Goal: Task Accomplishment & Management: Use online tool/utility

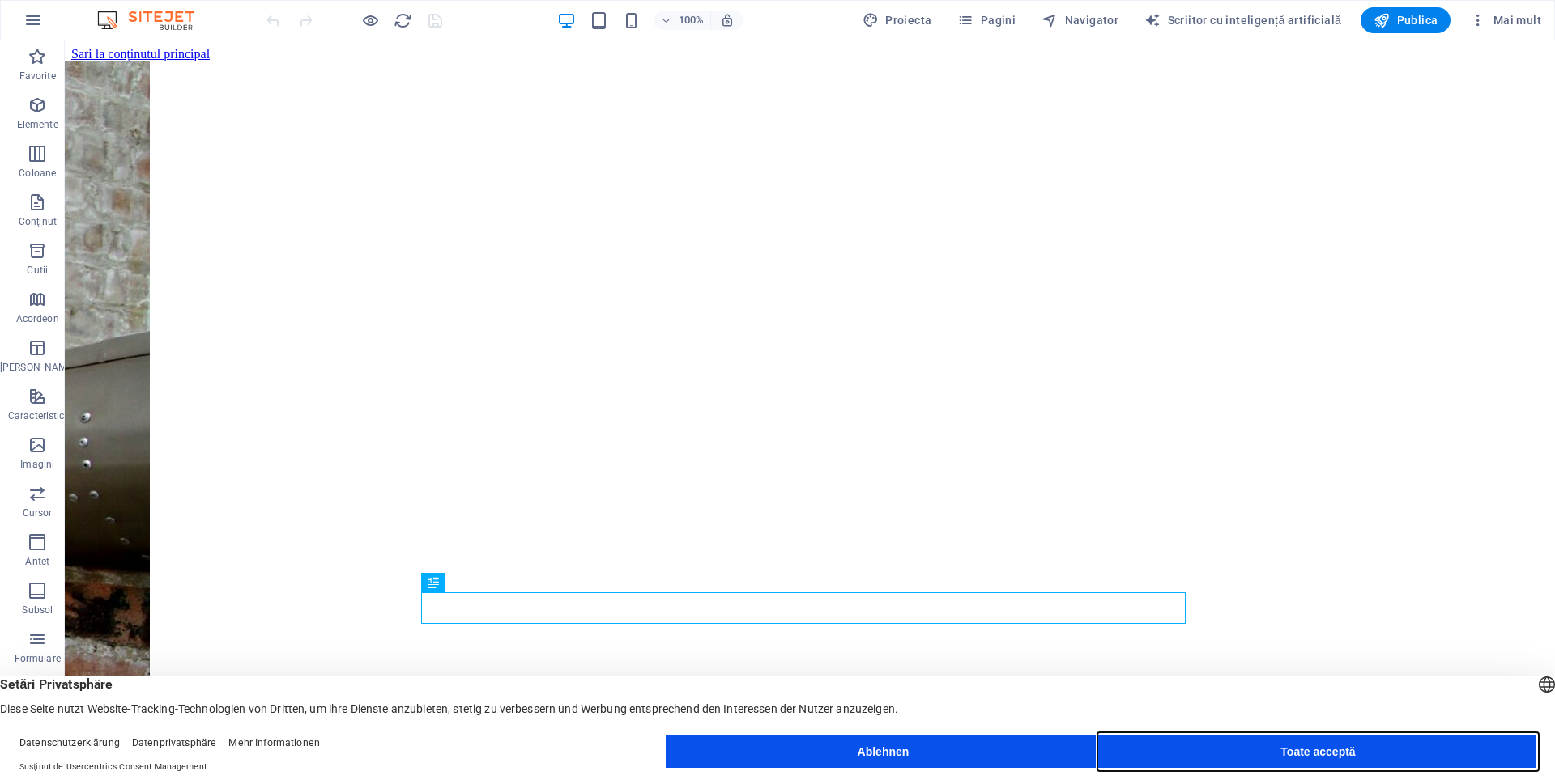
click at [1187, 754] on button "Toate acceptă" at bounding box center [1318, 752] width 435 height 33
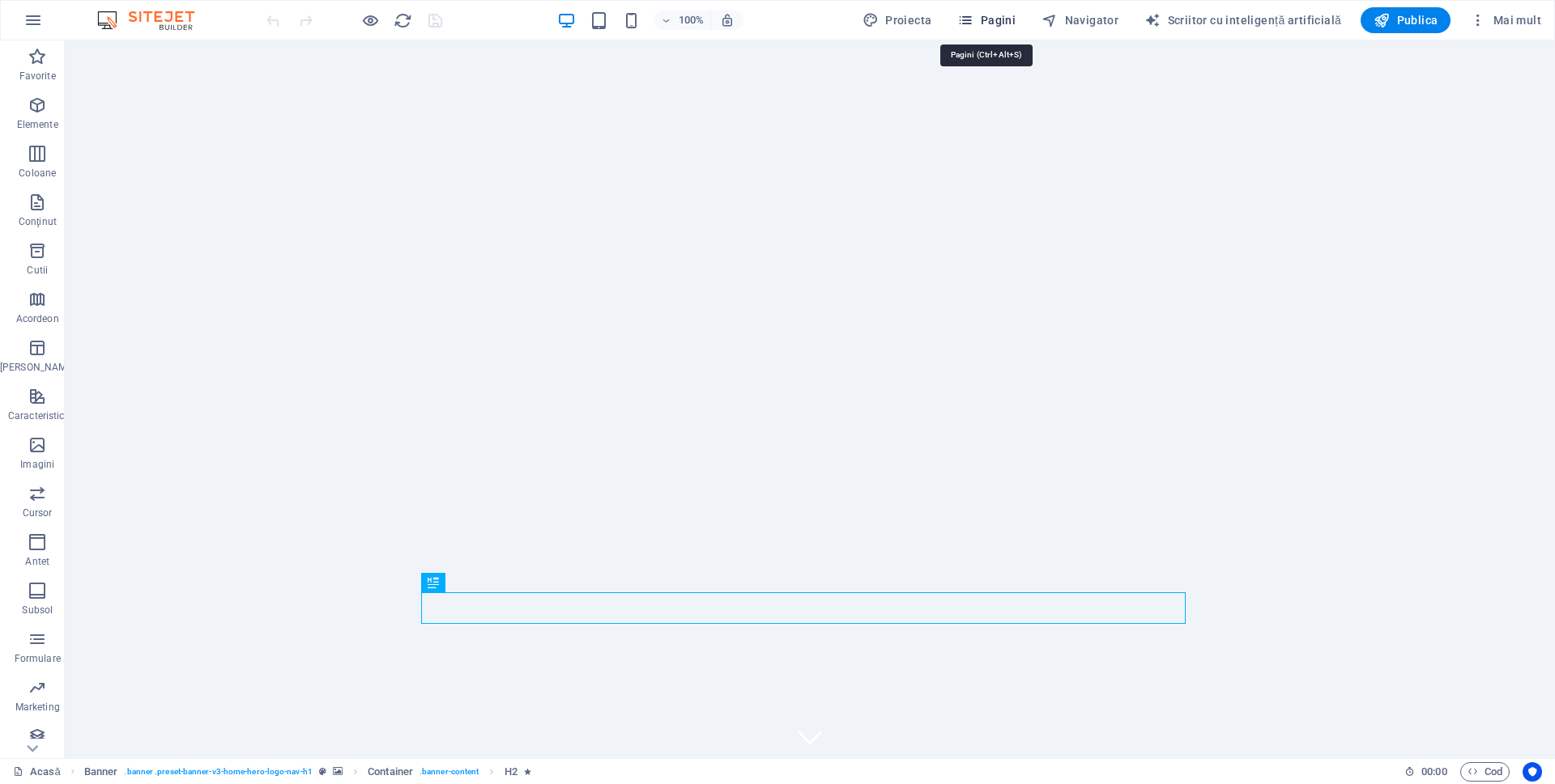
click at [987, 24] on font "Pagini" at bounding box center [998, 20] width 34 height 13
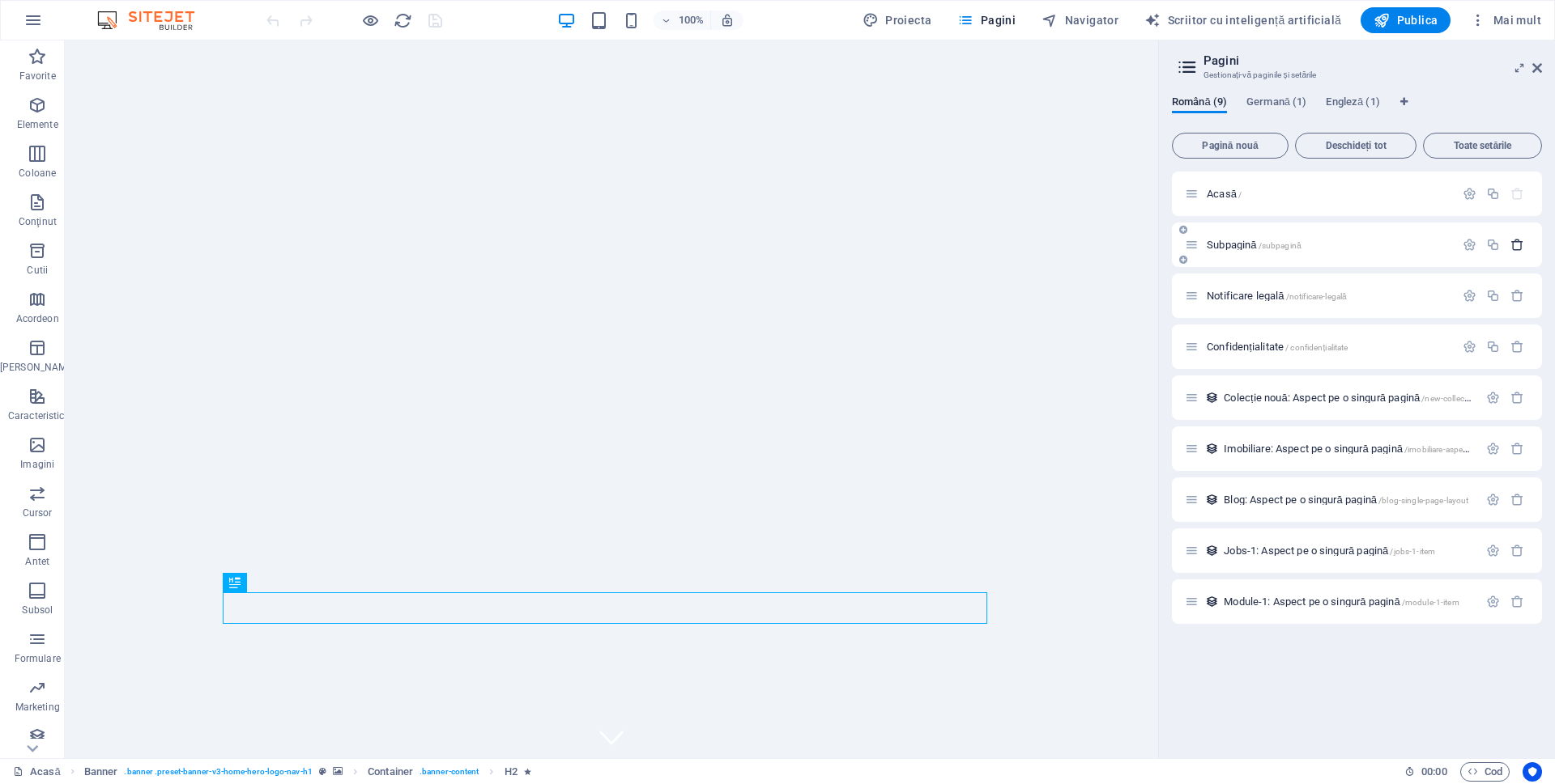
click at [1519, 242] on icon "button" at bounding box center [1517, 245] width 14 height 14
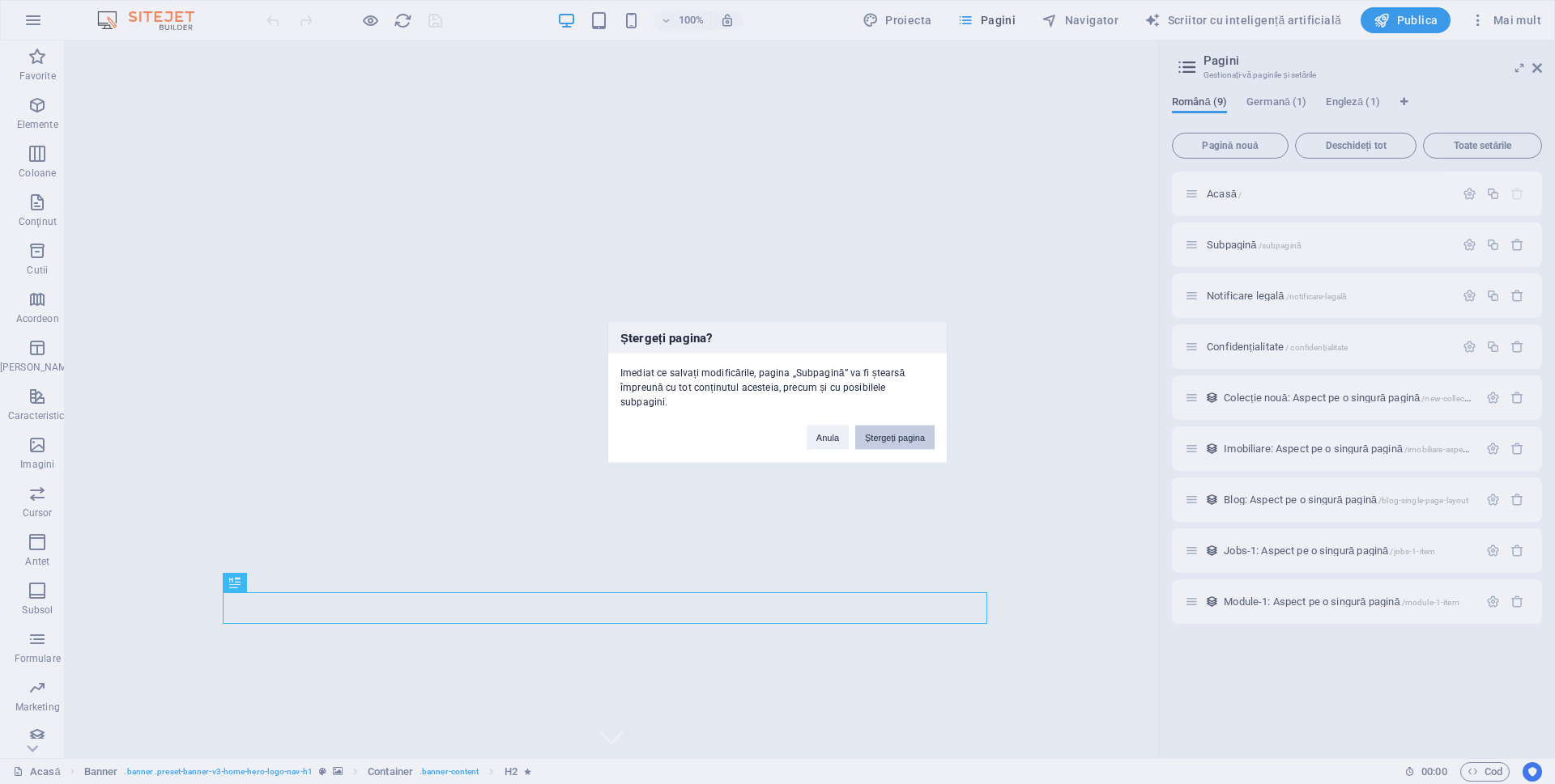
click at [889, 438] on font "Ștergeți pagina" at bounding box center [895, 437] width 60 height 10
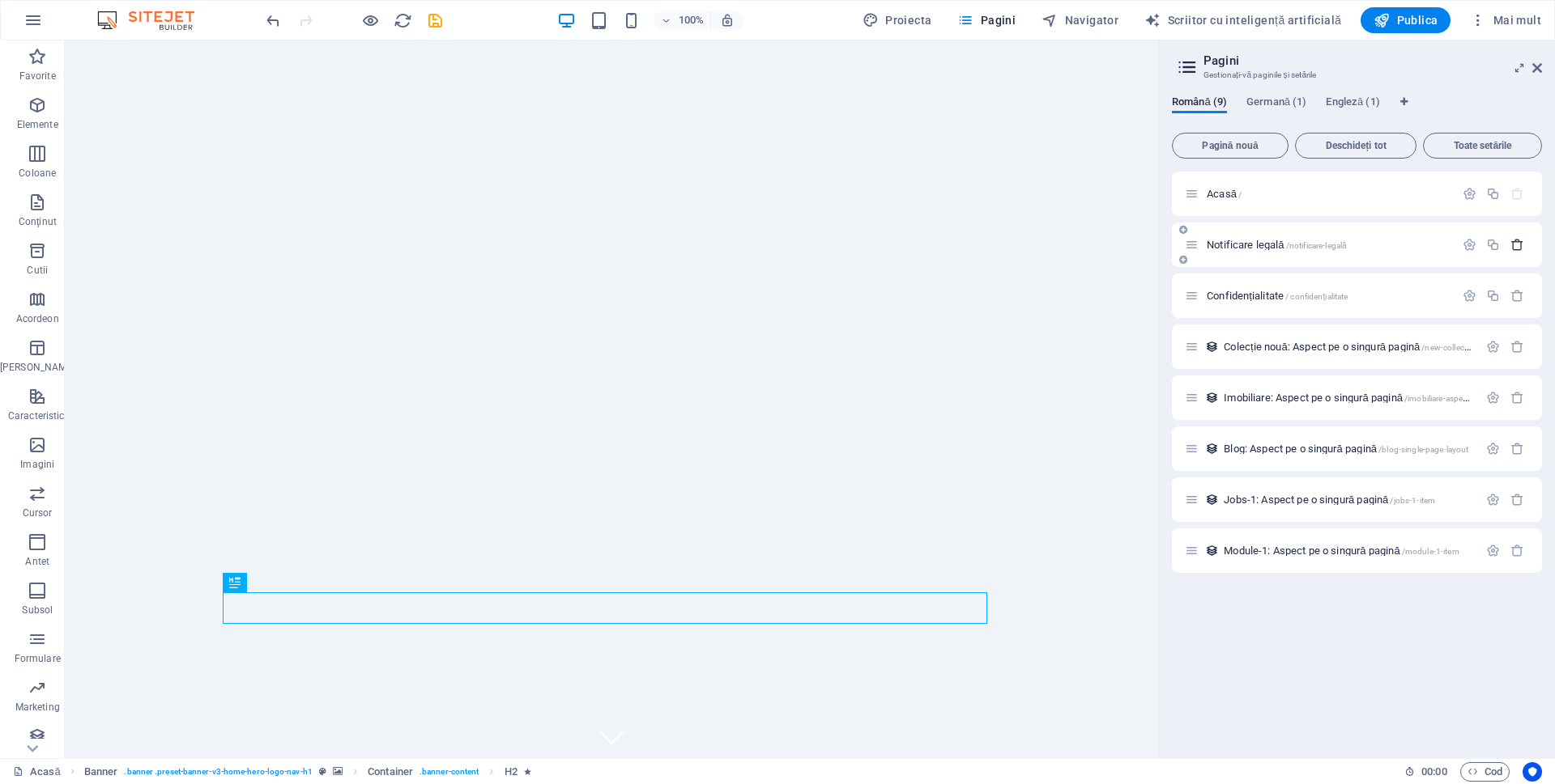
click at [1514, 244] on icon "button" at bounding box center [1517, 245] width 14 height 14
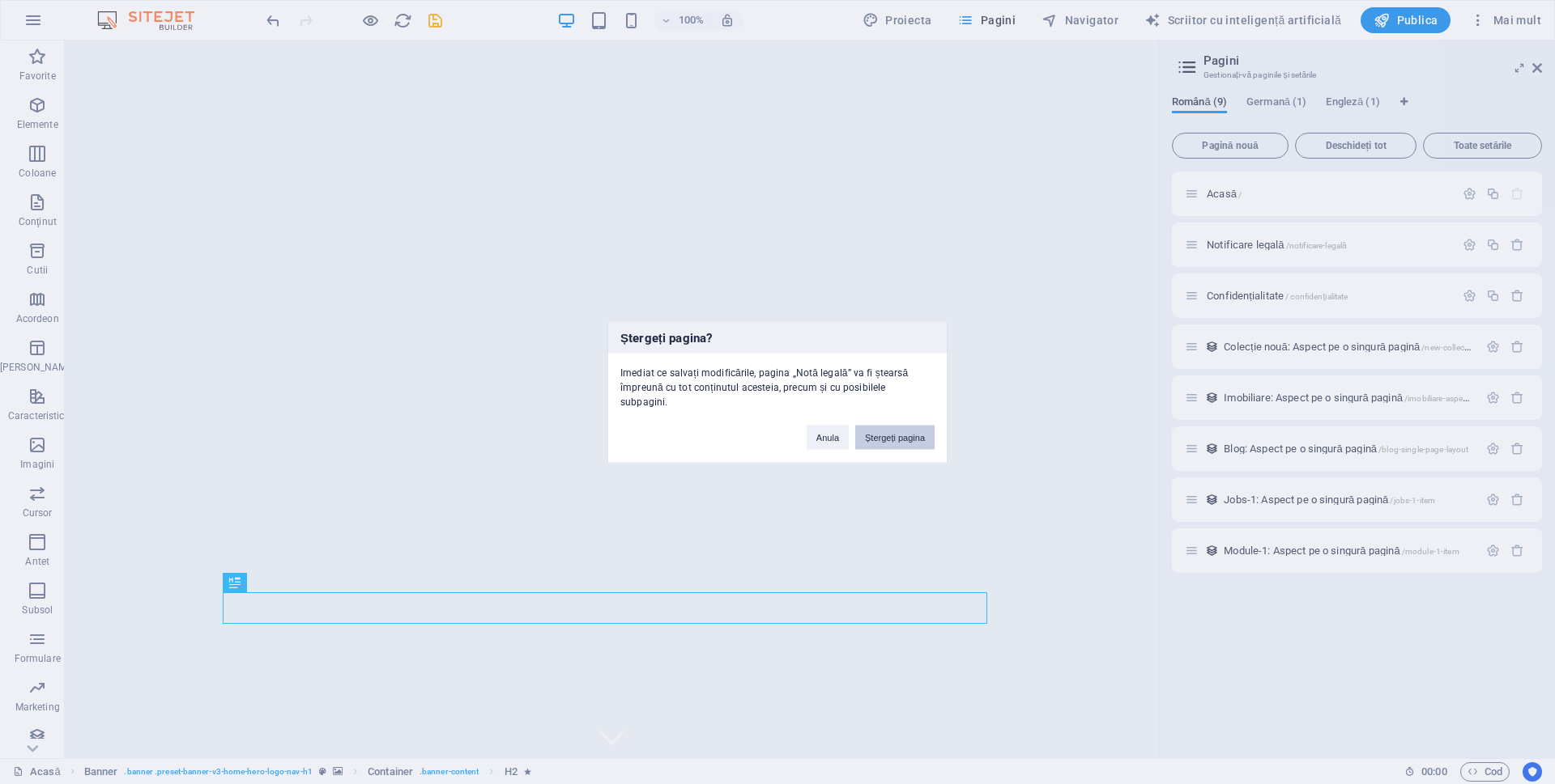
click at [900, 431] on button "Ștergeți pagina" at bounding box center [895, 437] width 80 height 24
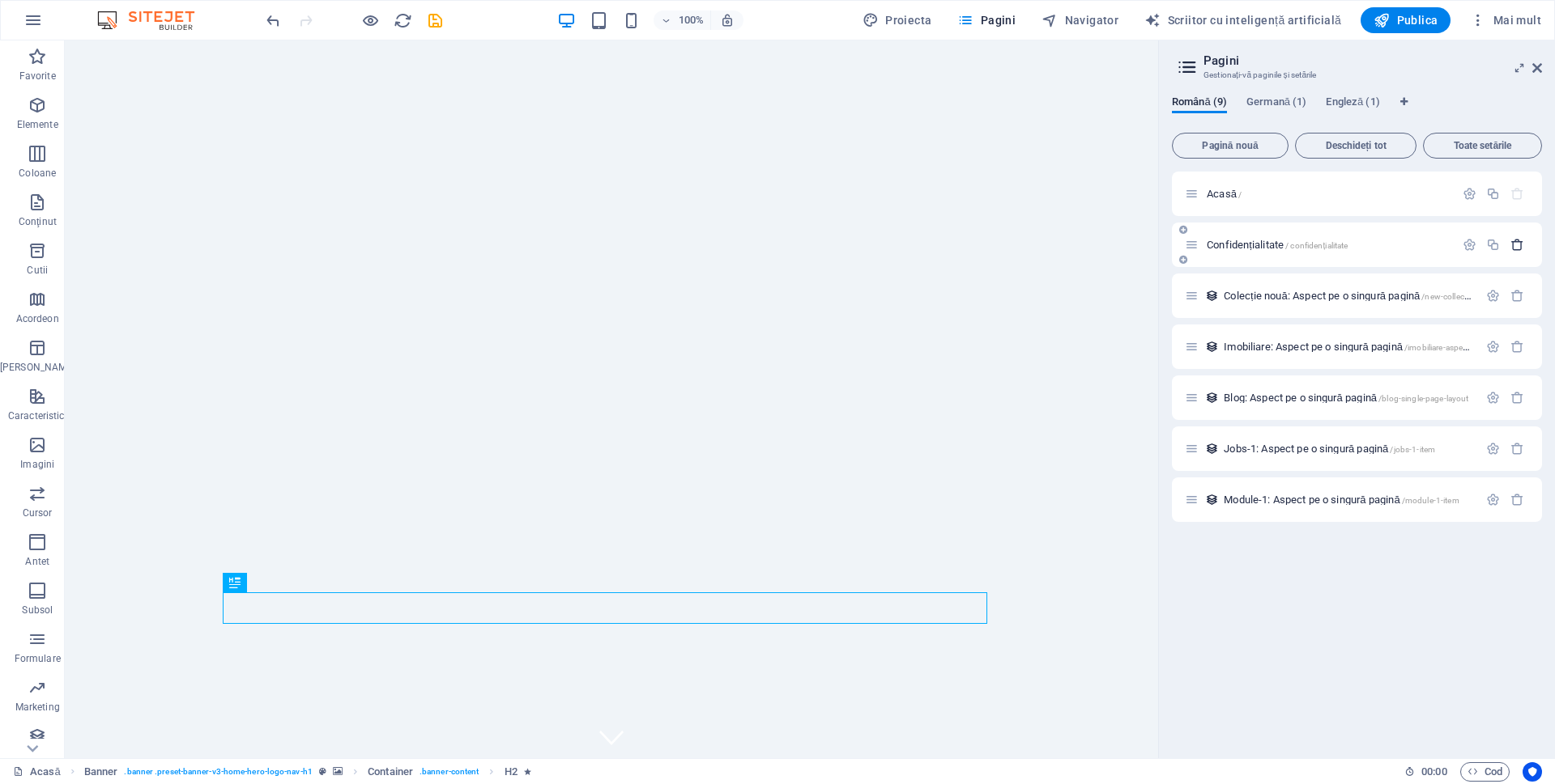
click at [1512, 248] on icon "button" at bounding box center [1517, 245] width 14 height 14
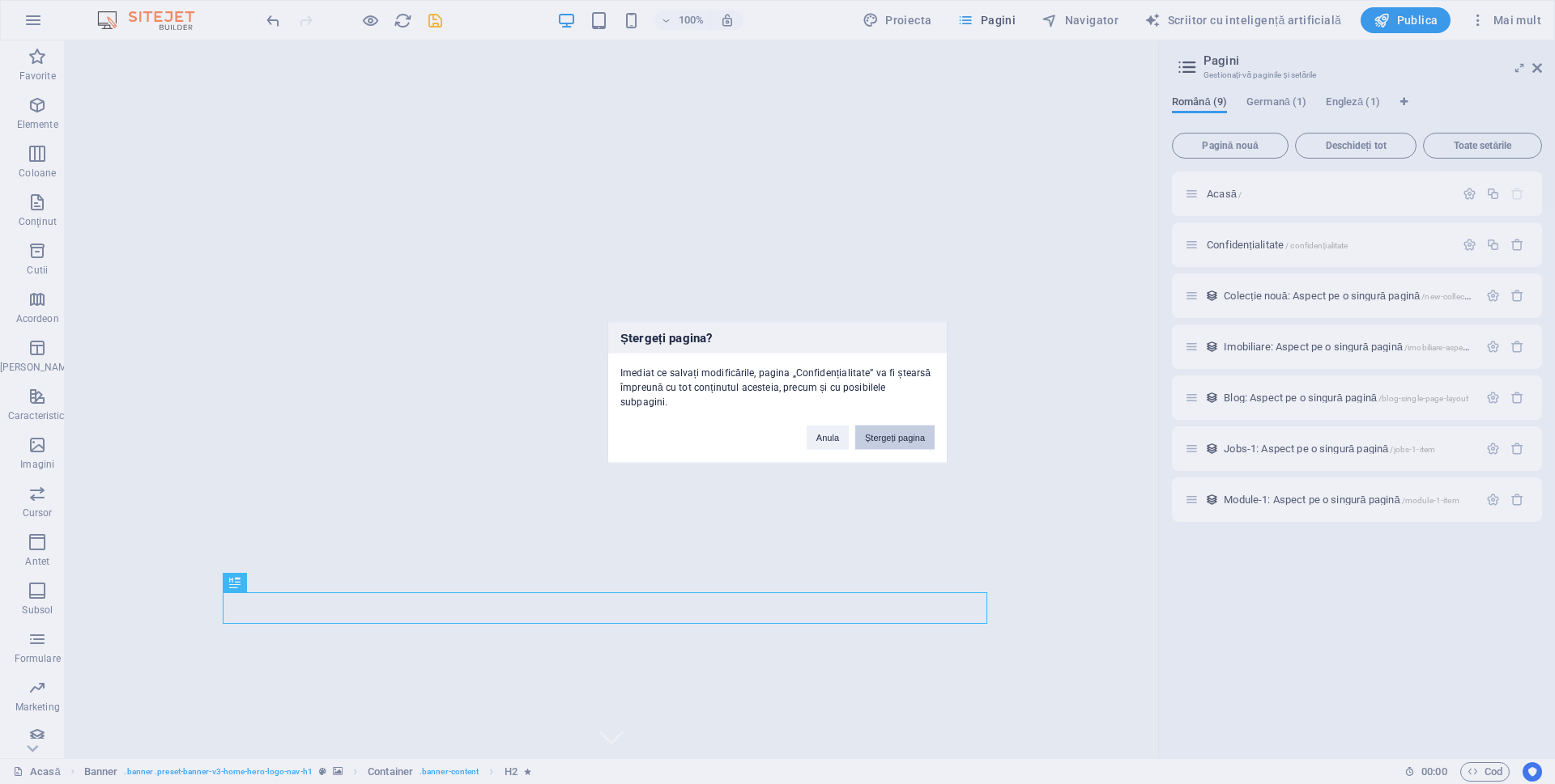
click at [890, 437] on font "Ștergeți pagina" at bounding box center [895, 437] width 60 height 10
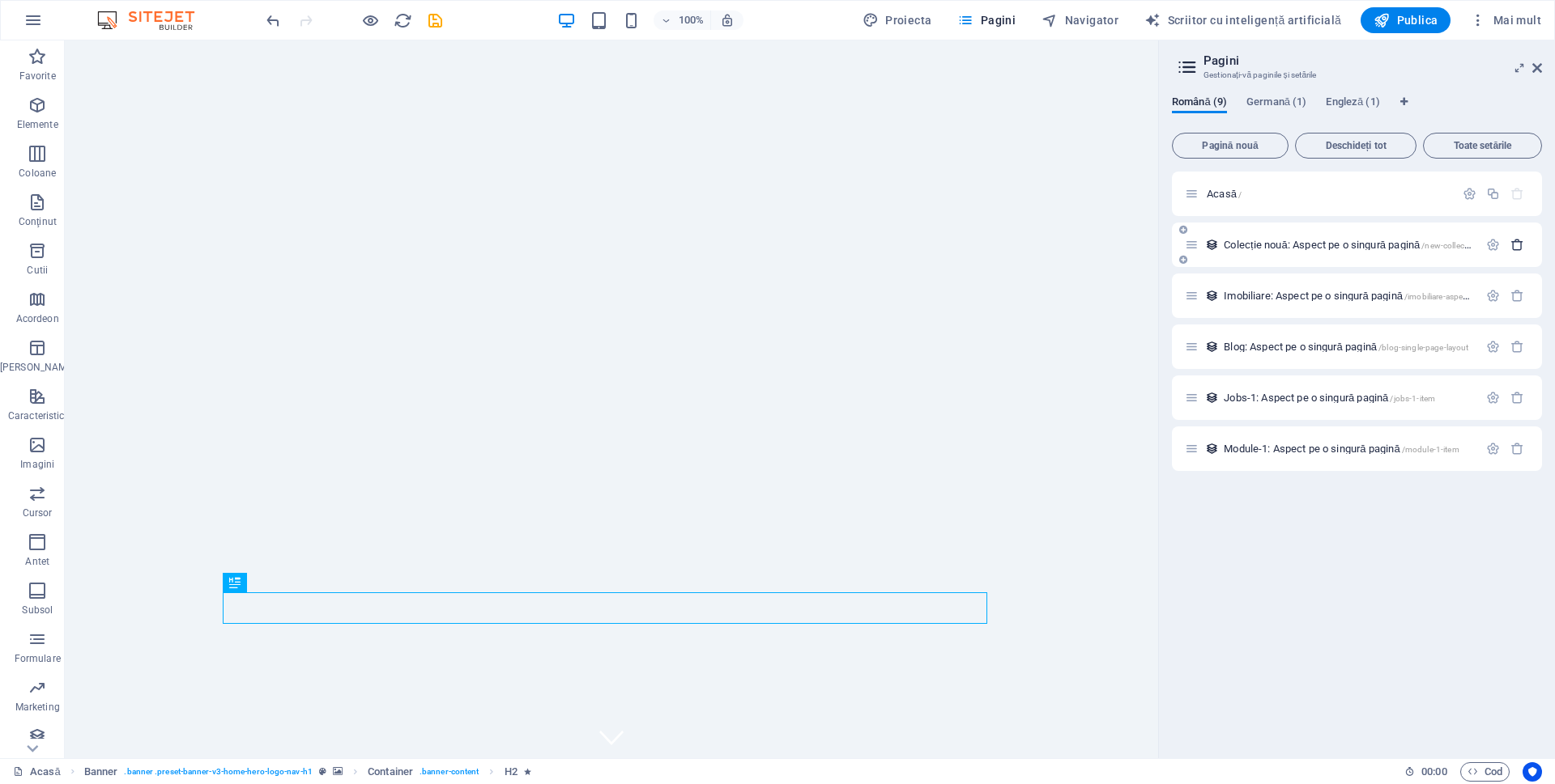
click at [1521, 248] on icon "button" at bounding box center [1517, 245] width 14 height 14
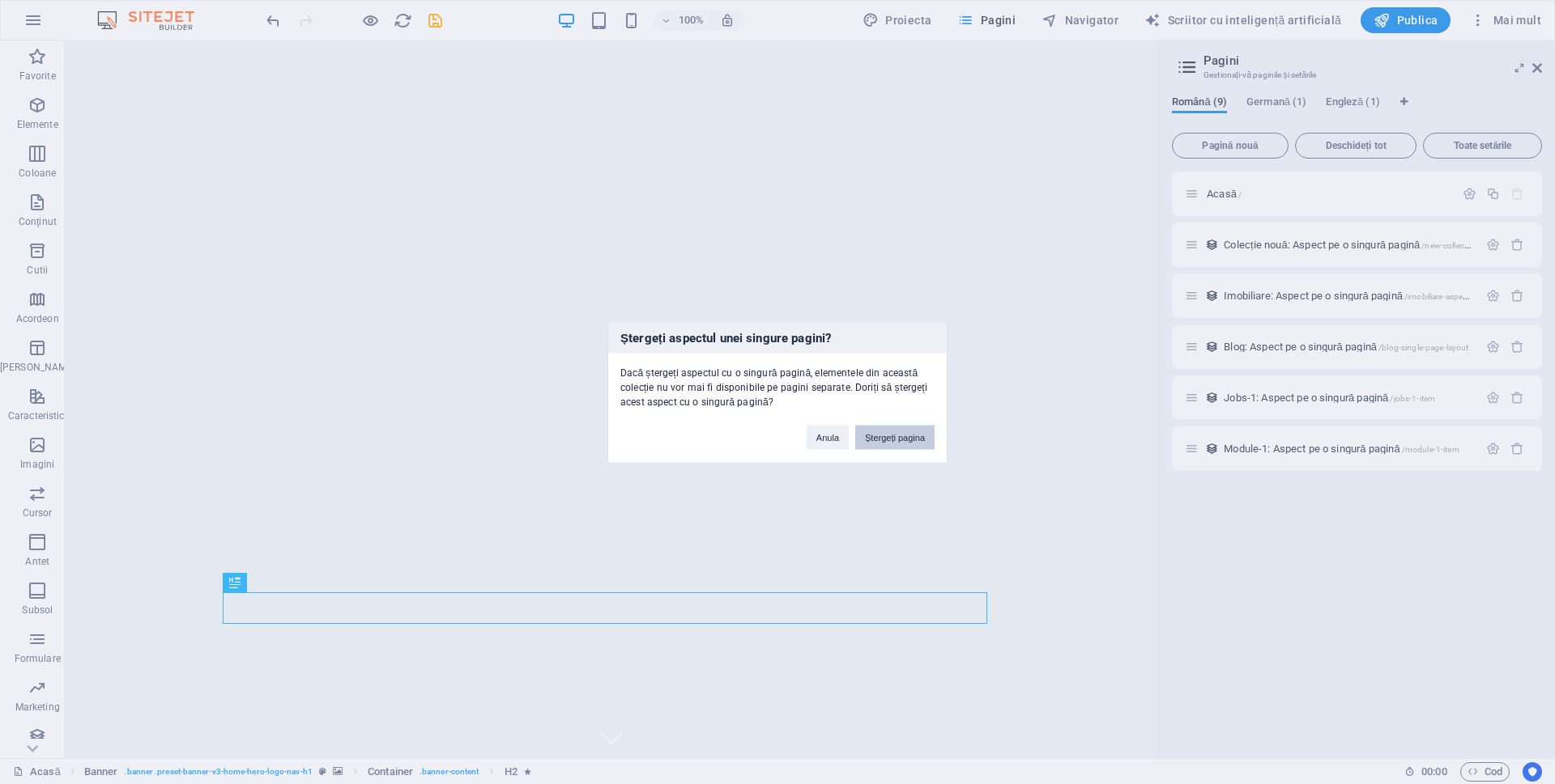
click at [887, 443] on button "Ștergeți pagina" at bounding box center [895, 437] width 80 height 24
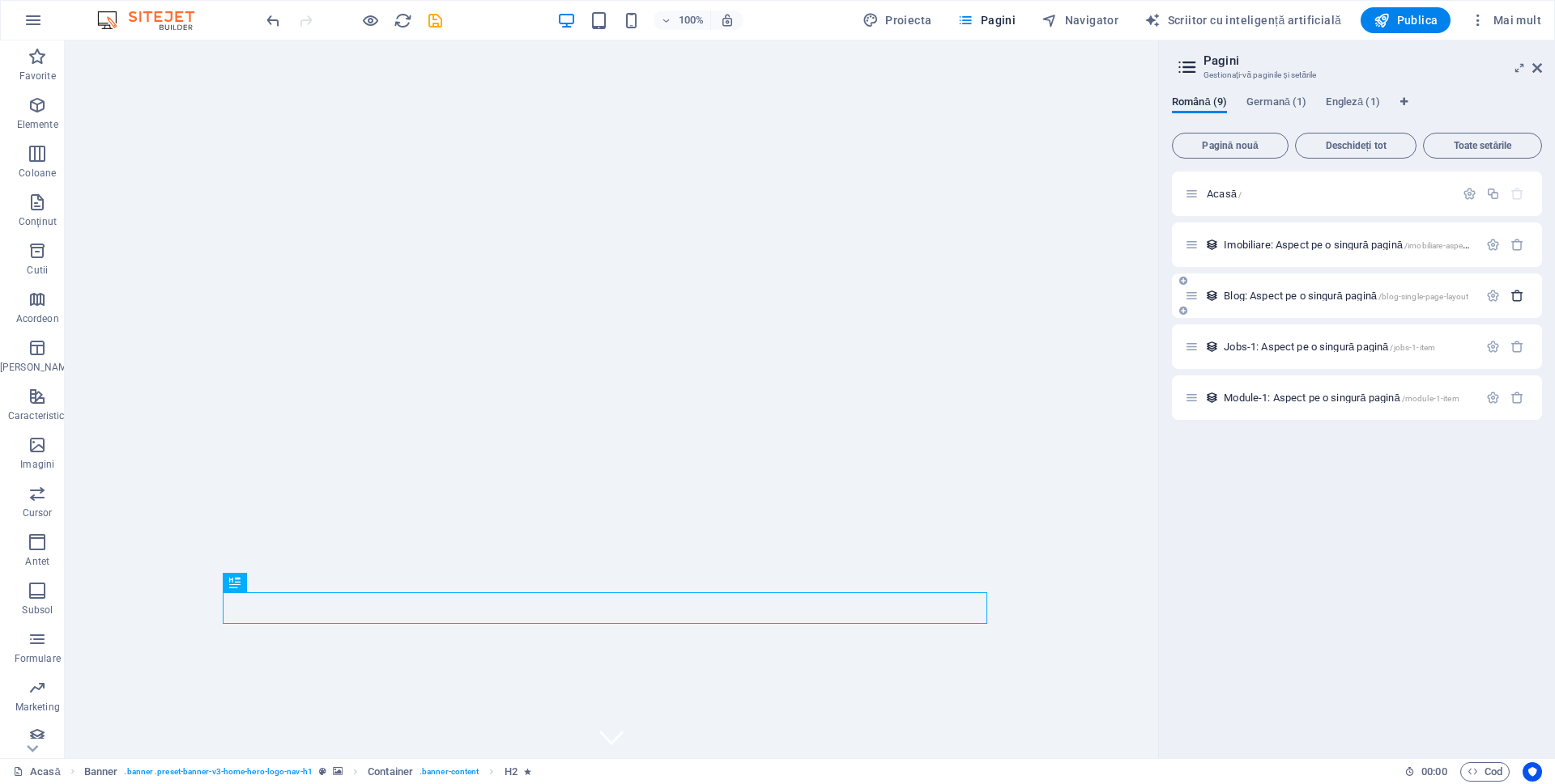
click at [1520, 295] on icon "button" at bounding box center [1517, 295] width 14 height 14
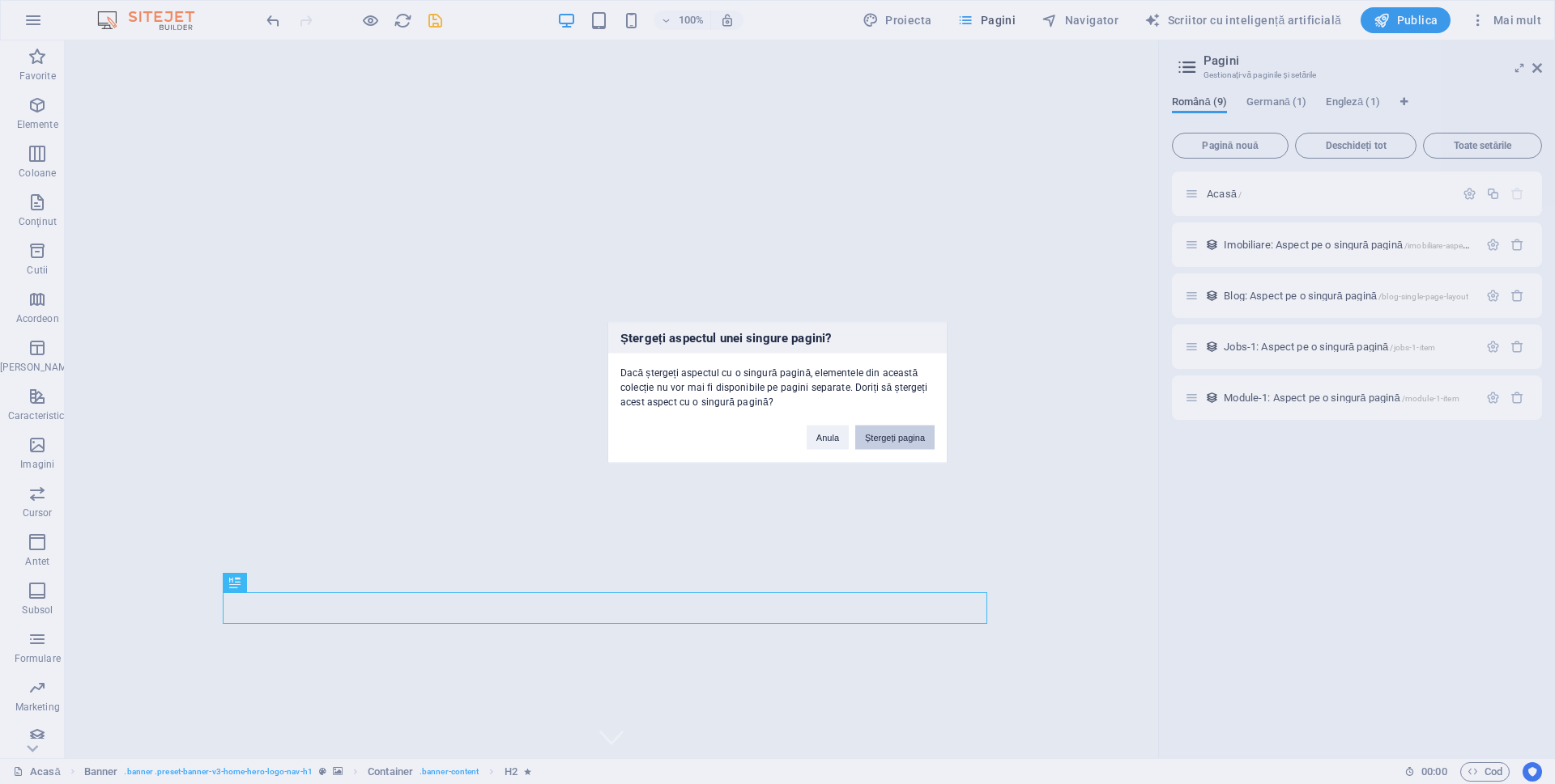
click at [898, 431] on button "Ștergeți pagina" at bounding box center [895, 437] width 80 height 24
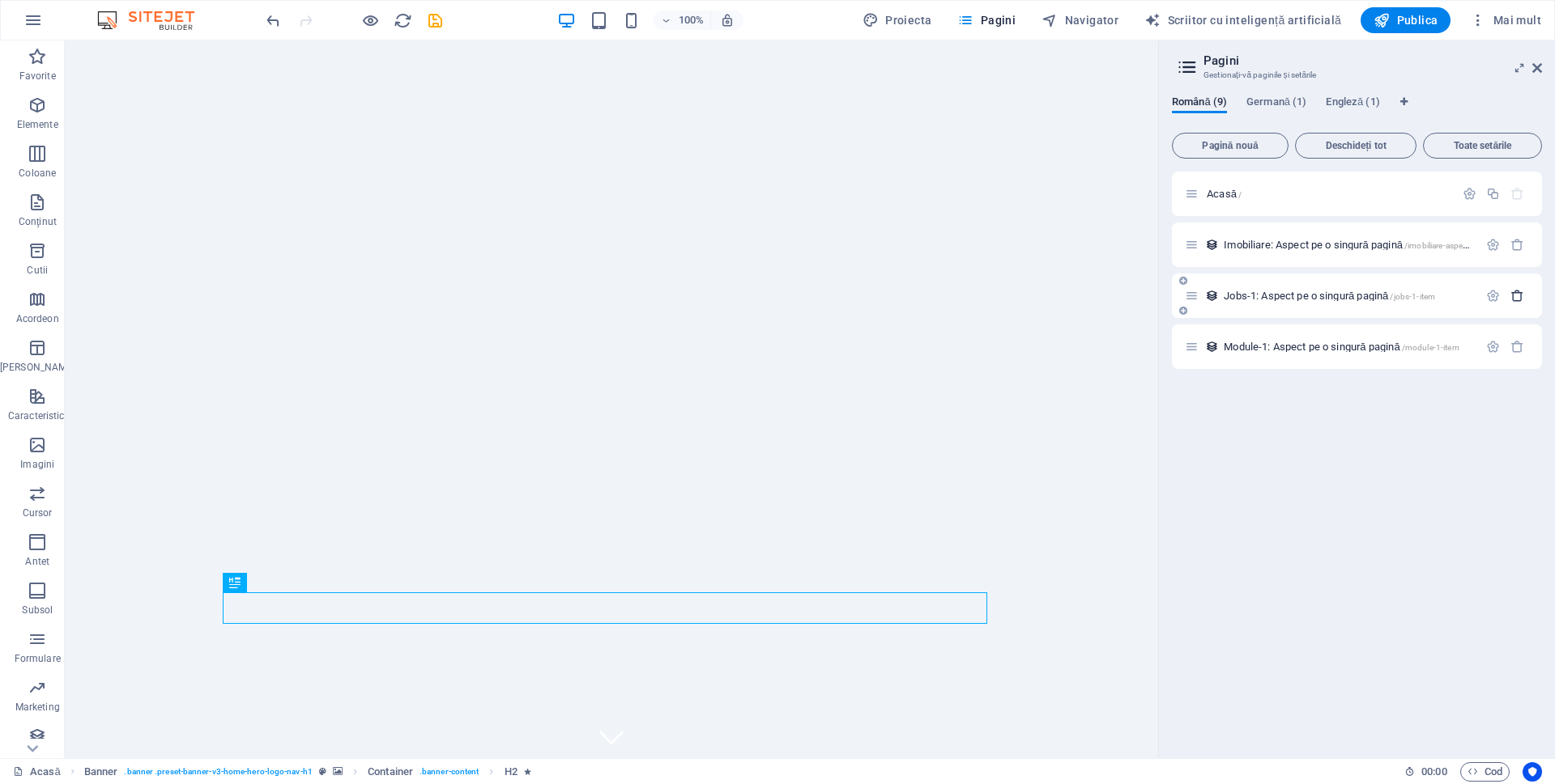
click at [1511, 293] on icon "button" at bounding box center [1517, 295] width 14 height 14
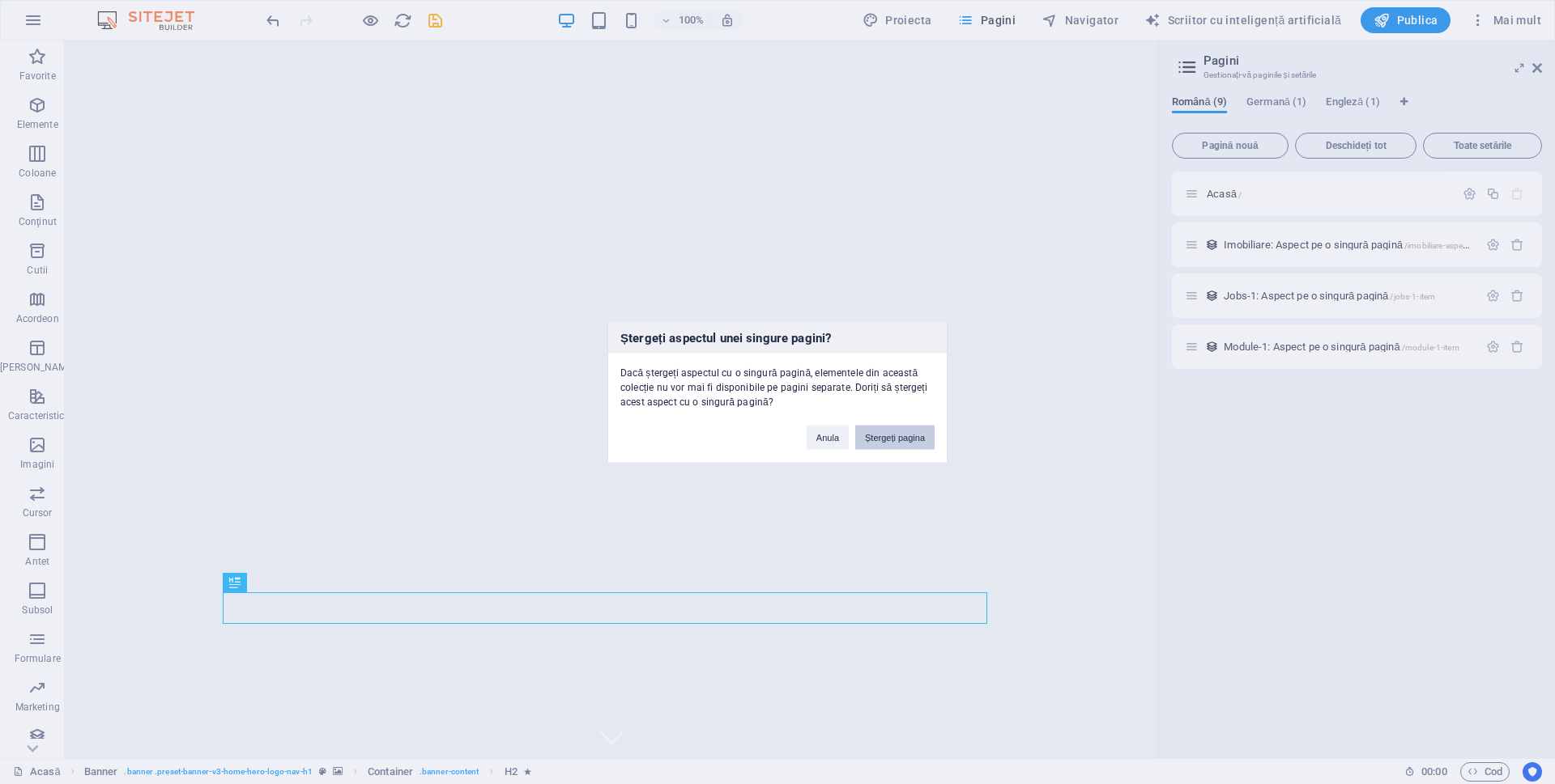
click at [915, 437] on font "Ștergeți pagina" at bounding box center [895, 437] width 60 height 10
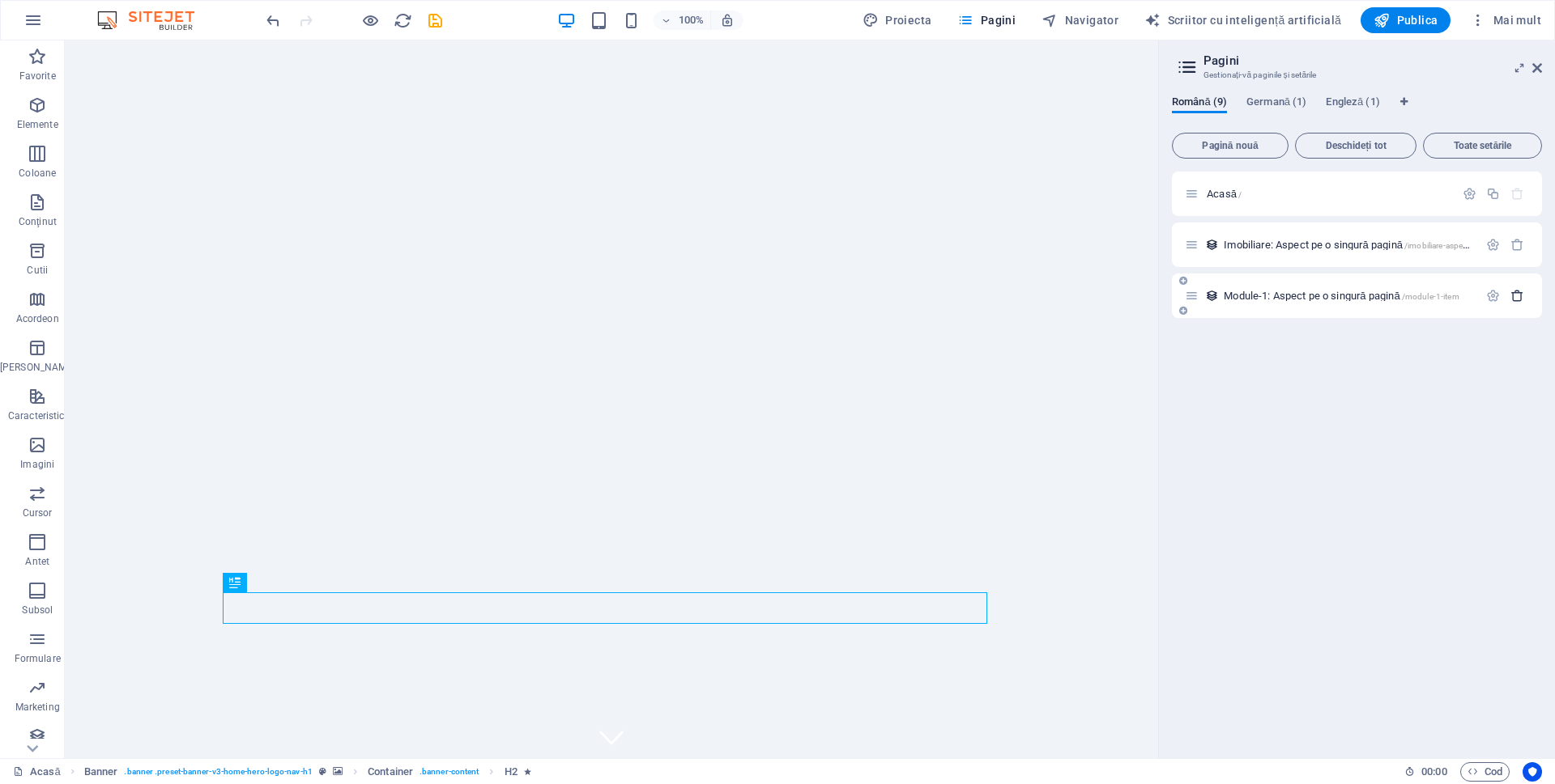
click at [1521, 295] on icon "button" at bounding box center [1517, 295] width 14 height 14
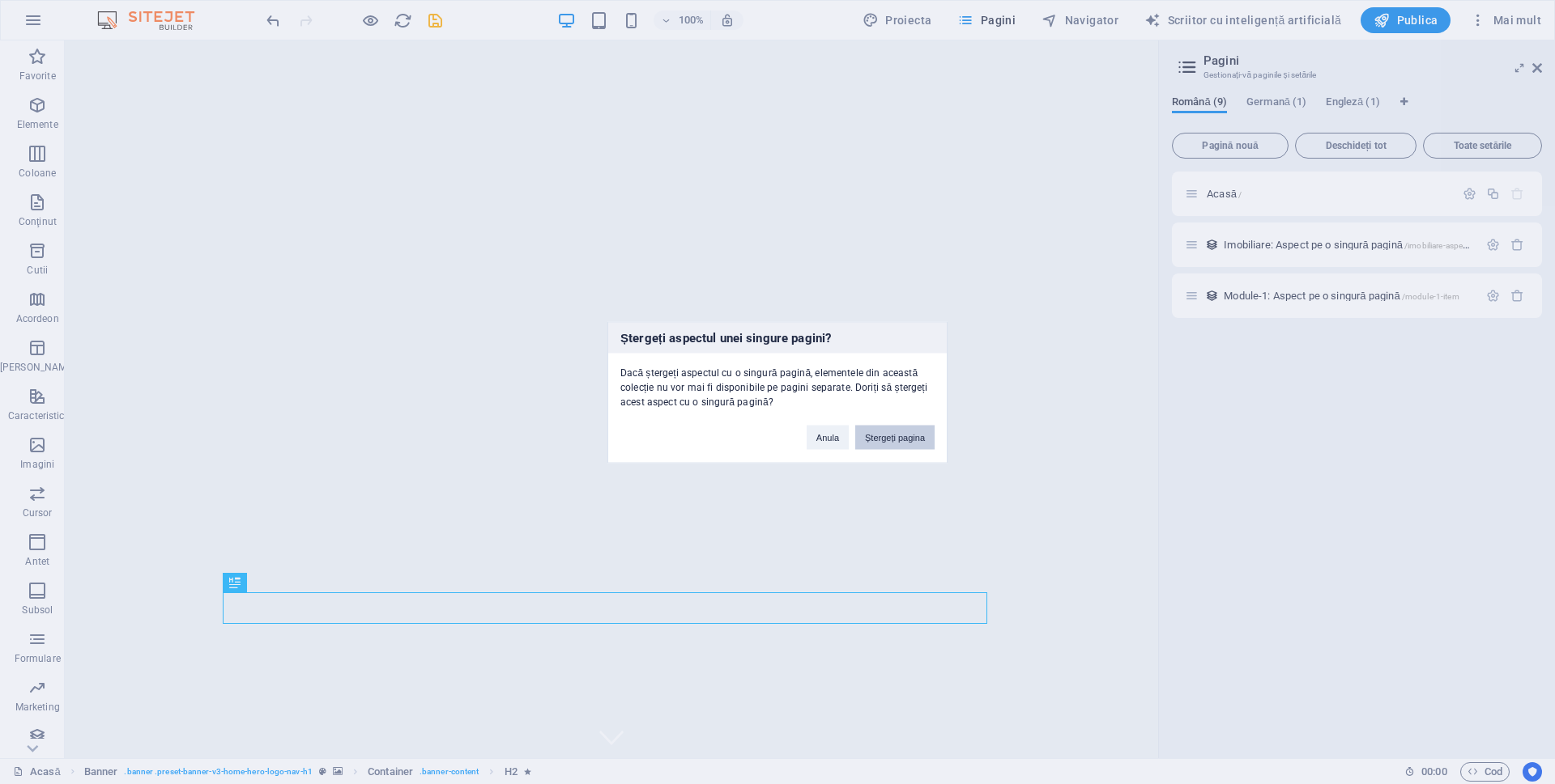
click at [875, 443] on button "Ștergeți pagina" at bounding box center [895, 437] width 80 height 24
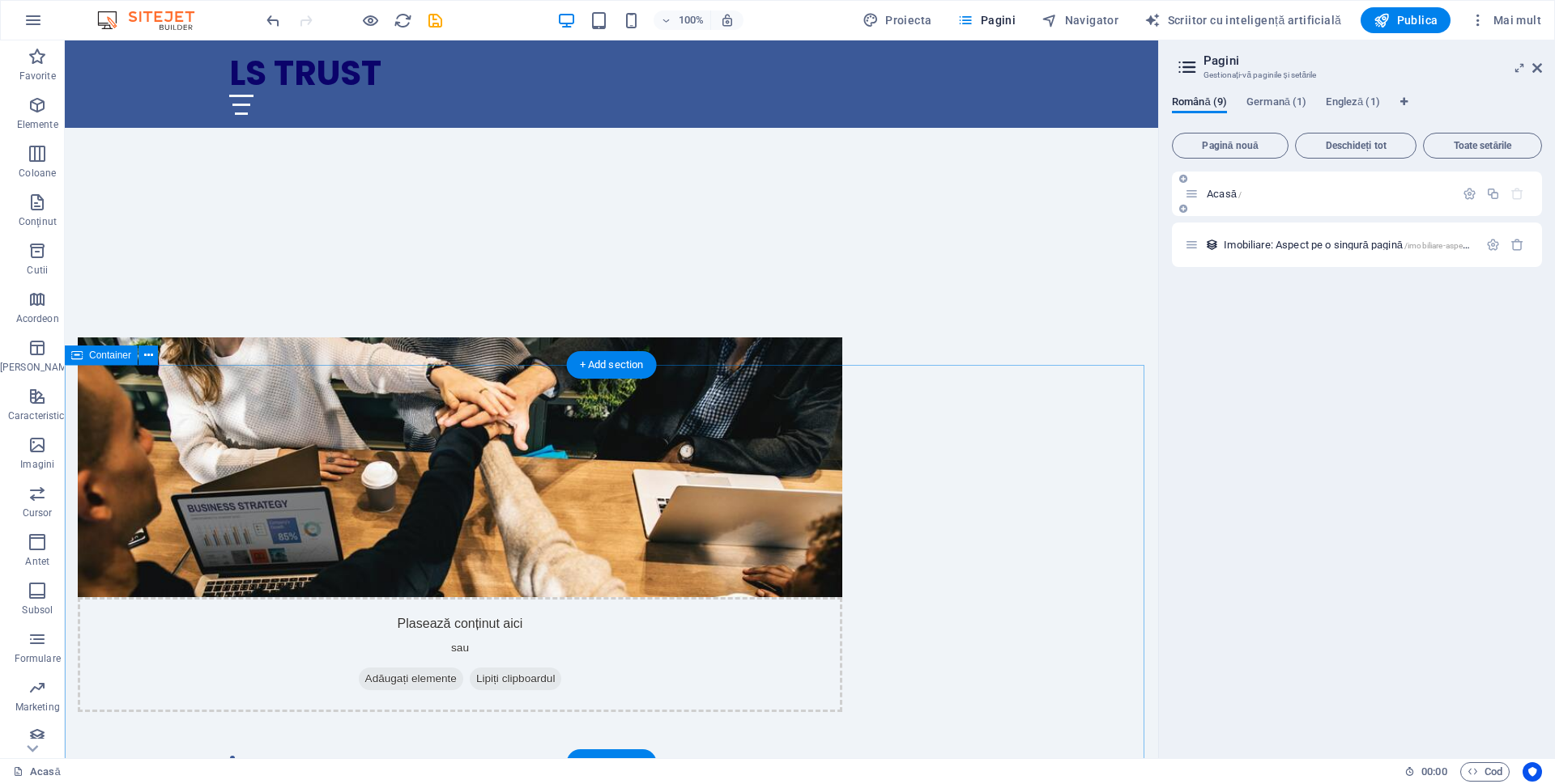
scroll to position [783, 0]
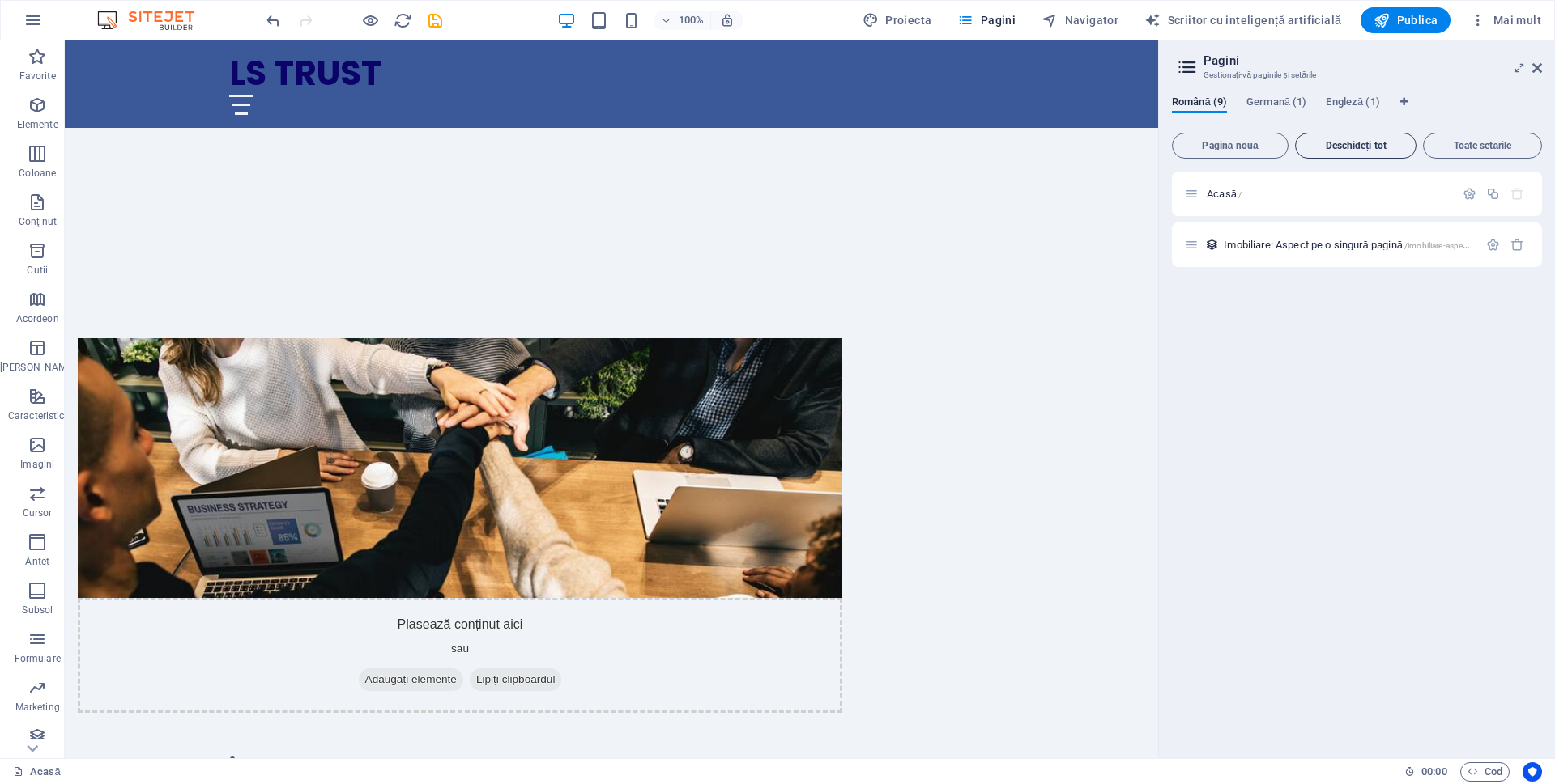
click at [1345, 152] on button "Deschideți tot" at bounding box center [1356, 145] width 121 height 26
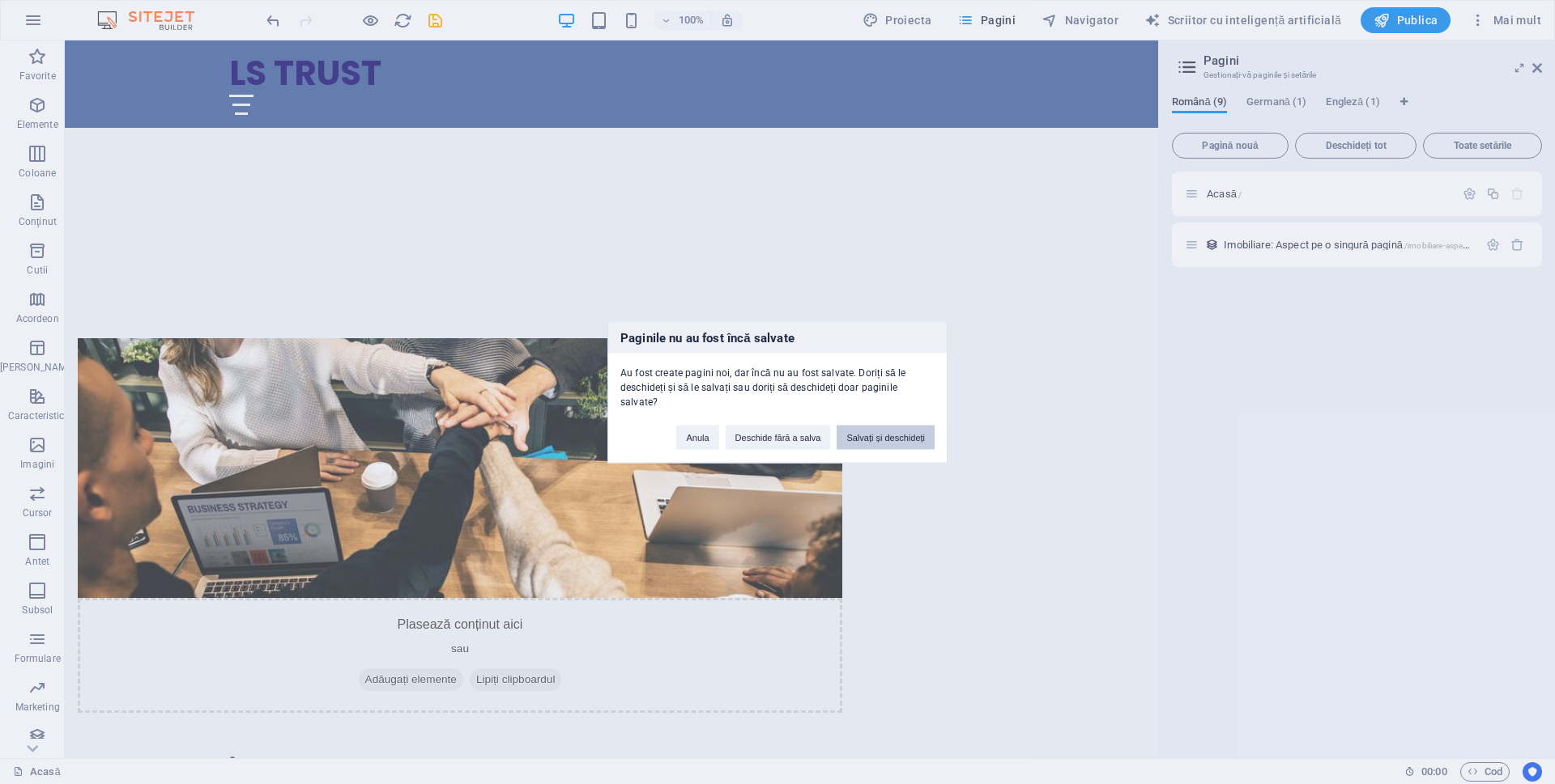
click at [902, 434] on font "Salvați și deschideți" at bounding box center [885, 437] width 79 height 10
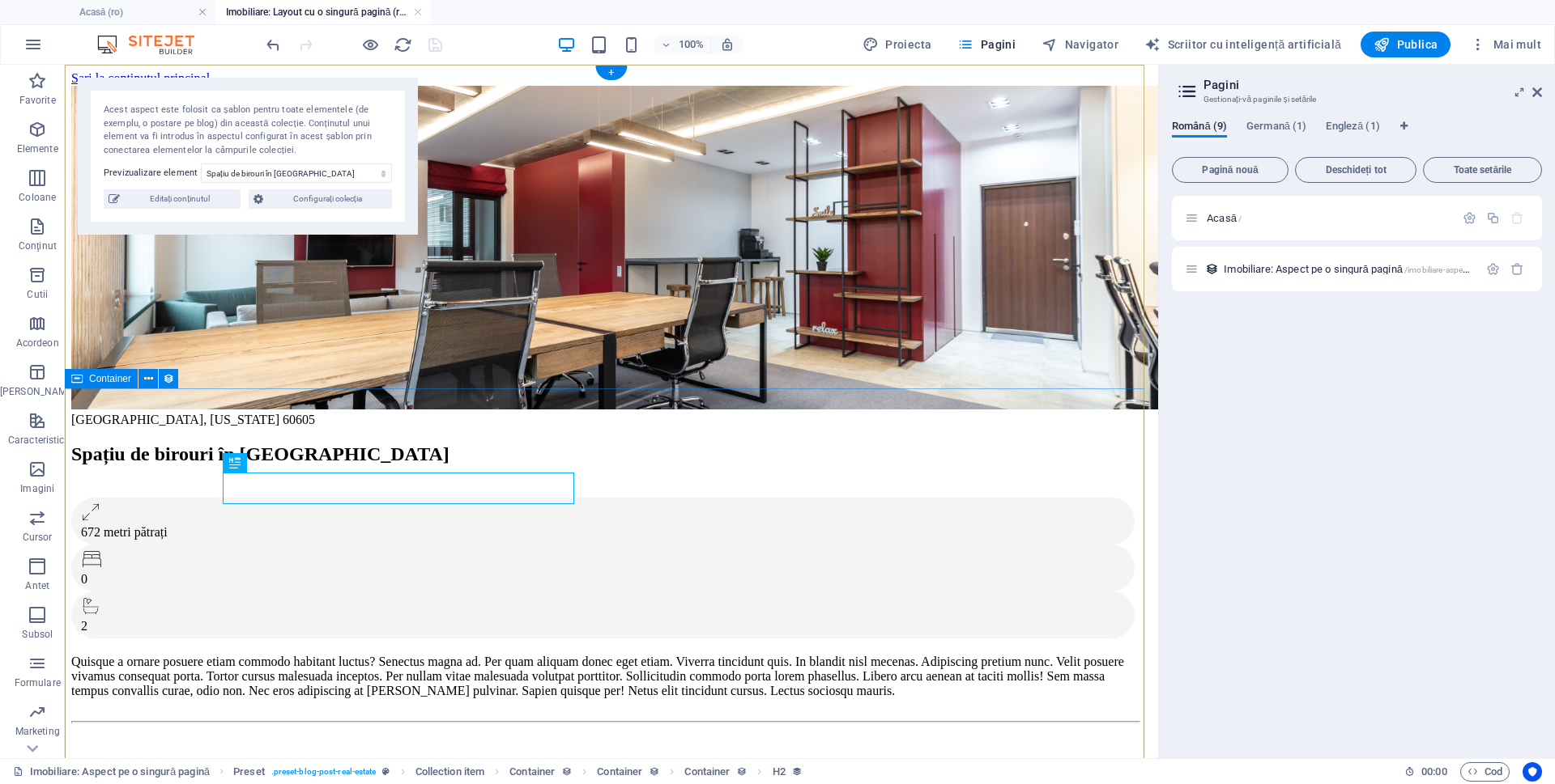
scroll to position [0, 0]
click at [318, 178] on select "Spațiu de birouri în [GEOGRAPHIC_DATA] Biroul Executiv în [GEOGRAPHIC_DATA] Bir…" at bounding box center [296, 172] width 191 height 19
click at [200, 163] on select "Spațiu de birouri în [GEOGRAPHIC_DATA] Biroul Executiv în [GEOGRAPHIC_DATA] Bir…" at bounding box center [296, 172] width 191 height 19
click at [294, 176] on select "Spațiu de birouri în [GEOGRAPHIC_DATA] Biroul Executiv în [GEOGRAPHIC_DATA] Bir…" at bounding box center [296, 172] width 191 height 19
select select "68dca586088d93dd48092432"
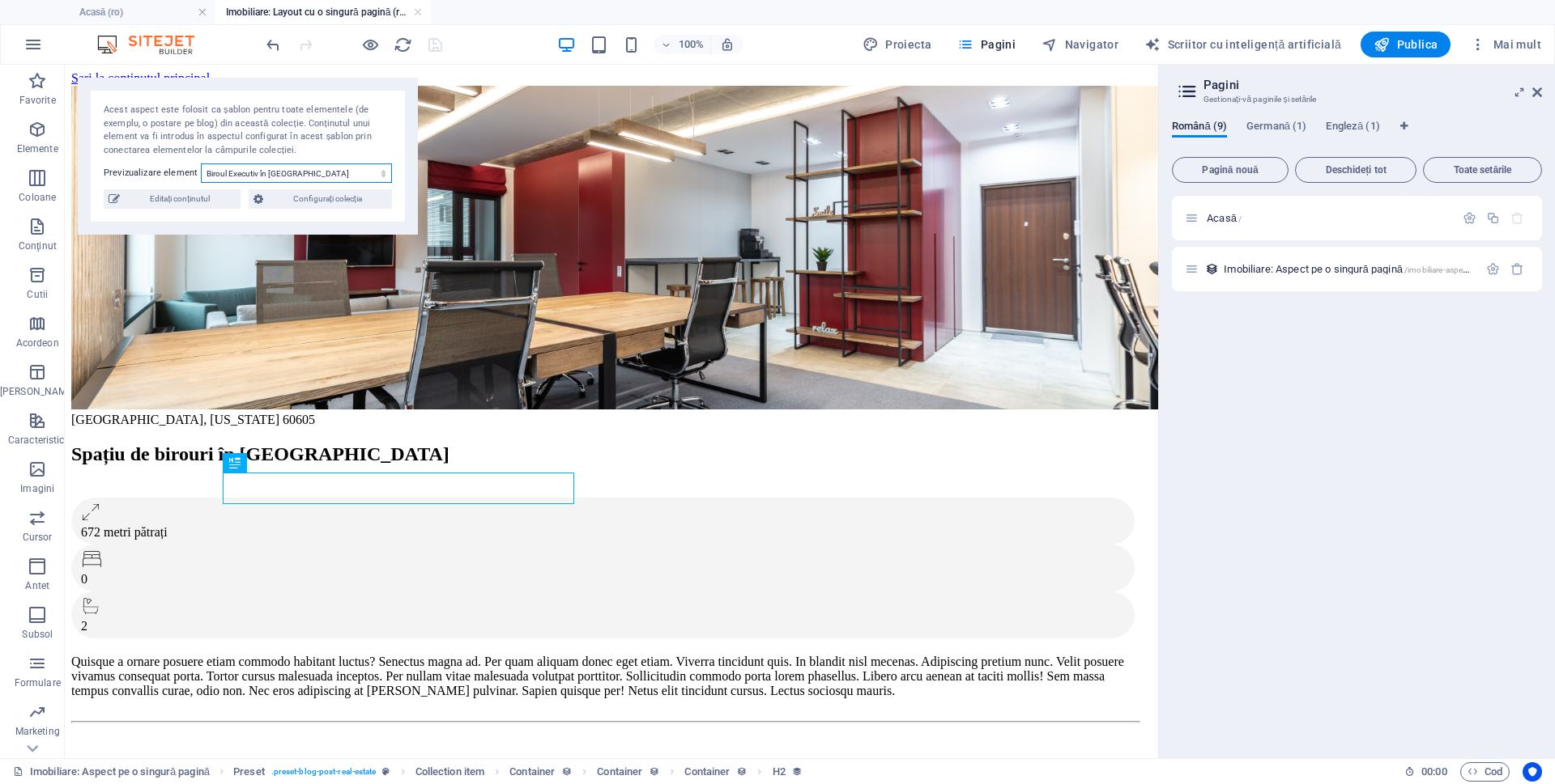
click at [200, 163] on select "Spațiu de birouri în [GEOGRAPHIC_DATA] Biroul Executiv în [GEOGRAPHIC_DATA] Bir…" at bounding box center [296, 172] width 191 height 19
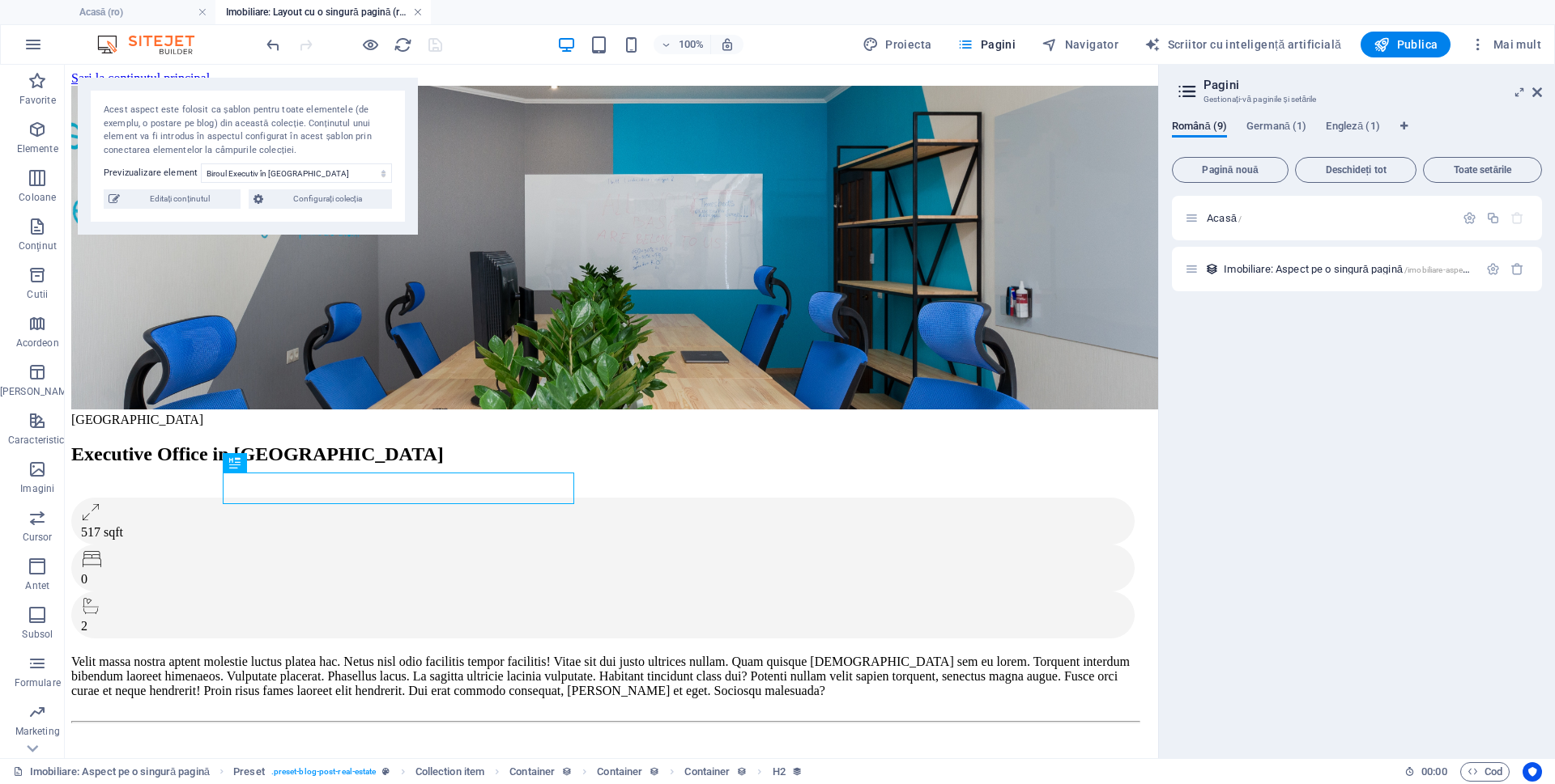
click at [414, 11] on link at bounding box center [417, 12] width 10 height 15
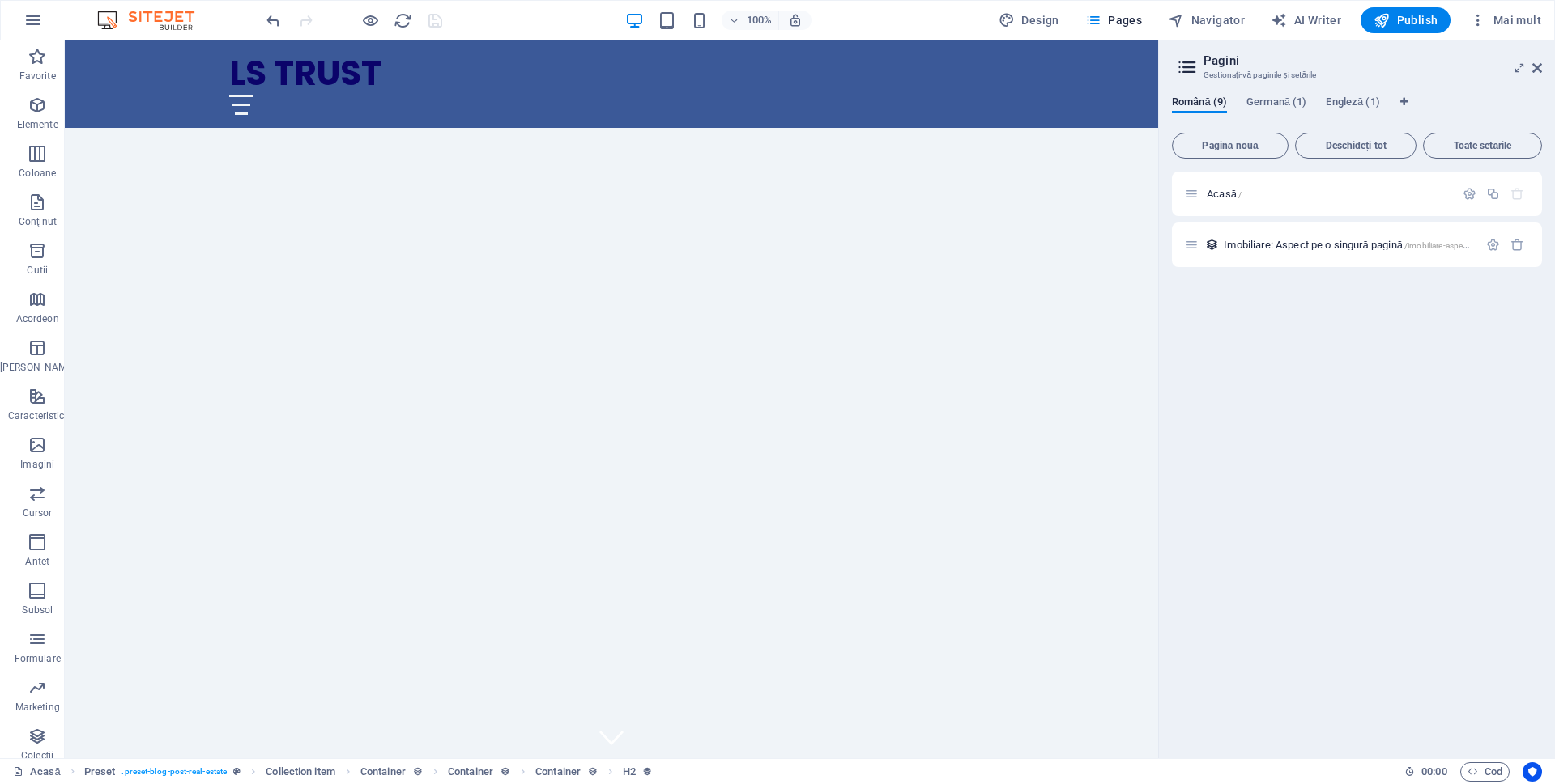
scroll to position [824, 0]
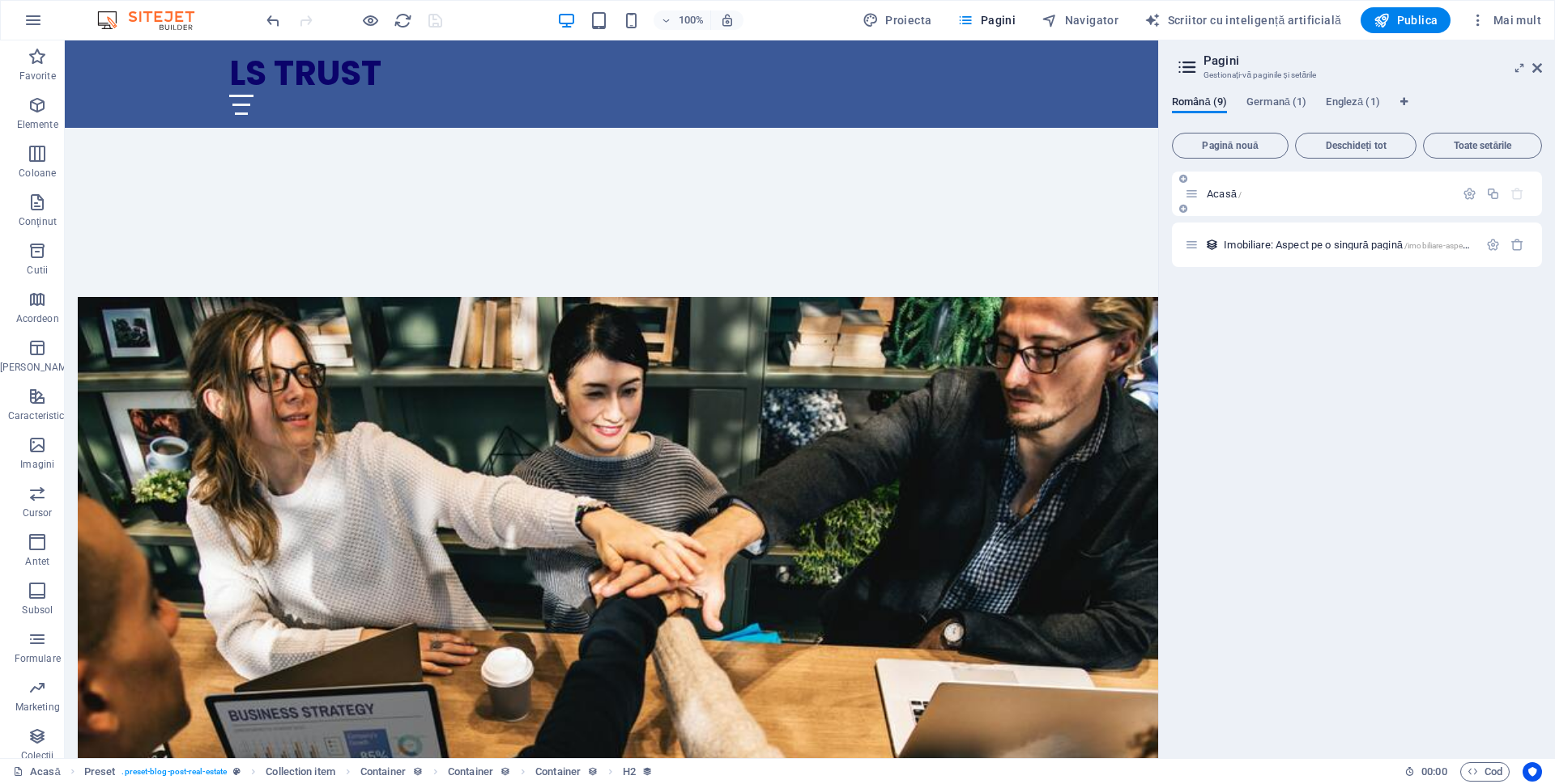
click at [1239, 200] on div "Acasă /" at bounding box center [1319, 194] width 269 height 19
click at [1524, 241] on button "button" at bounding box center [1517, 245] width 24 height 14
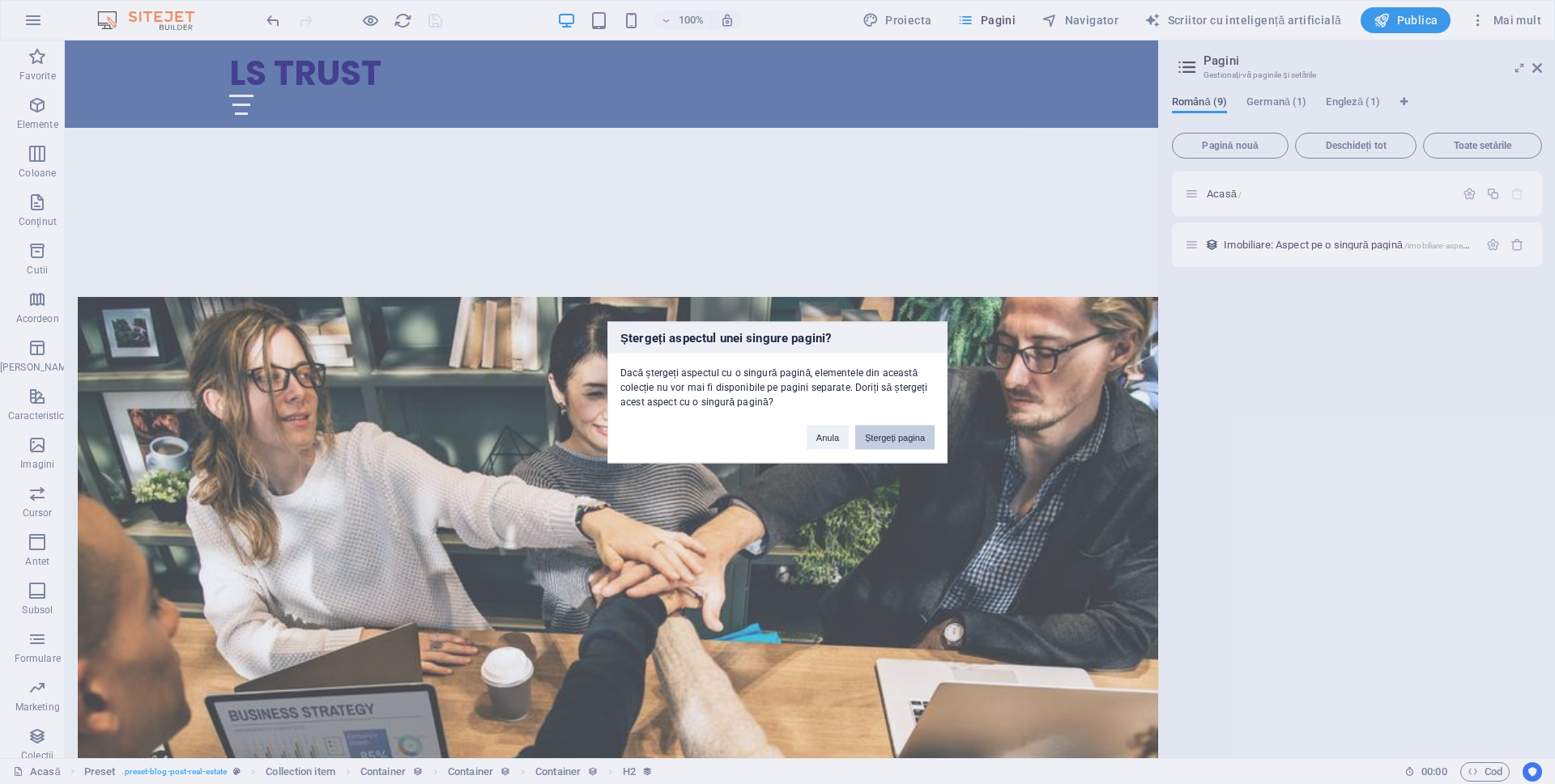
click at [897, 437] on font "Ștergeți pagina" at bounding box center [895, 437] width 60 height 10
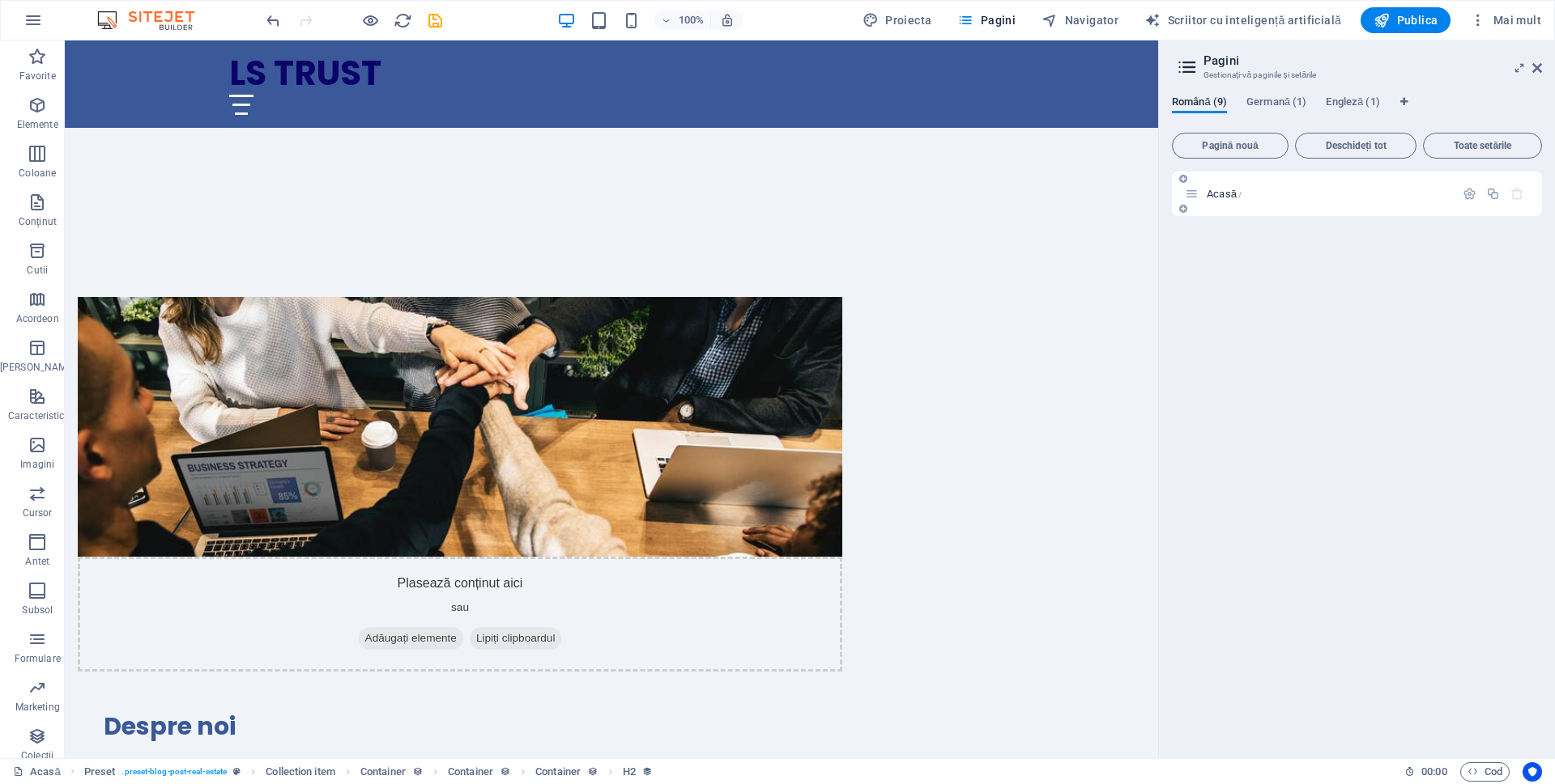
click at [1196, 198] on icon at bounding box center [1191, 193] width 14 height 14
click at [1489, 190] on icon "button" at bounding box center [1492, 193] width 14 height 14
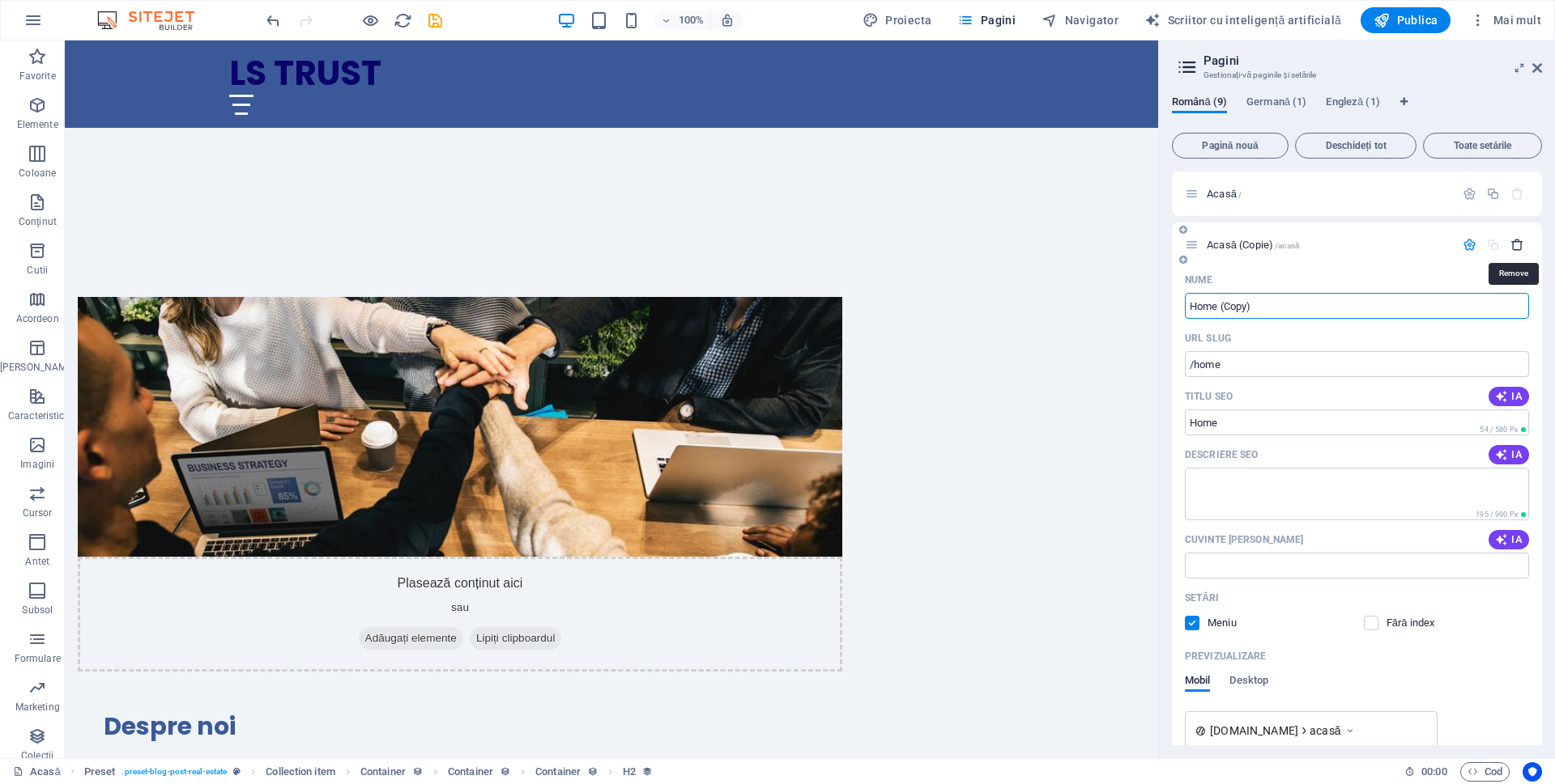
click at [1515, 250] on icon "button" at bounding box center [1517, 245] width 14 height 14
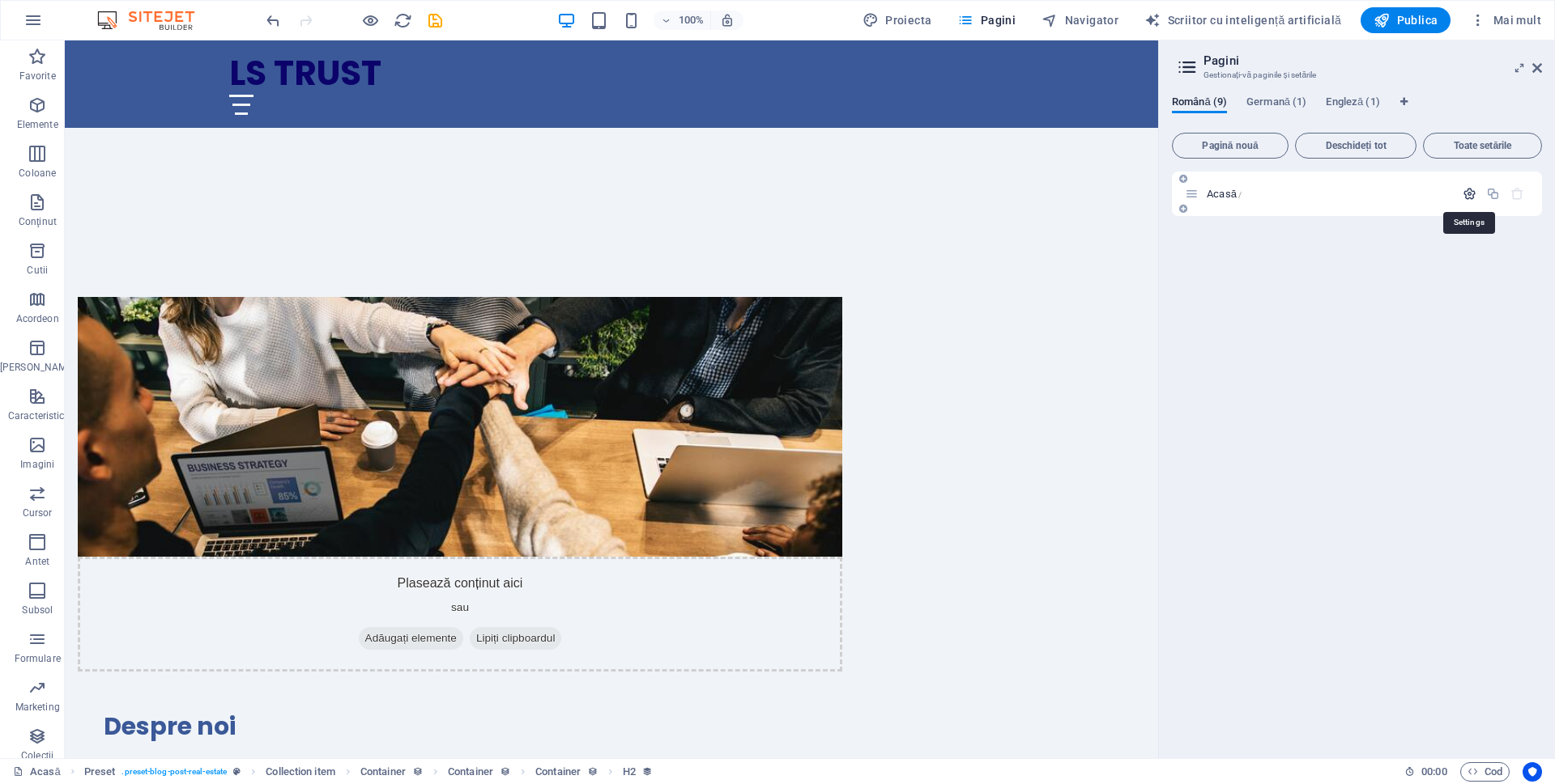
click at [1472, 196] on icon "button" at bounding box center [1469, 193] width 14 height 14
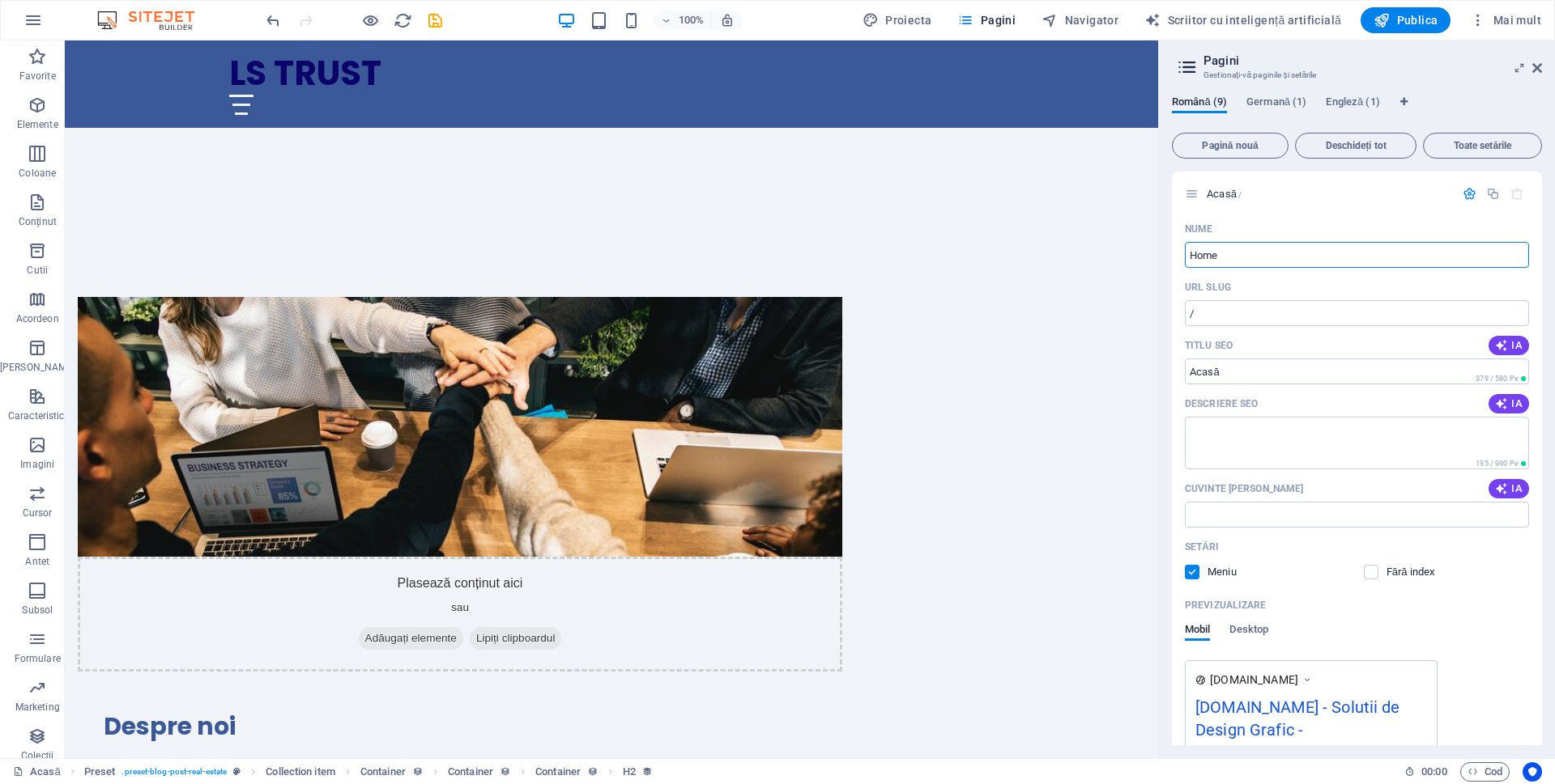
drag, startPoint x: 1415, startPoint y: 257, endPoint x: 1163, endPoint y: 256, distance: 252.0
click at [1163, 256] on div "Română (9) Germană (1) Engleză (1) Pagină nouă Deschideți tot Toate setările Ac…" at bounding box center [1356, 421] width 396 height 676
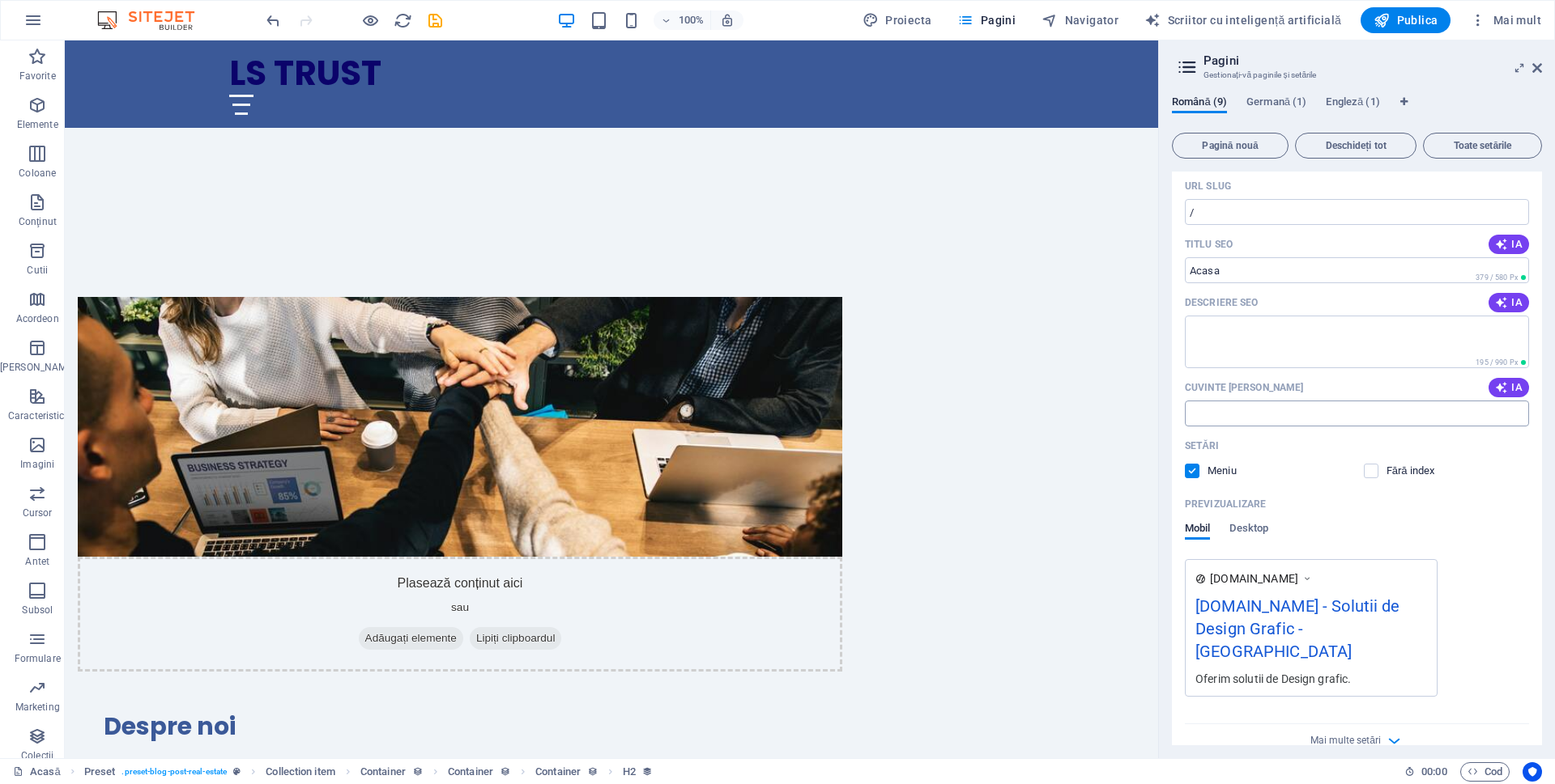
scroll to position [102, 0]
type input "Acasa"
click at [1324, 625] on div "[DOMAIN_NAME] - Solutii de Design Grafic - [GEOGRAPHIC_DATA]" at bounding box center [1310, 631] width 231 height 77
click at [1366, 620] on div "[DOMAIN_NAME] - Solutii de Design Grafic - [GEOGRAPHIC_DATA]" at bounding box center [1310, 631] width 231 height 77
click at [1268, 529] on font "Desktop" at bounding box center [1249, 526] width 39 height 12
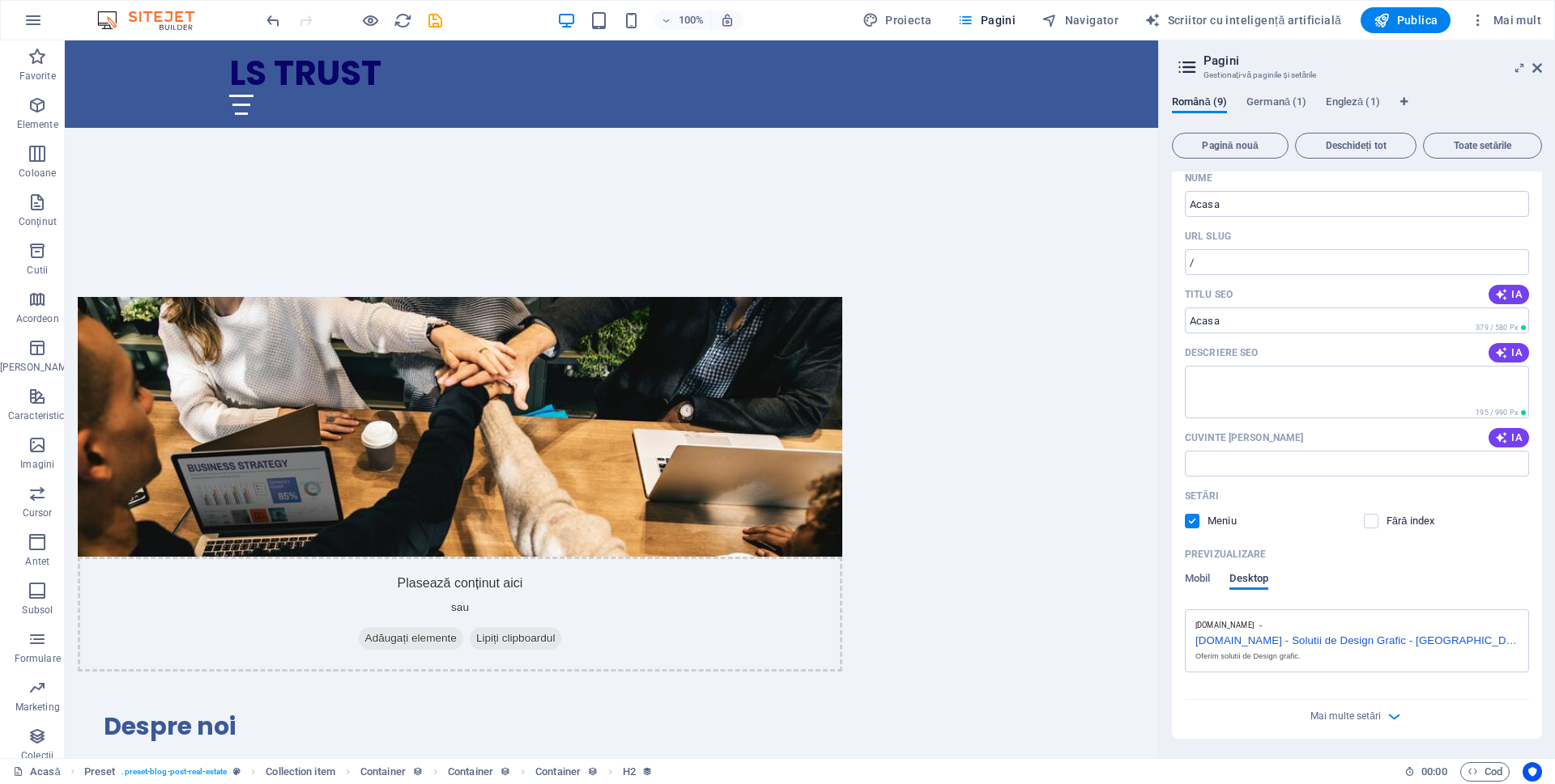
scroll to position [51, 0]
click at [1198, 518] on label at bounding box center [1192, 521] width 15 height 15
click at [0, 0] on input "checkbox" at bounding box center [0, 0] width 0 height 0
click at [1364, 523] on label at bounding box center [1371, 521] width 15 height 15
click at [0, 0] on input "checkbox" at bounding box center [0, 0] width 0 height 0
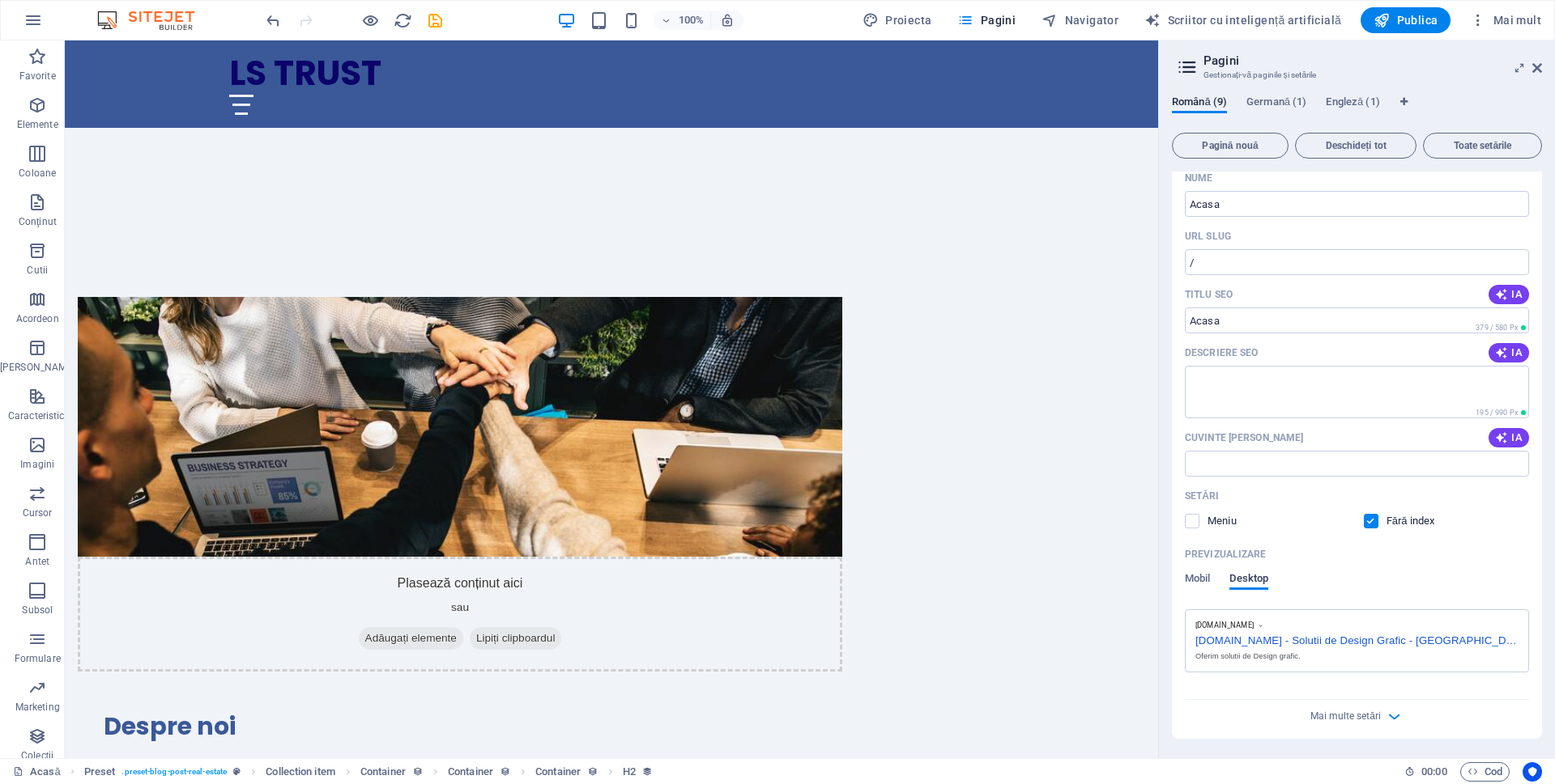
click at [1235, 579] on font "Desktop" at bounding box center [1249, 577] width 39 height 12
click at [1190, 518] on label at bounding box center [1192, 521] width 15 height 15
click at [0, 0] on input "checkbox" at bounding box center [0, 0] width 0 height 0
click at [1193, 575] on font "Mobil" at bounding box center [1198, 577] width 25 height 12
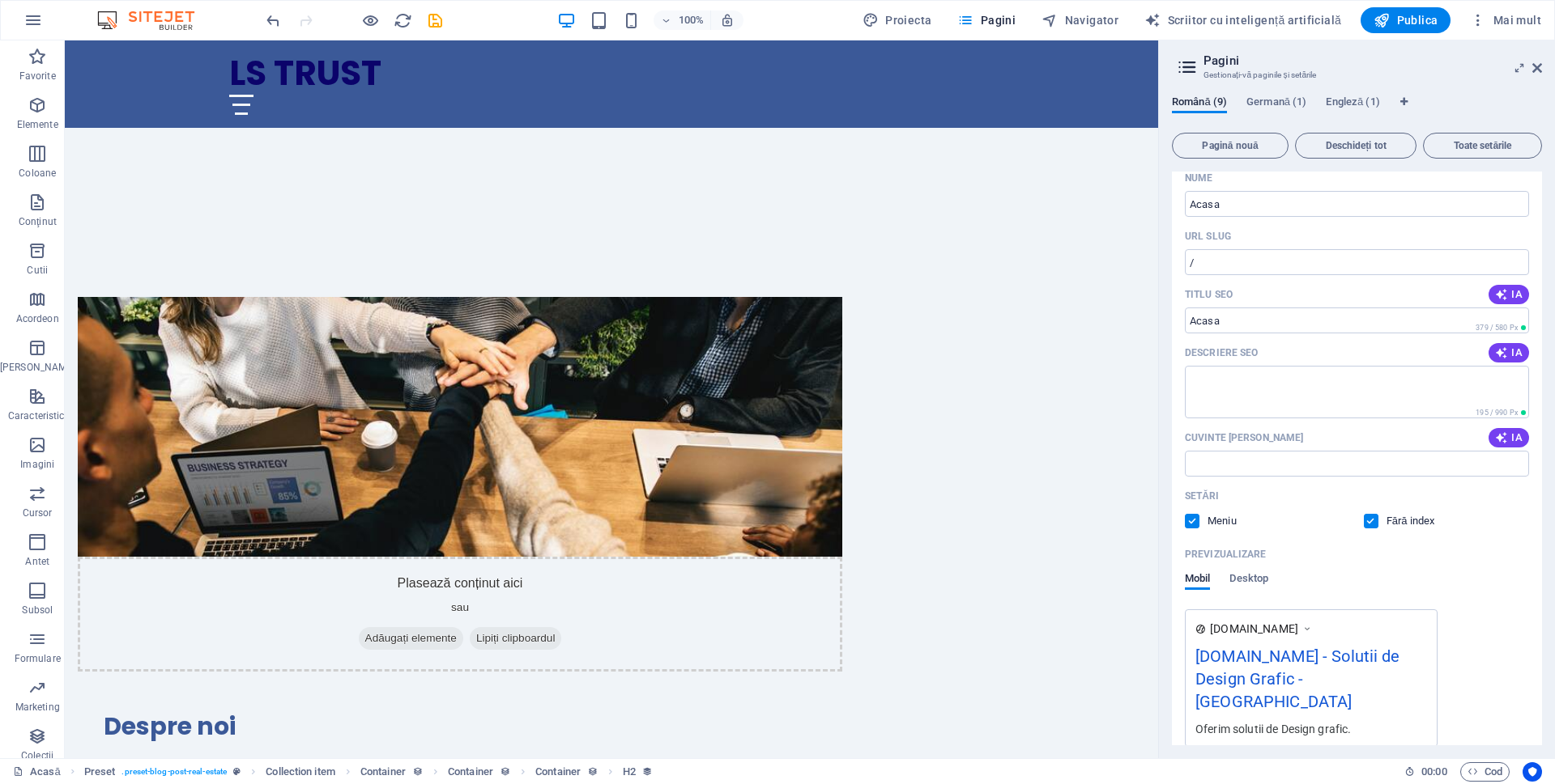
click at [1371, 520] on label at bounding box center [1371, 521] width 15 height 15
click at [0, 0] on input "checkbox" at bounding box center [0, 0] width 0 height 0
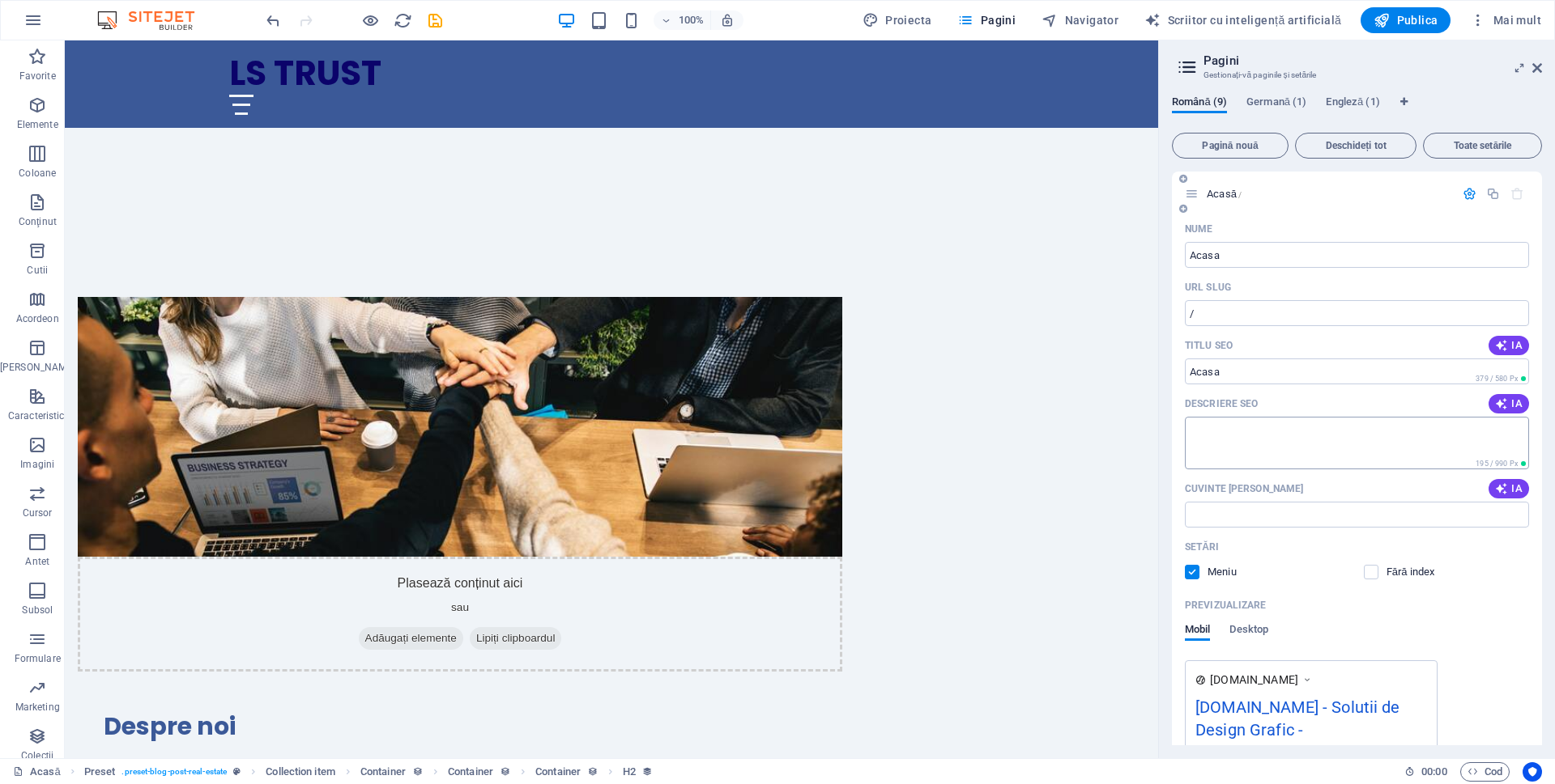
click at [1365, 454] on textarea "Descriere SEO" at bounding box center [1357, 443] width 345 height 53
click at [1367, 454] on textarea "Servicii de" at bounding box center [1357, 443] width 345 height 53
paste textarea "Producție publicitară"
click at [1243, 429] on textarea "Servicii de Producție publicitară" at bounding box center [1357, 443] width 345 height 53
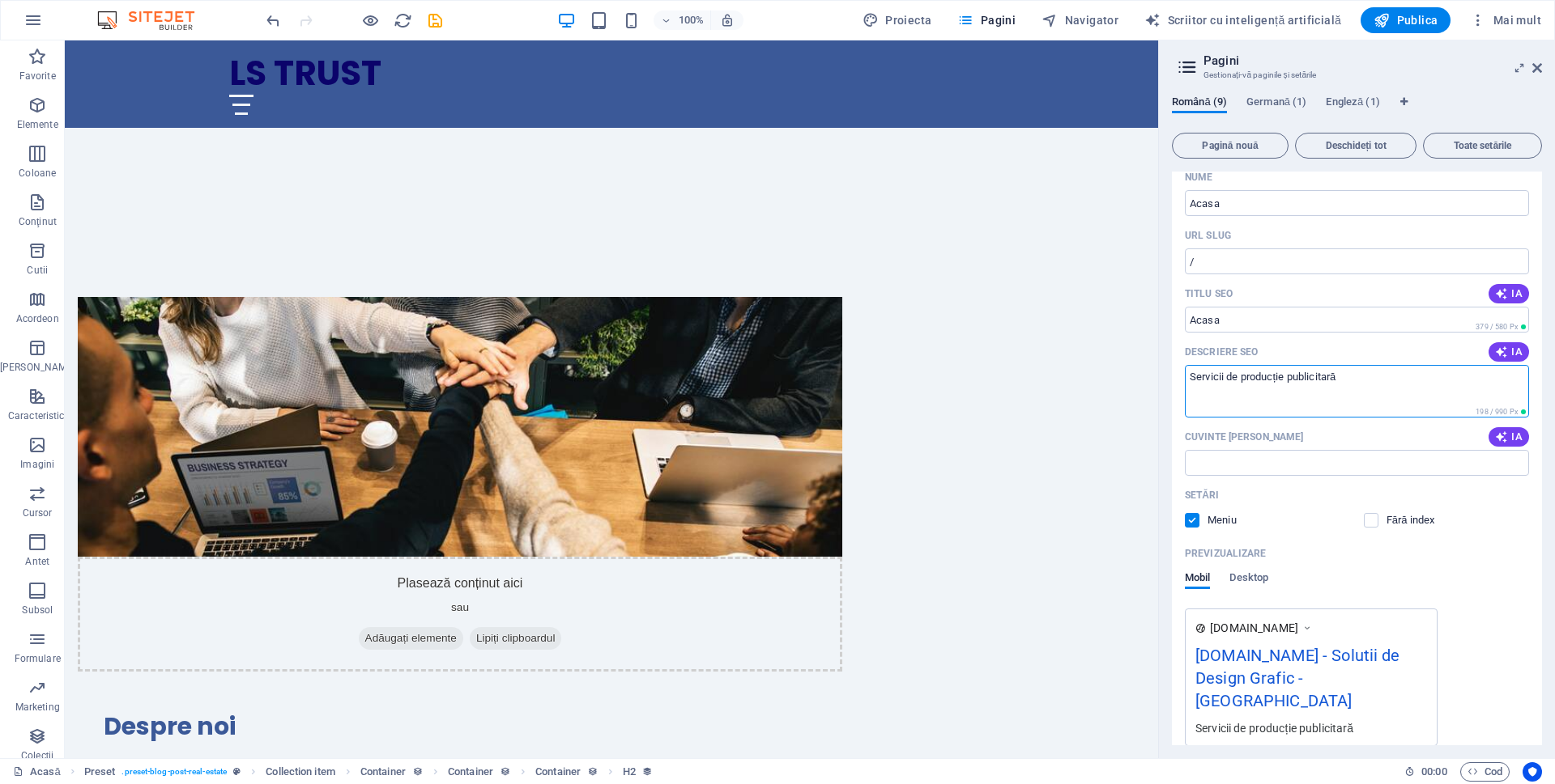
scroll to position [102, 0]
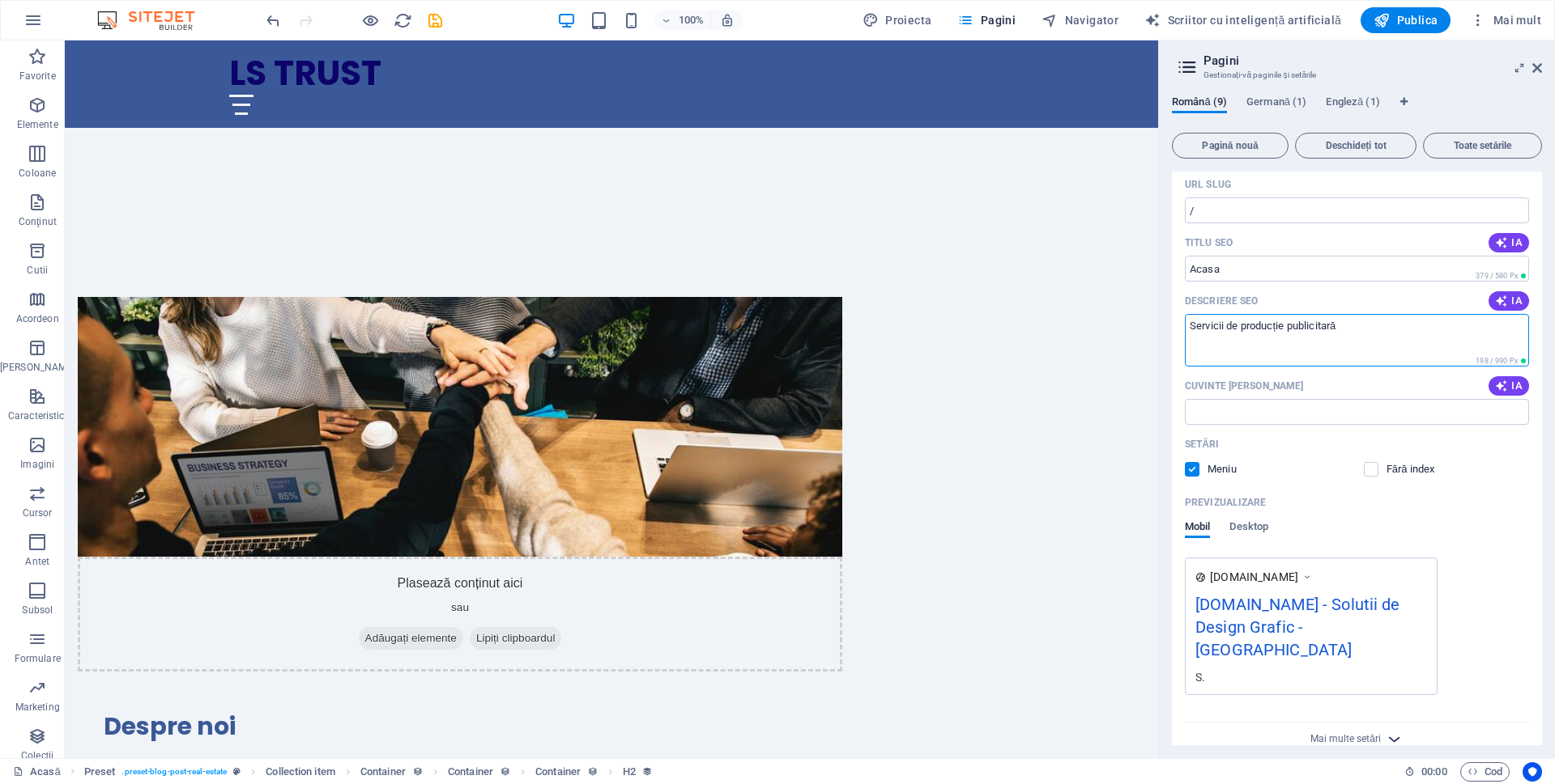
type textarea "Servicii de producție publicitară"
click at [1392, 731] on icon "button" at bounding box center [1394, 740] width 19 height 19
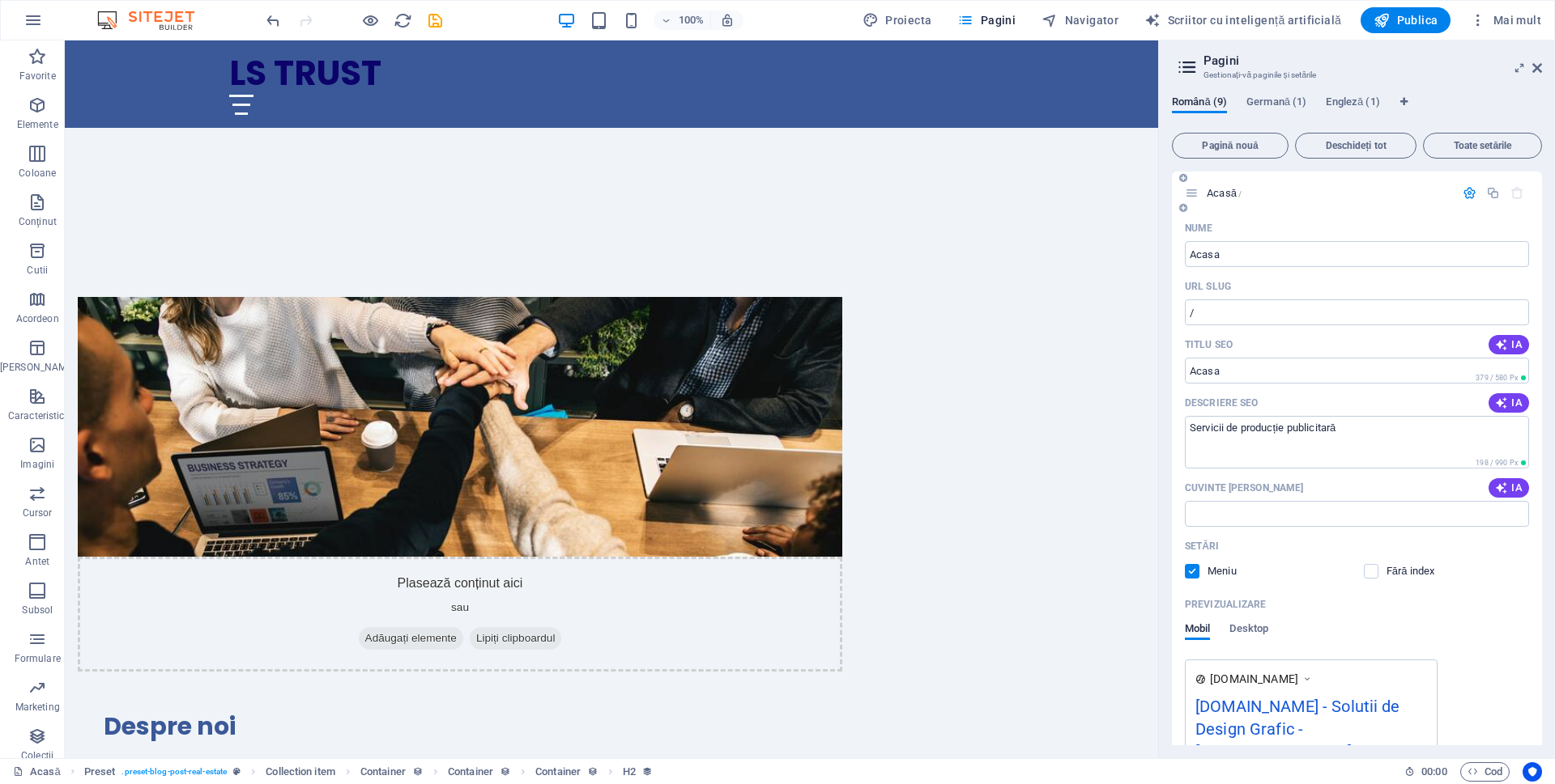
scroll to position [0, 0]
click at [1463, 195] on icon "button" at bounding box center [1469, 193] width 14 height 14
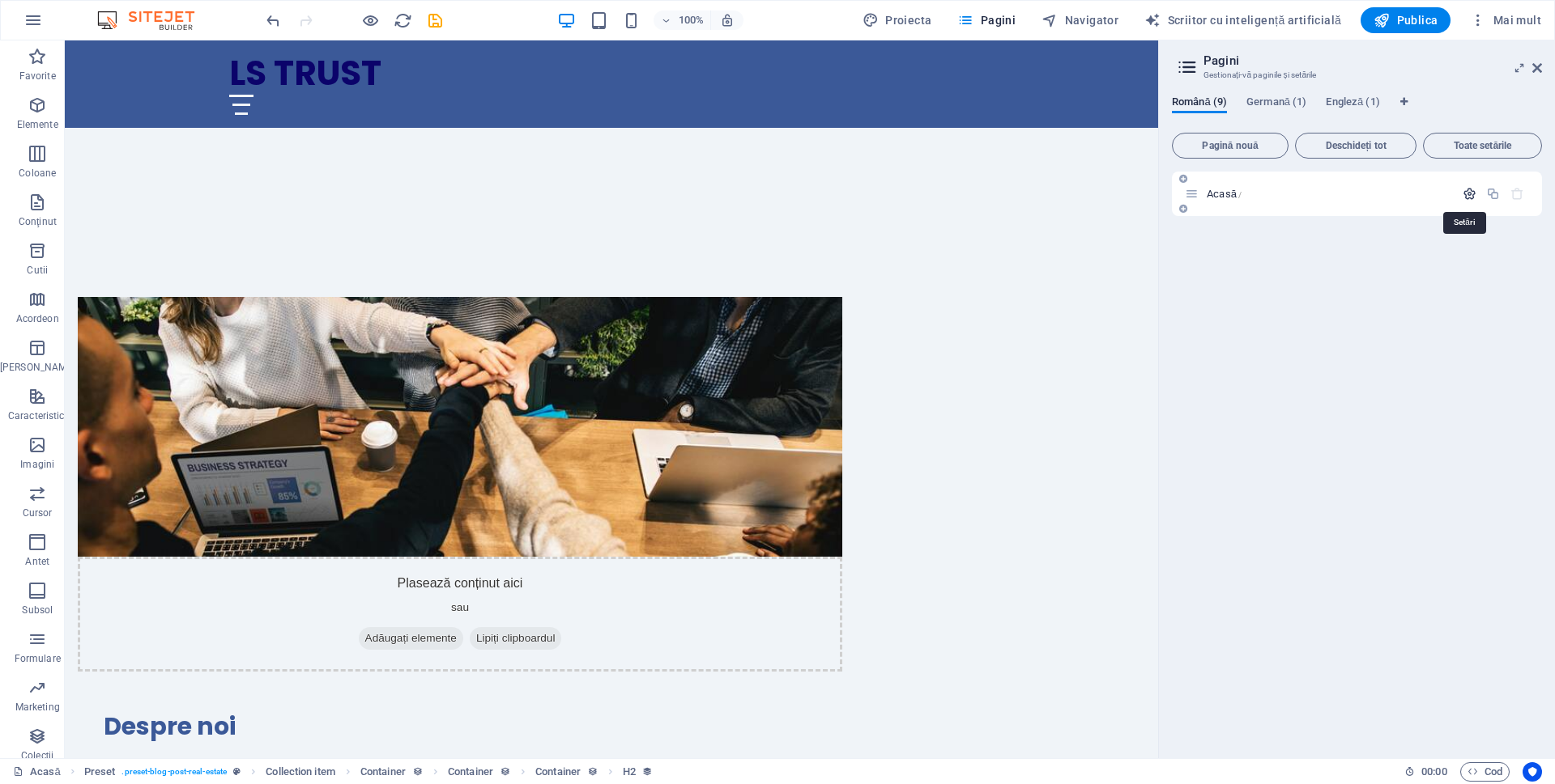
click at [1467, 193] on icon "button" at bounding box center [1469, 193] width 14 height 14
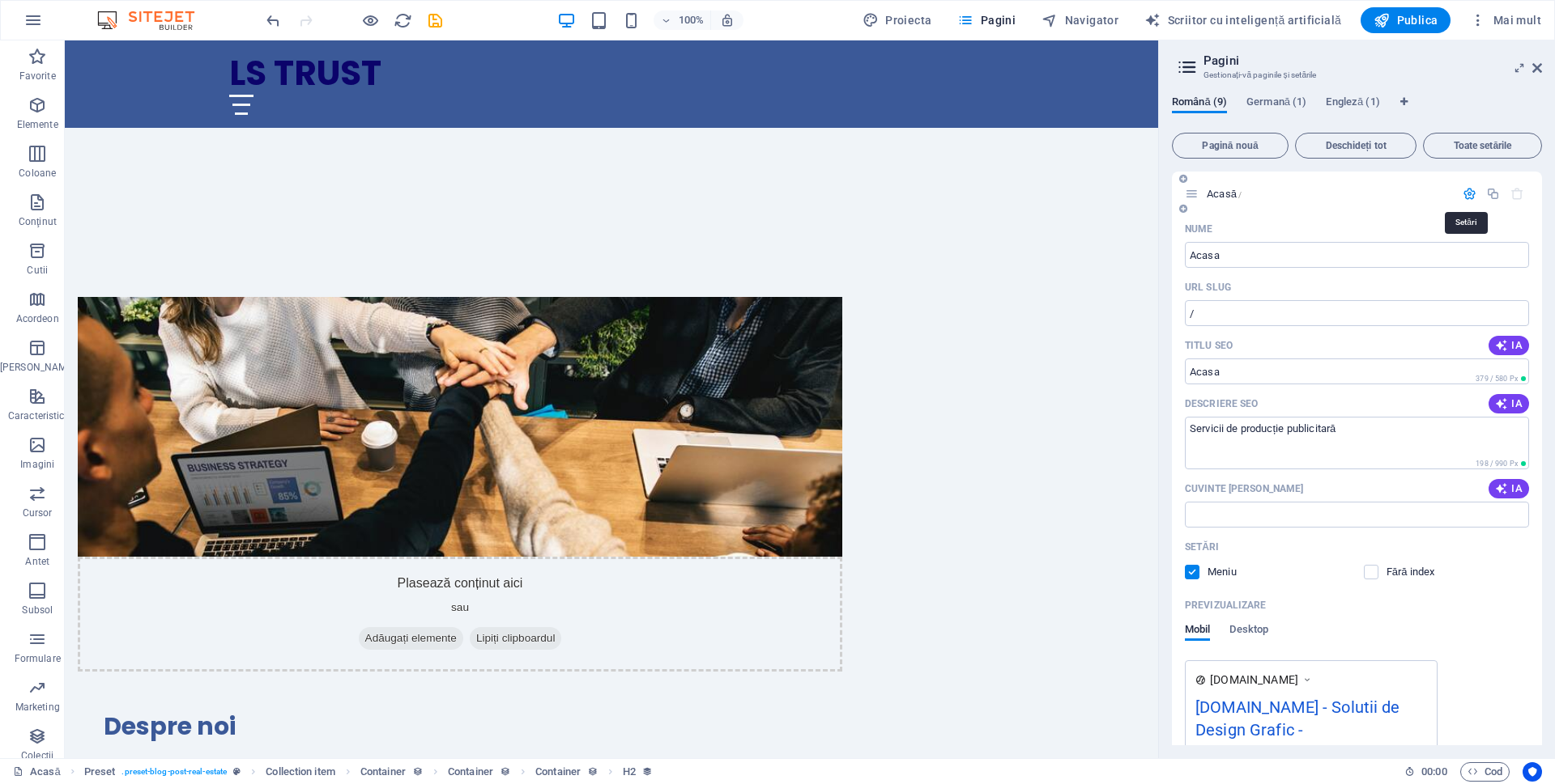
click at [1467, 193] on icon "button" at bounding box center [1469, 193] width 14 height 14
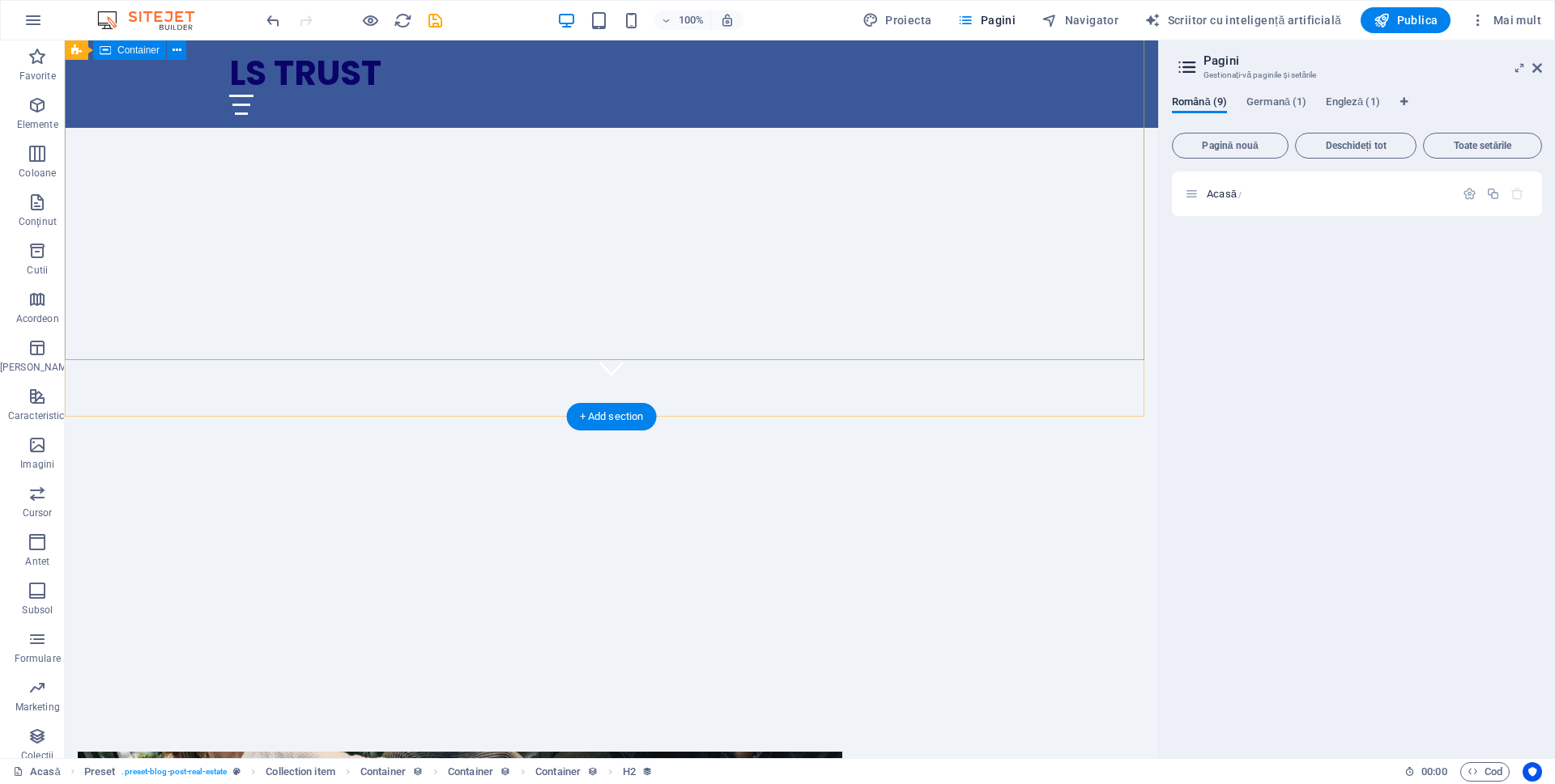
scroll to position [257, 0]
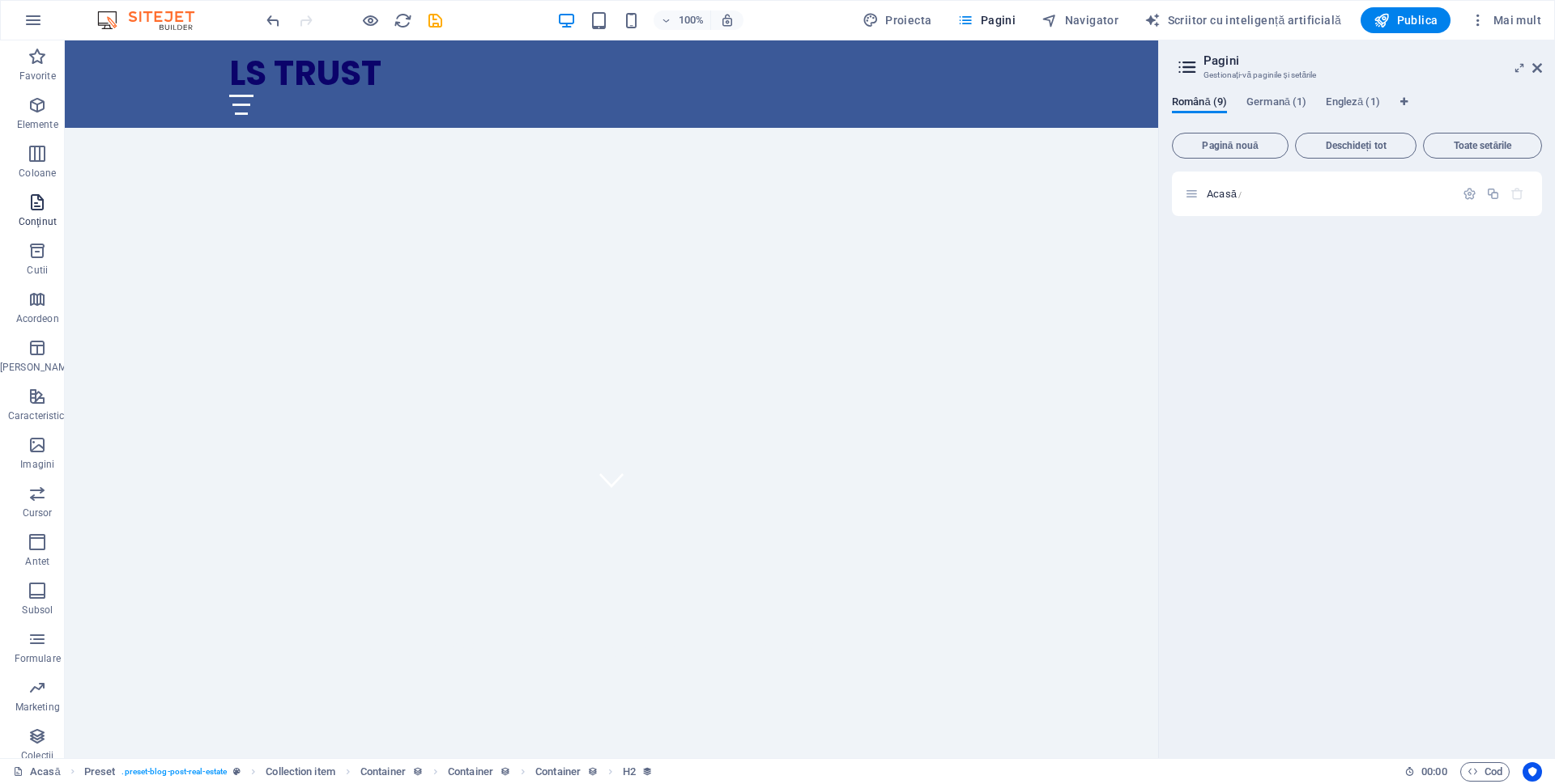
click at [29, 205] on icon "button" at bounding box center [36, 202] width 19 height 19
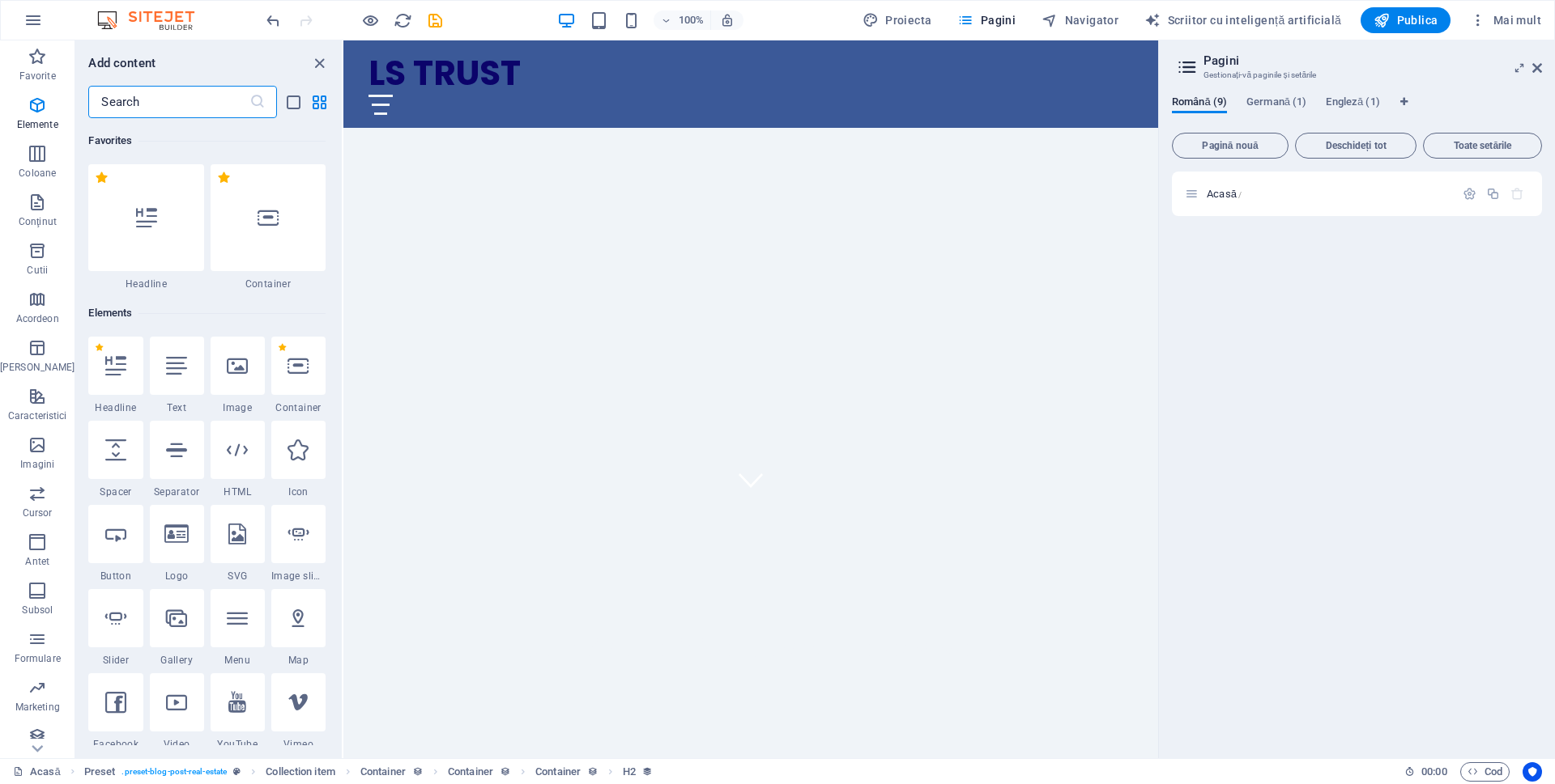
scroll to position [2832, 0]
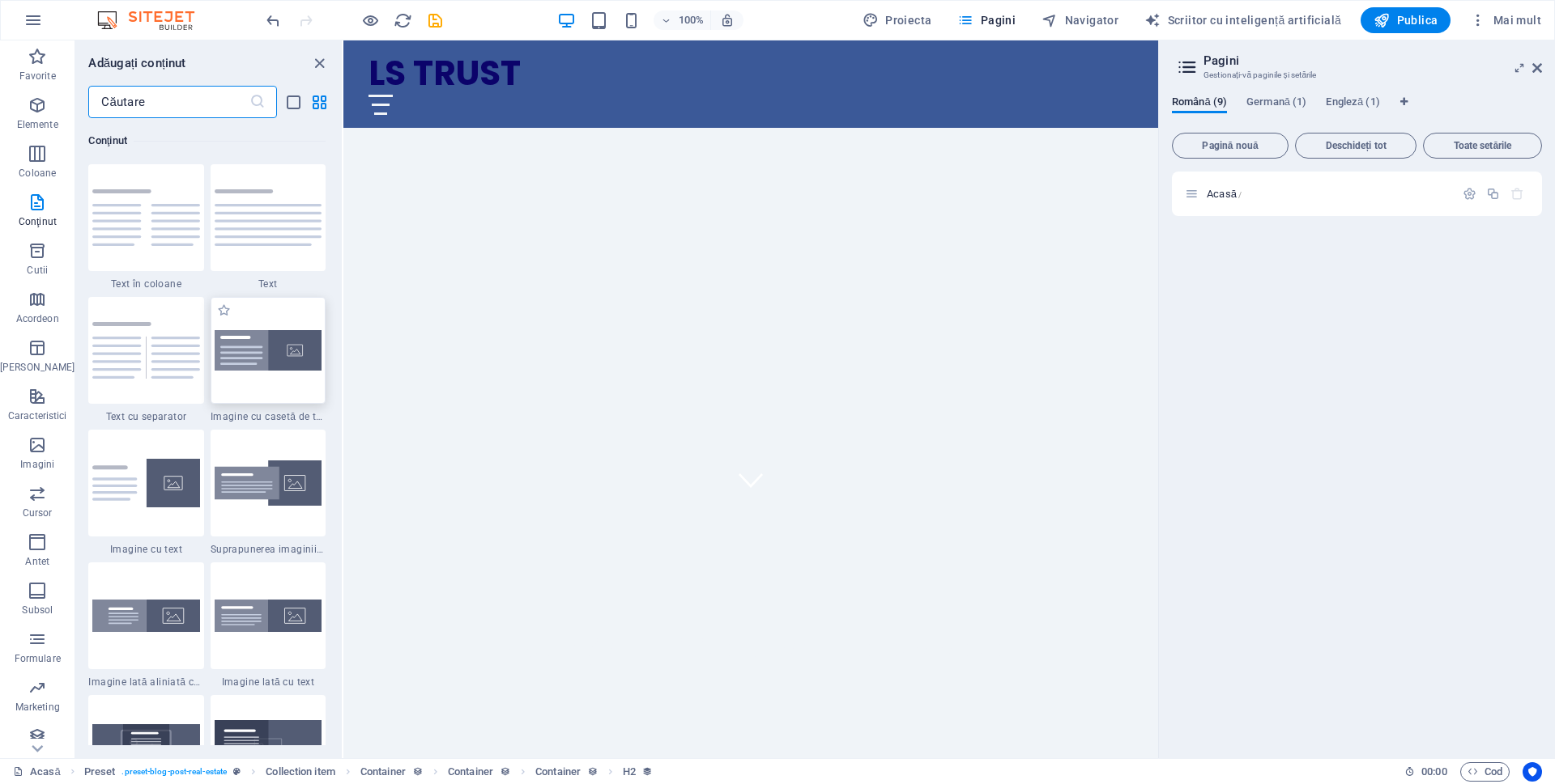
click at [251, 353] on img at bounding box center [268, 350] width 107 height 41
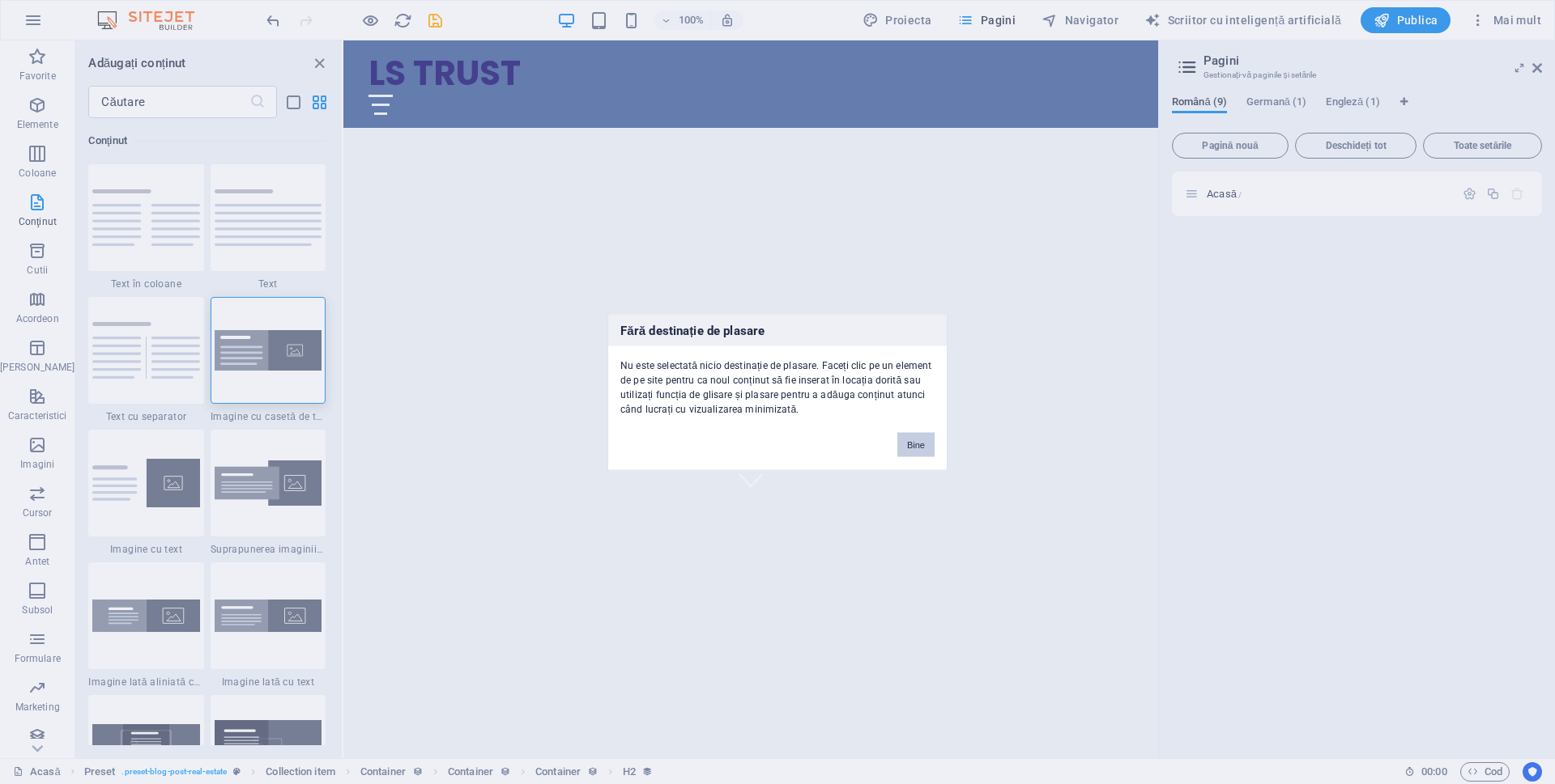
click at [918, 440] on font "Bine" at bounding box center [916, 444] width 18 height 10
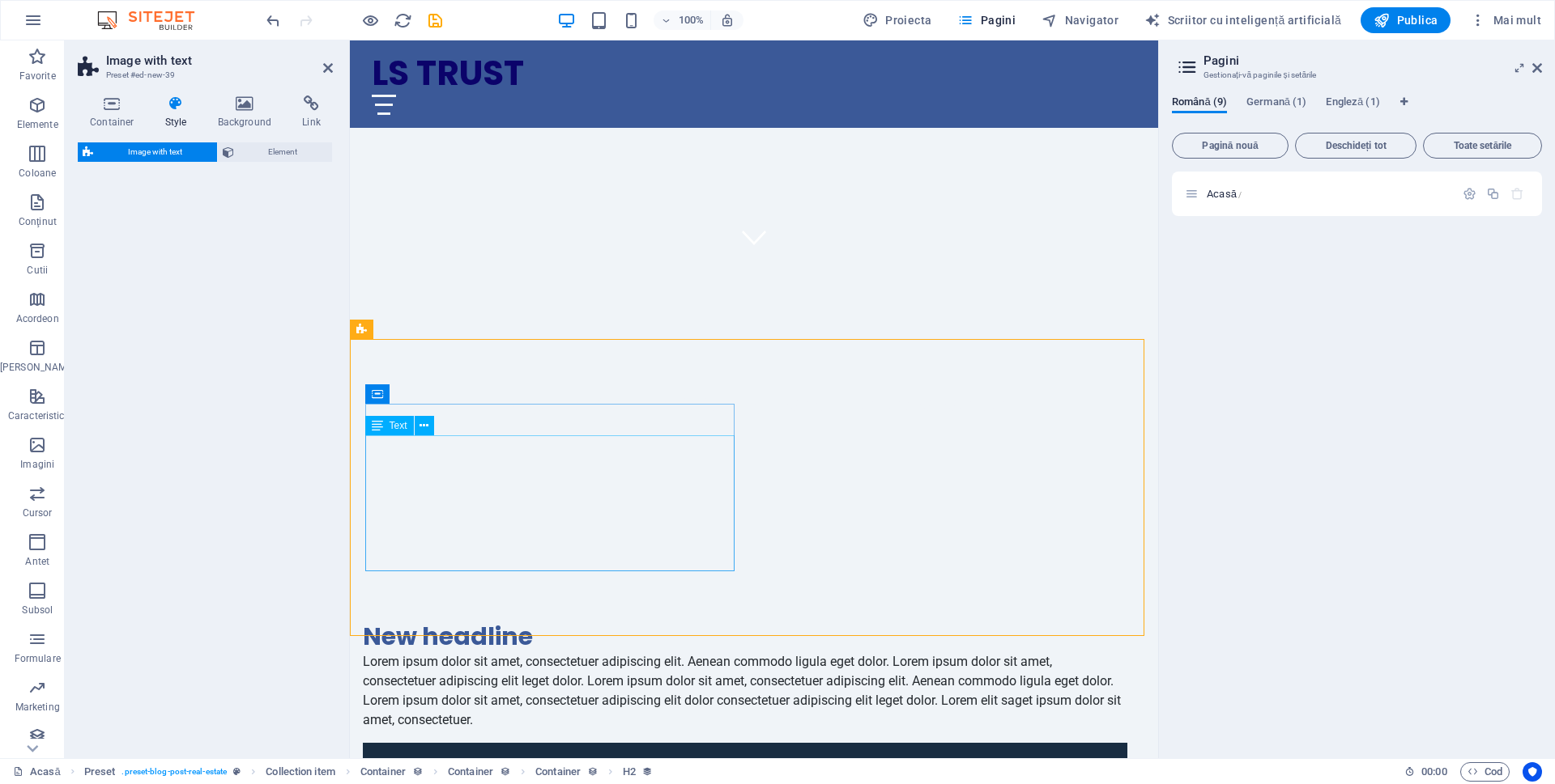
select select "rem"
select select "px"
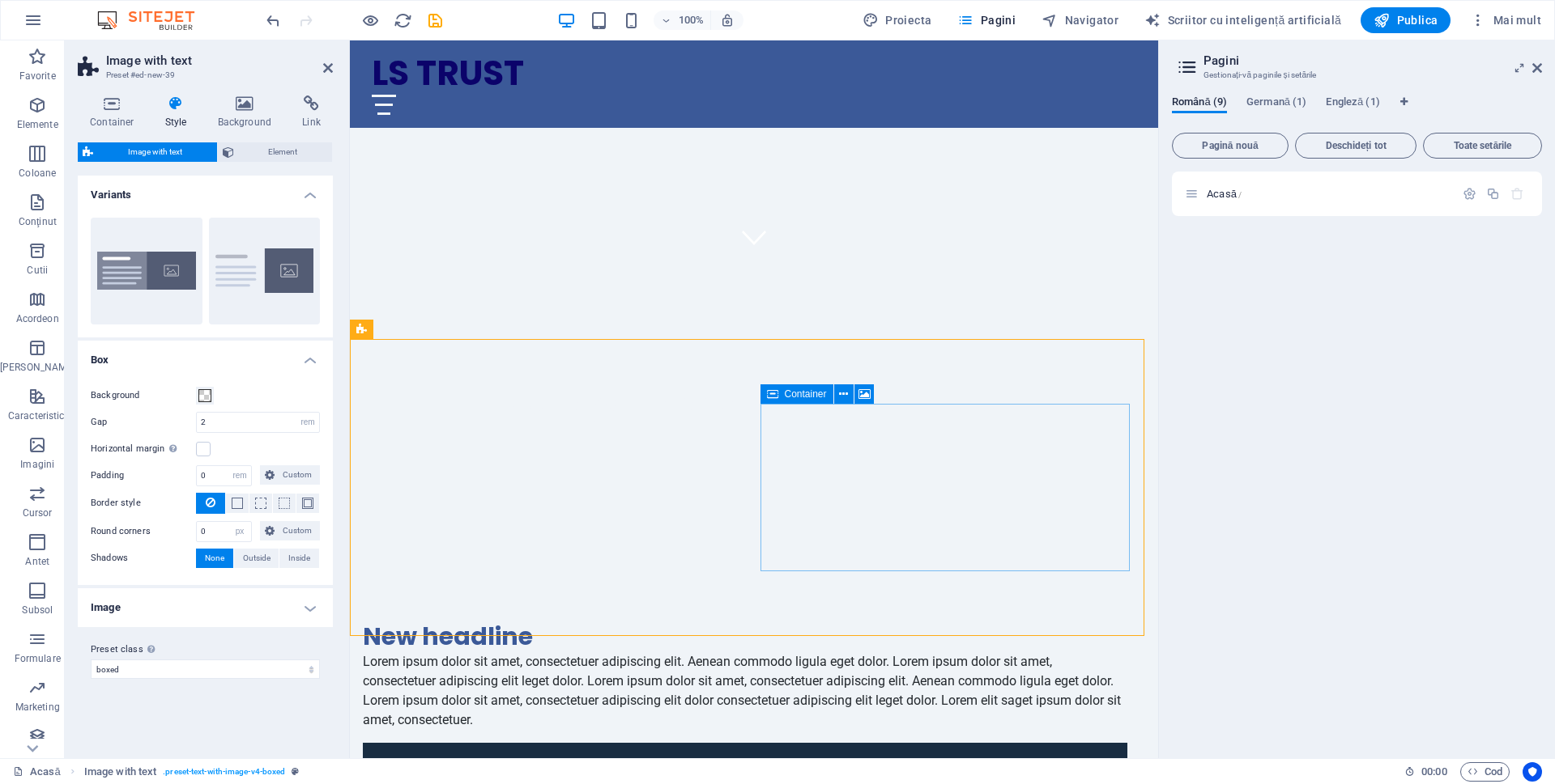
scroll to position [420, 0]
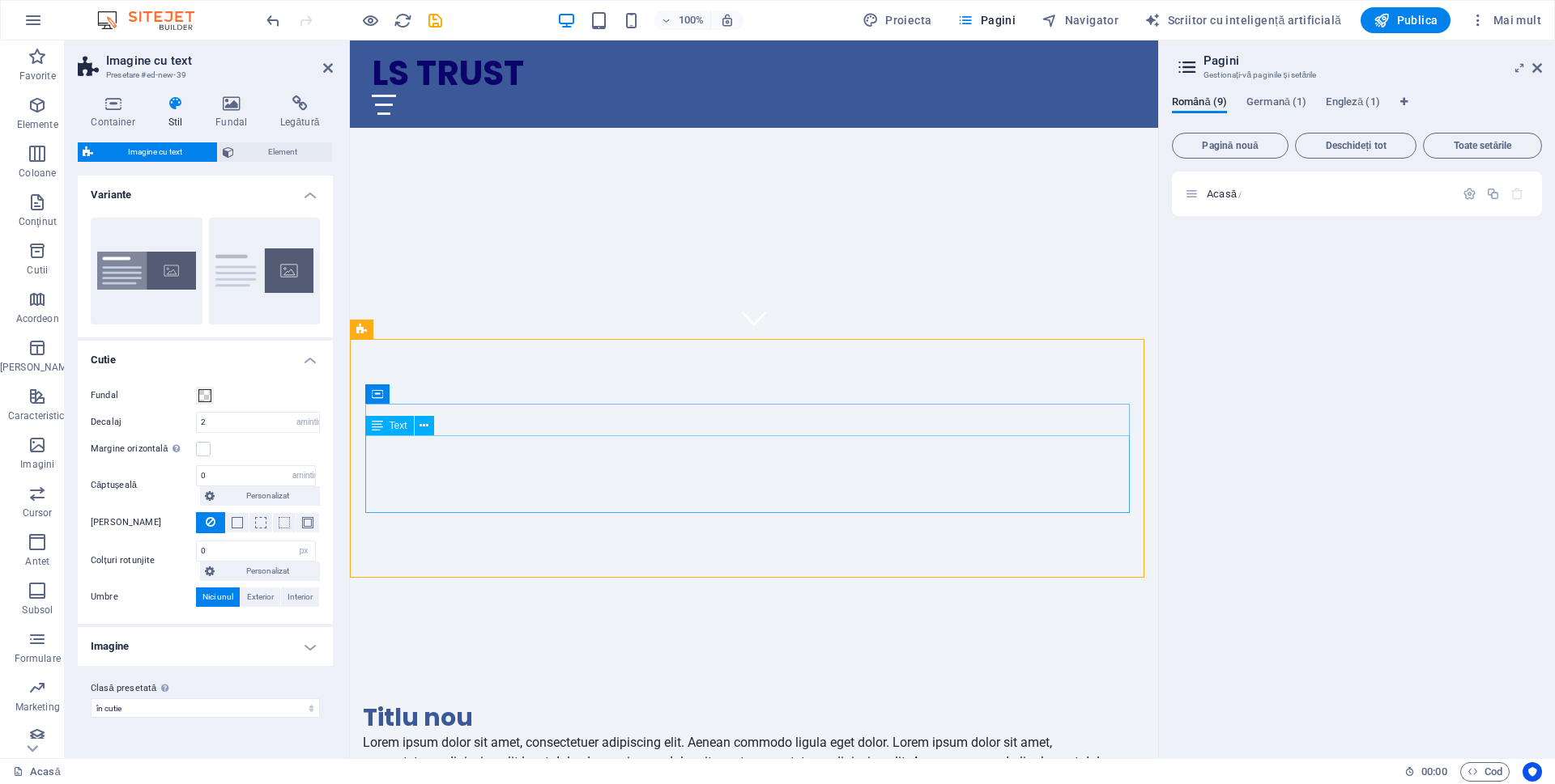
click at [761, 733] on div "Lorem ipsum dolor sit amet, consectetuer adipiscing elit. Aenean commodo ligula…" at bounding box center [744, 772] width 764 height 78
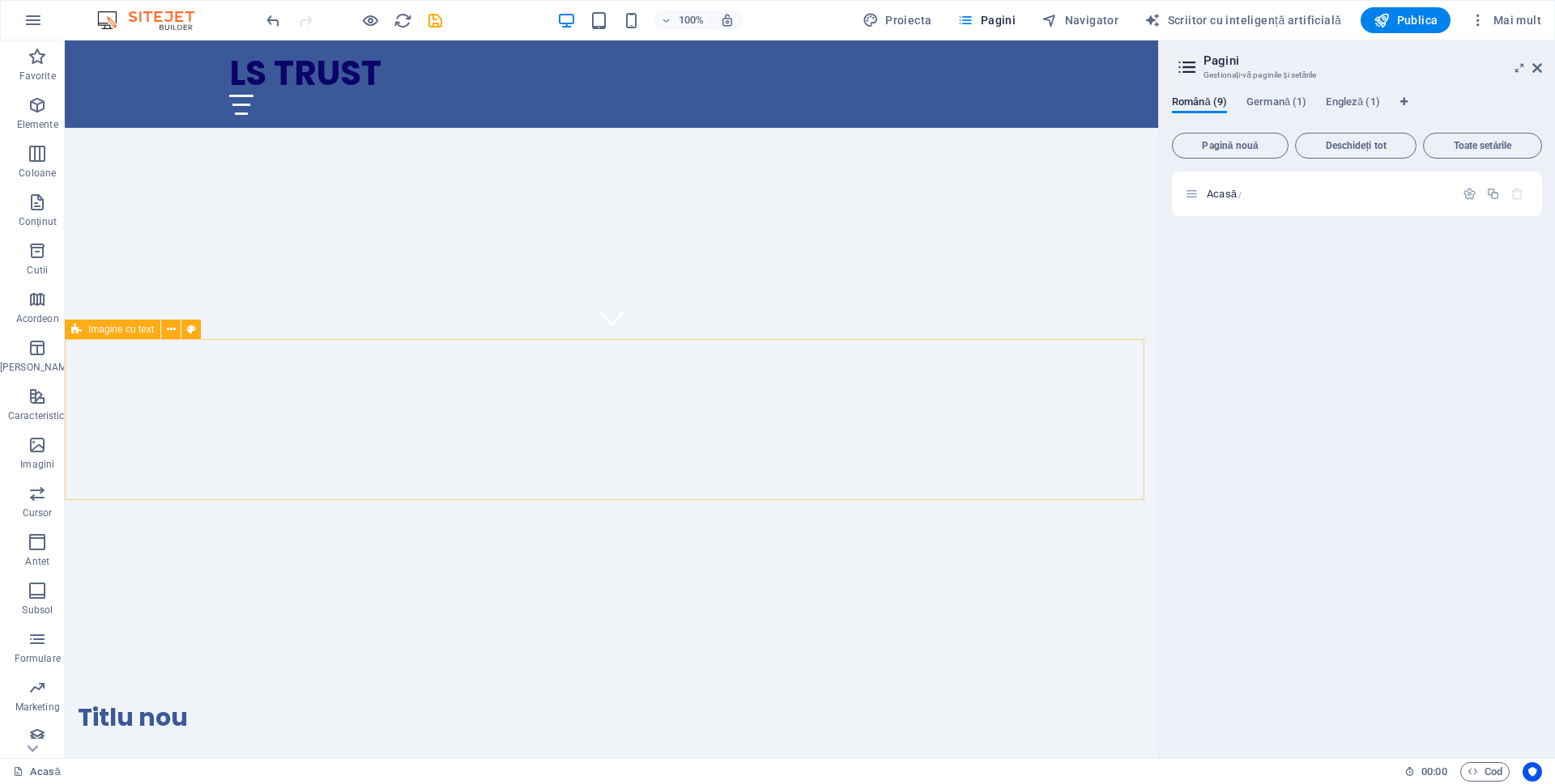
click at [240, 702] on div "Titlu nou" at bounding box center [460, 717] width 764 height 32
click at [152, 637] on div "Plasează conținut aici sau Adăugați elemente Lipiți clipboardul" at bounding box center [611, 760] width 1093 height 245
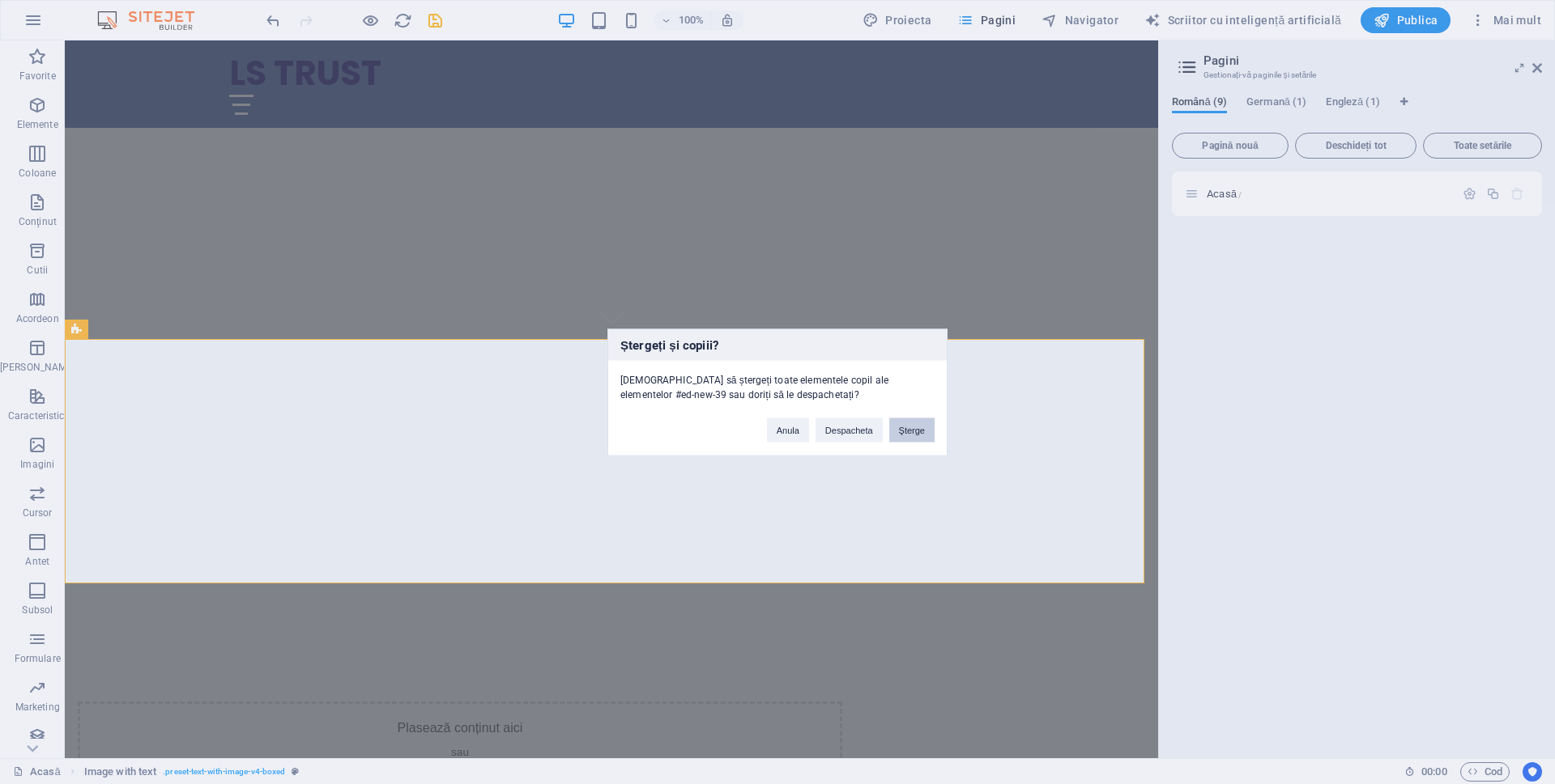
click at [909, 425] on font "Şterge" at bounding box center [911, 430] width 26 height 10
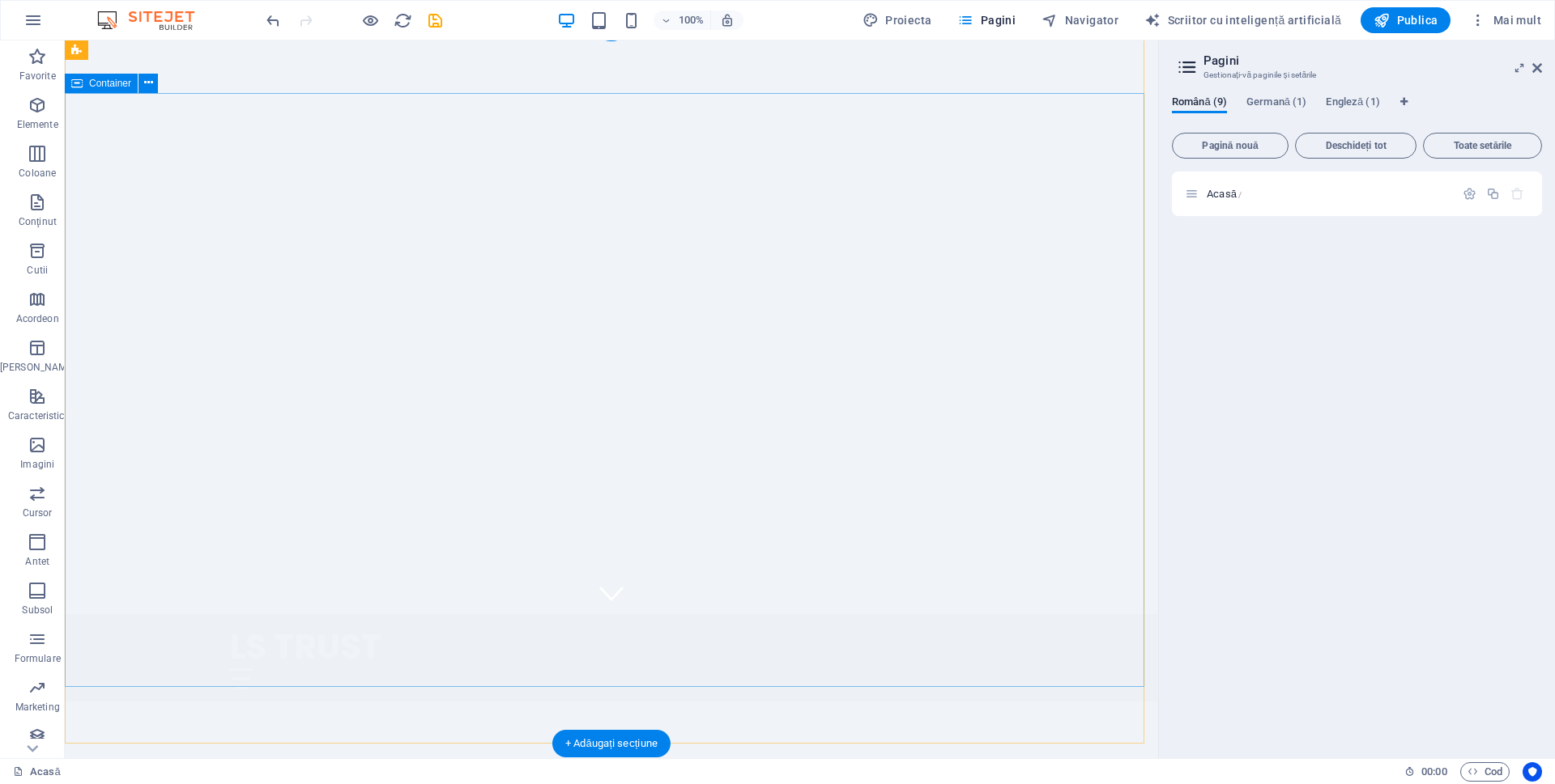
scroll to position [0, 0]
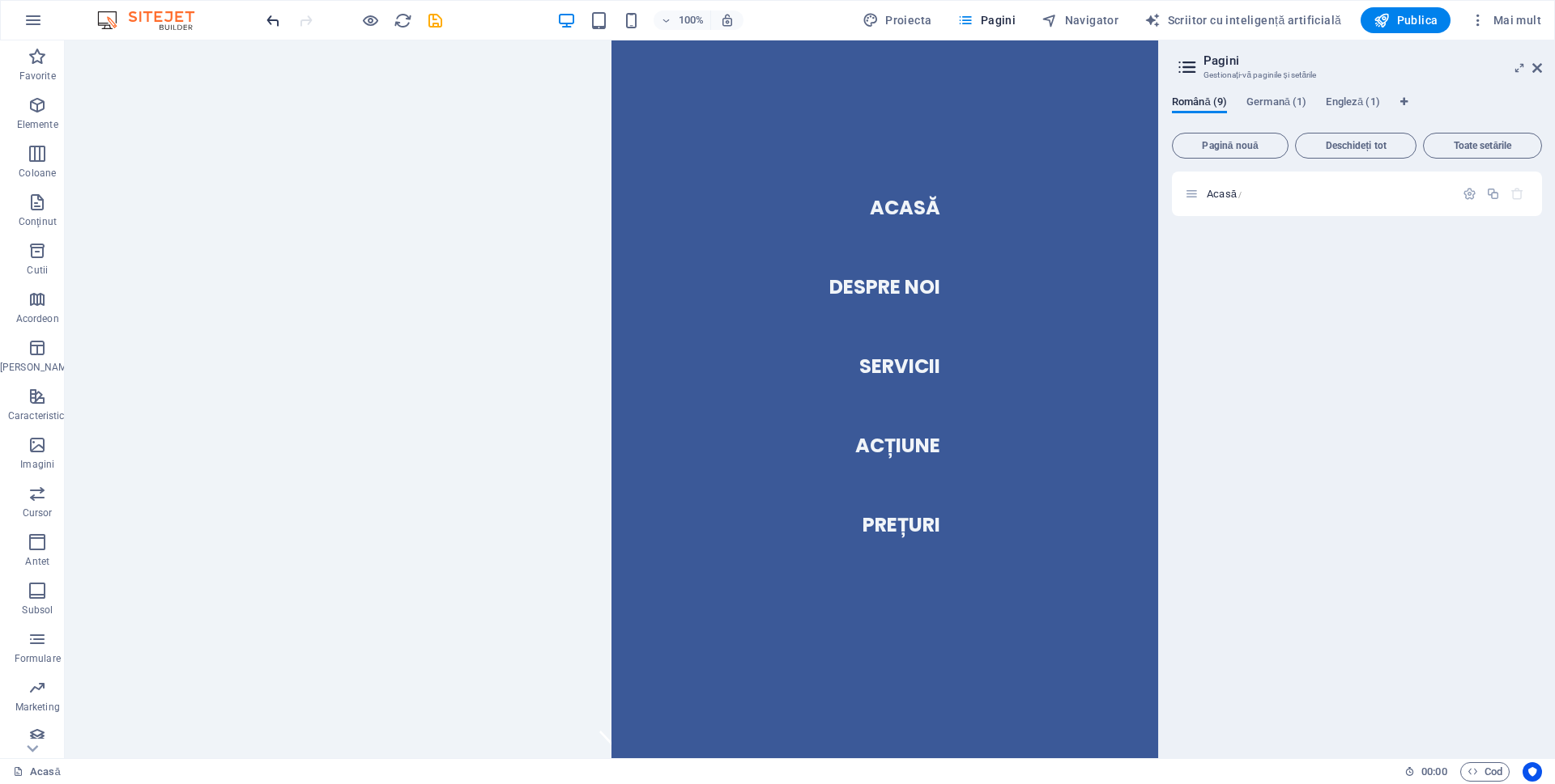
click at [275, 19] on icon "anula" at bounding box center [273, 21] width 19 height 19
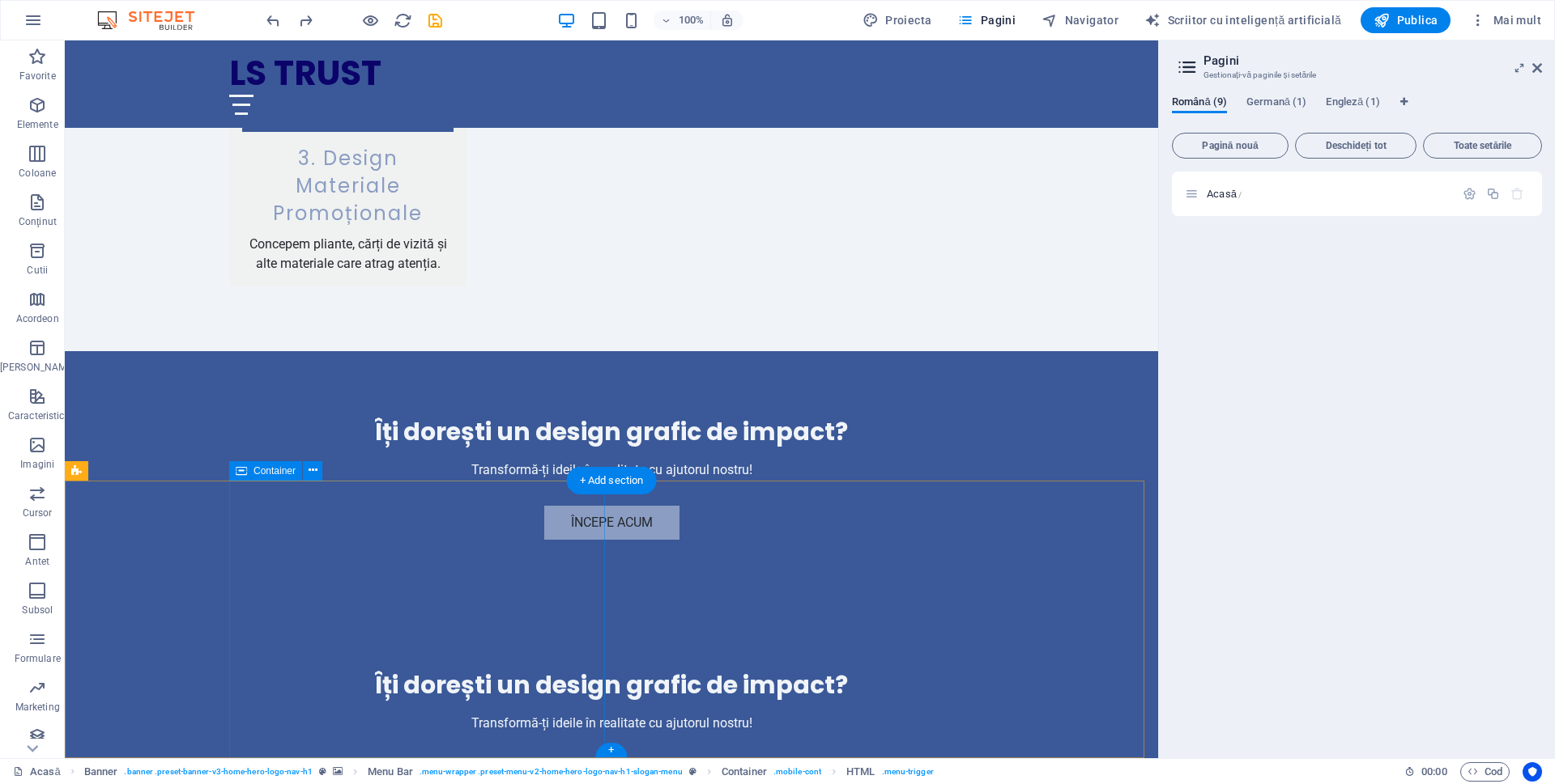
scroll to position [1858, 0]
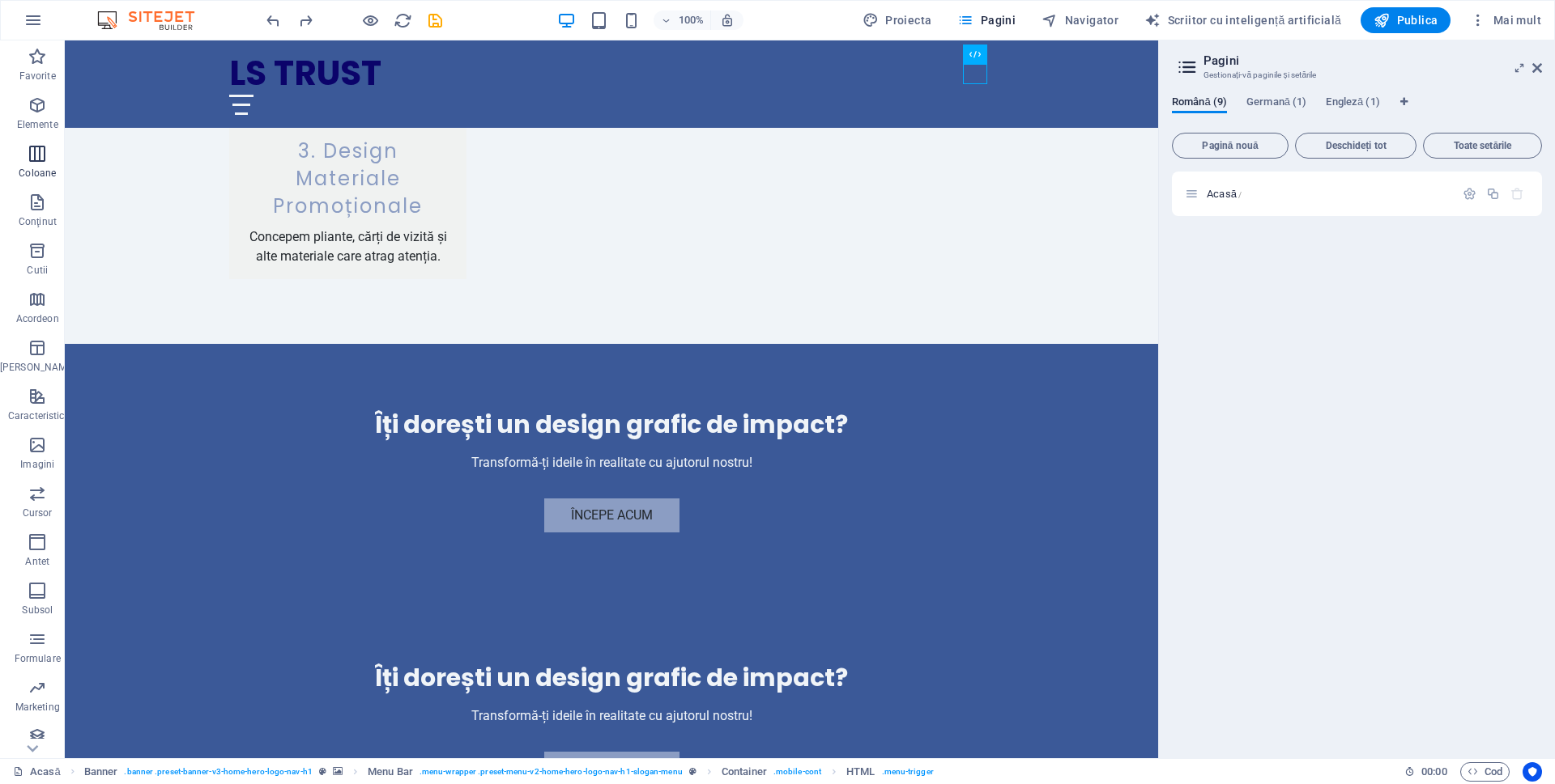
click at [36, 150] on icon "button" at bounding box center [36, 153] width 19 height 19
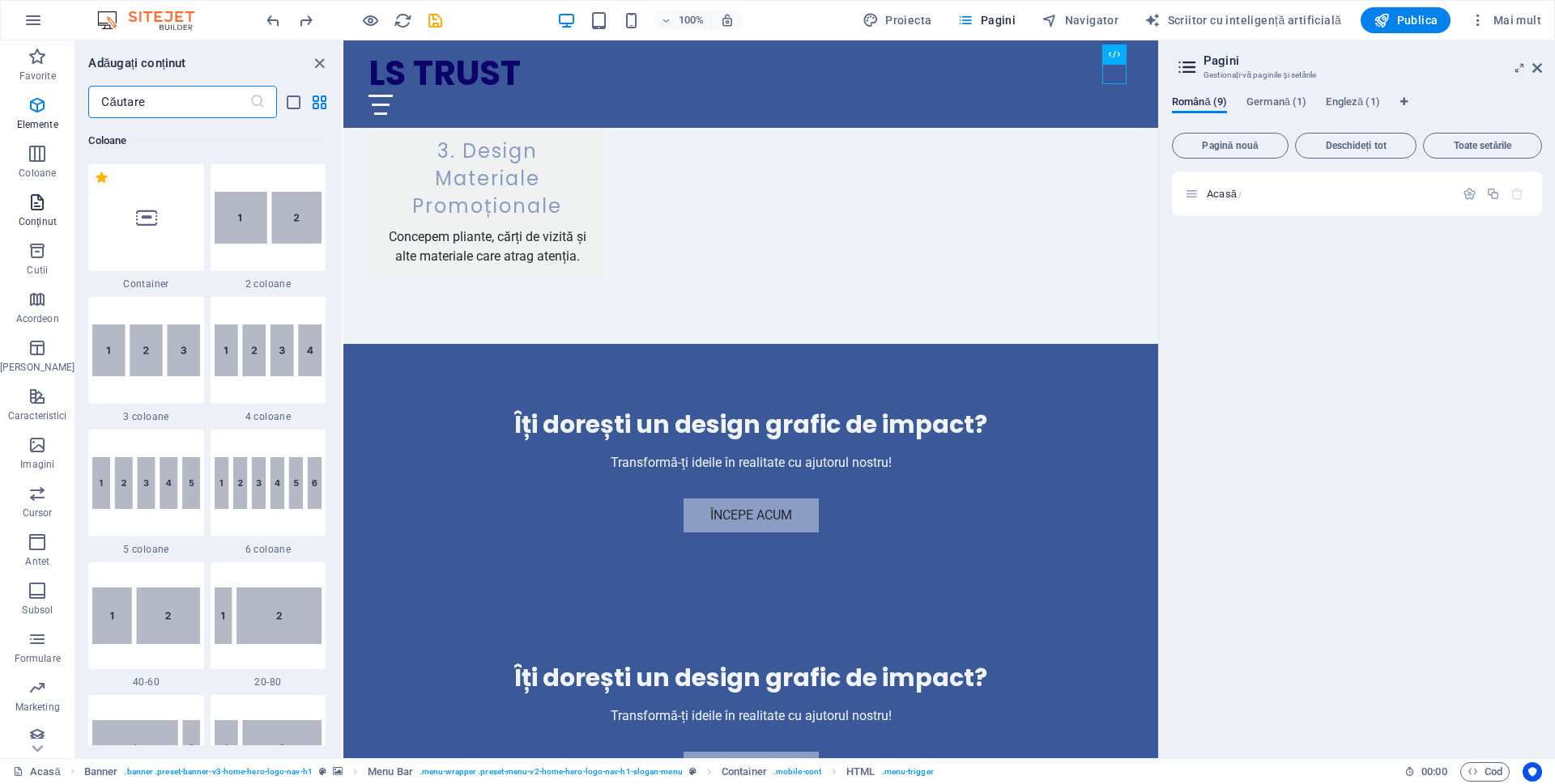
click at [34, 197] on icon "button" at bounding box center [36, 202] width 19 height 19
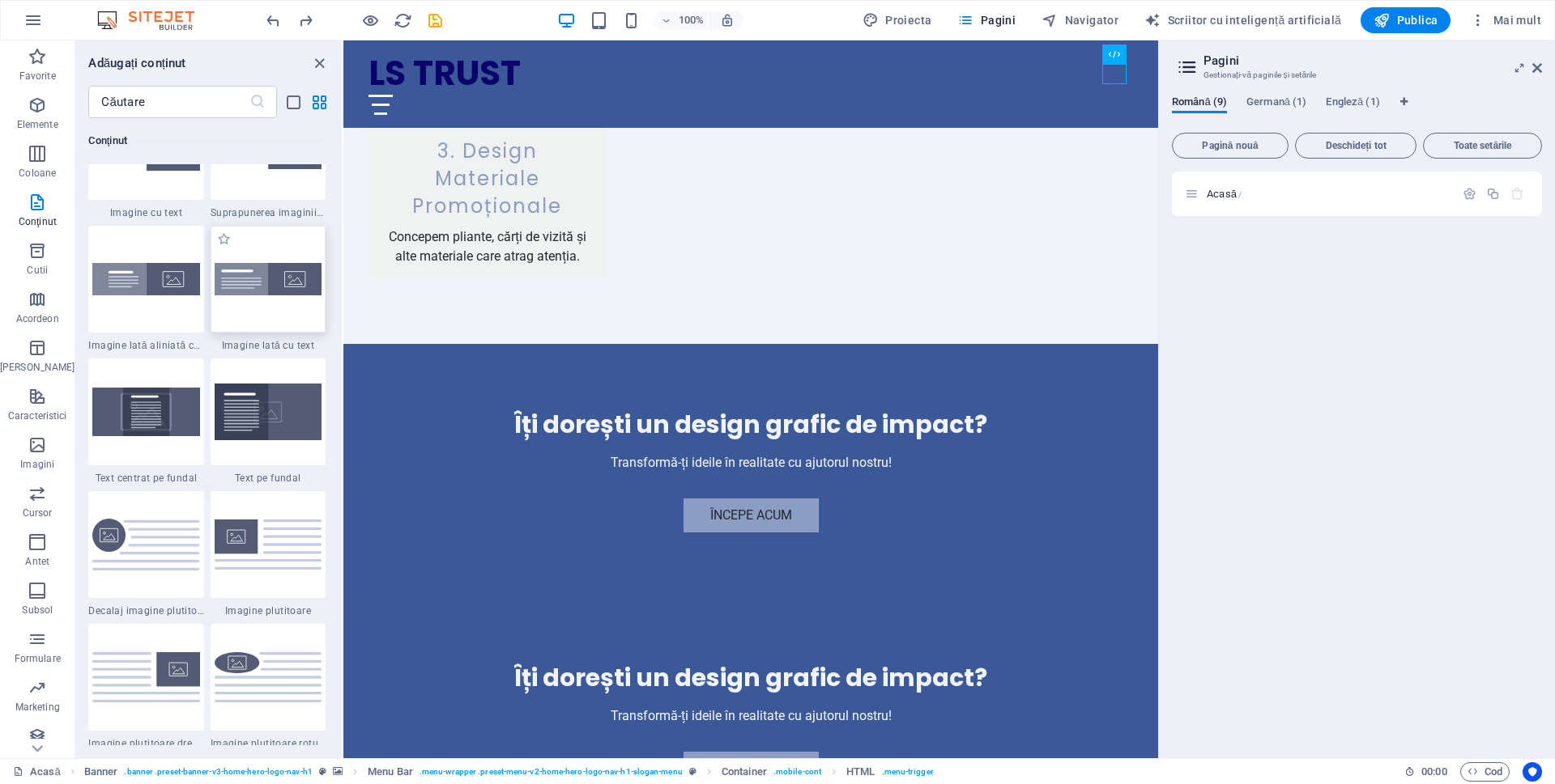
scroll to position [3238, 0]
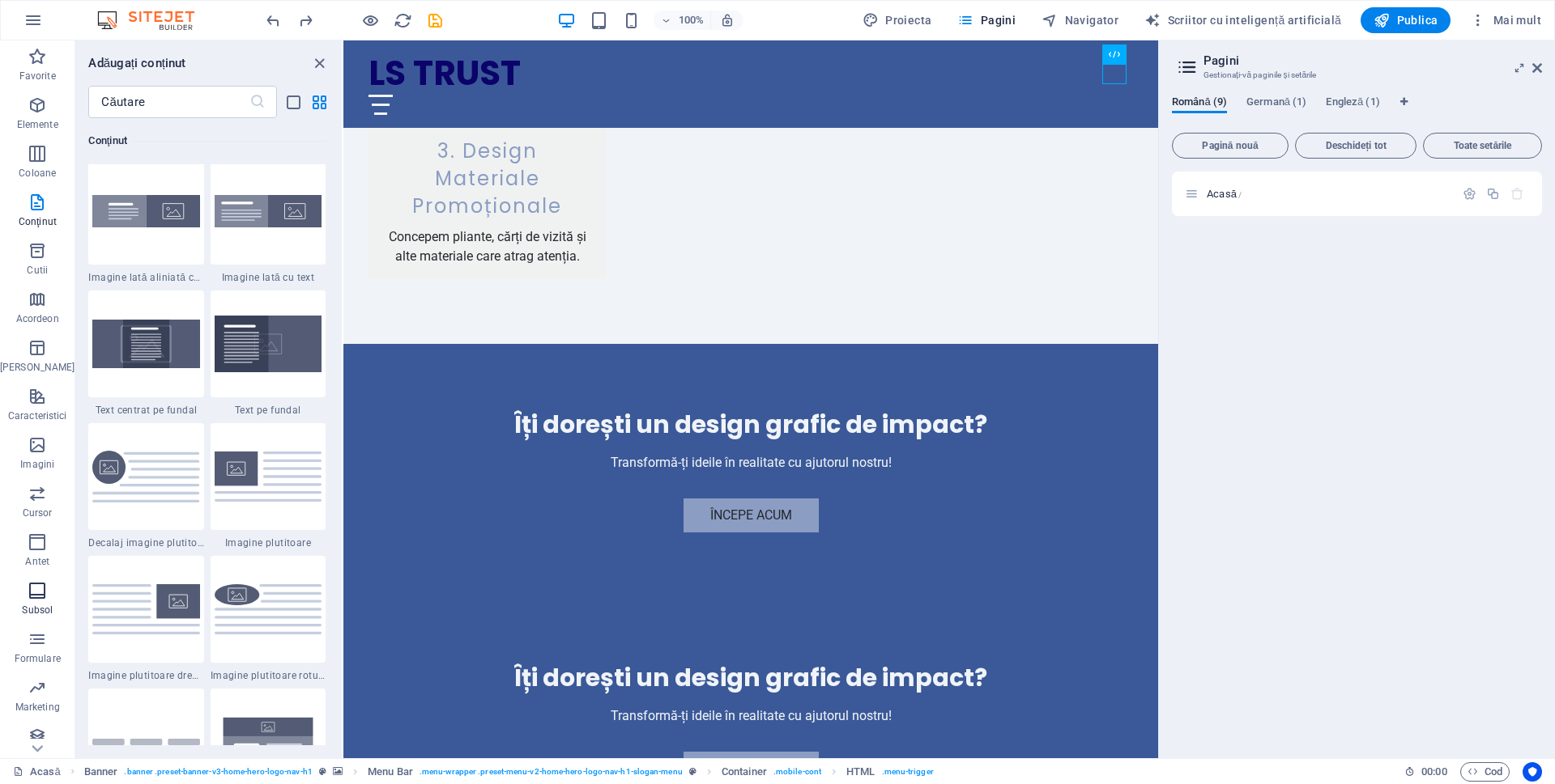
click at [45, 605] on font "Subsol" at bounding box center [37, 610] width 31 height 12
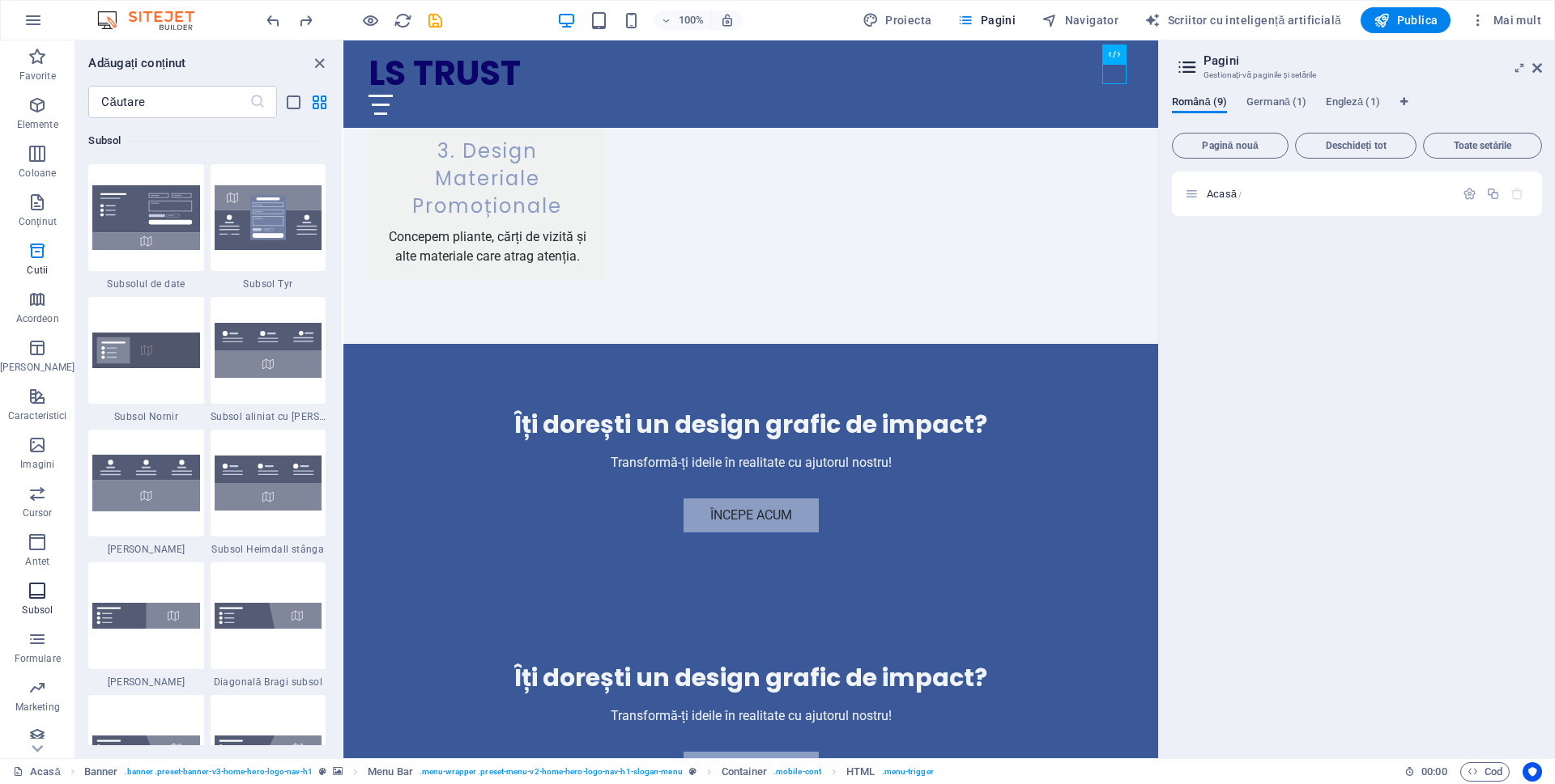
scroll to position [10717, 0]
click at [31, 701] on p "Marketing" at bounding box center [37, 707] width 44 height 13
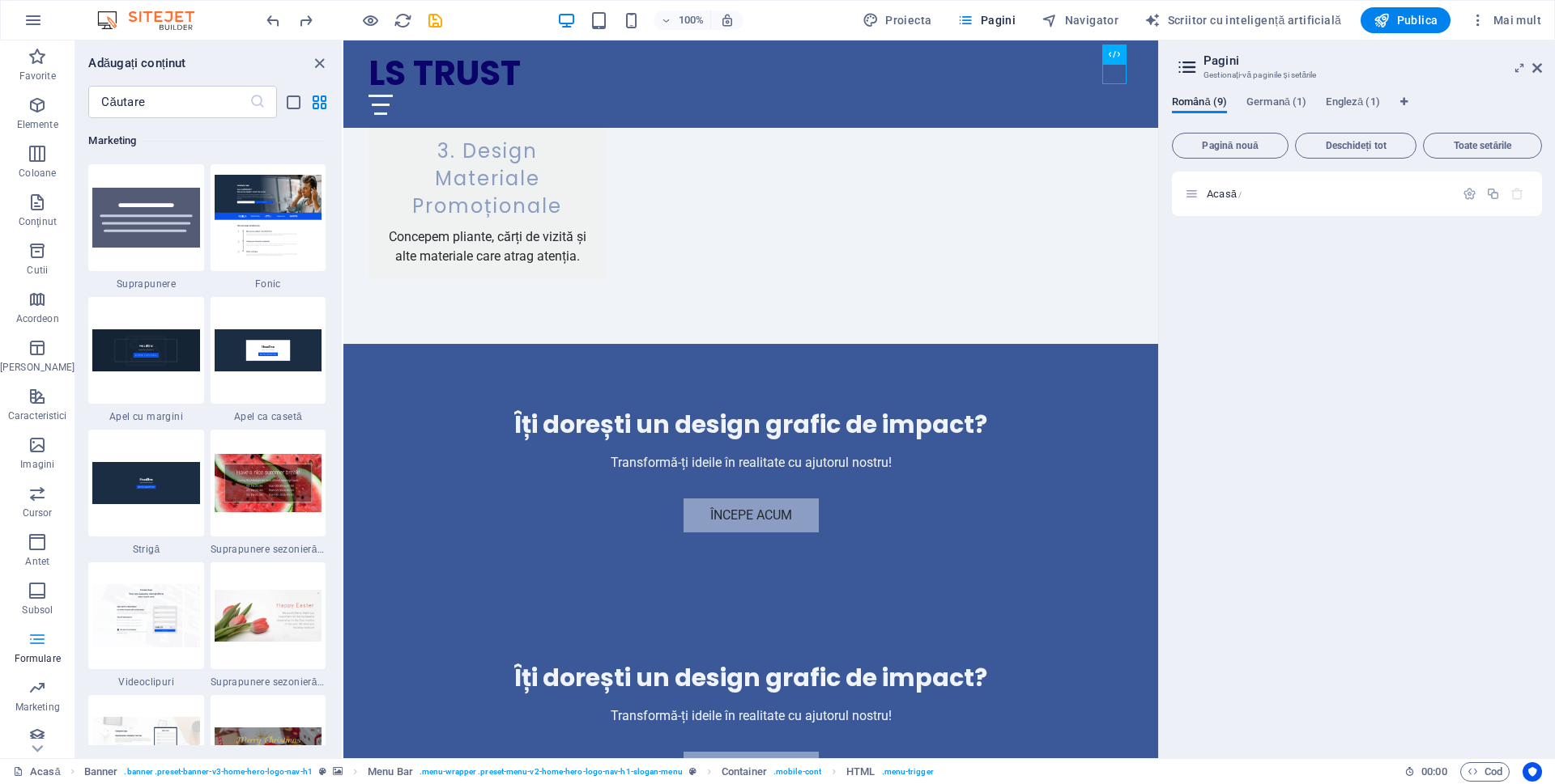
scroll to position [13186, 0]
click at [38, 656] on font "Formulare" at bounding box center [37, 659] width 46 height 12
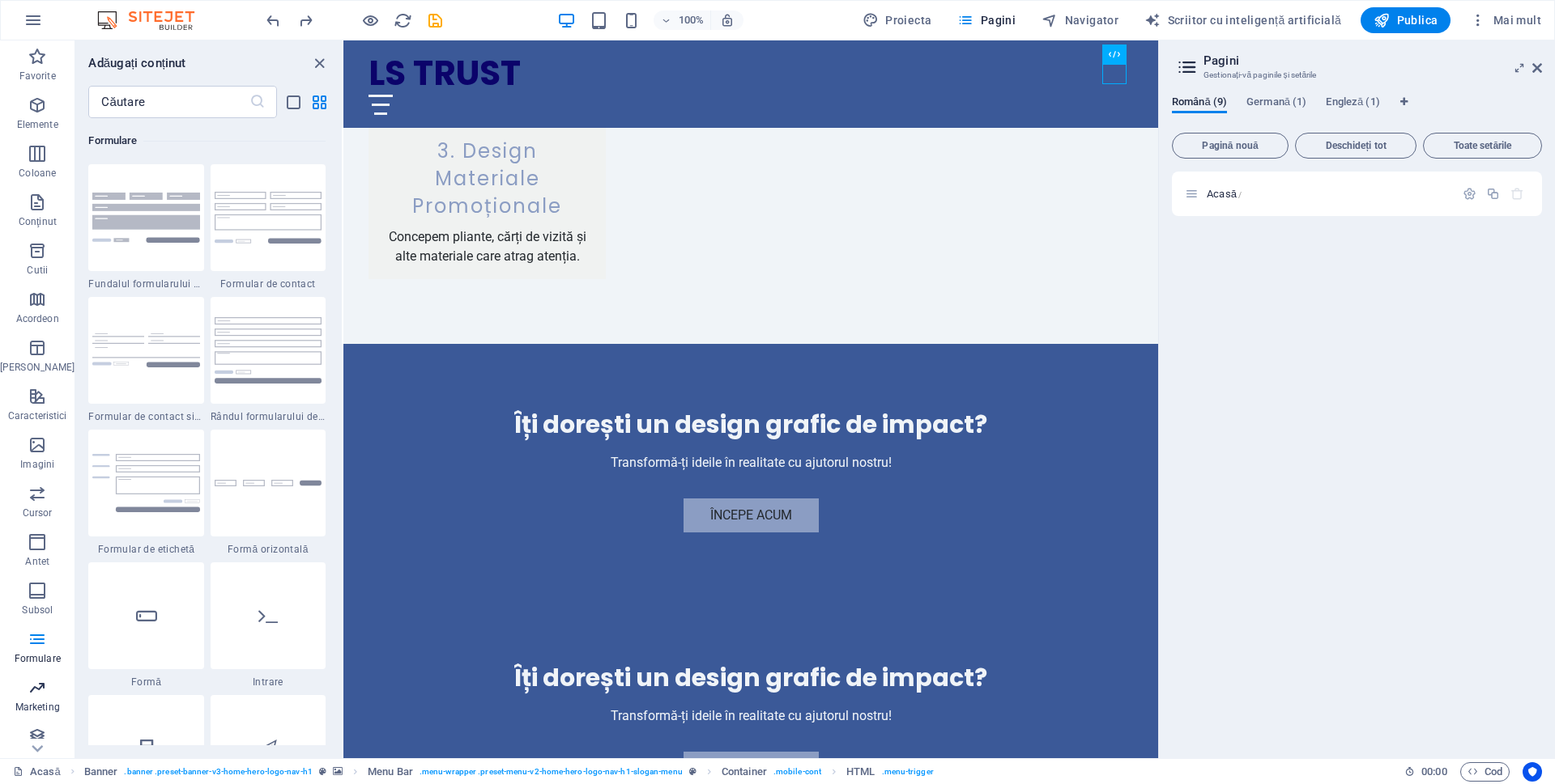
scroll to position [11, 0]
click at [34, 731] on icon "button" at bounding box center [36, 725] width 19 height 19
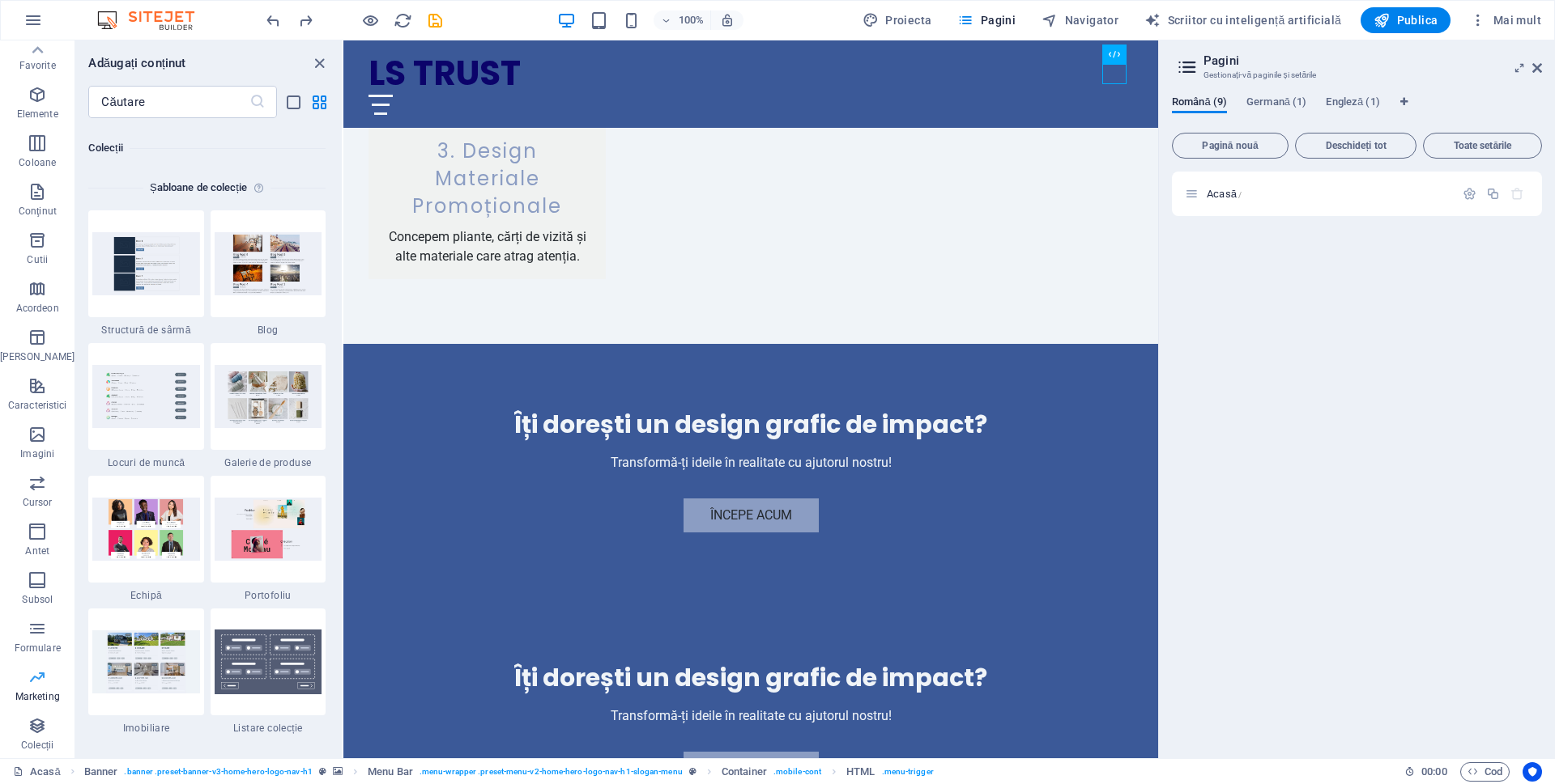
scroll to position [14819, 0]
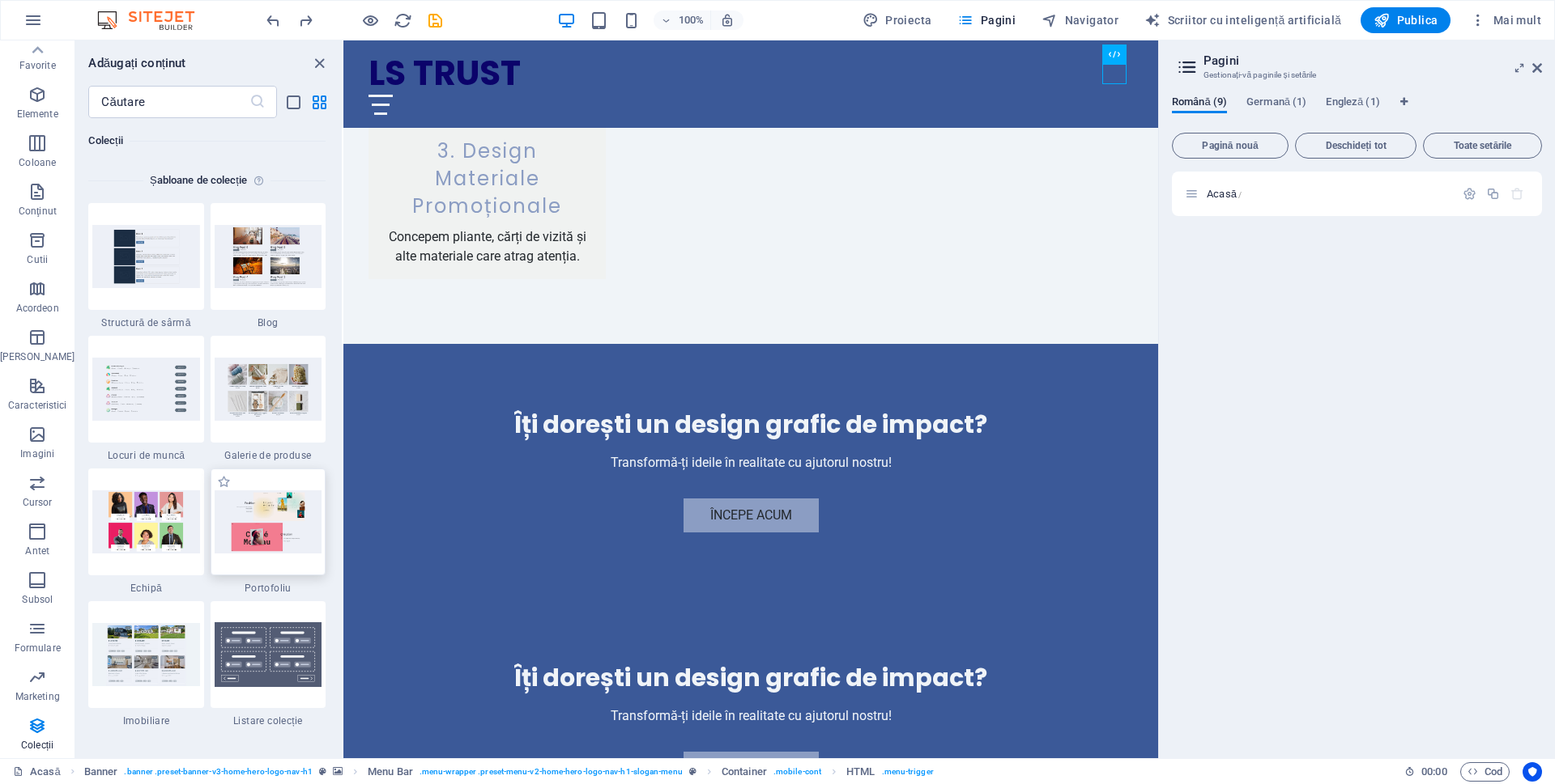
click at [221, 541] on img at bounding box center [268, 522] width 107 height 63
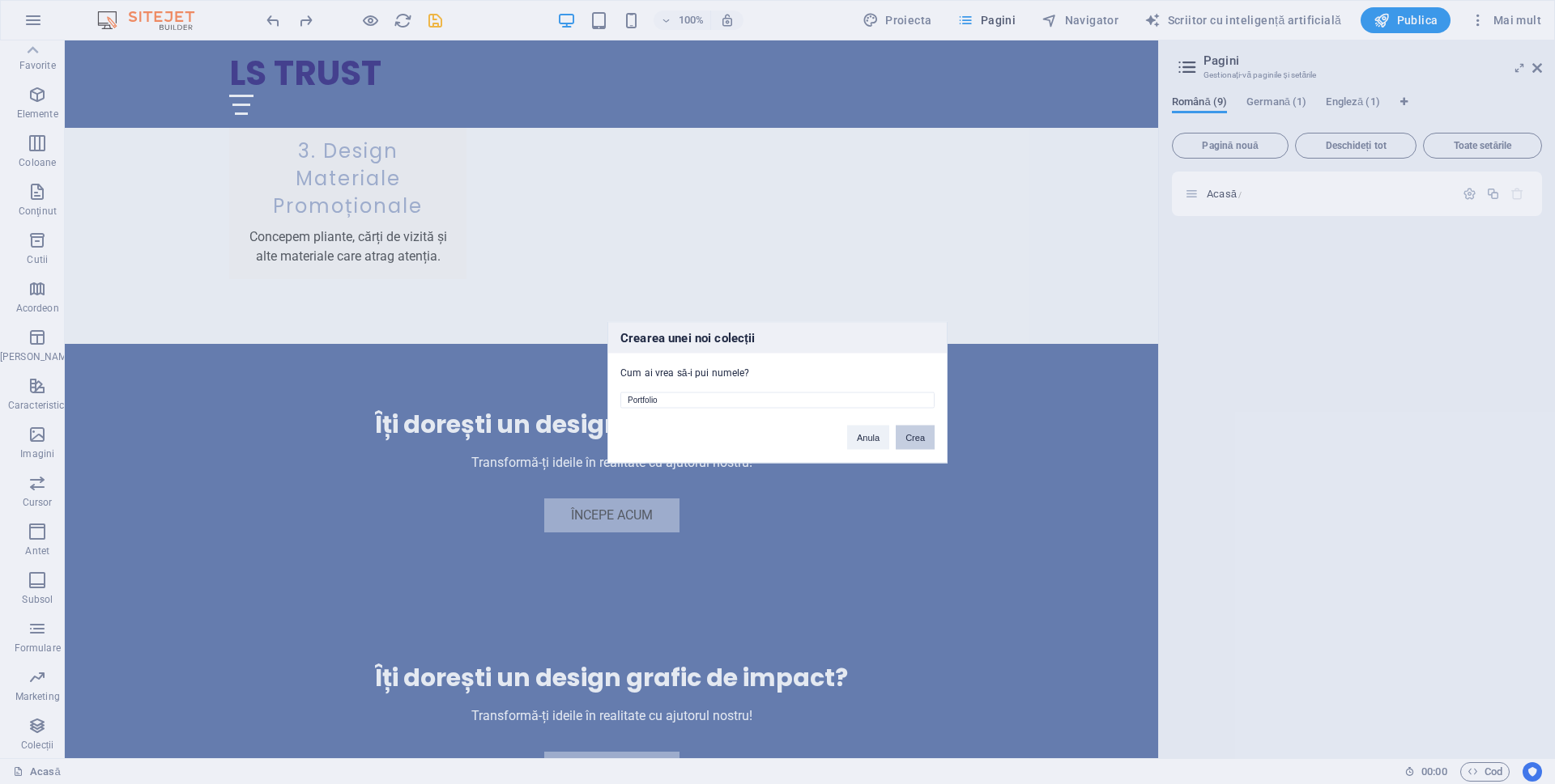
click at [906, 441] on font "Crea" at bounding box center [915, 437] width 19 height 10
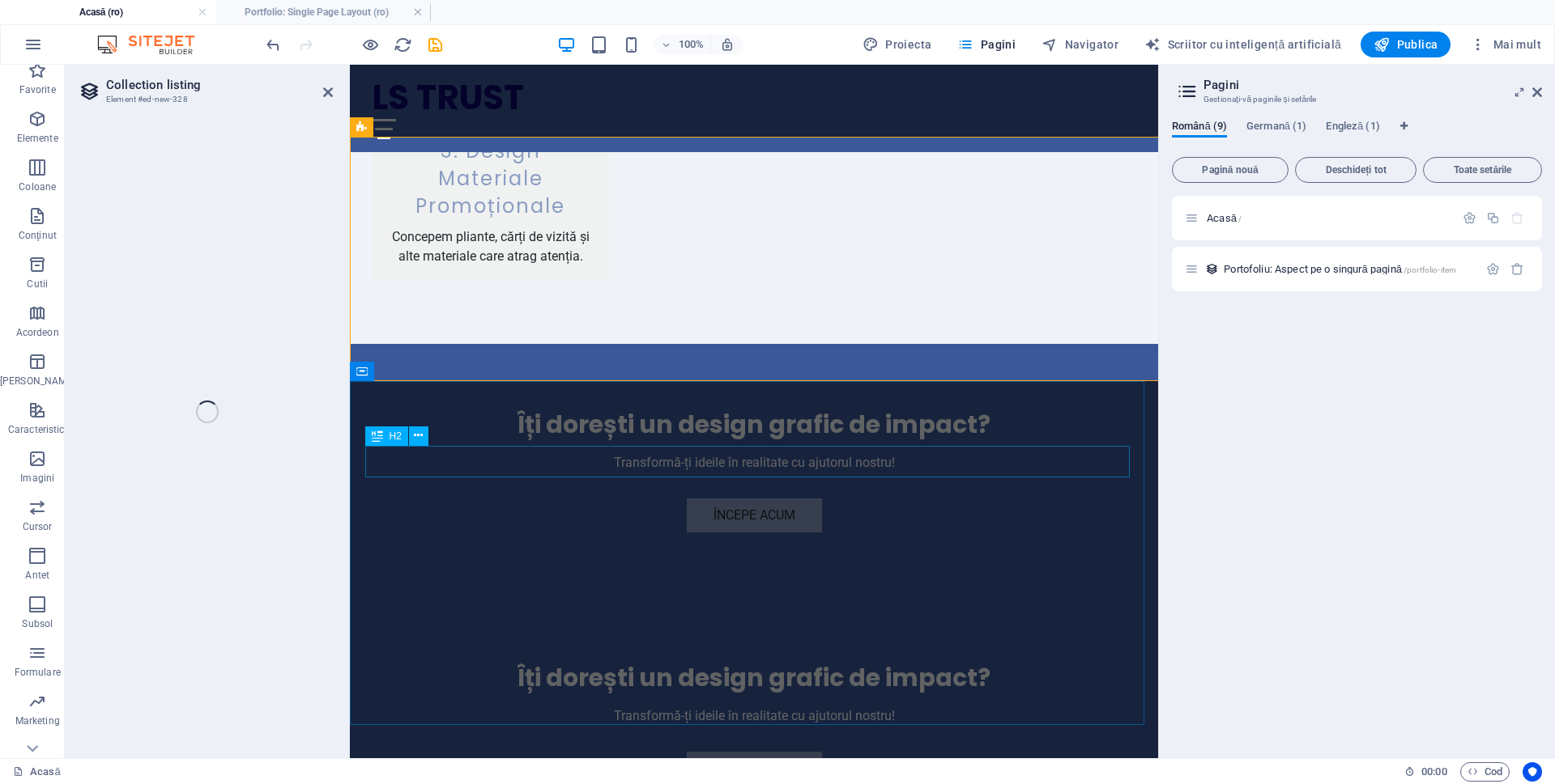
select select "68dd2f3e9e64ea7f40036dd1"
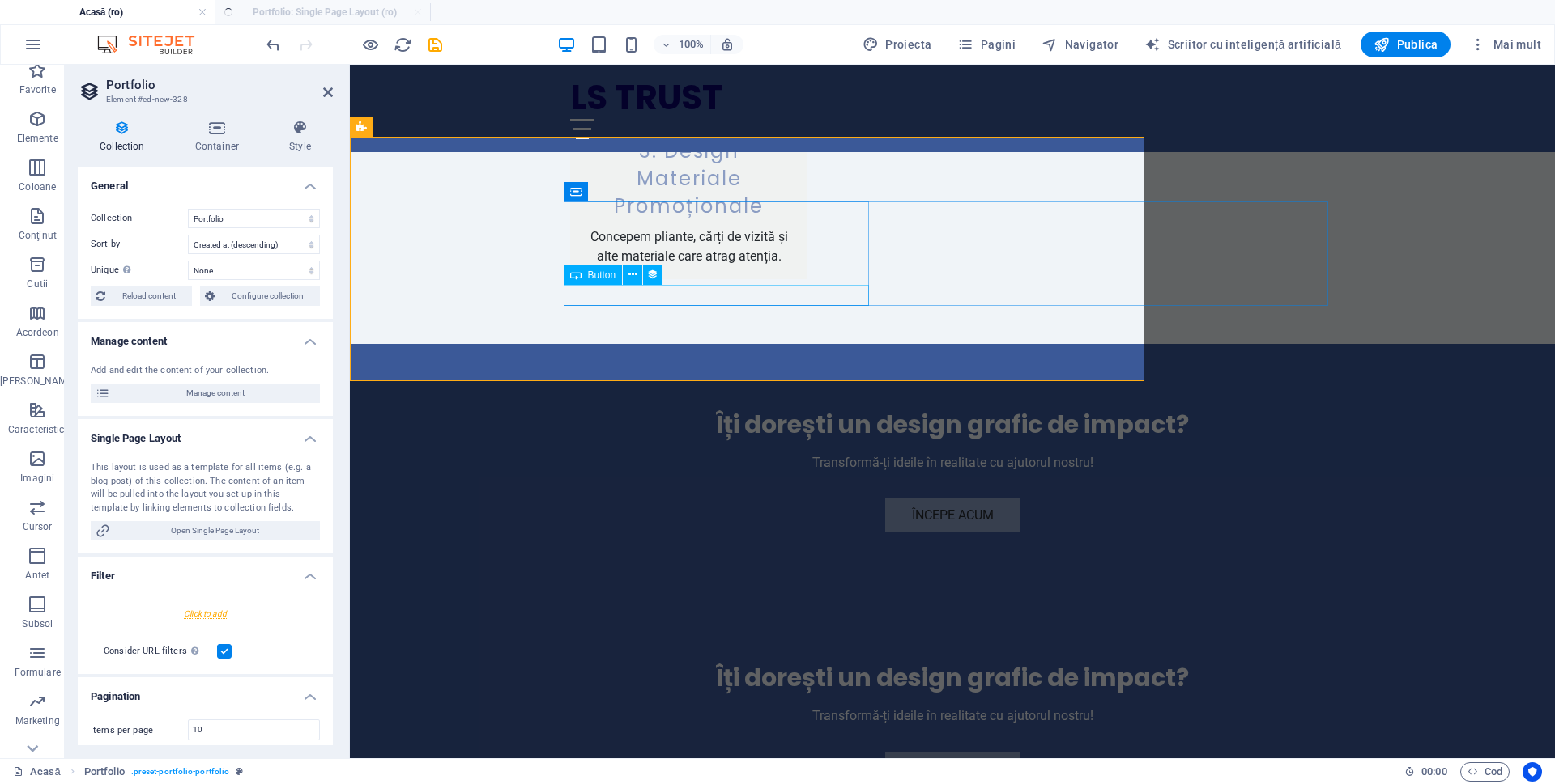
select select "createdAt_DESC"
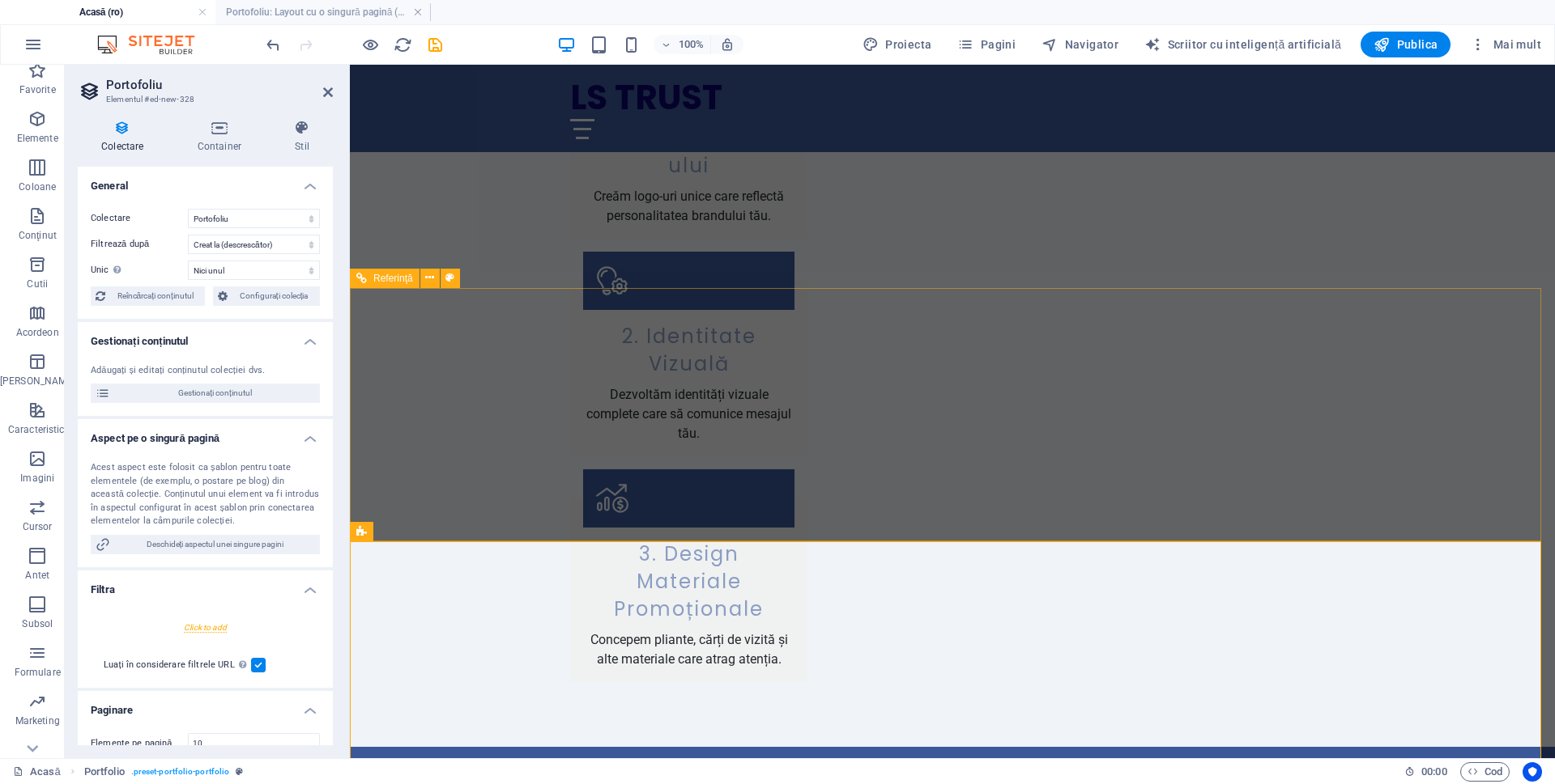
scroll to position [1453, 0]
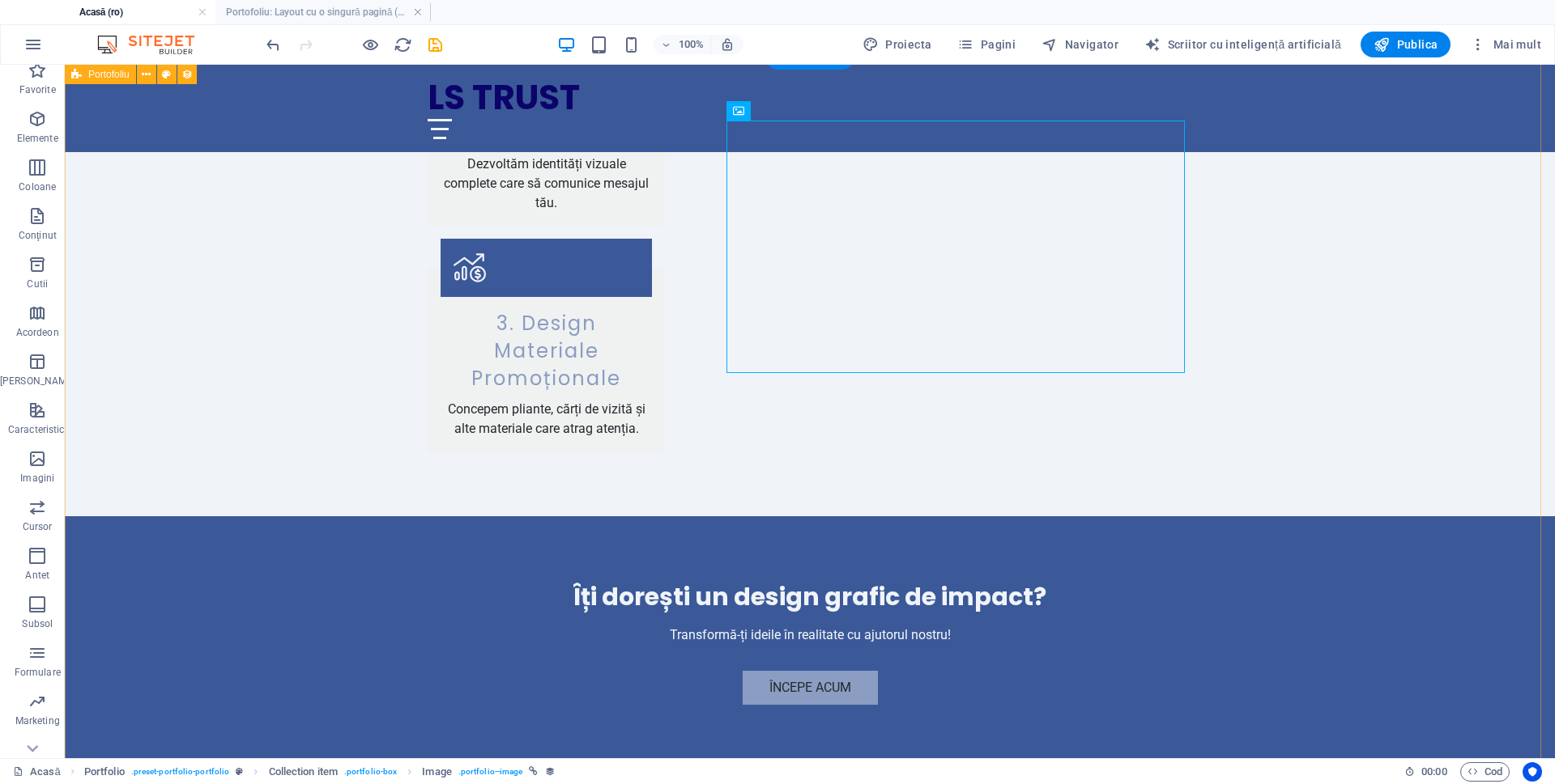
scroll to position [1696, 0]
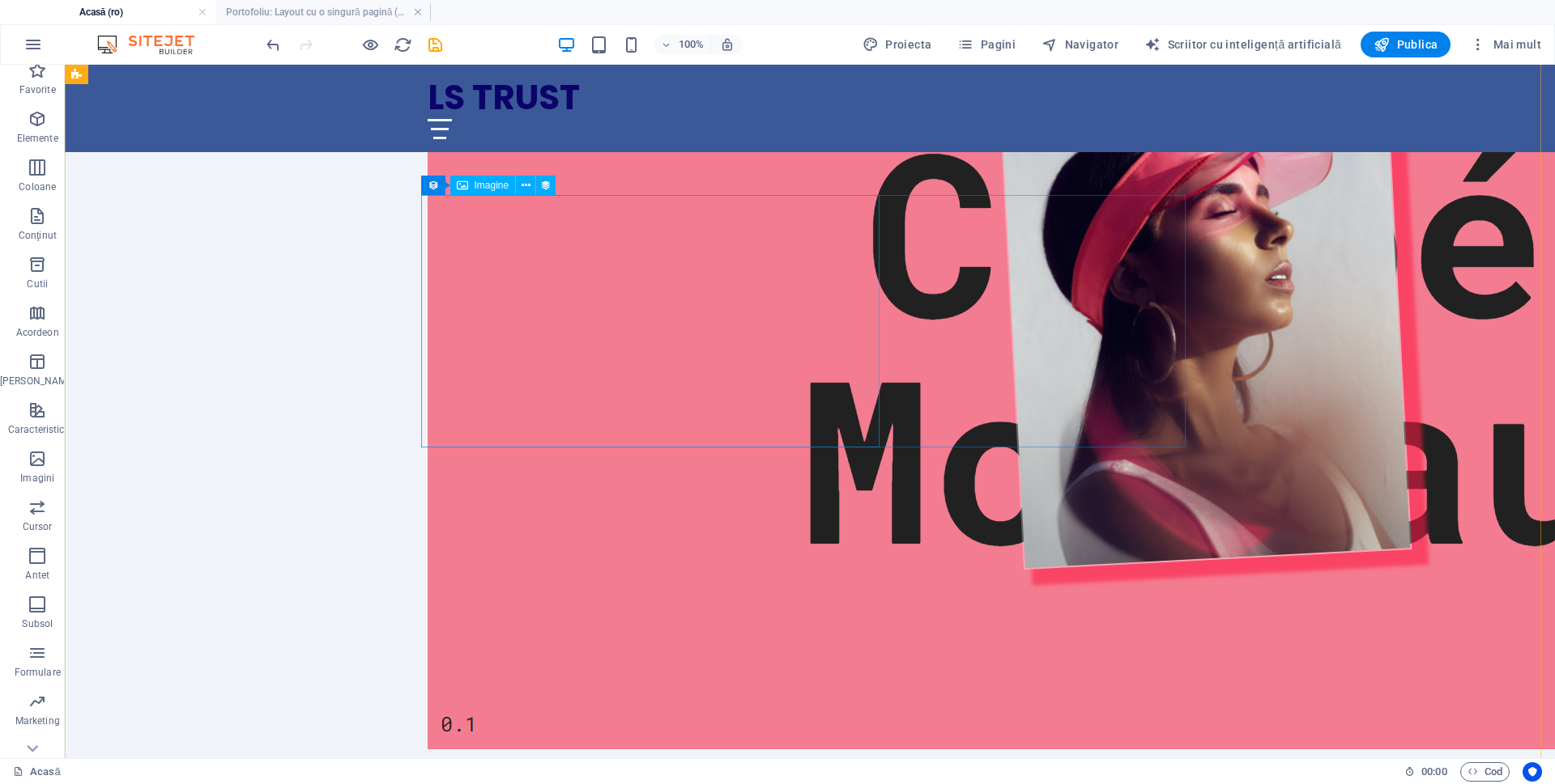
scroll to position [2648, 0]
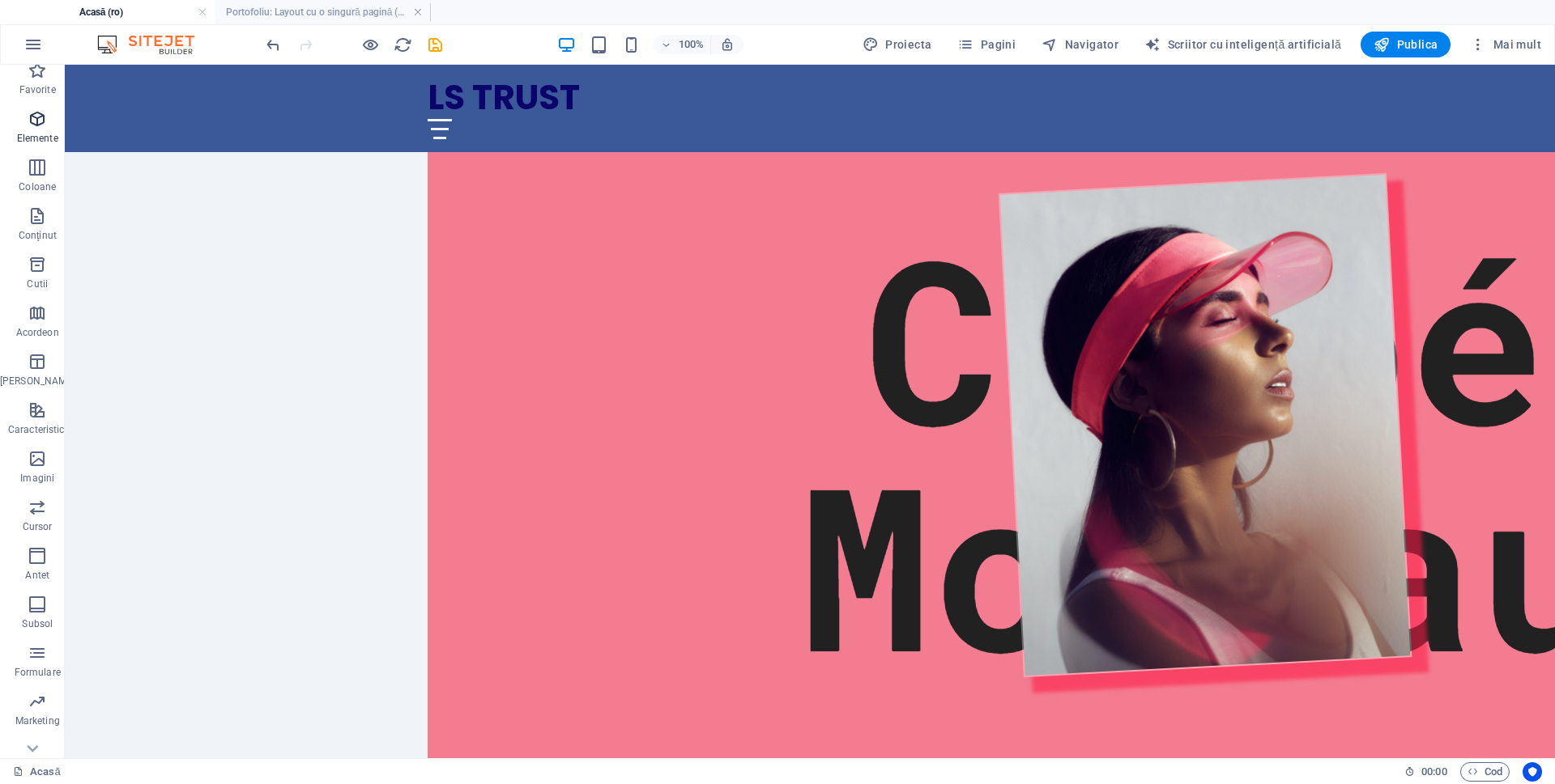
click at [20, 132] on span "Elemente" at bounding box center [37, 129] width 74 height 39
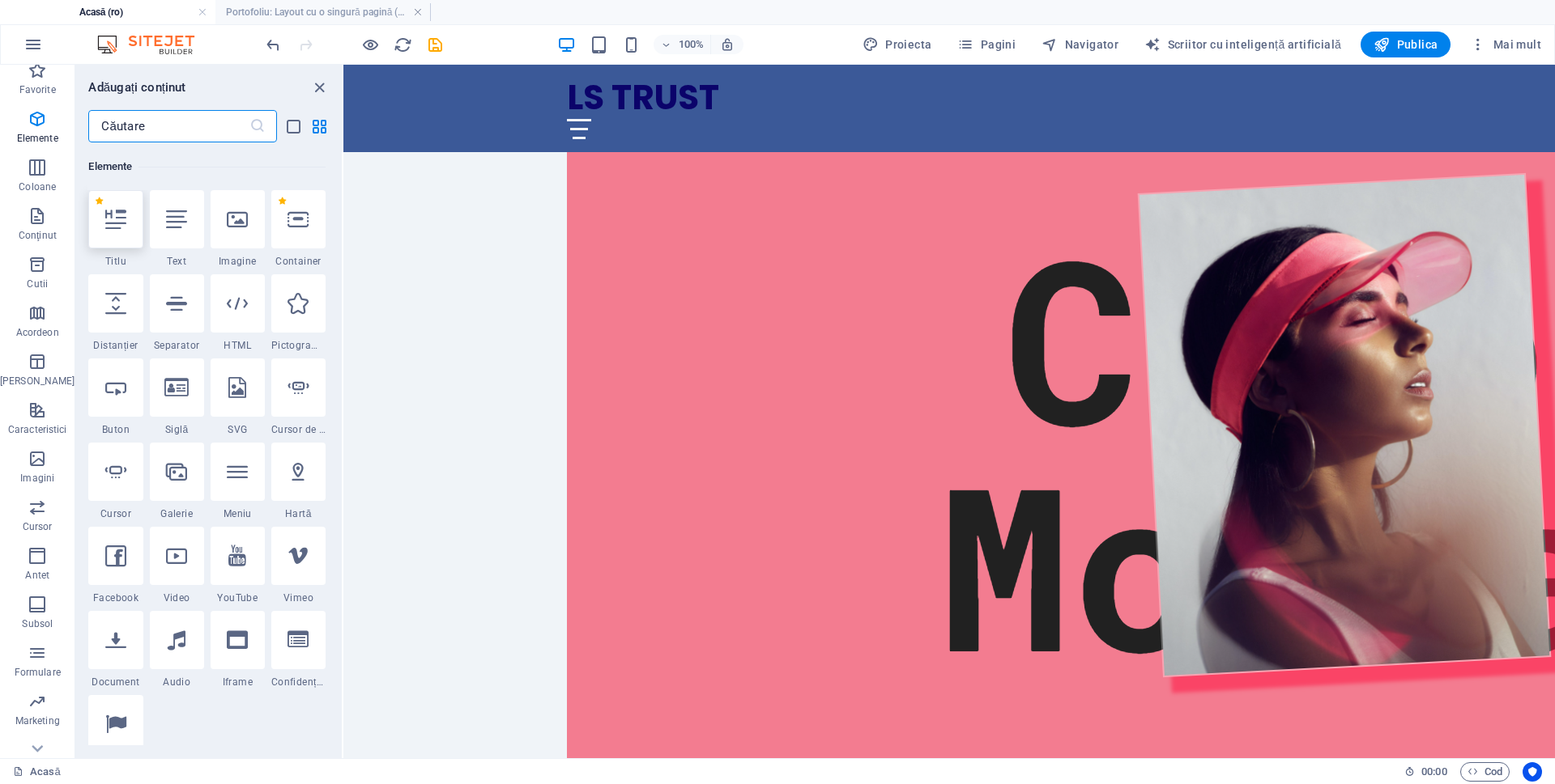
scroll to position [172, 0]
click at [301, 323] on div at bounding box center [298, 302] width 54 height 58
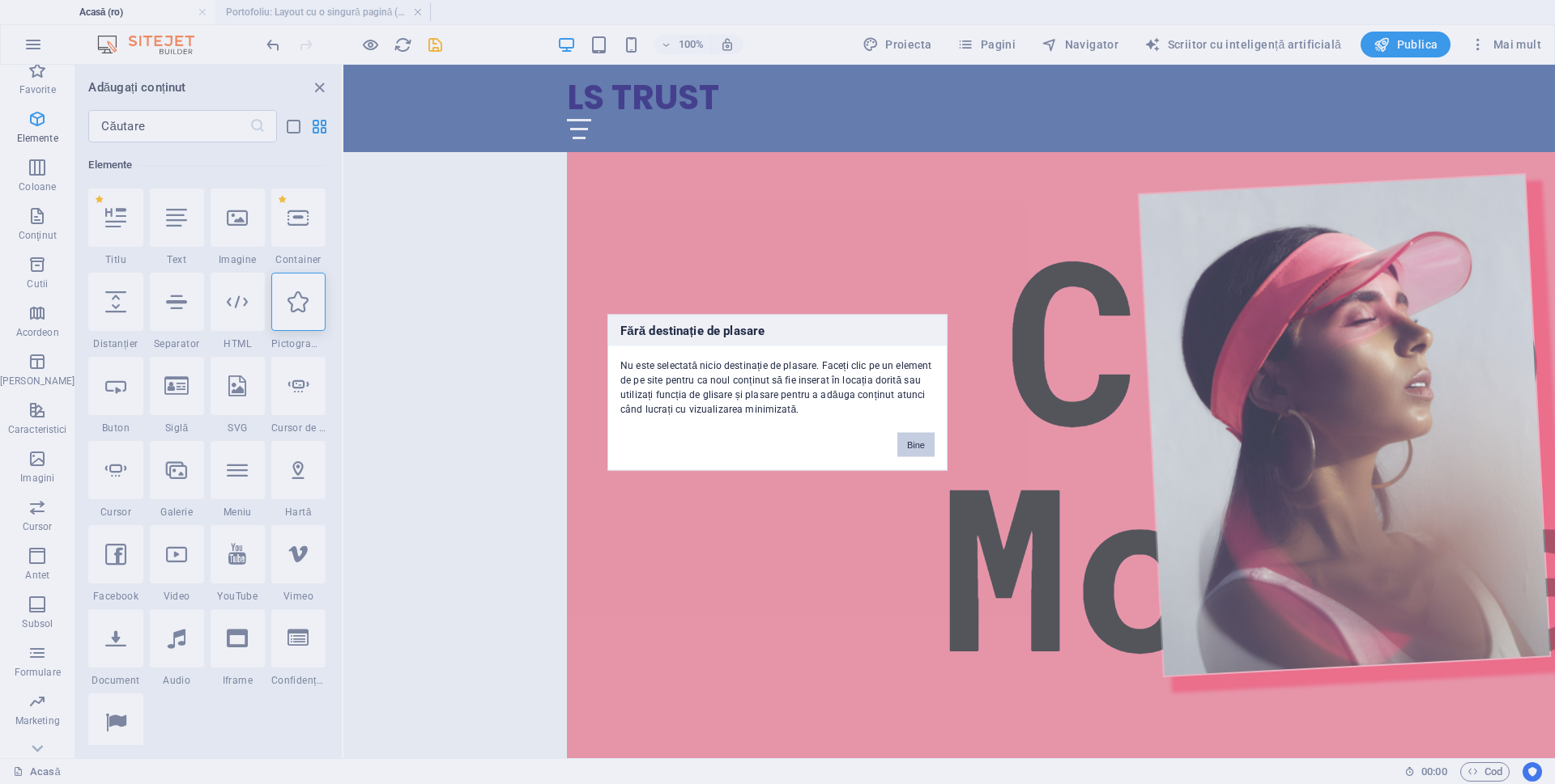
click at [913, 441] on font "Bine" at bounding box center [916, 444] width 18 height 10
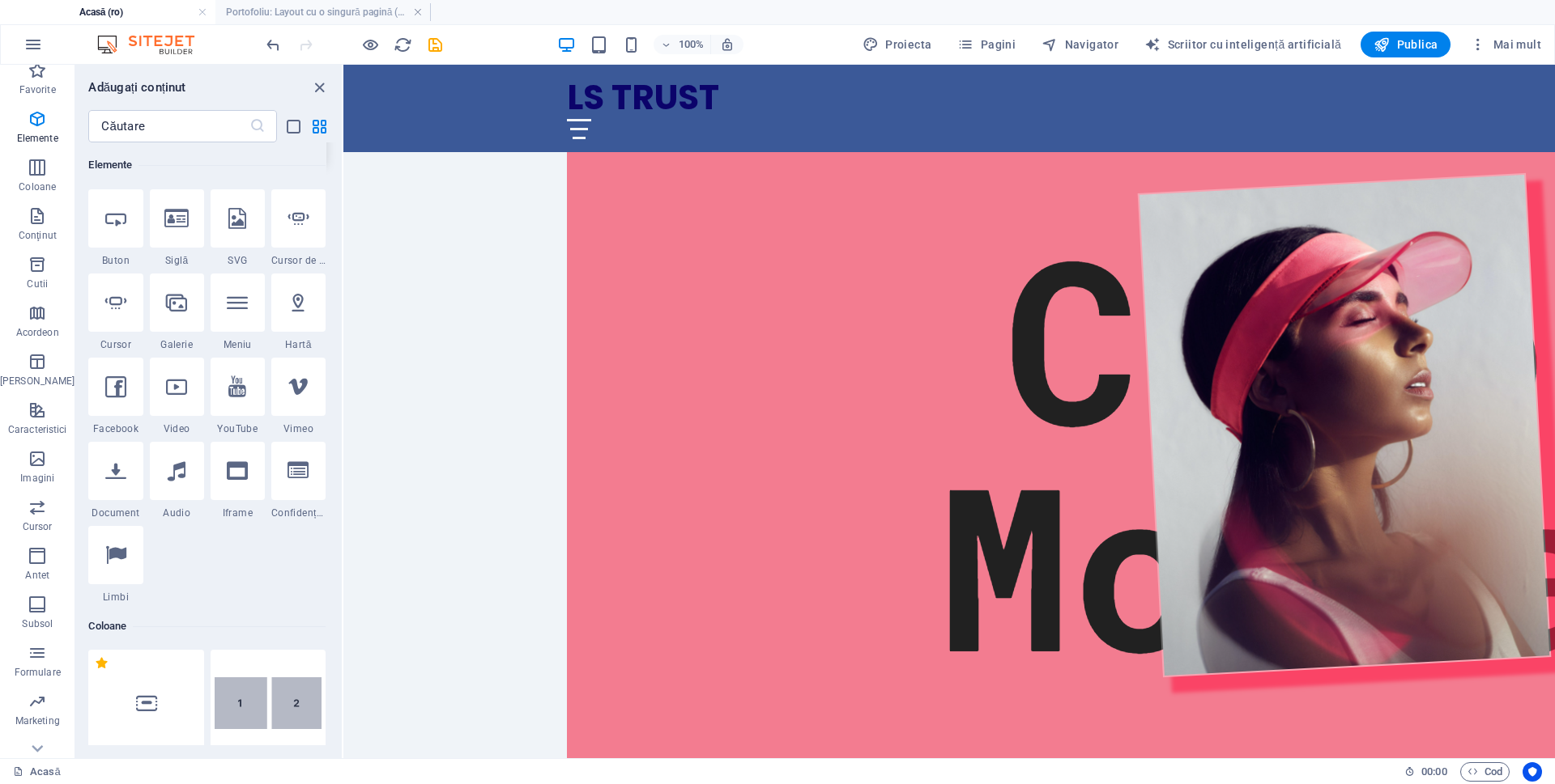
scroll to position [334, 0]
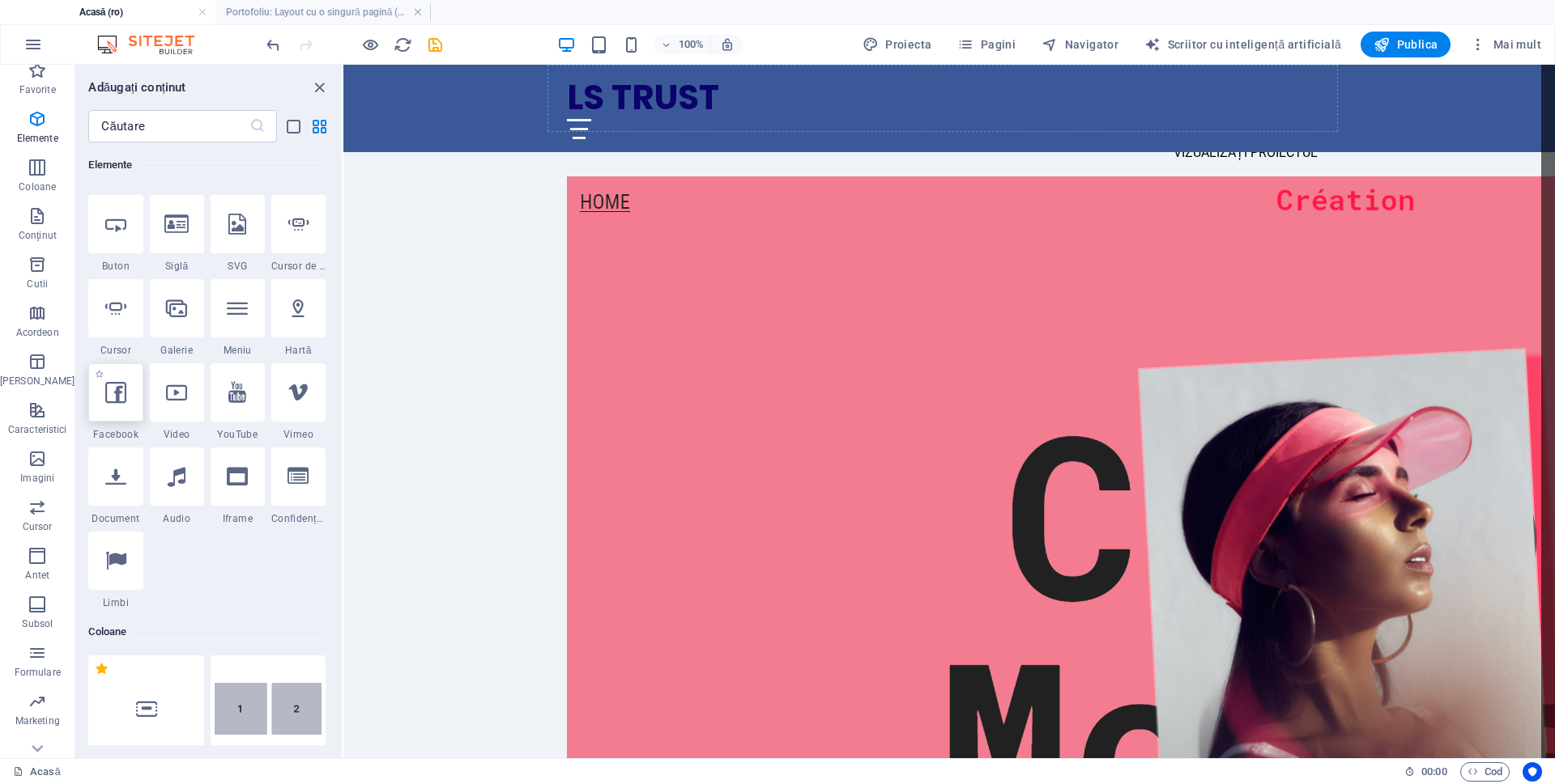
select select "%"
select select "px"
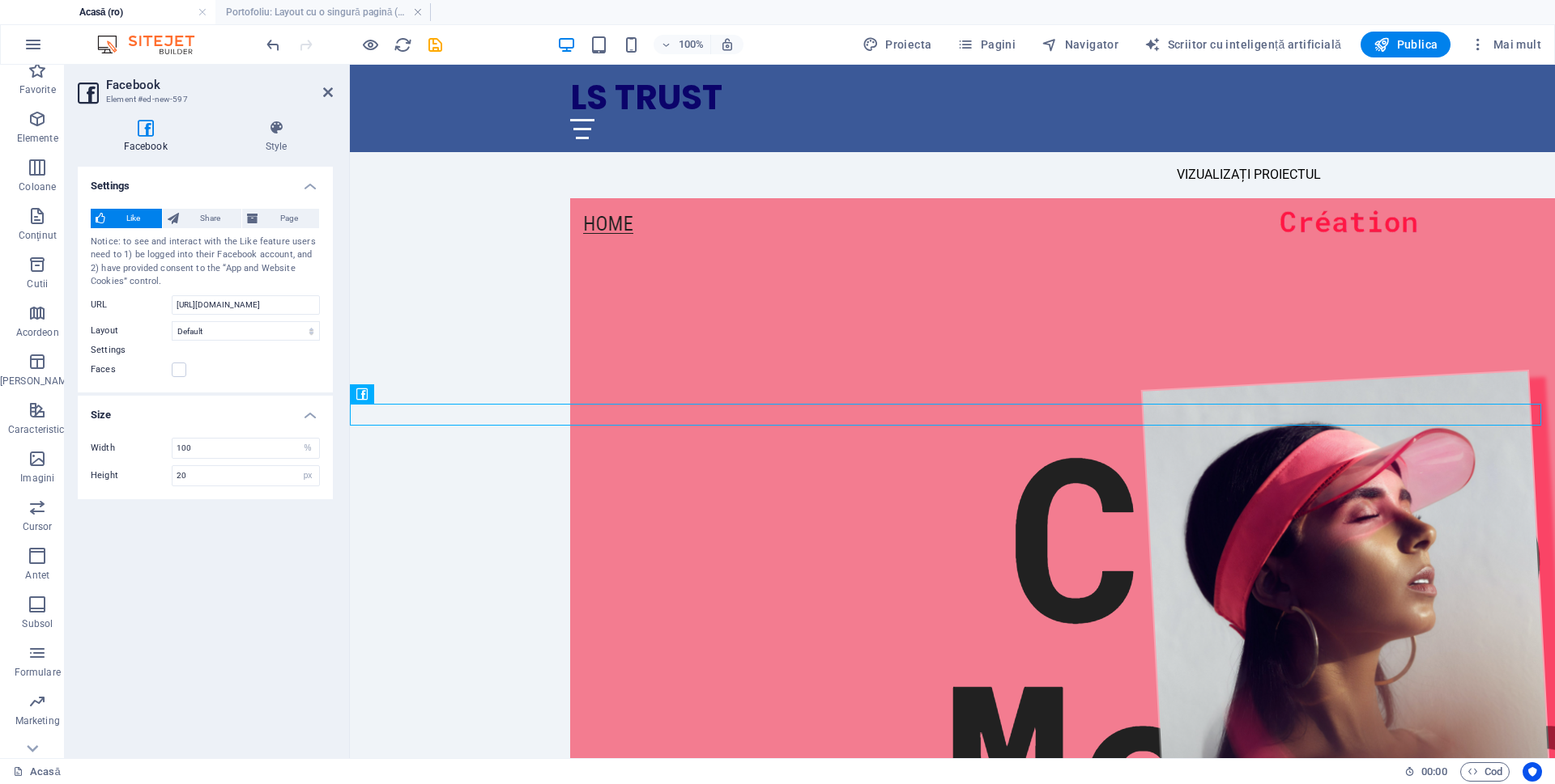
scroll to position [354, 0]
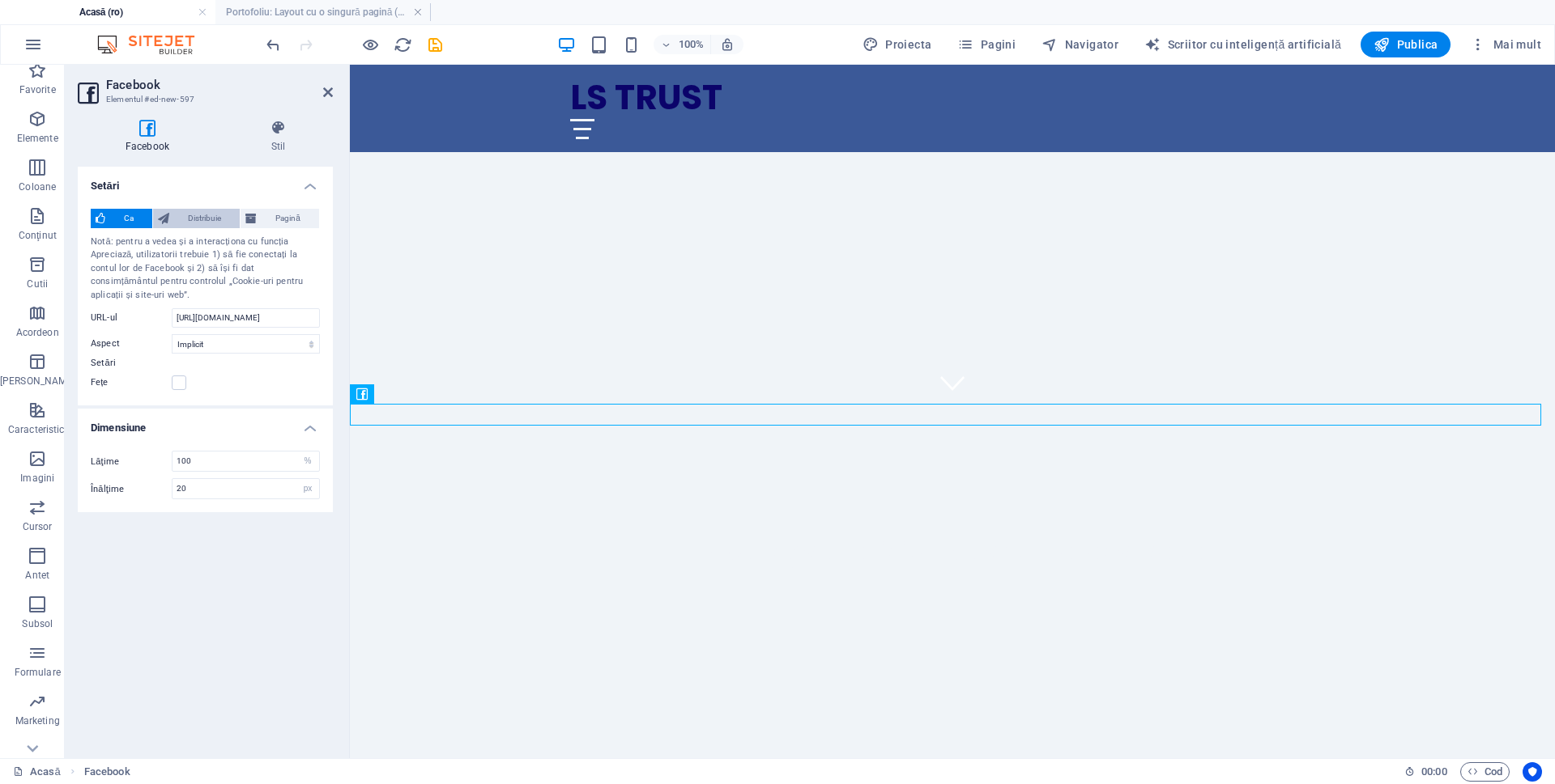
click at [224, 213] on span "Distribuie" at bounding box center [204, 218] width 61 height 19
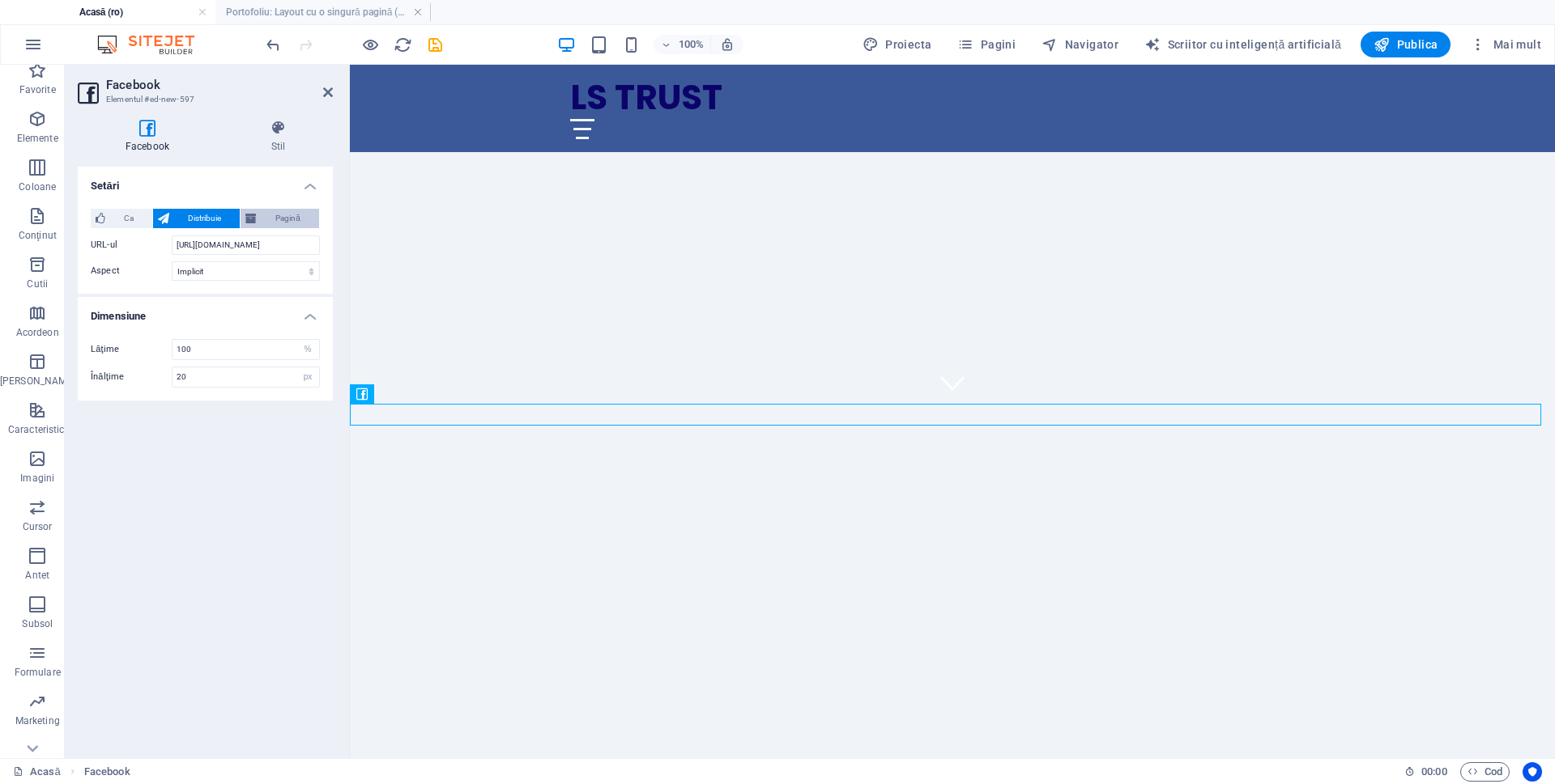
click at [254, 216] on icon at bounding box center [251, 218] width 12 height 19
type input "130"
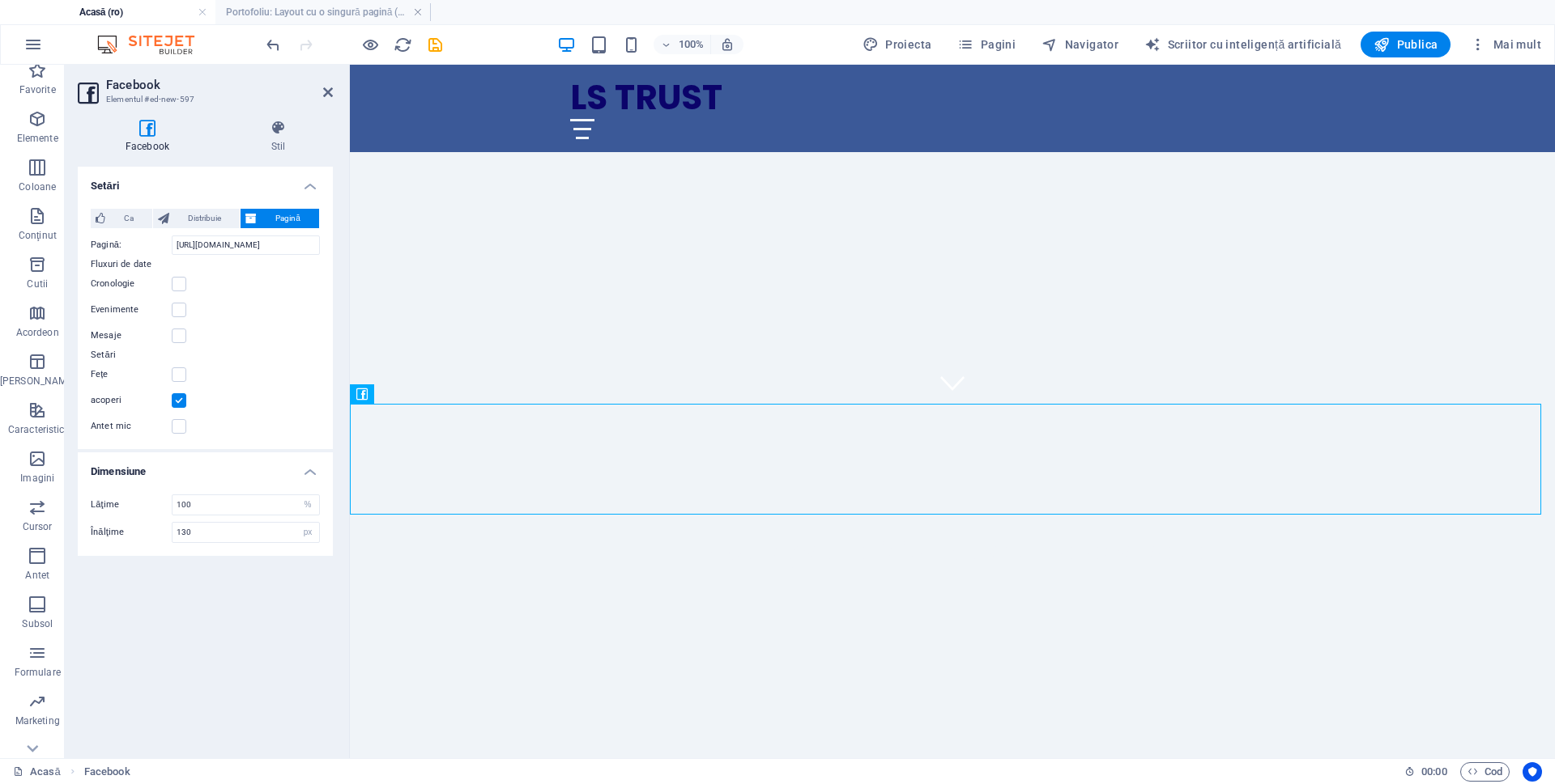
click at [233, 606] on div "Setări Ca Distribuie Pagină Notă: pentru a vedea și a interacționa cu funcția A…" at bounding box center [205, 456] width 255 height 579
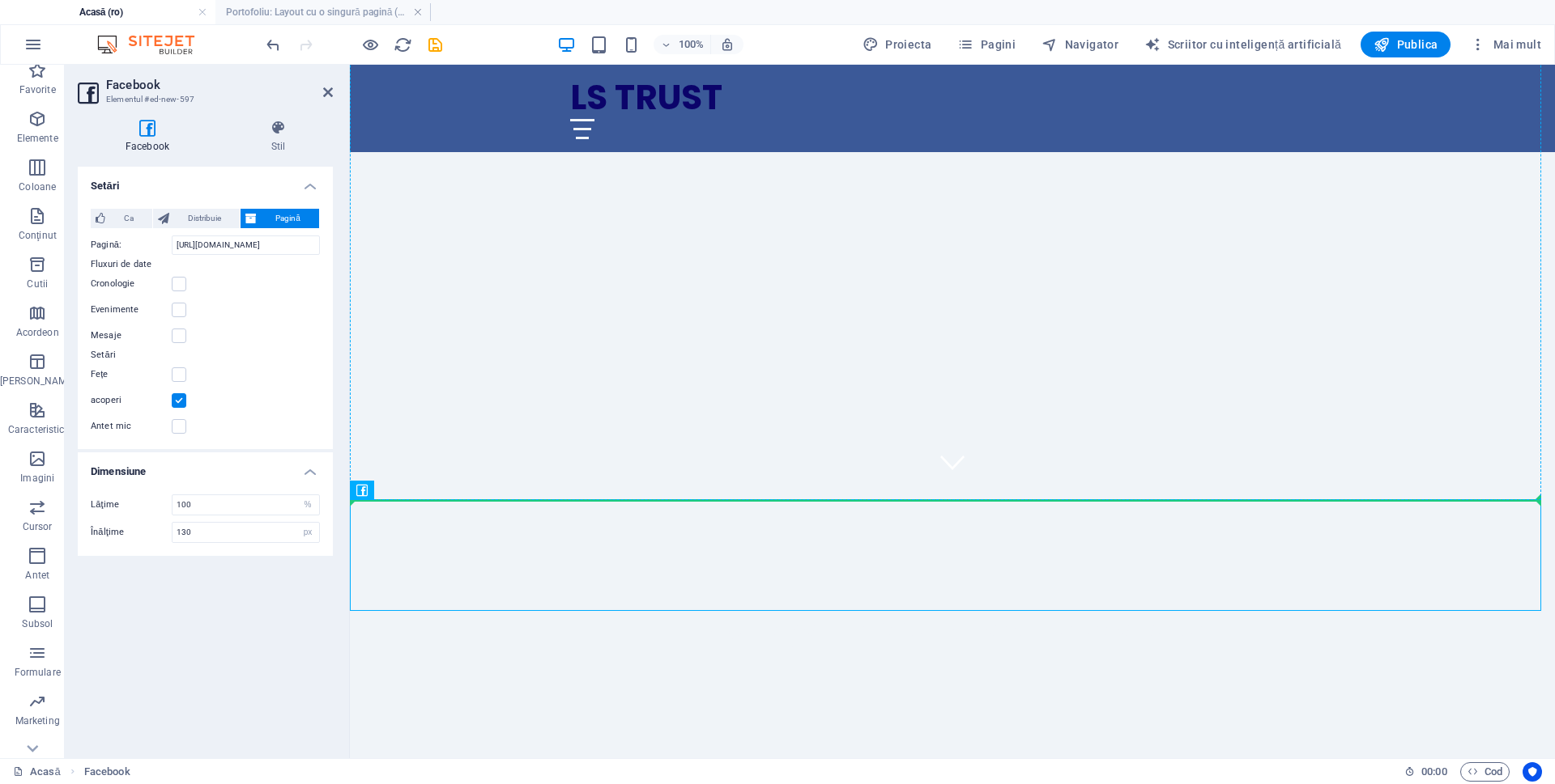
drag, startPoint x: 822, startPoint y: 409, endPoint x: 1139, endPoint y: 124, distance: 426.3
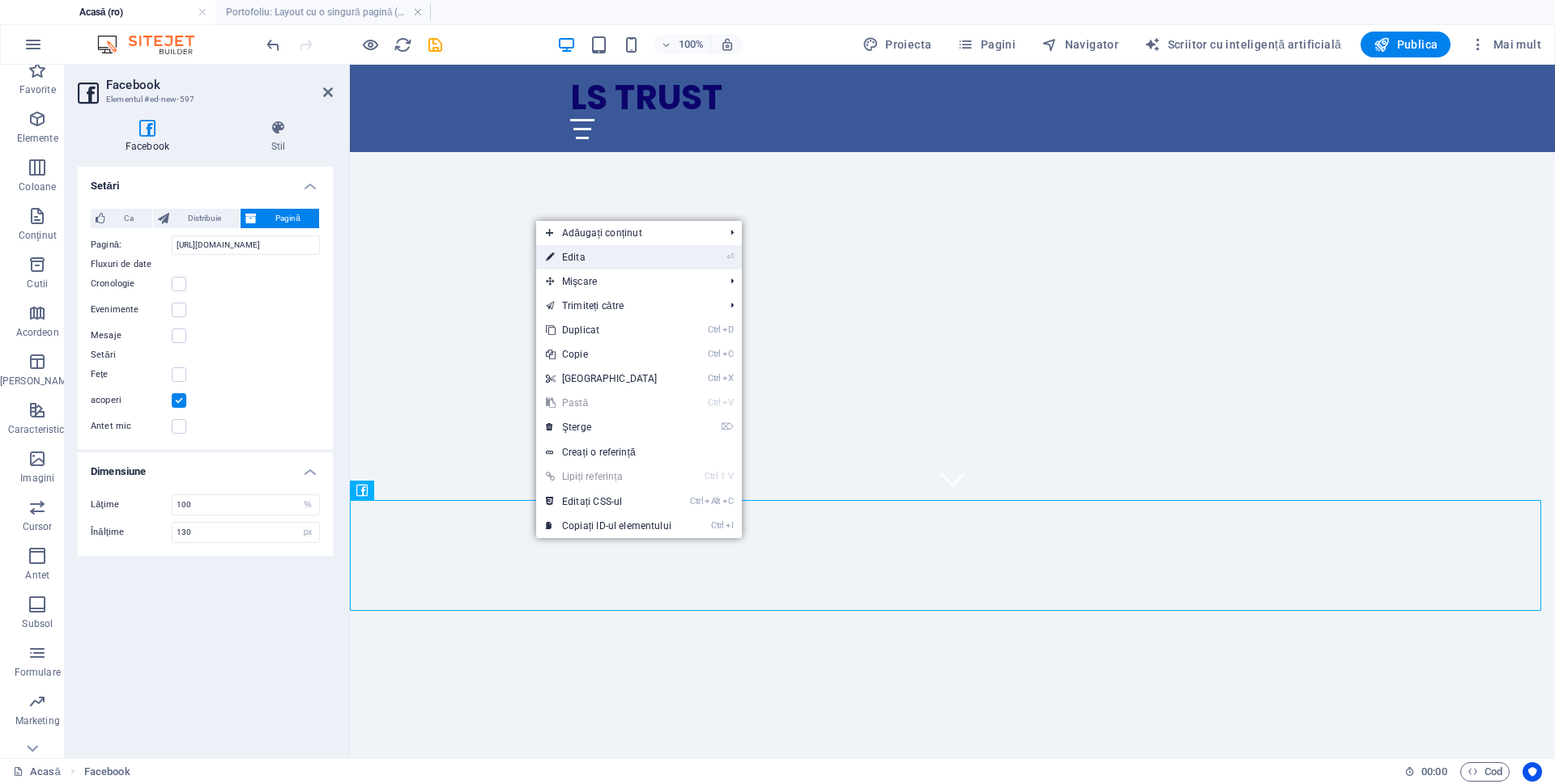
click at [611, 262] on link "⏎ Edita" at bounding box center [608, 257] width 145 height 24
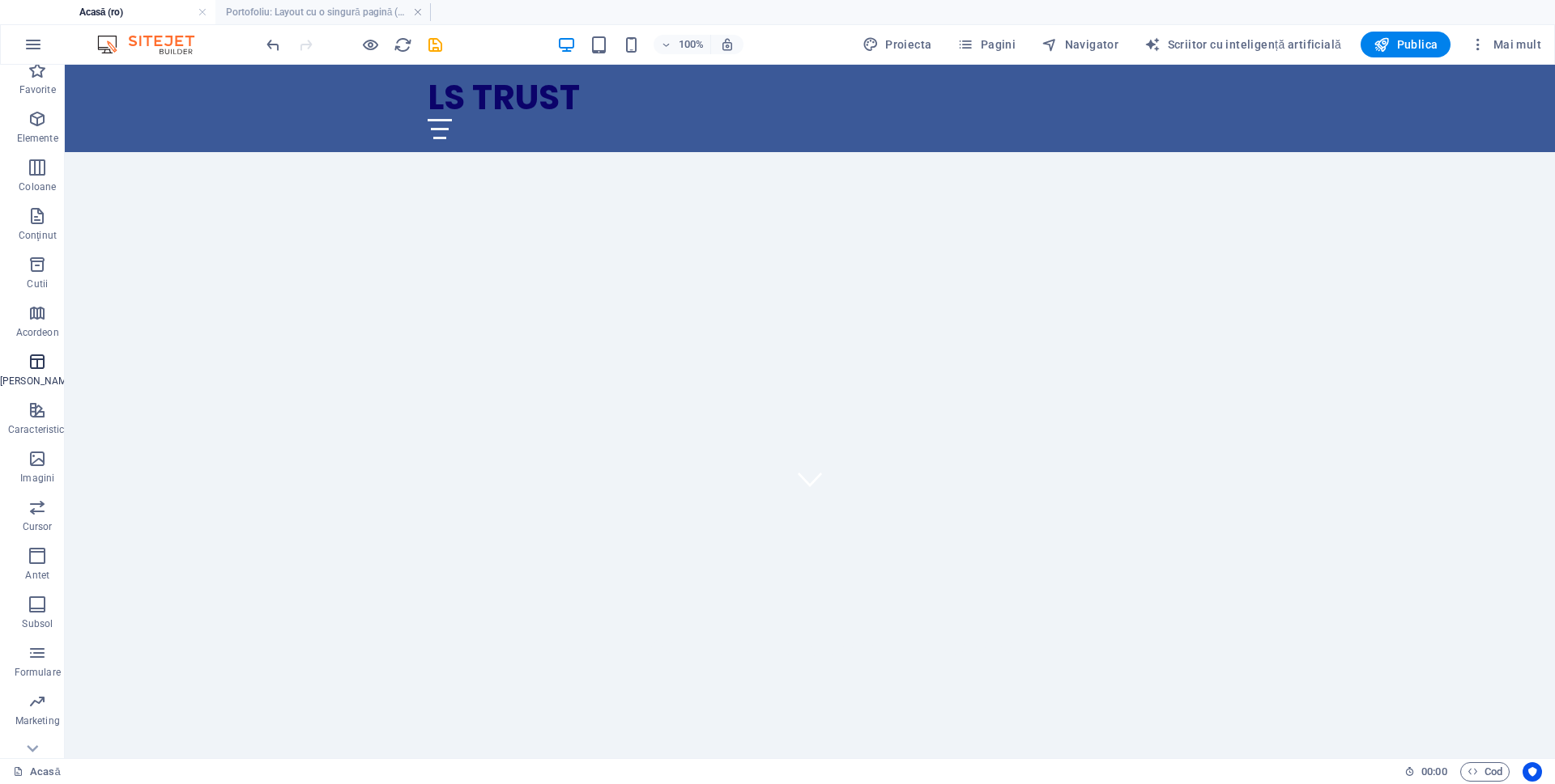
click at [38, 387] on font "[PERSON_NAME]" at bounding box center [37, 381] width 74 height 12
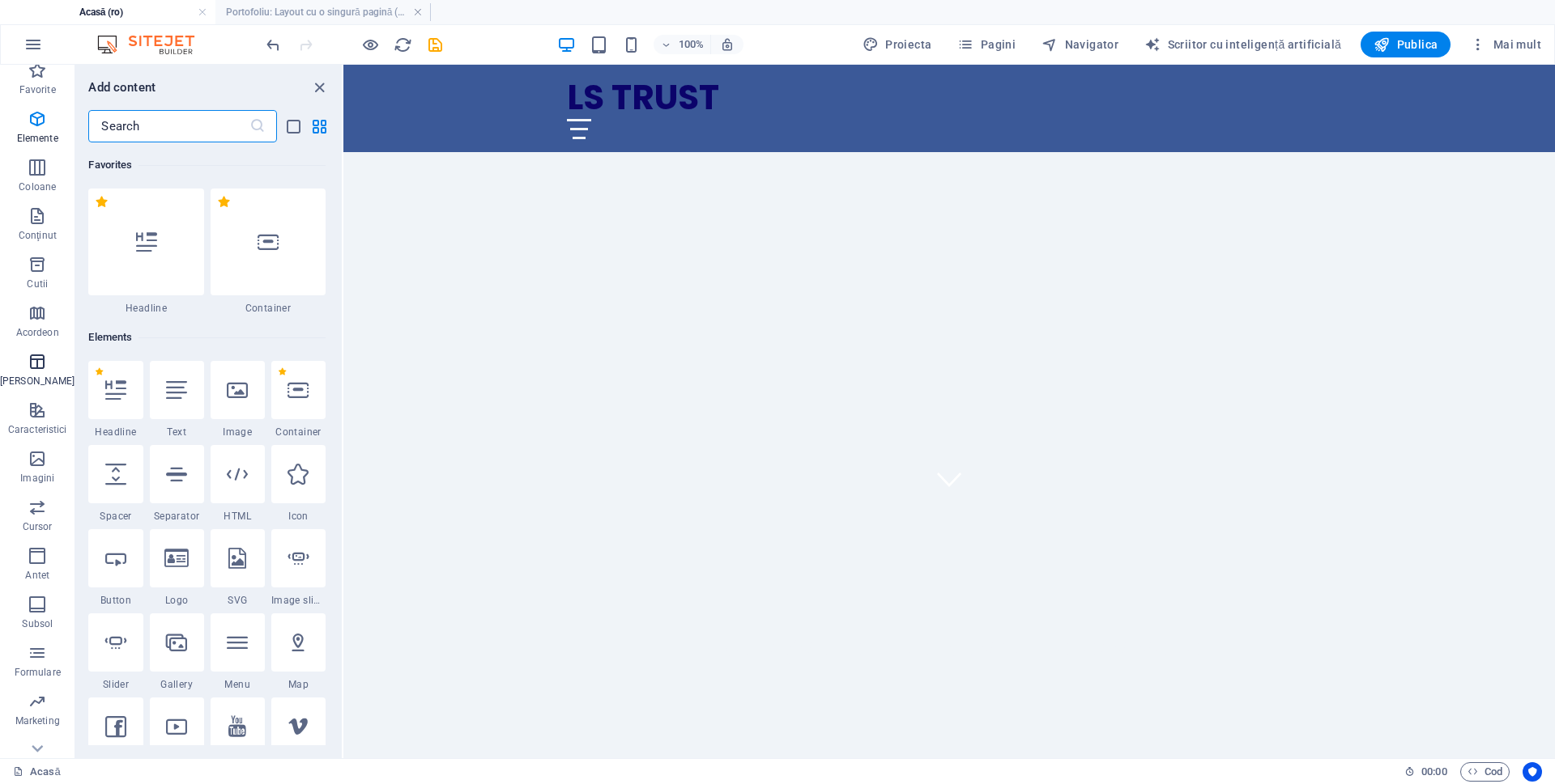
scroll to position [5607, 0]
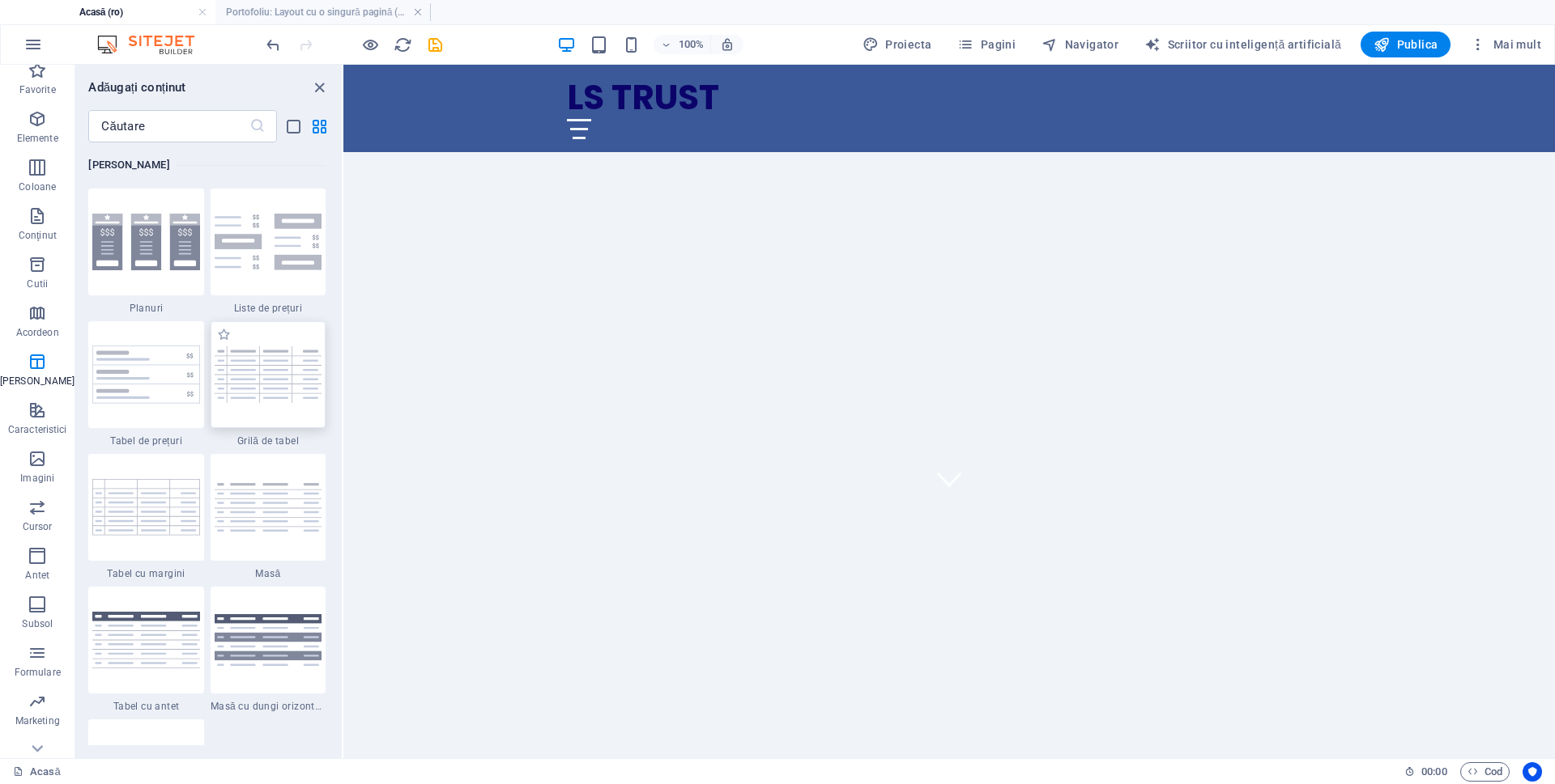
click at [263, 397] on img at bounding box center [268, 374] width 107 height 57
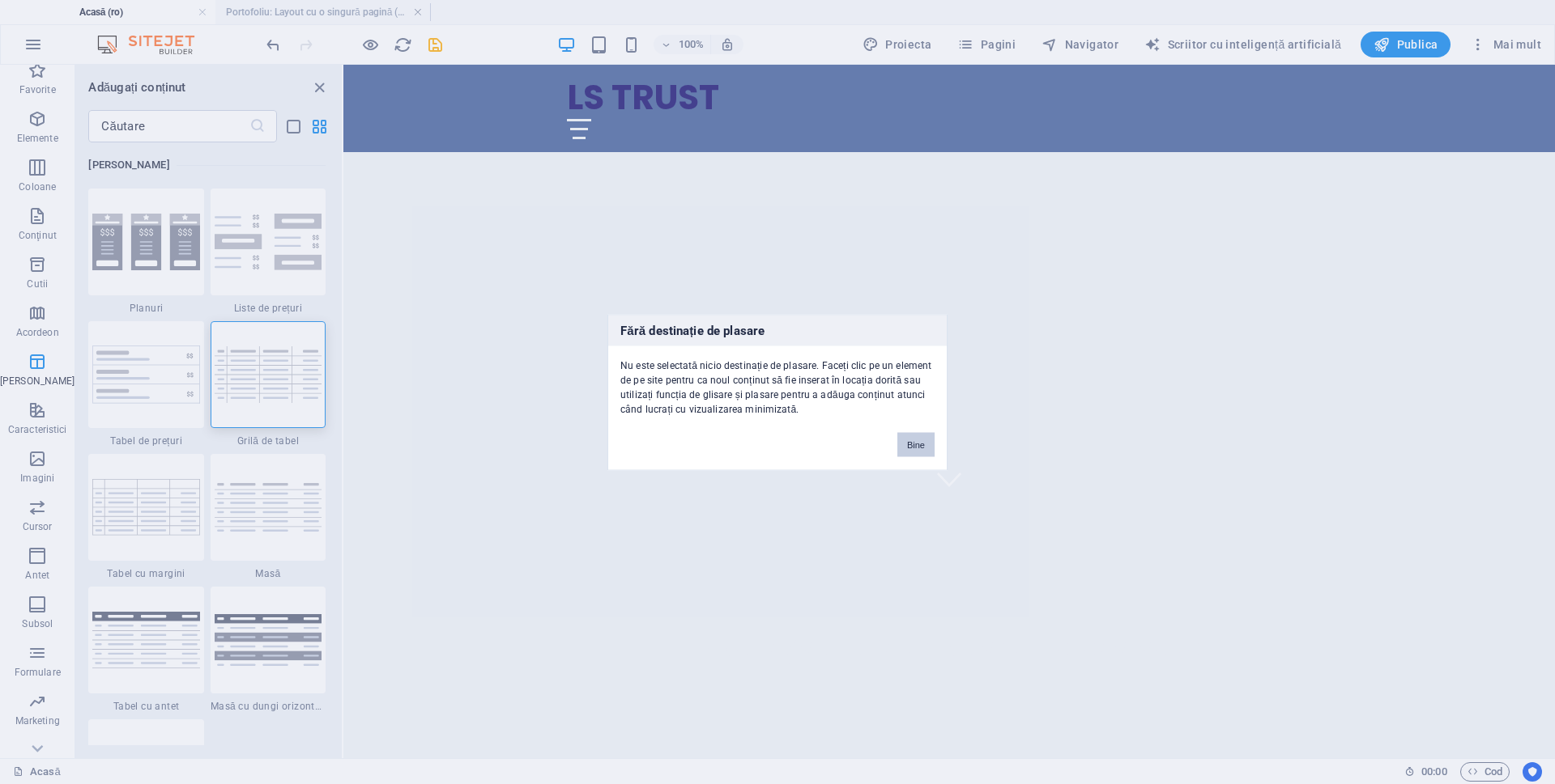
click at [664, 519] on div "Fără destinație de plasare Nu este selectată nicio destinație de plasare. Faceț…" at bounding box center [777, 392] width 1555 height 784
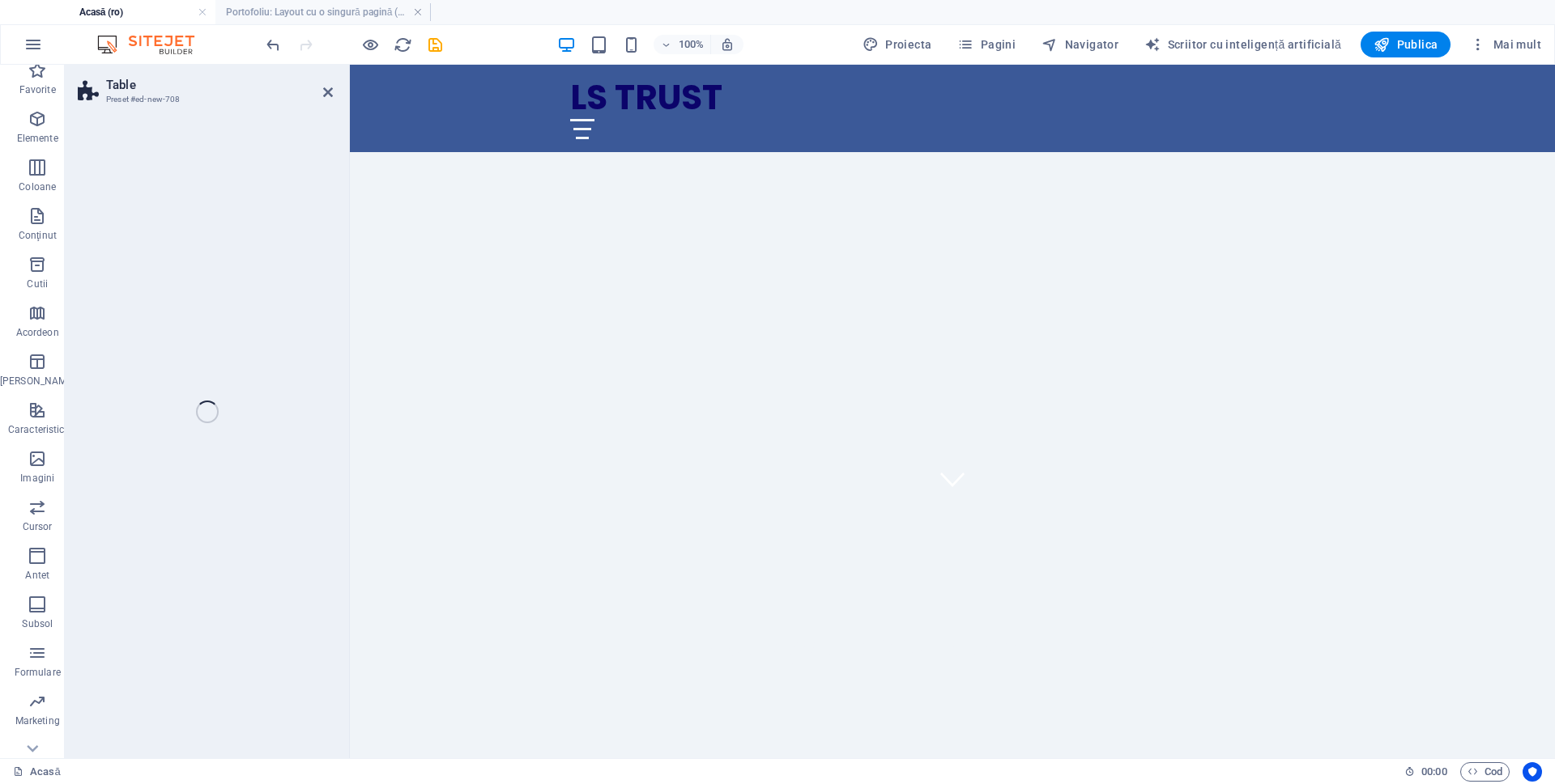
select select "preset-table-v3-border-cross"
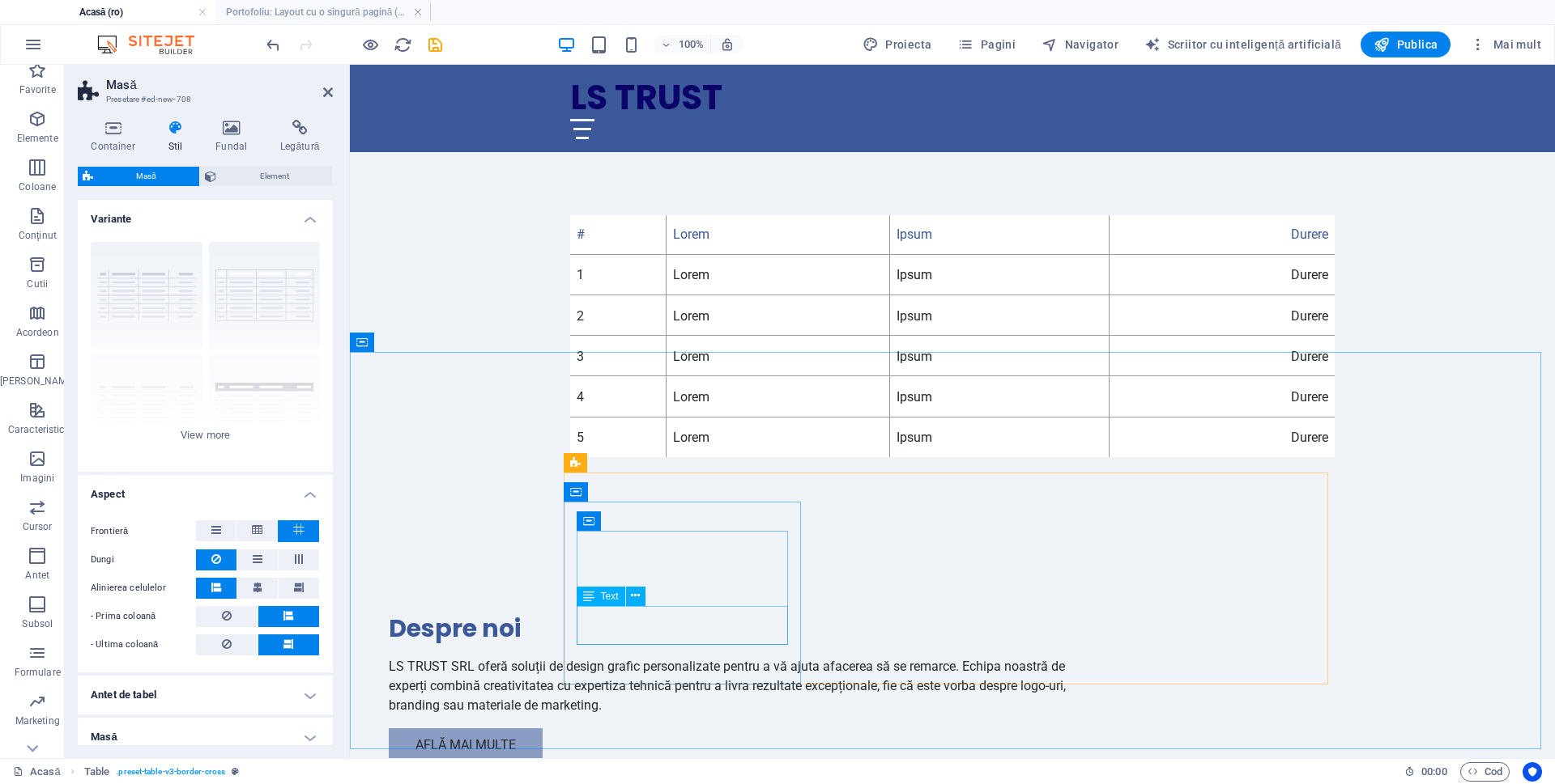
scroll to position [1148, 0]
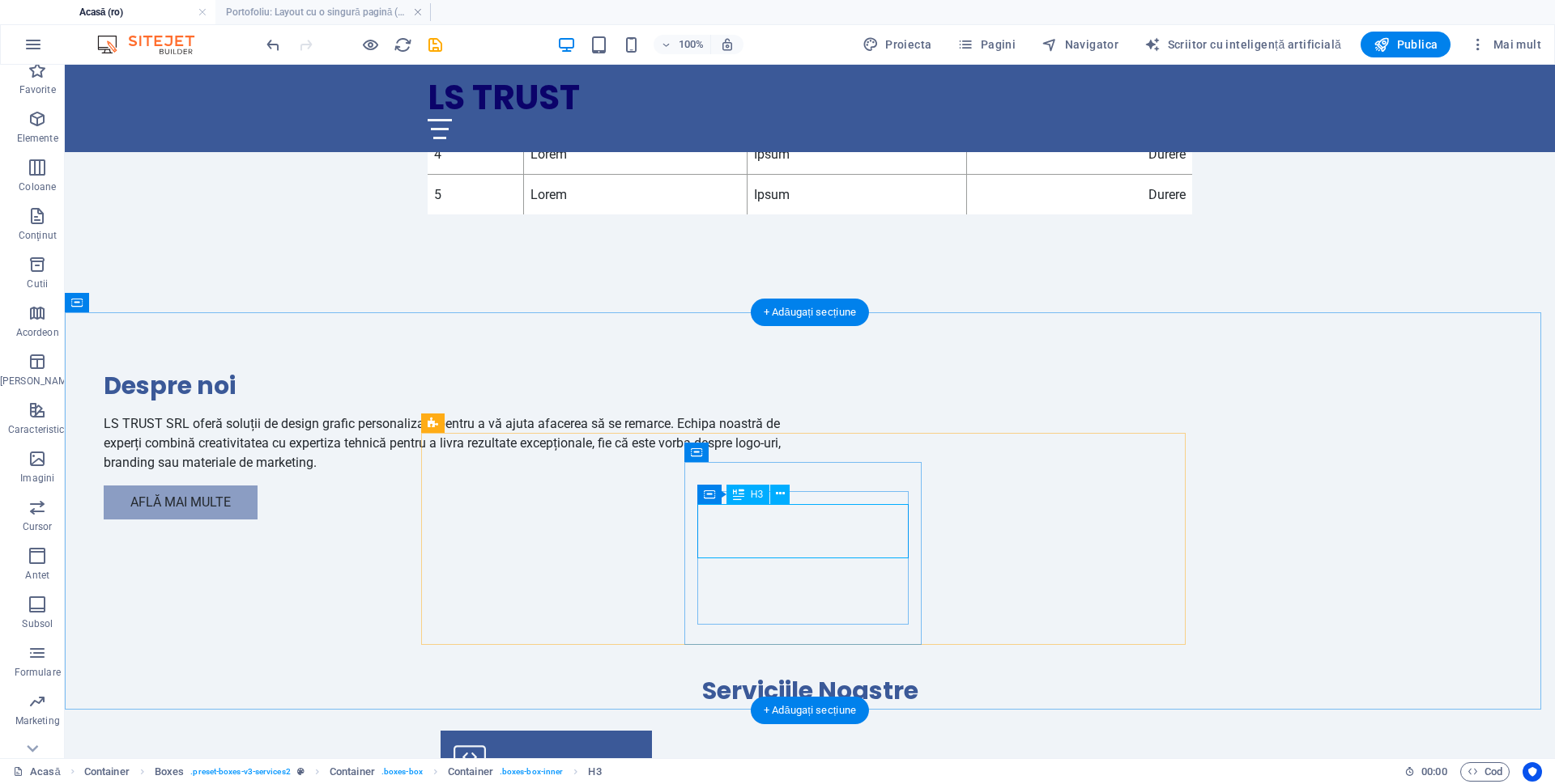
click at [737, 675] on div "Serviciile Noastre" at bounding box center [810, 691] width 764 height 32
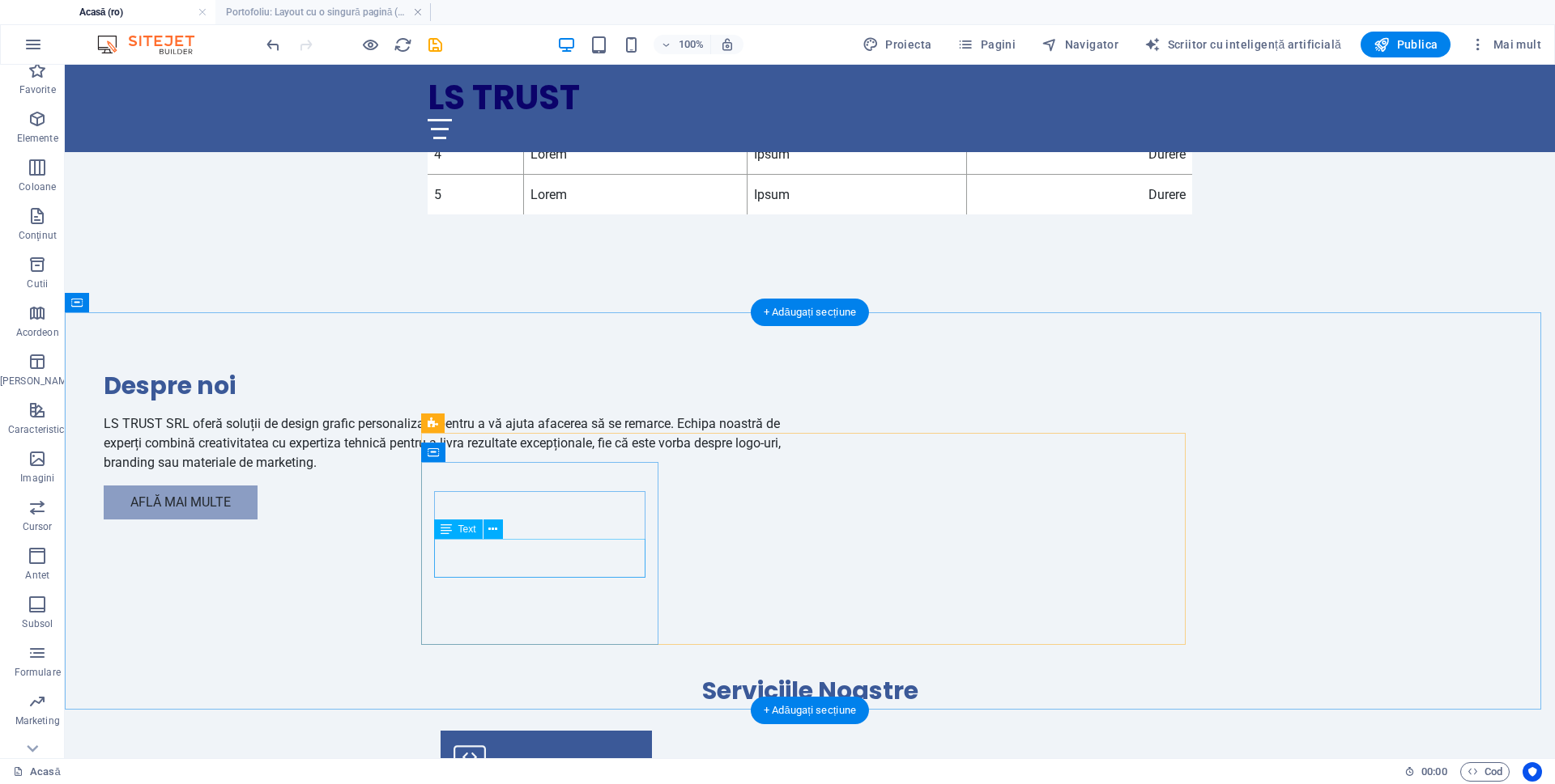
click at [558, 731] on figure at bounding box center [546, 760] width 211 height 58
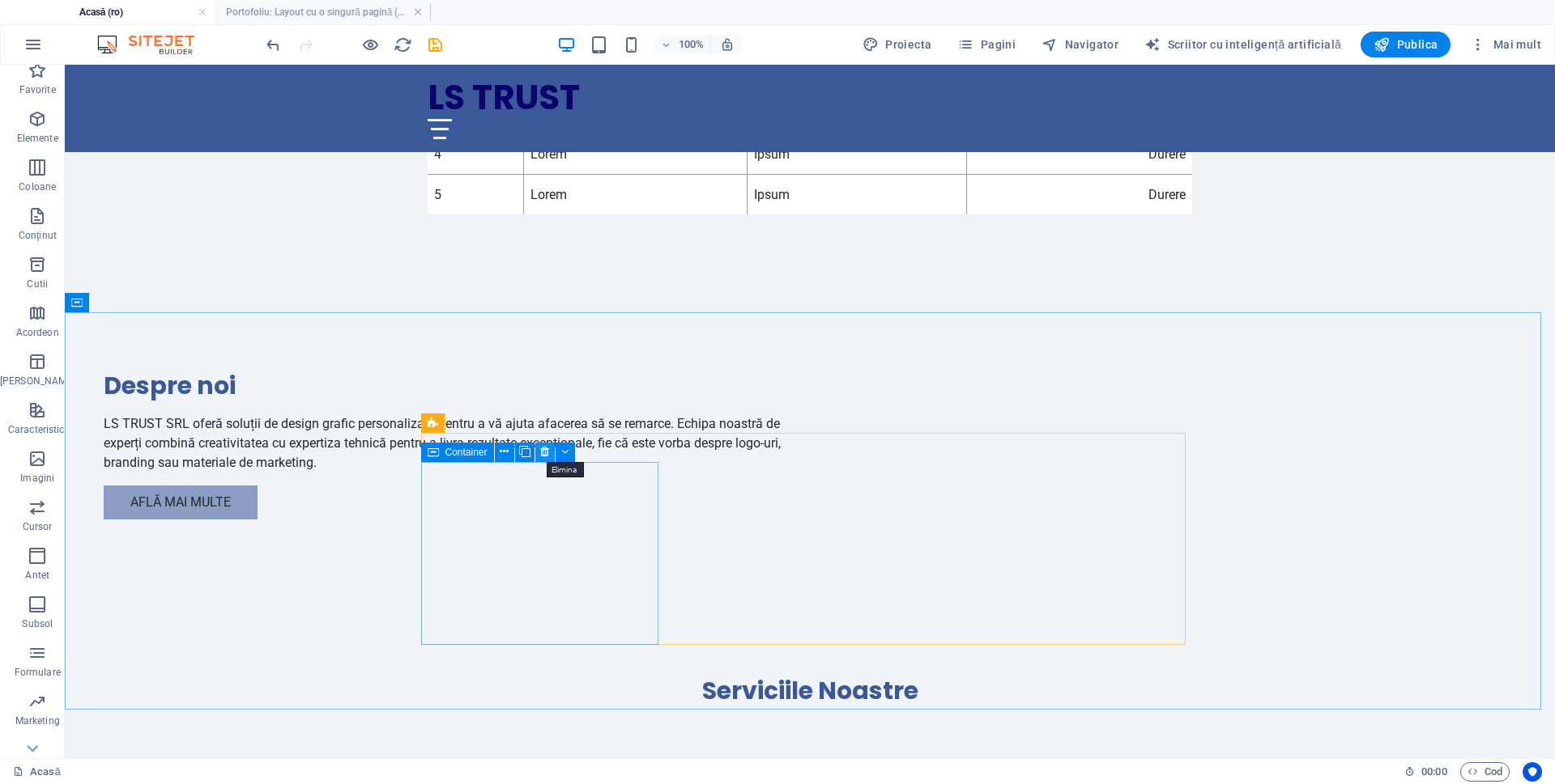
click at [542, 450] on icon at bounding box center [545, 451] width 9 height 17
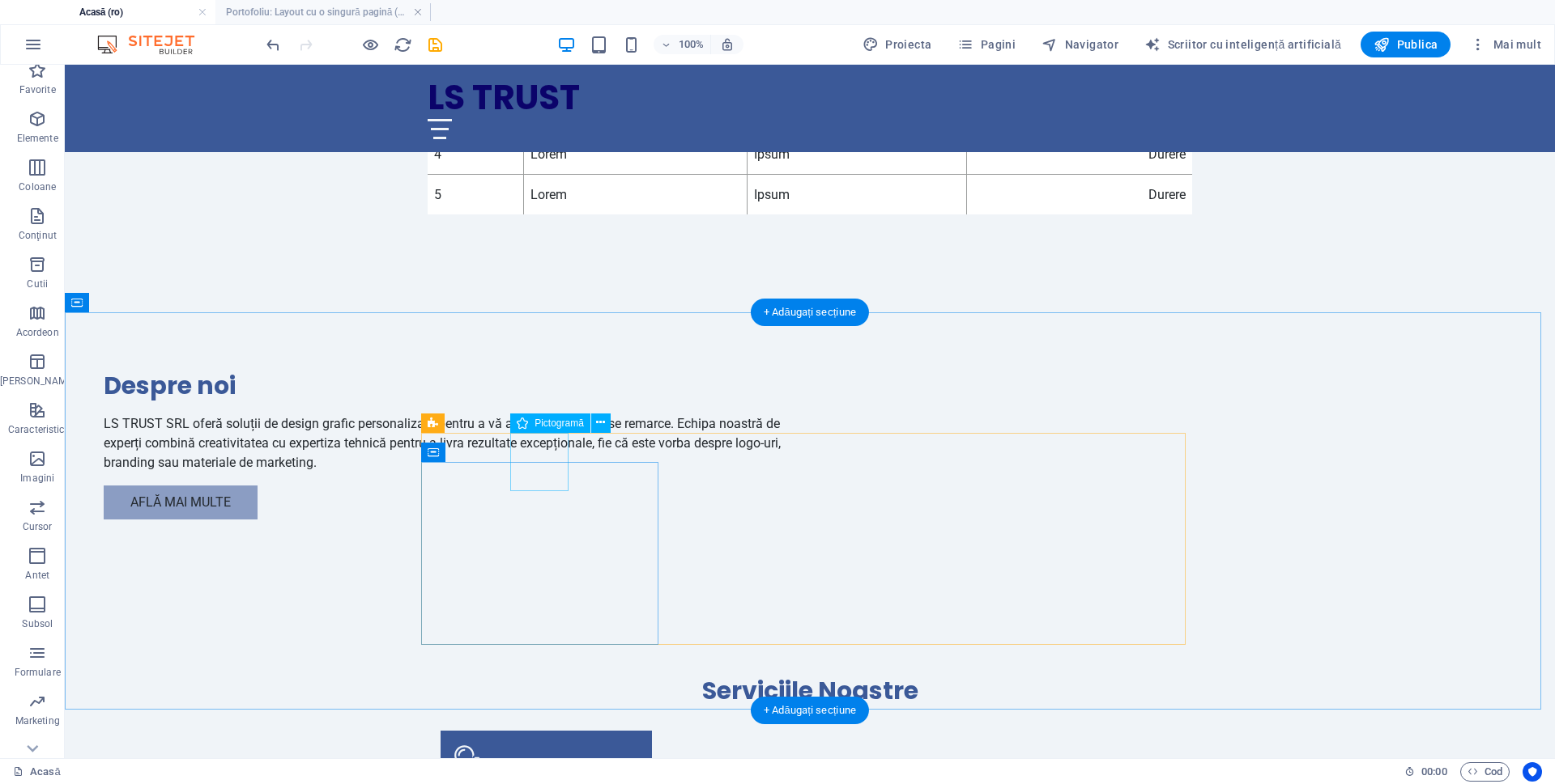
click at [549, 731] on figure at bounding box center [546, 760] width 211 height 58
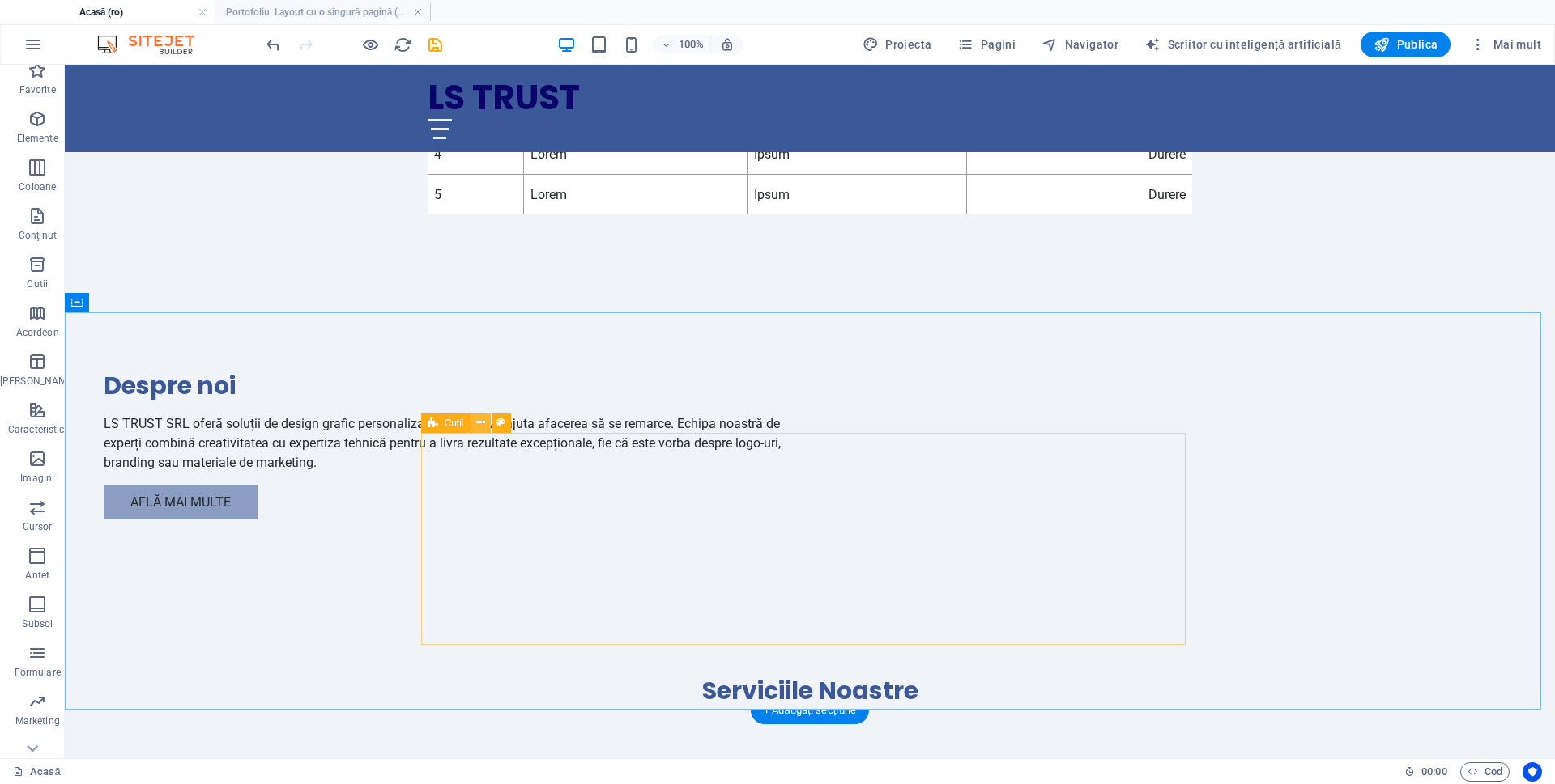
click at [479, 423] on icon at bounding box center [481, 422] width 9 height 17
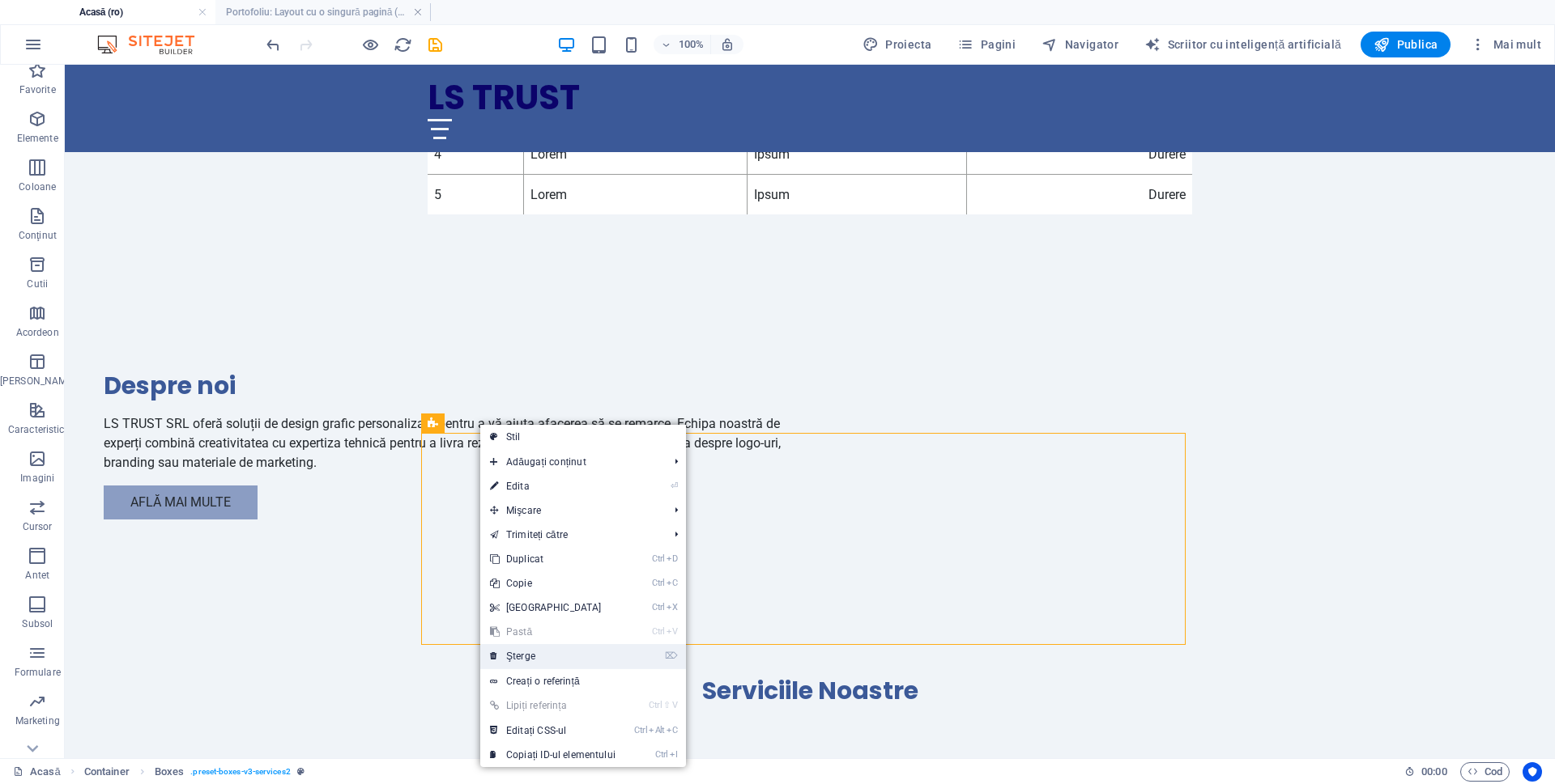
click at [524, 648] on link "⌦ Şterge" at bounding box center [553, 656] width 145 height 24
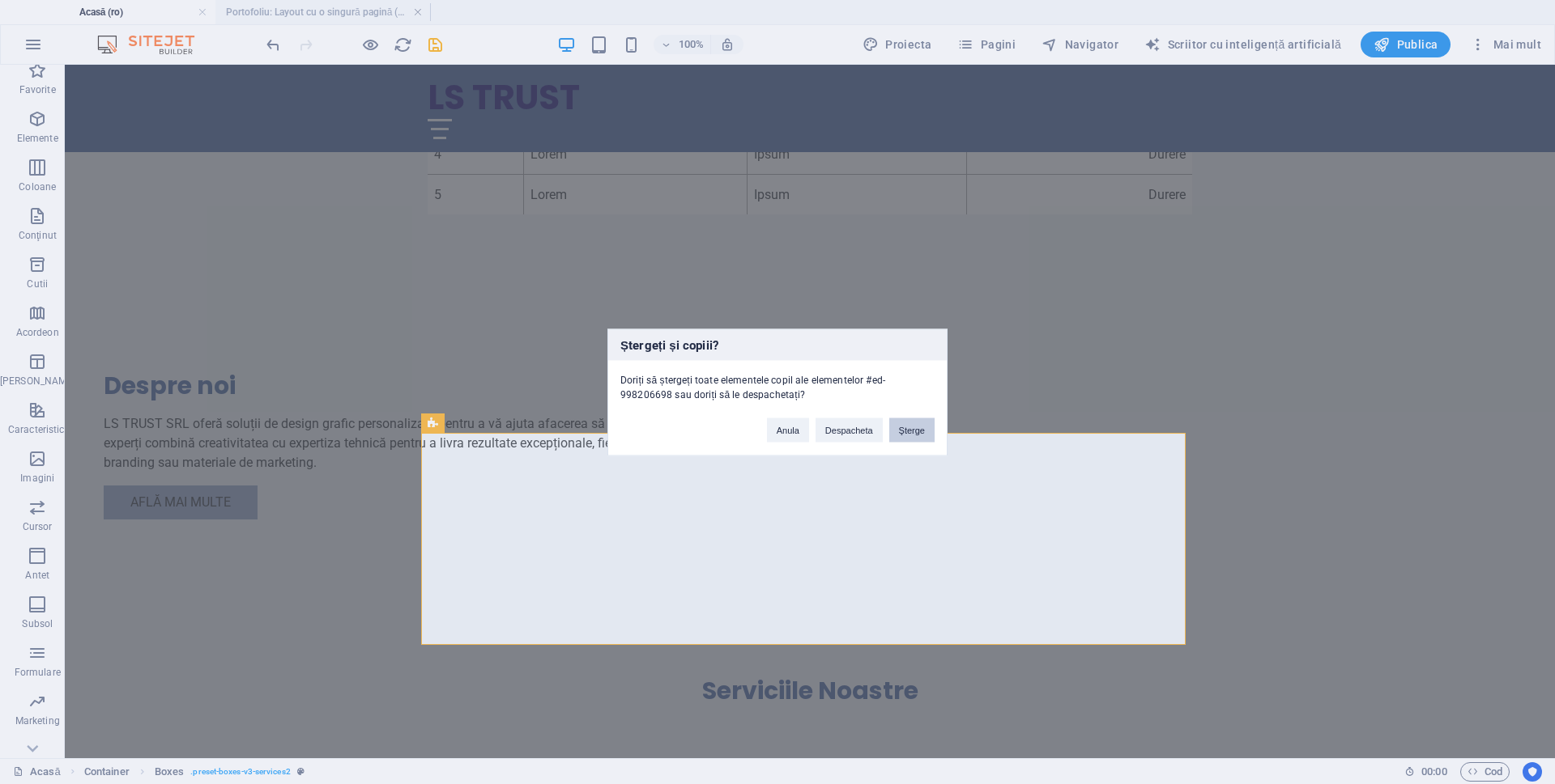
click at [920, 433] on font "Şterge" at bounding box center [911, 430] width 26 height 10
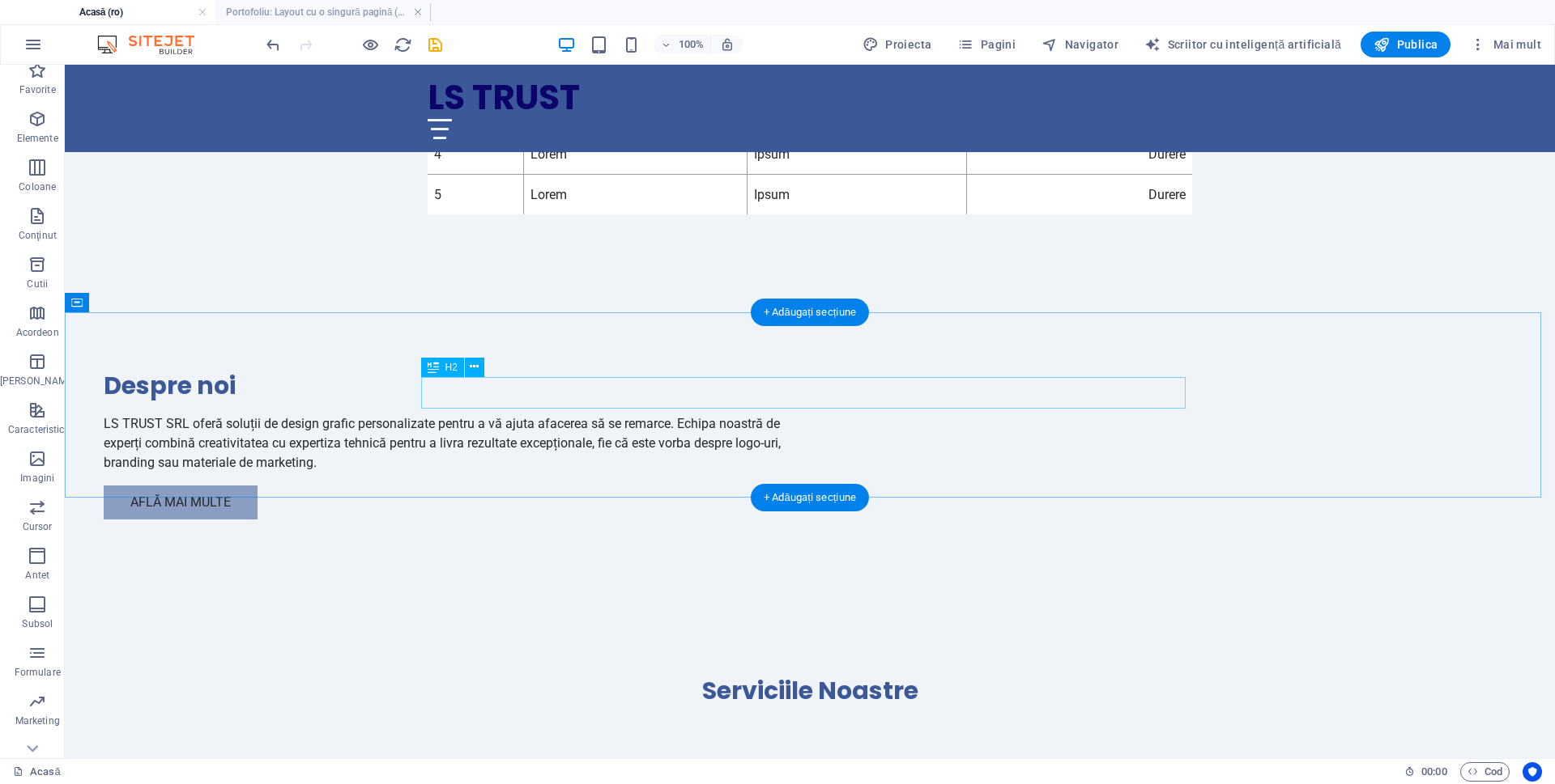
click at [885, 675] on div "Serviciile Noastre" at bounding box center [810, 691] width 764 height 32
click at [884, 675] on div "Serviciile Noastre" at bounding box center [810, 691] width 764 height 32
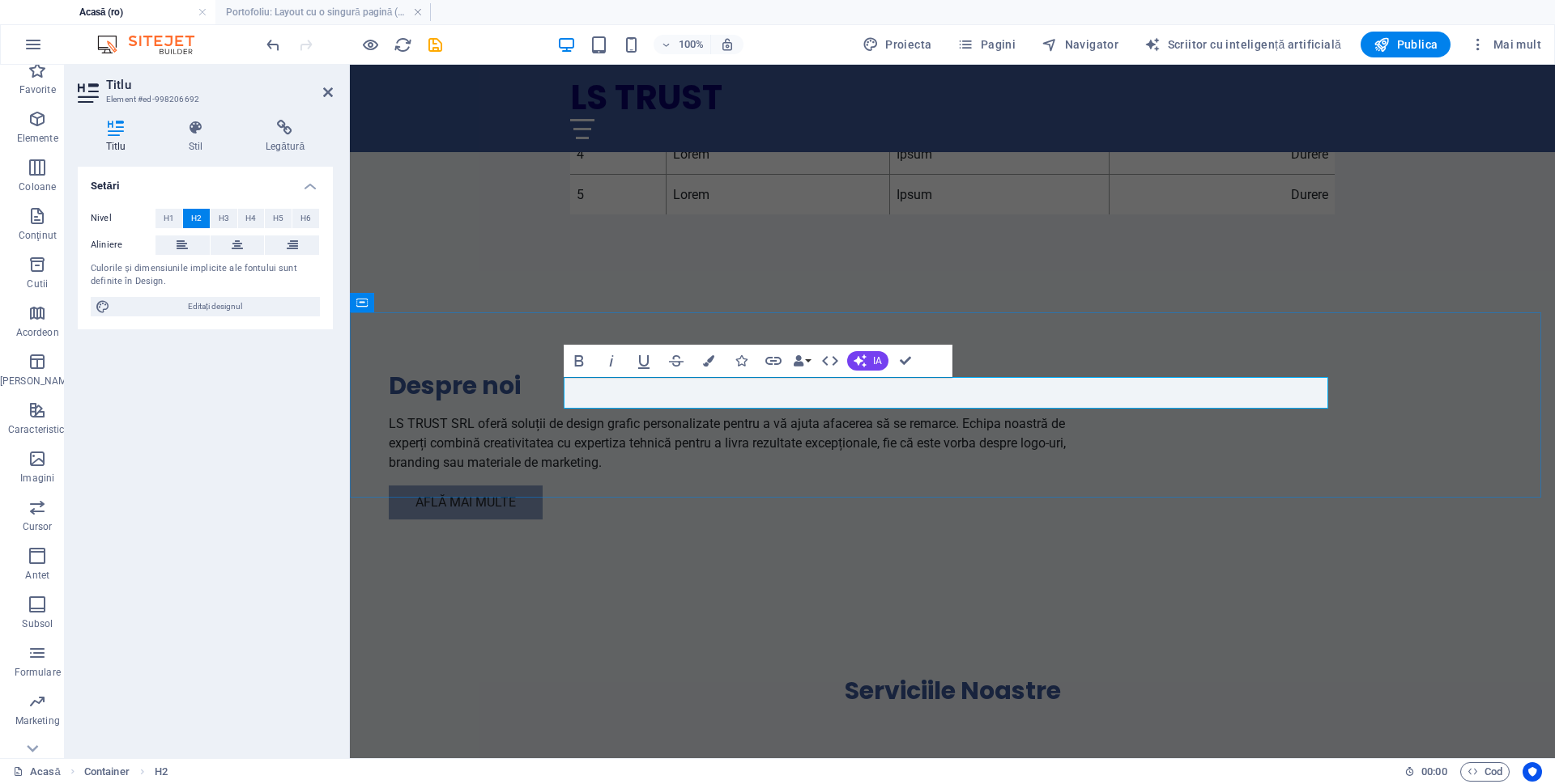
click at [1054, 673] on font "Serviciile Noastre" at bounding box center [953, 691] width 216 height 34
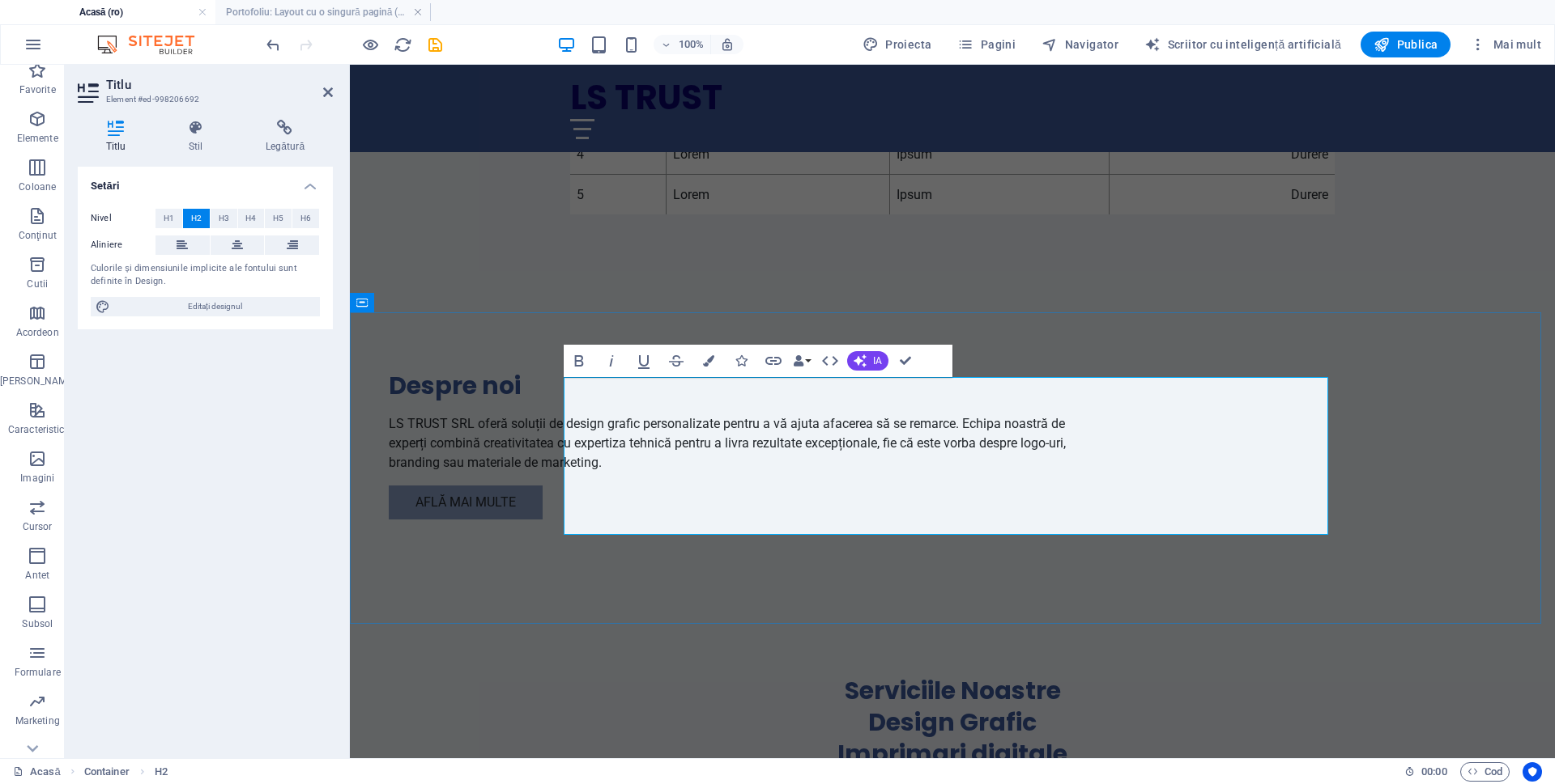
click at [948, 673] on font "Serviciile Noastre ‌Design Grafic ‌Imprimari digitale ‌Inscriptionare Autoturis…" at bounding box center [952, 754] width 344 height 161
click at [1101, 675] on h2 "Serviciile Noastre ‌Design Grafic ‌Imprimari digitale ‌Inscriptionari Autoturis…" at bounding box center [952, 754] width 764 height 158
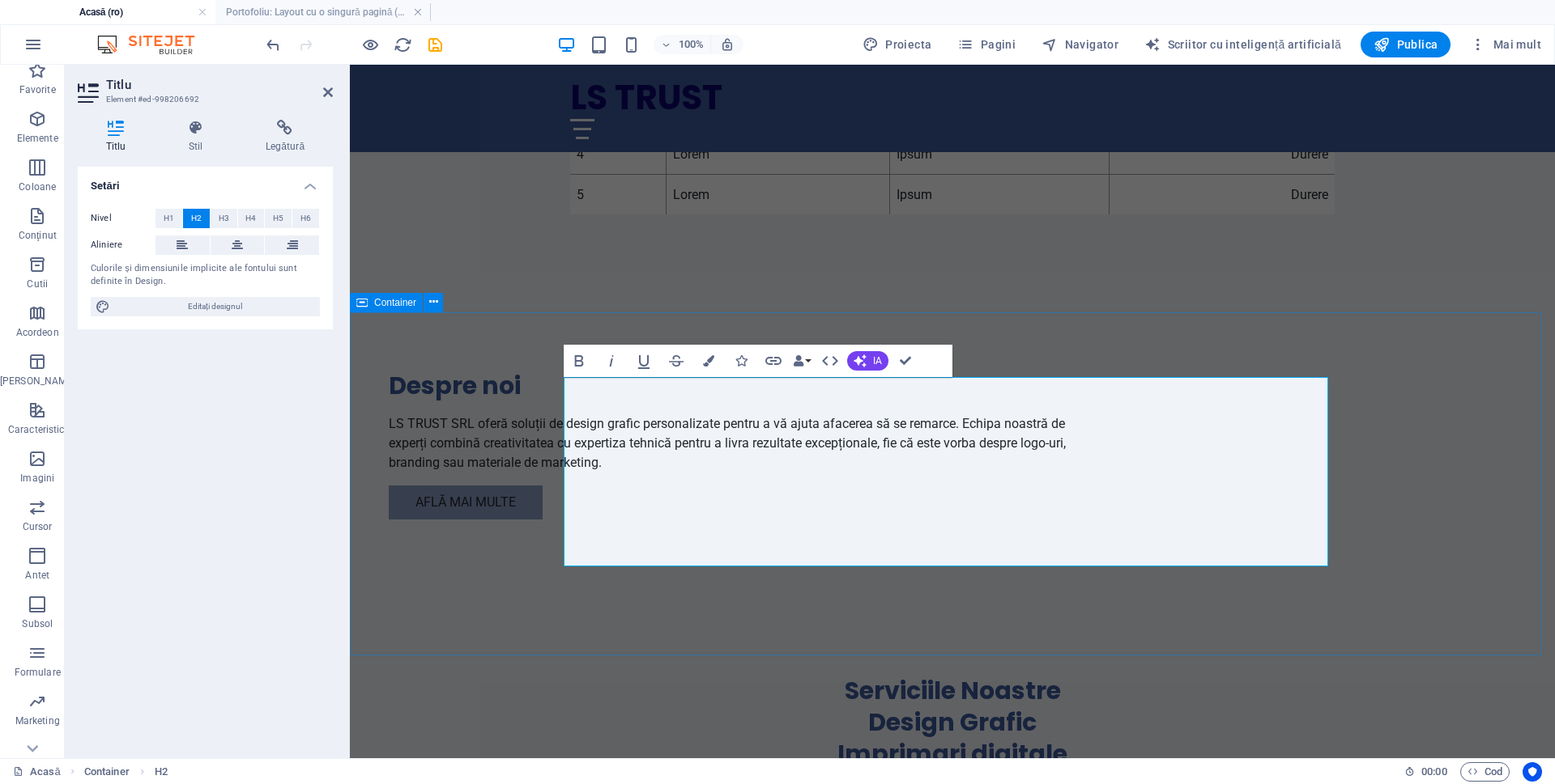
click at [1259, 610] on div "Serviciile Noastre ‌Design Grafic ‌Imprimari digitale ‌Inscriptionari Autoturis…" at bounding box center [952, 781] width 1205 height 344
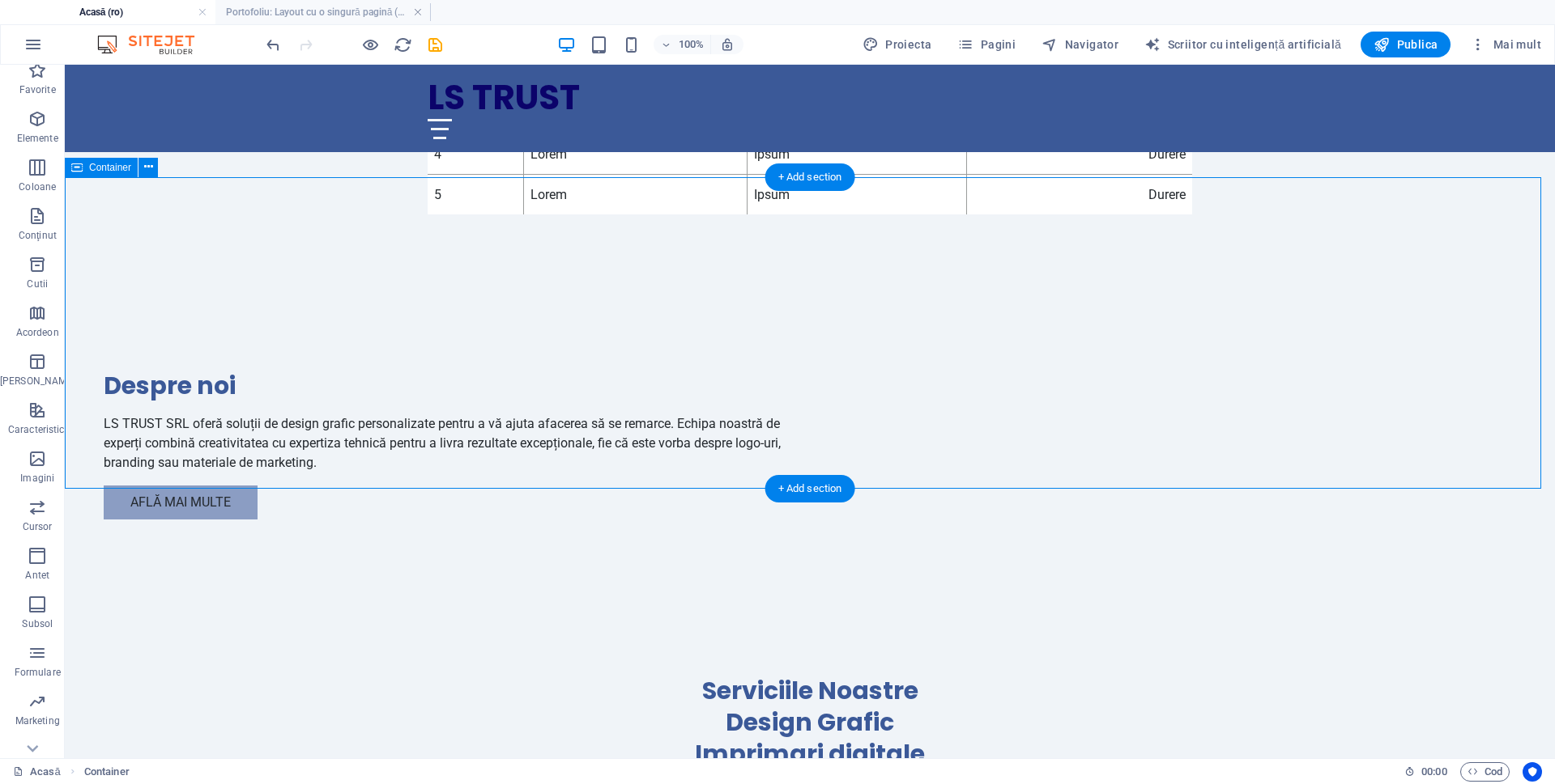
scroll to position [1311, 0]
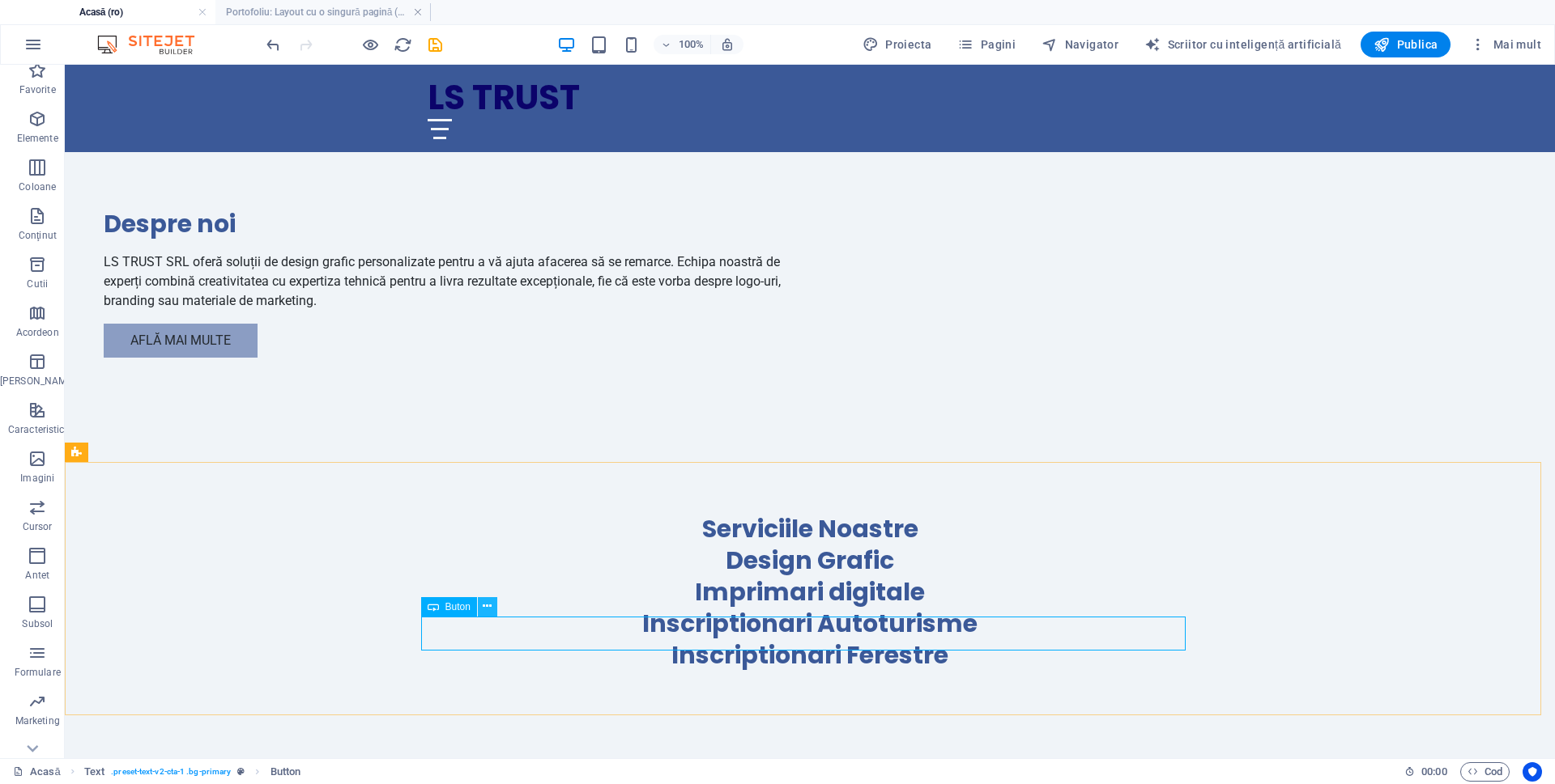
click at [481, 607] on button at bounding box center [487, 606] width 19 height 19
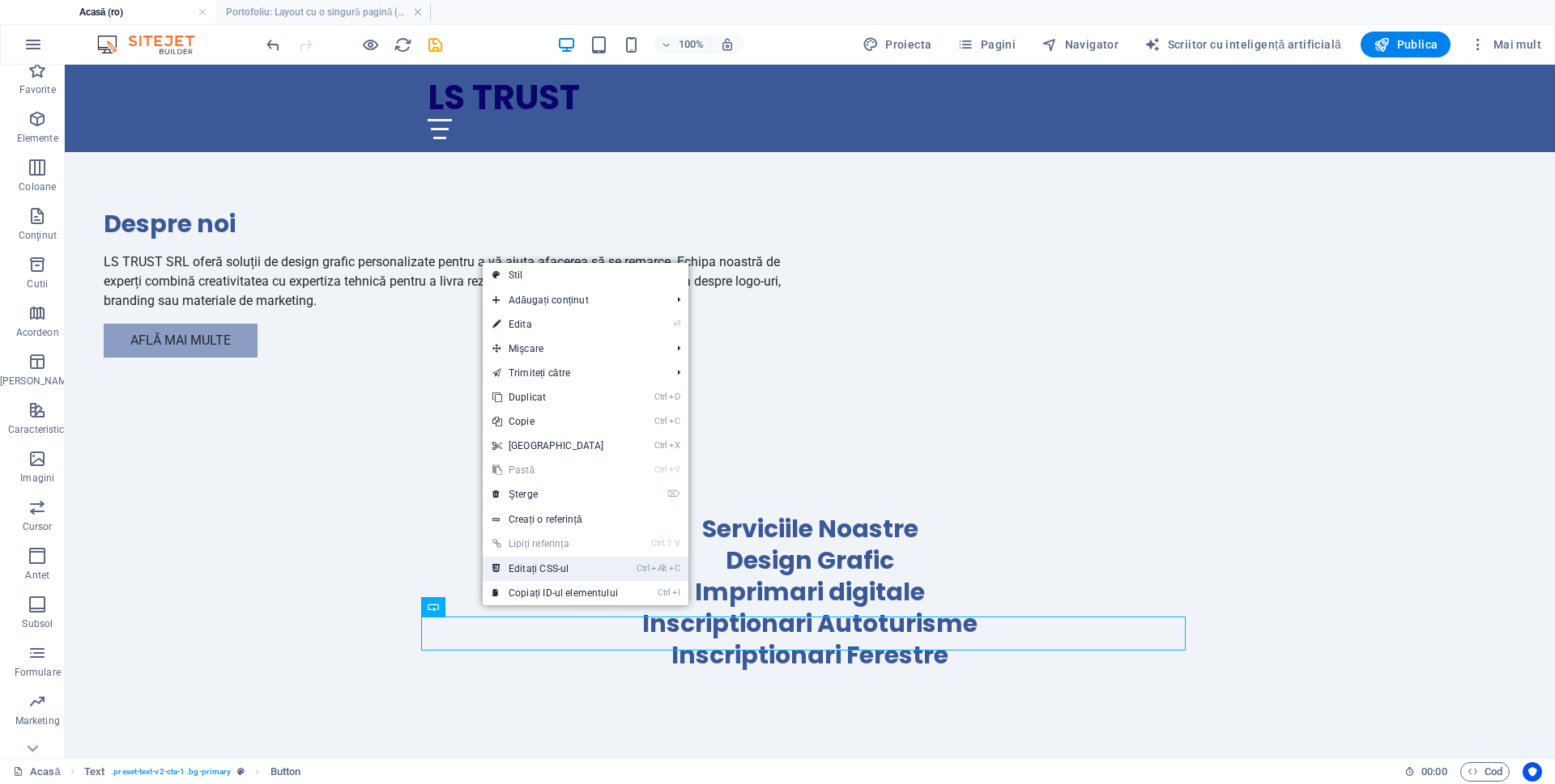
click at [526, 572] on font "Editați CSS-ul" at bounding box center [539, 569] width 60 height 12
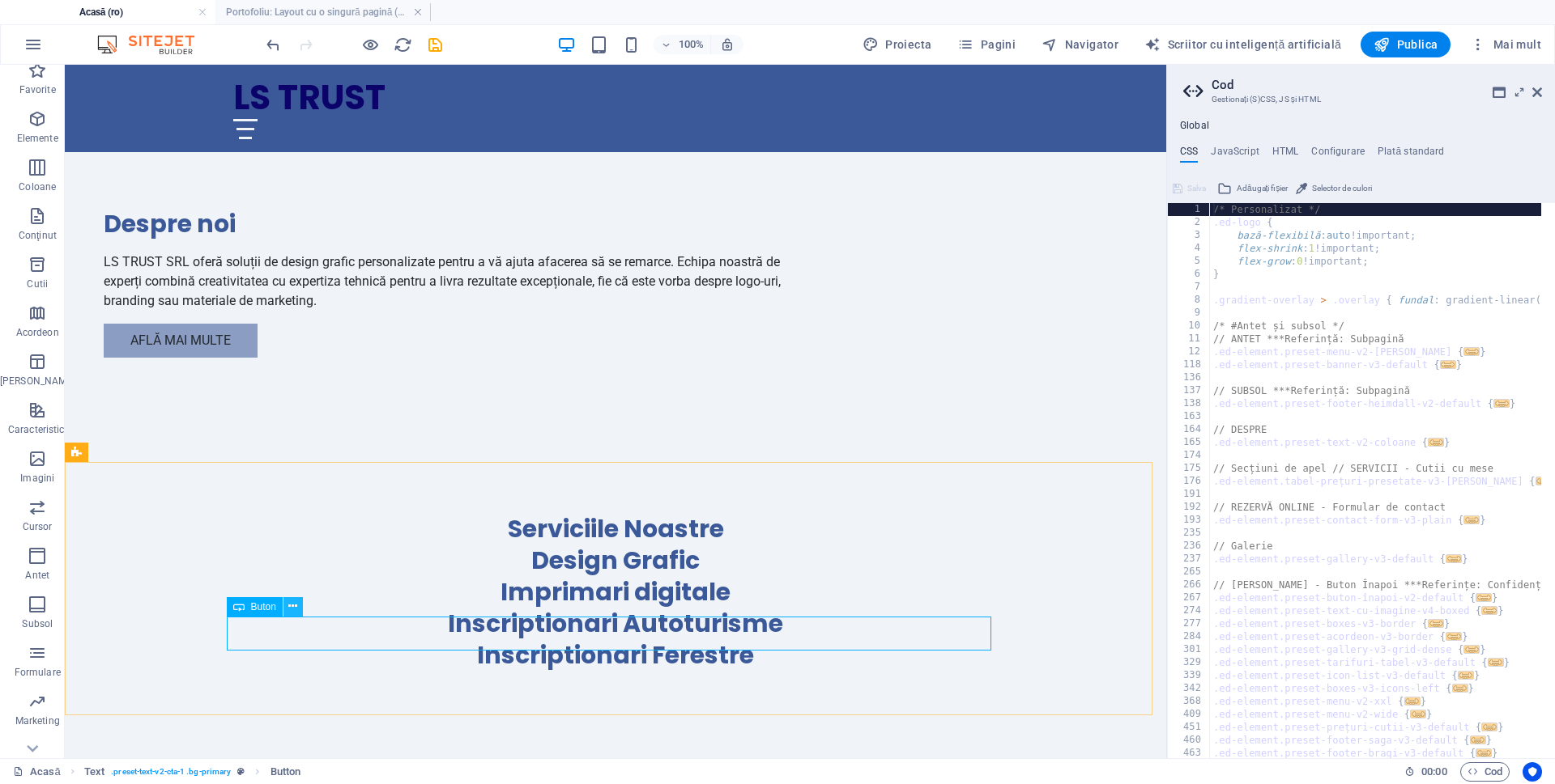
click at [296, 608] on icon at bounding box center [293, 606] width 9 height 17
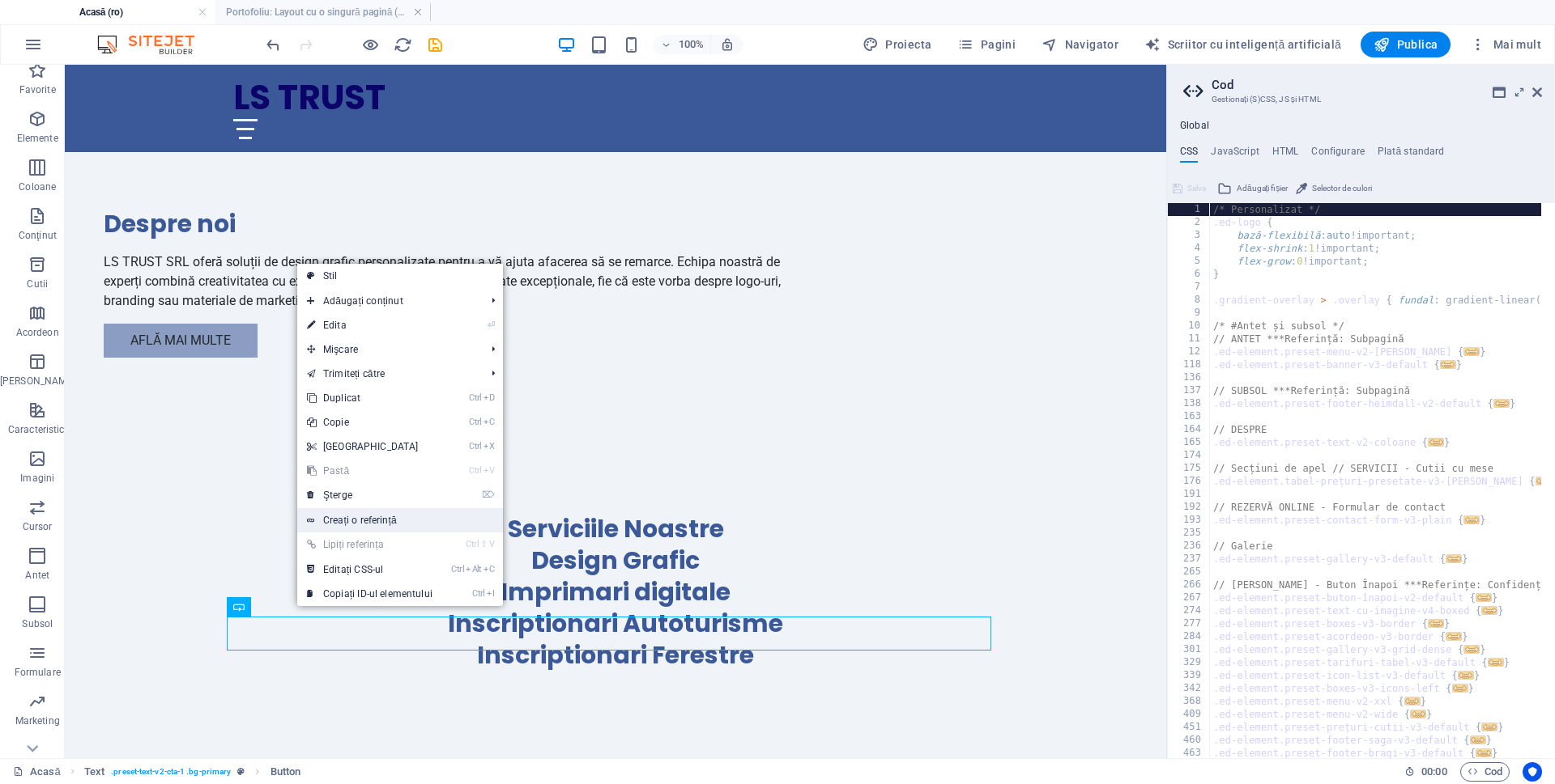
click at [332, 519] on font "Creați o referință" at bounding box center [359, 520] width 73 height 12
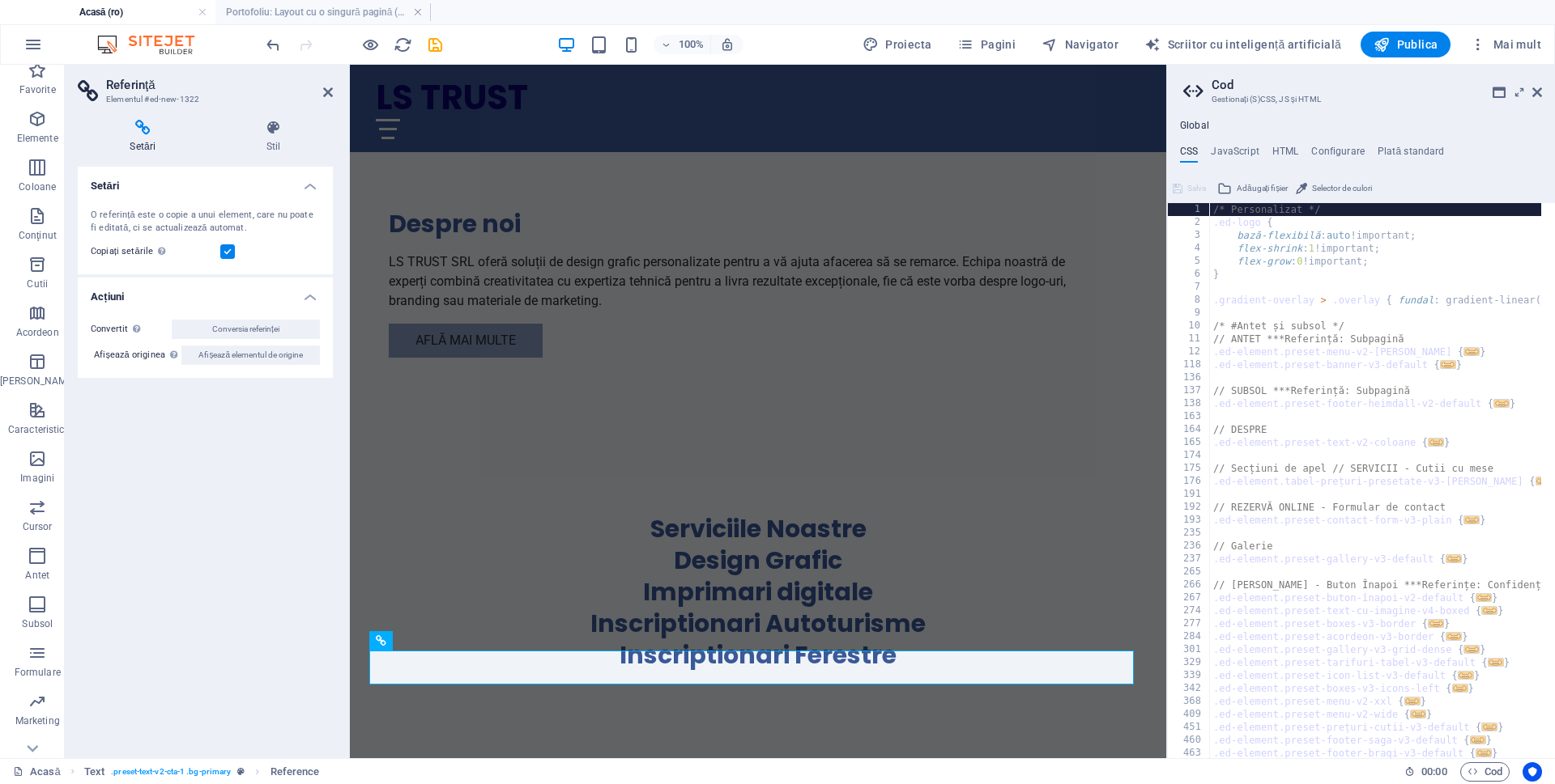
click at [233, 254] on label at bounding box center [228, 252] width 15 height 15
click at [0, 0] on input "Copiați setările Folosește aceleași setări (flex, animație, poziție, stil) ca p…" at bounding box center [0, 0] width 0 height 0
click at [233, 254] on label at bounding box center [228, 252] width 15 height 15
click at [0, 0] on input "Copiați setările Folosește aceleași setări (flex, animație, poziție, stil) ca p…" at bounding box center [0, 0] width 0 height 0
click at [1535, 93] on icon at bounding box center [1537, 92] width 10 height 13
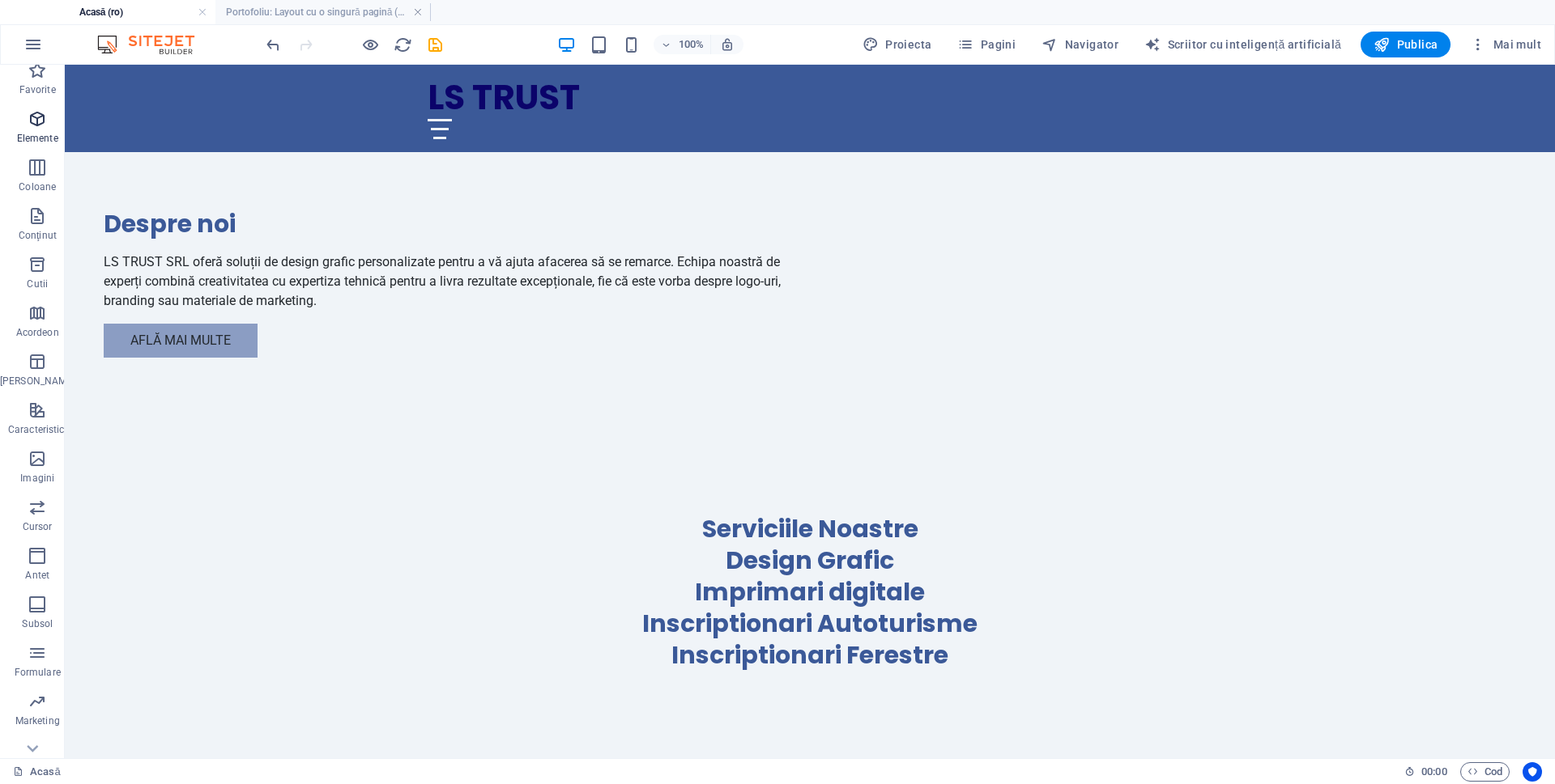
click at [31, 129] on icon "button" at bounding box center [36, 119] width 19 height 19
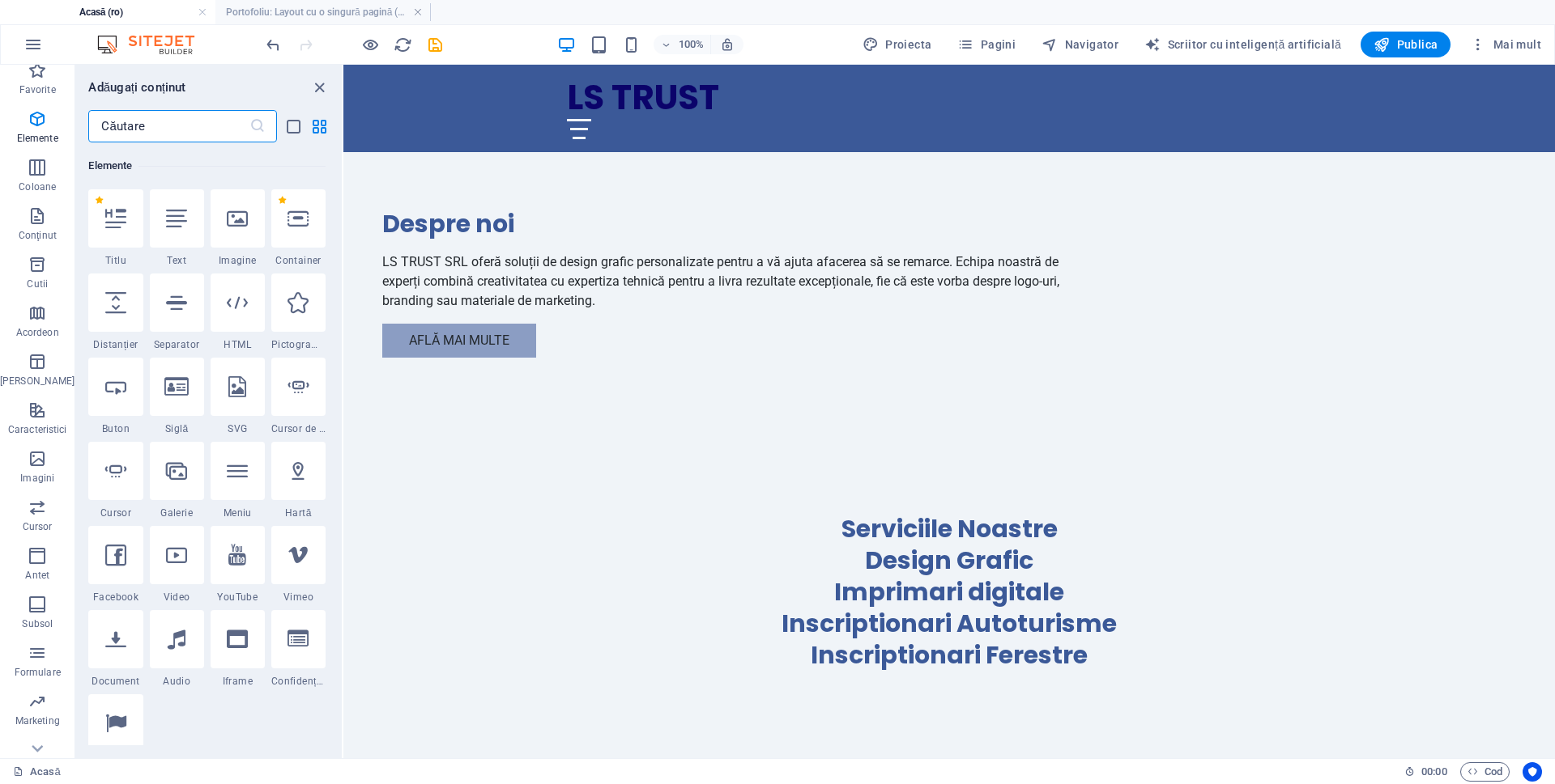
scroll to position [172, 0]
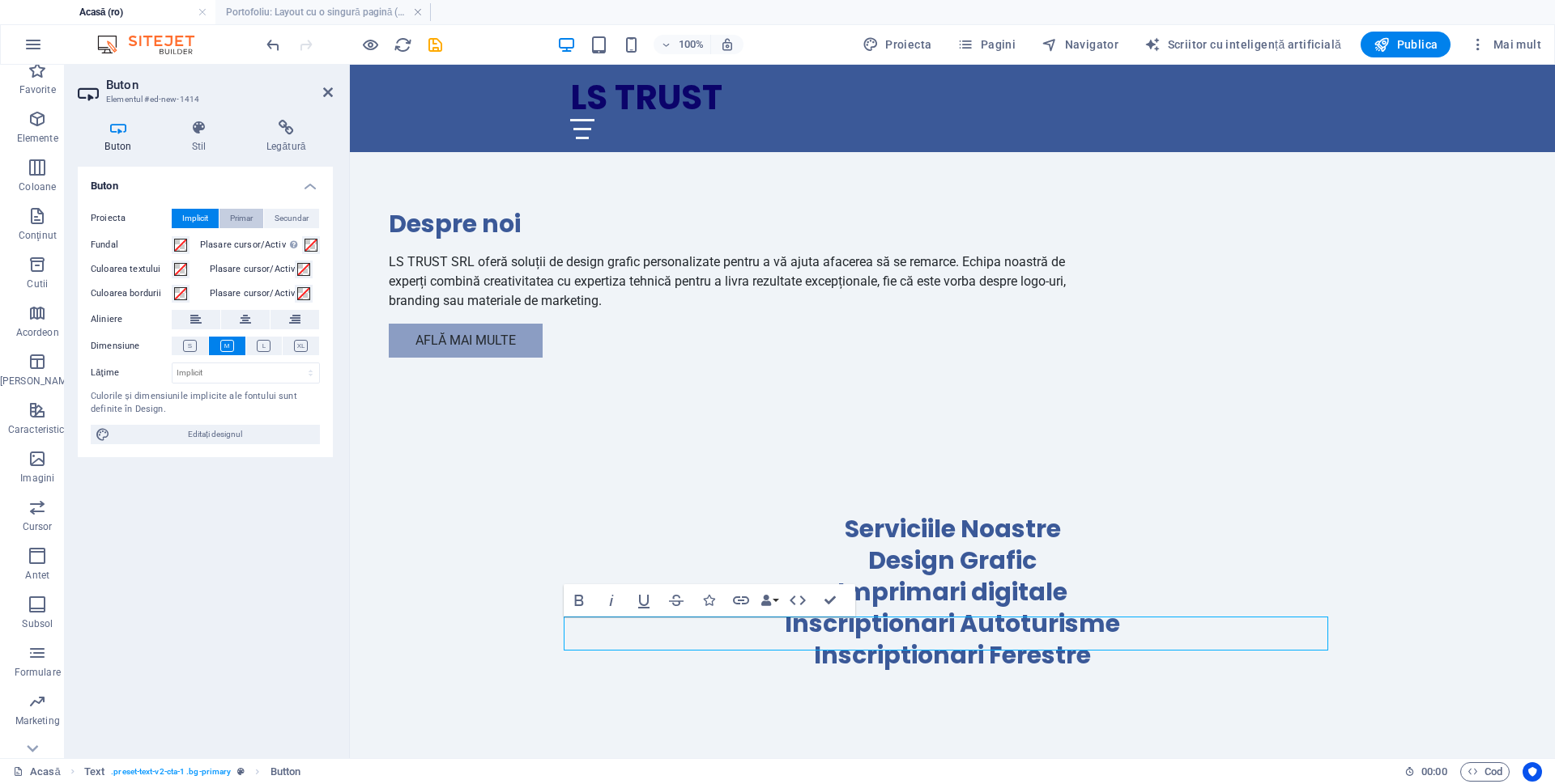
click at [226, 216] on button "Primar" at bounding box center [241, 218] width 44 height 19
click at [192, 217] on font "Implicit" at bounding box center [195, 218] width 26 height 9
click at [276, 152] on h4 "Legătură" at bounding box center [286, 137] width 93 height 34
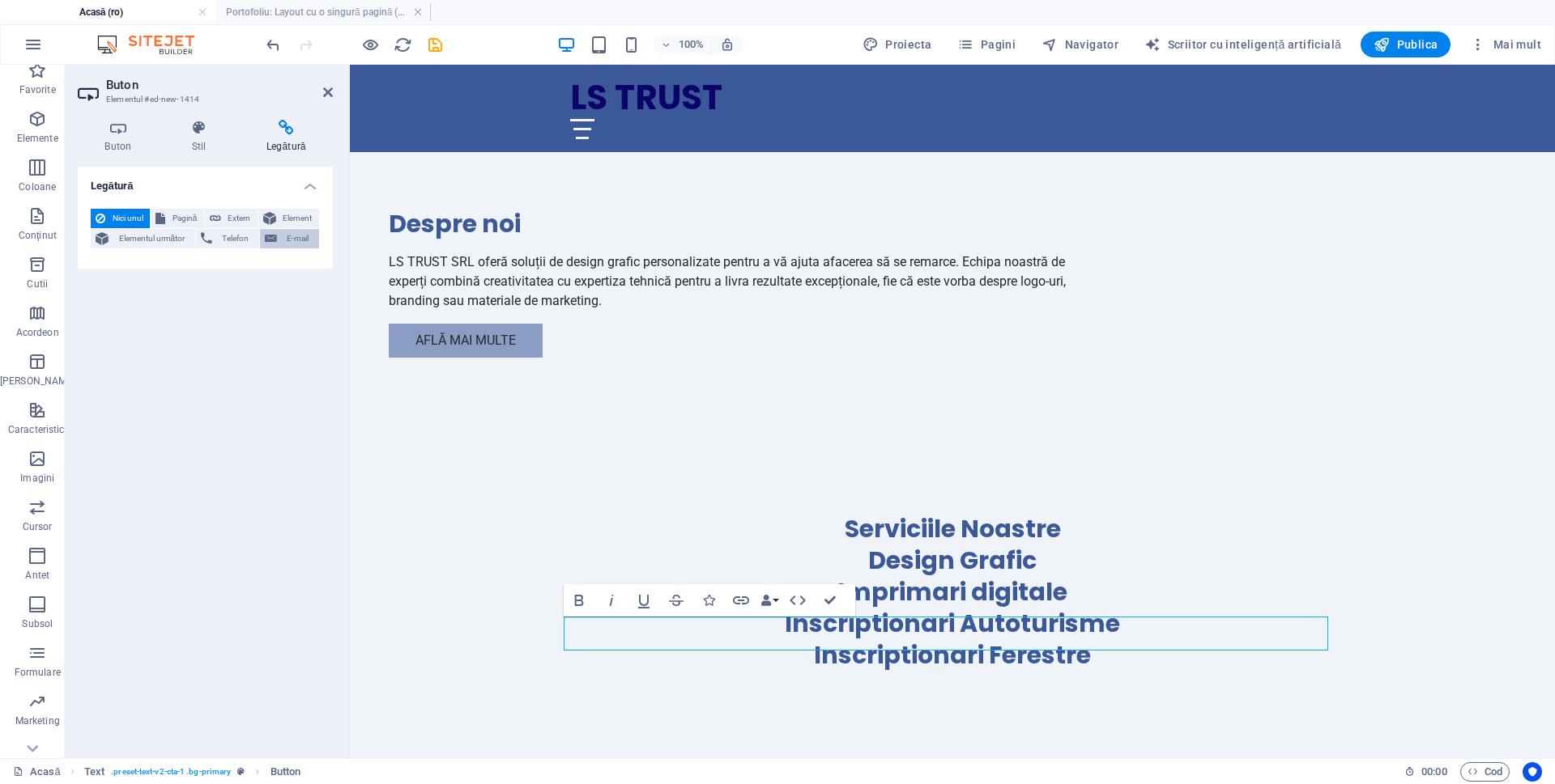
click at [261, 239] on button "E-mail" at bounding box center [289, 238] width 59 height 19
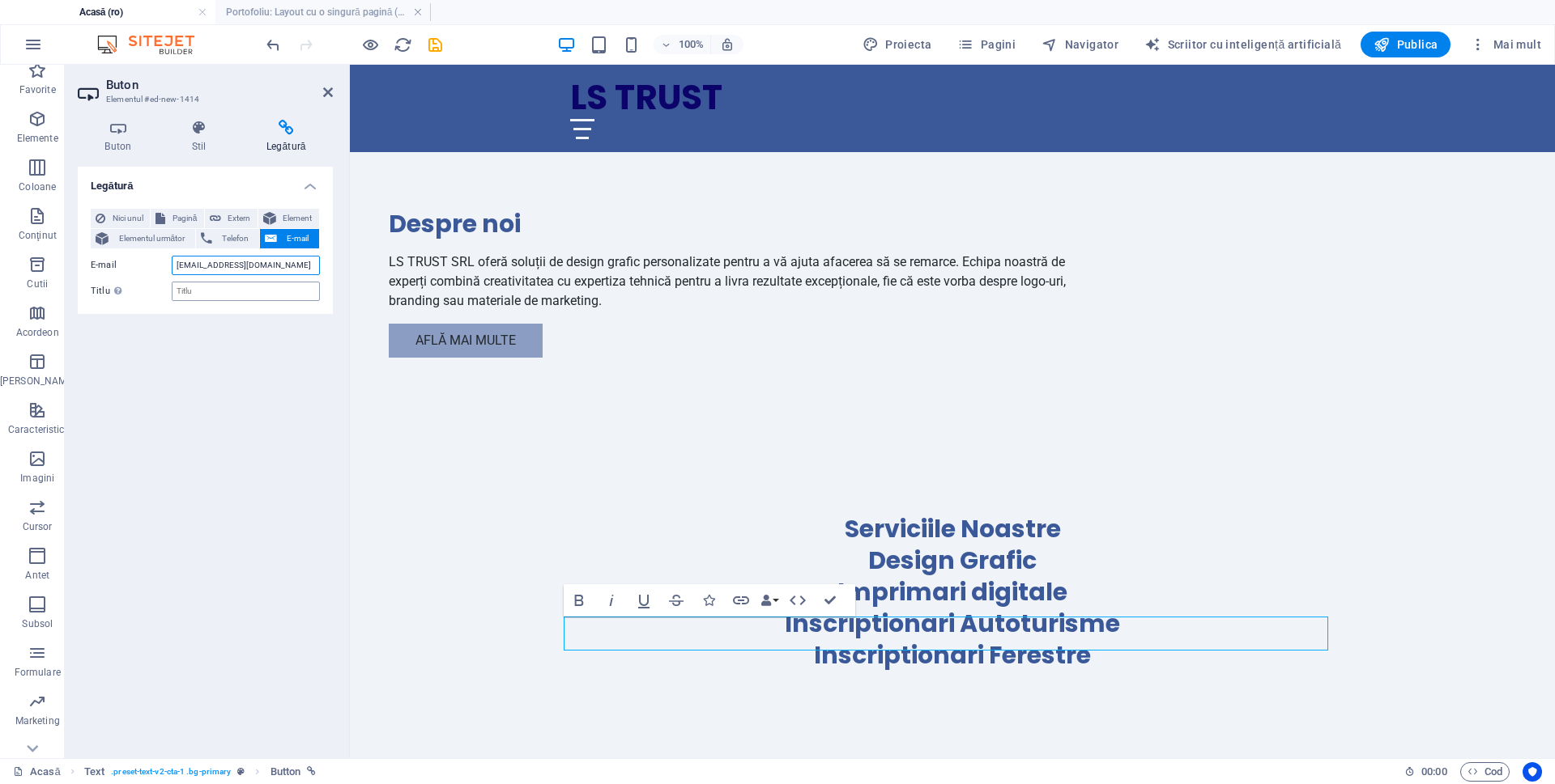
type input "[EMAIL_ADDRESS][DOMAIN_NAME]"
click at [239, 284] on input "Titlu Descrierea suplimentară a linkului nu trebuie să fie aceeași cu textul li…" at bounding box center [245, 291] width 148 height 19
type input "Email"
drag, startPoint x: 690, startPoint y: 632, endPoint x: 581, endPoint y: 629, distance: 109.0
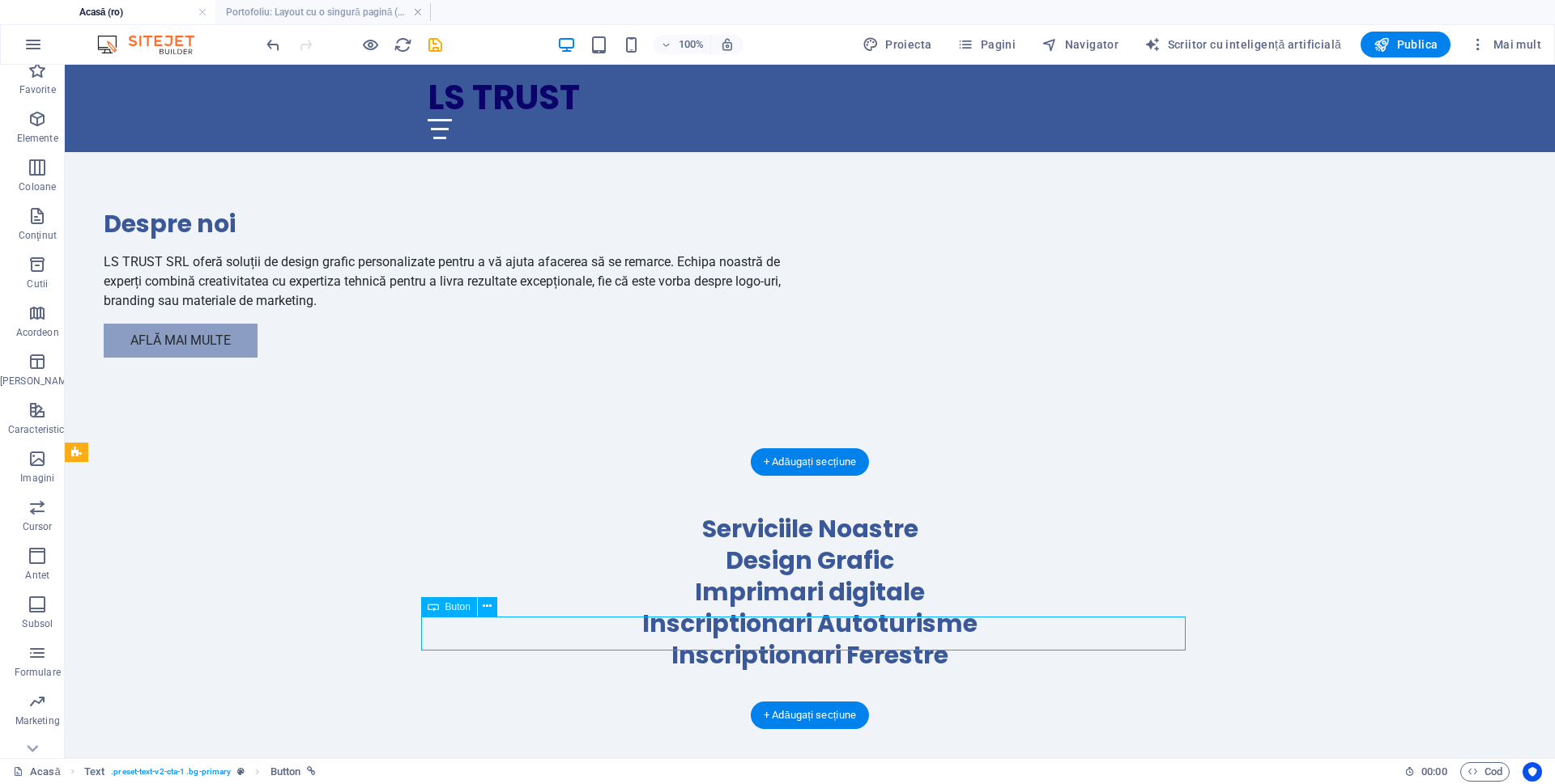
drag, startPoint x: 521, startPoint y: 640, endPoint x: 823, endPoint y: 634, distance: 302.1
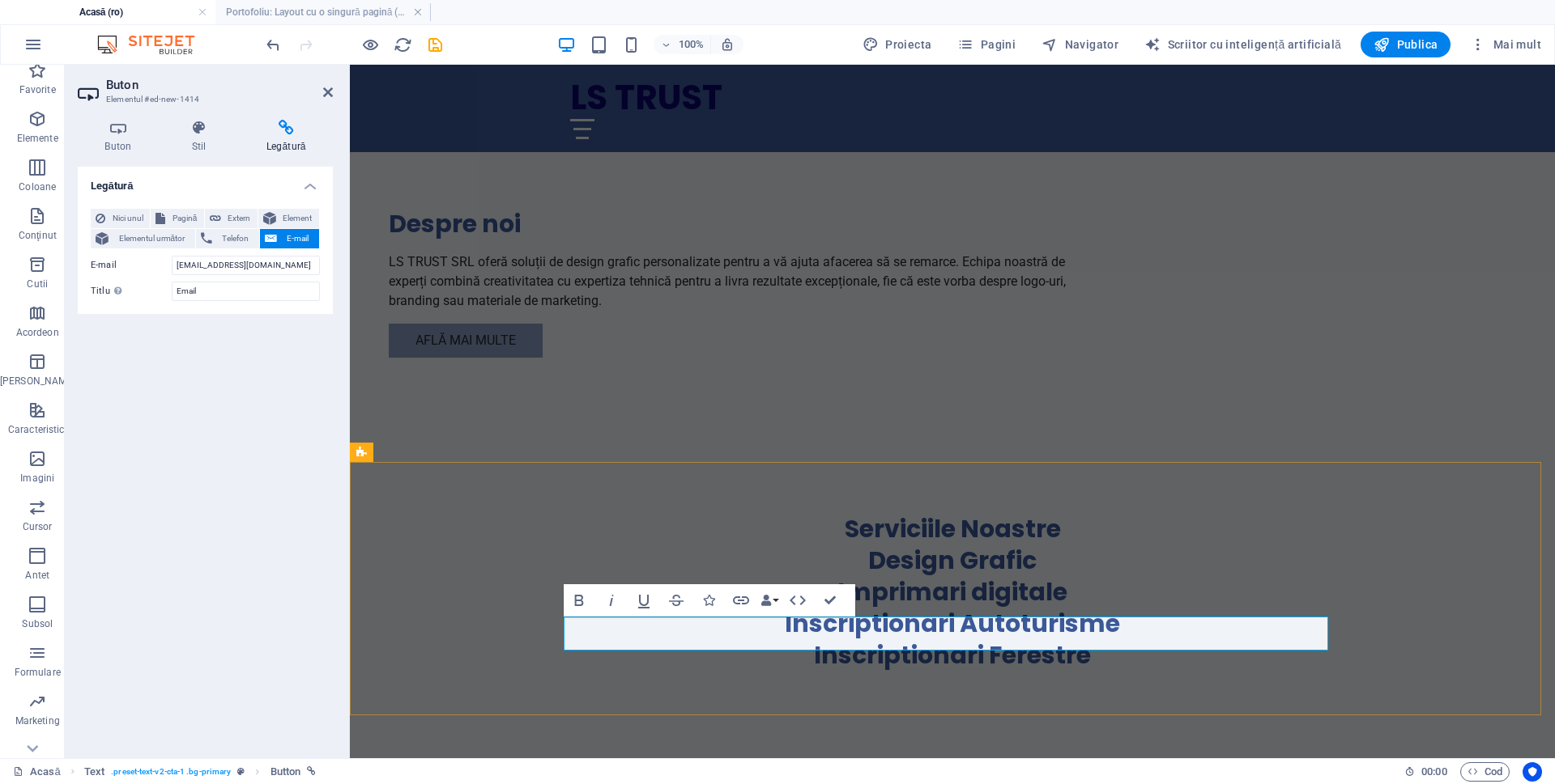
drag, startPoint x: 872, startPoint y: 634, endPoint x: 559, endPoint y: 625, distance: 313.1
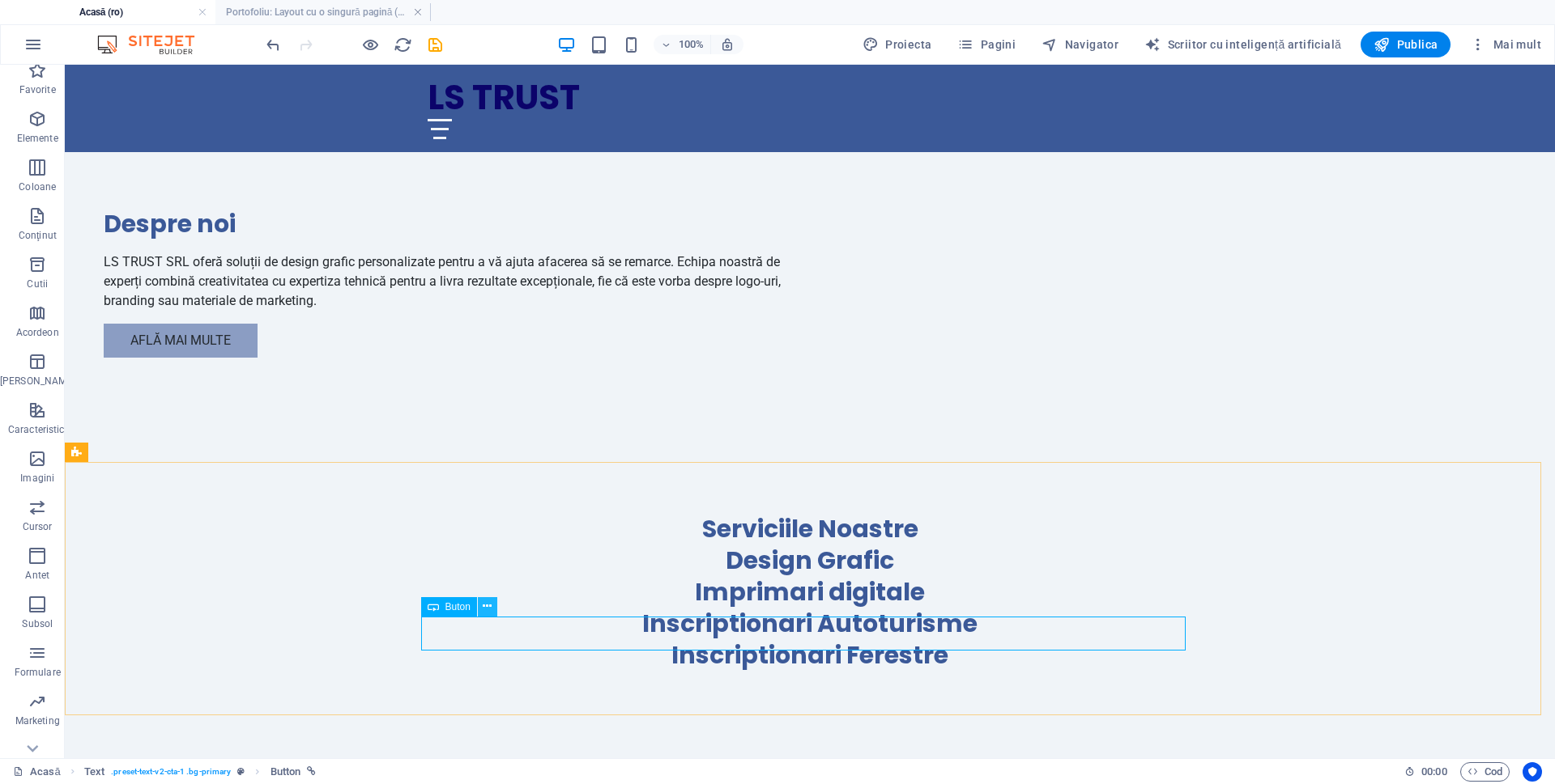
click at [481, 607] on button at bounding box center [487, 606] width 19 height 19
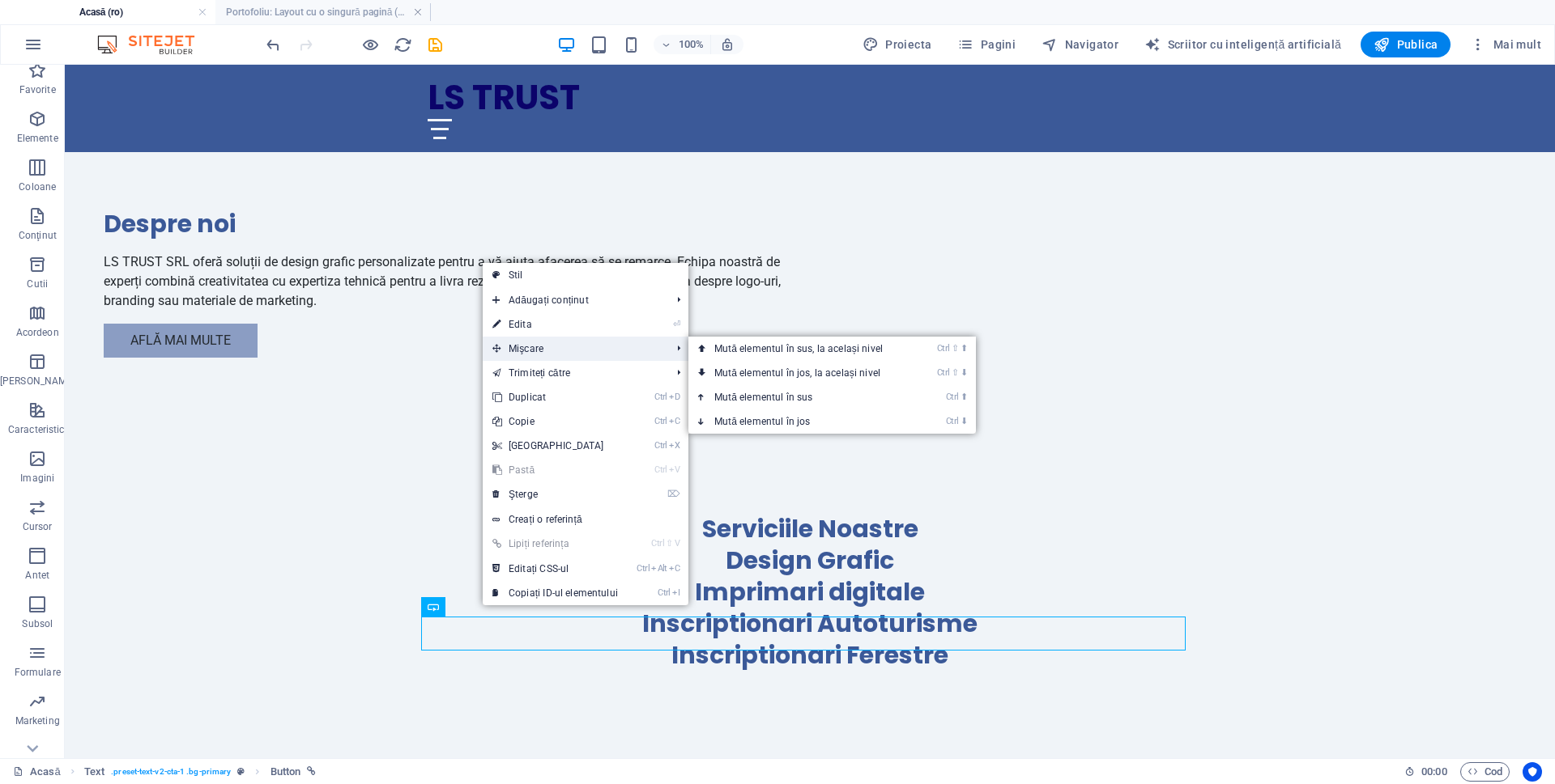
click at [553, 344] on span "Mişcare" at bounding box center [573, 349] width 181 height 24
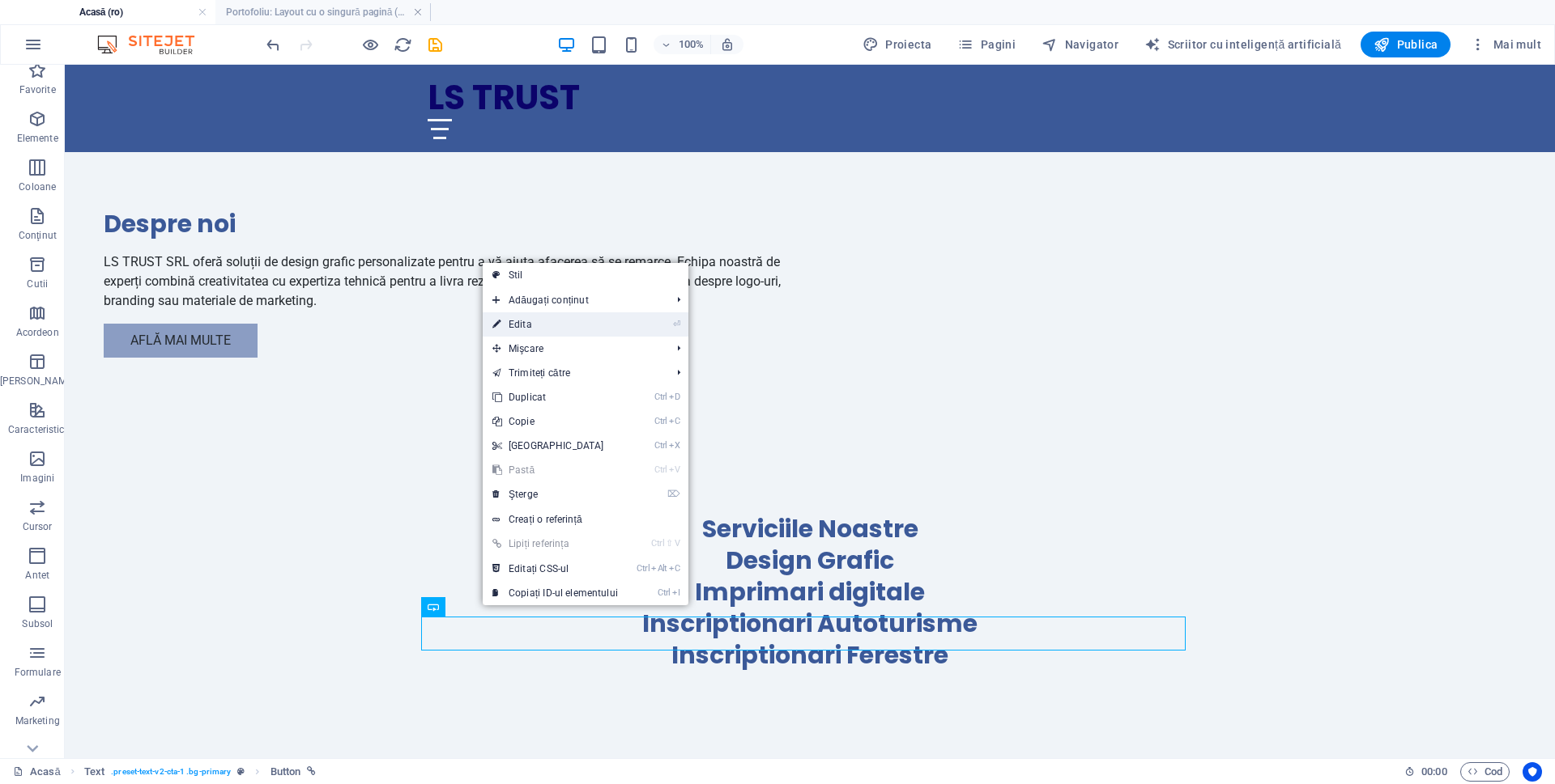
click at [576, 324] on link "⏎ Edita" at bounding box center [555, 324] width 145 height 24
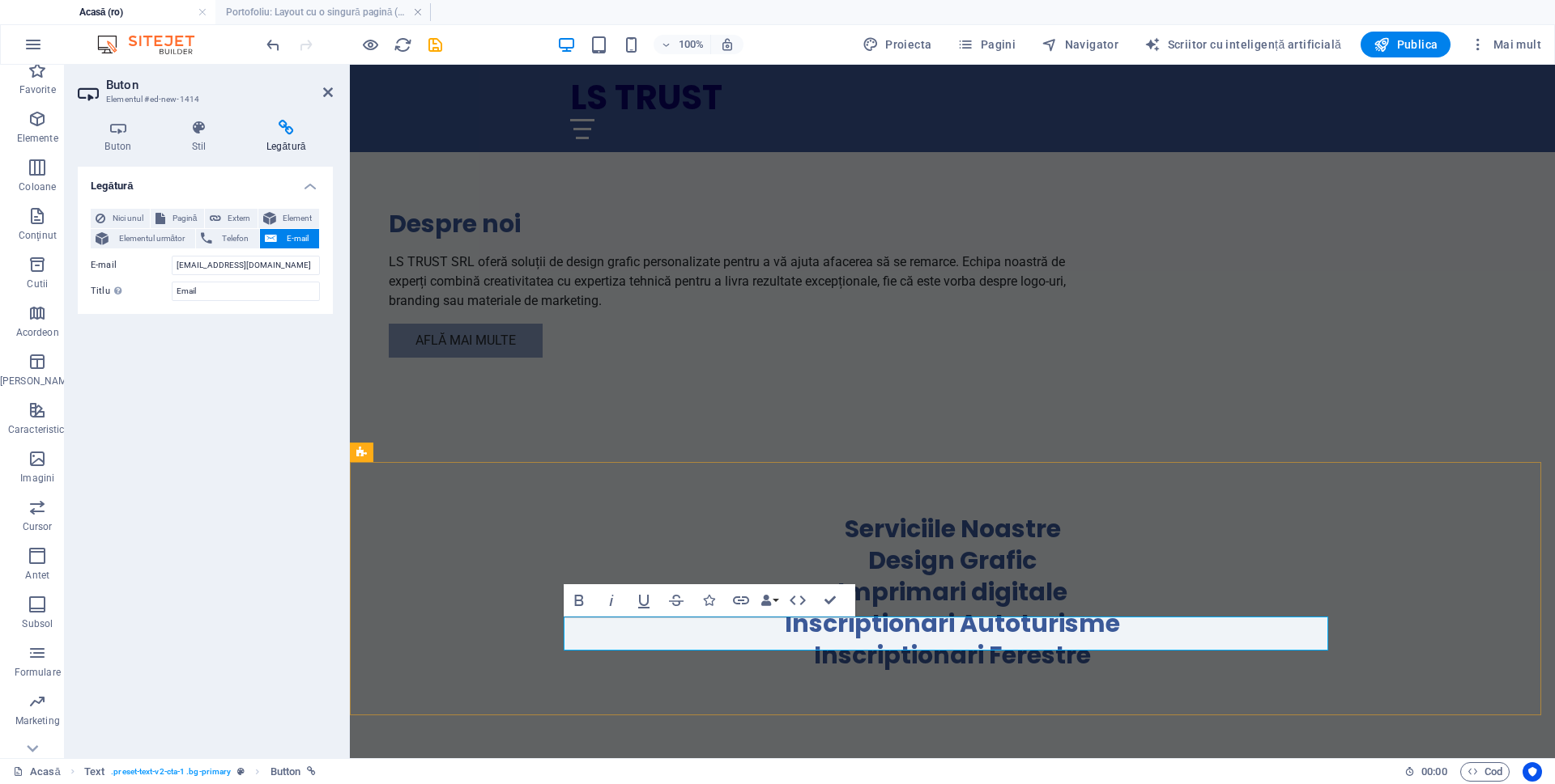
click at [804, 595] on icon "button" at bounding box center [797, 600] width 19 height 19
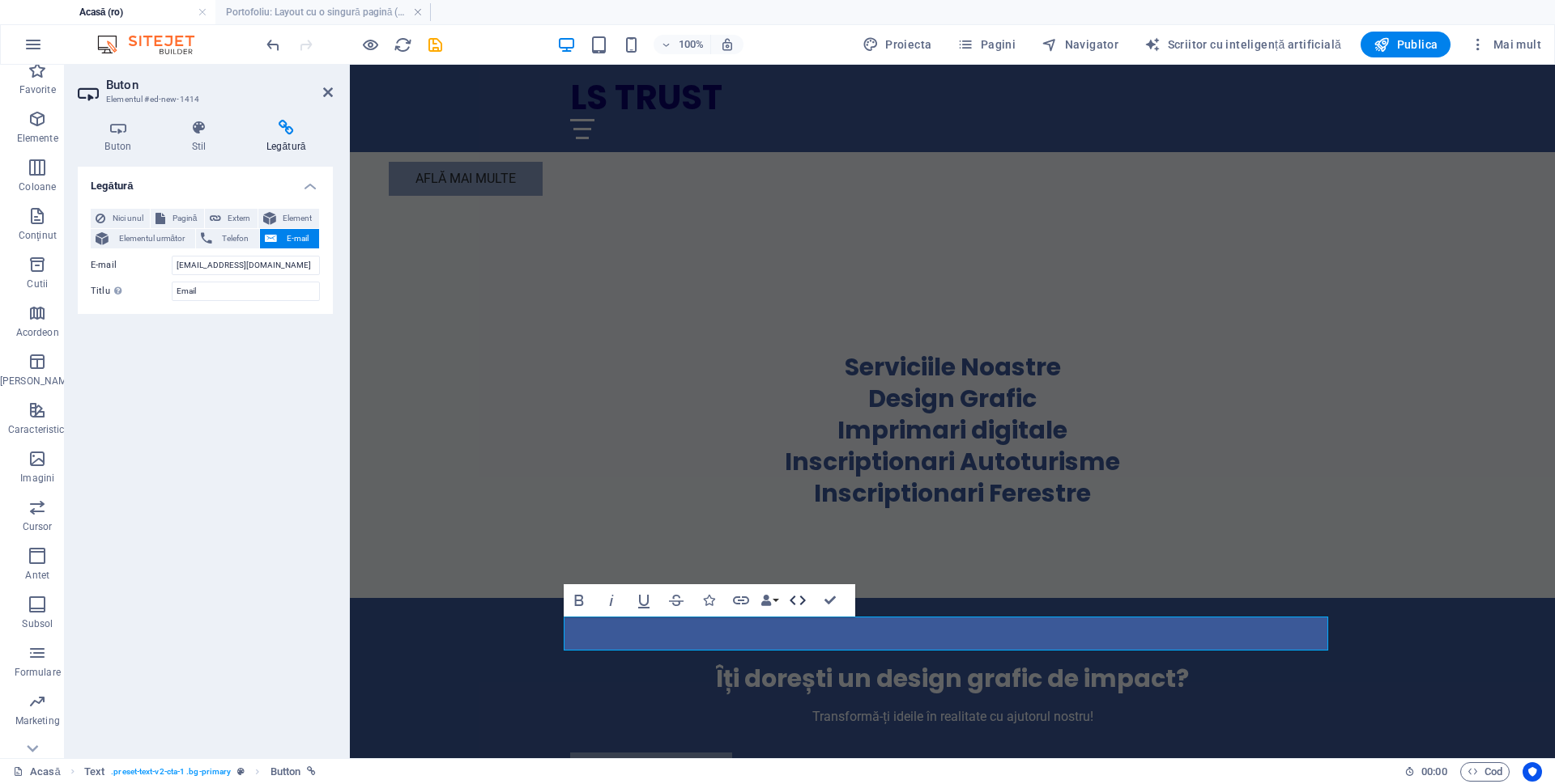
scroll to position [1451, 0]
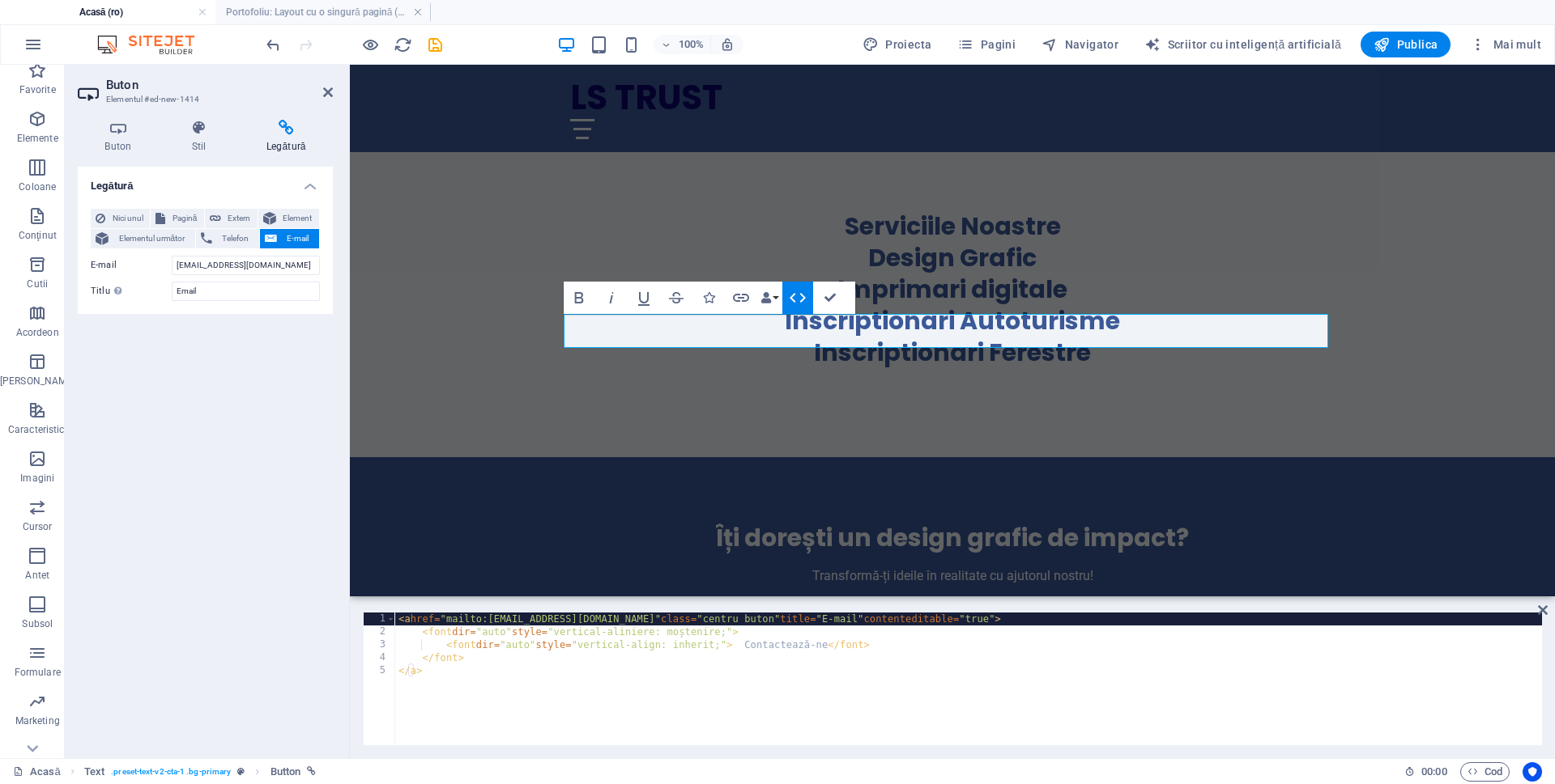
click at [788, 299] on icon "button" at bounding box center [797, 297] width 19 height 19
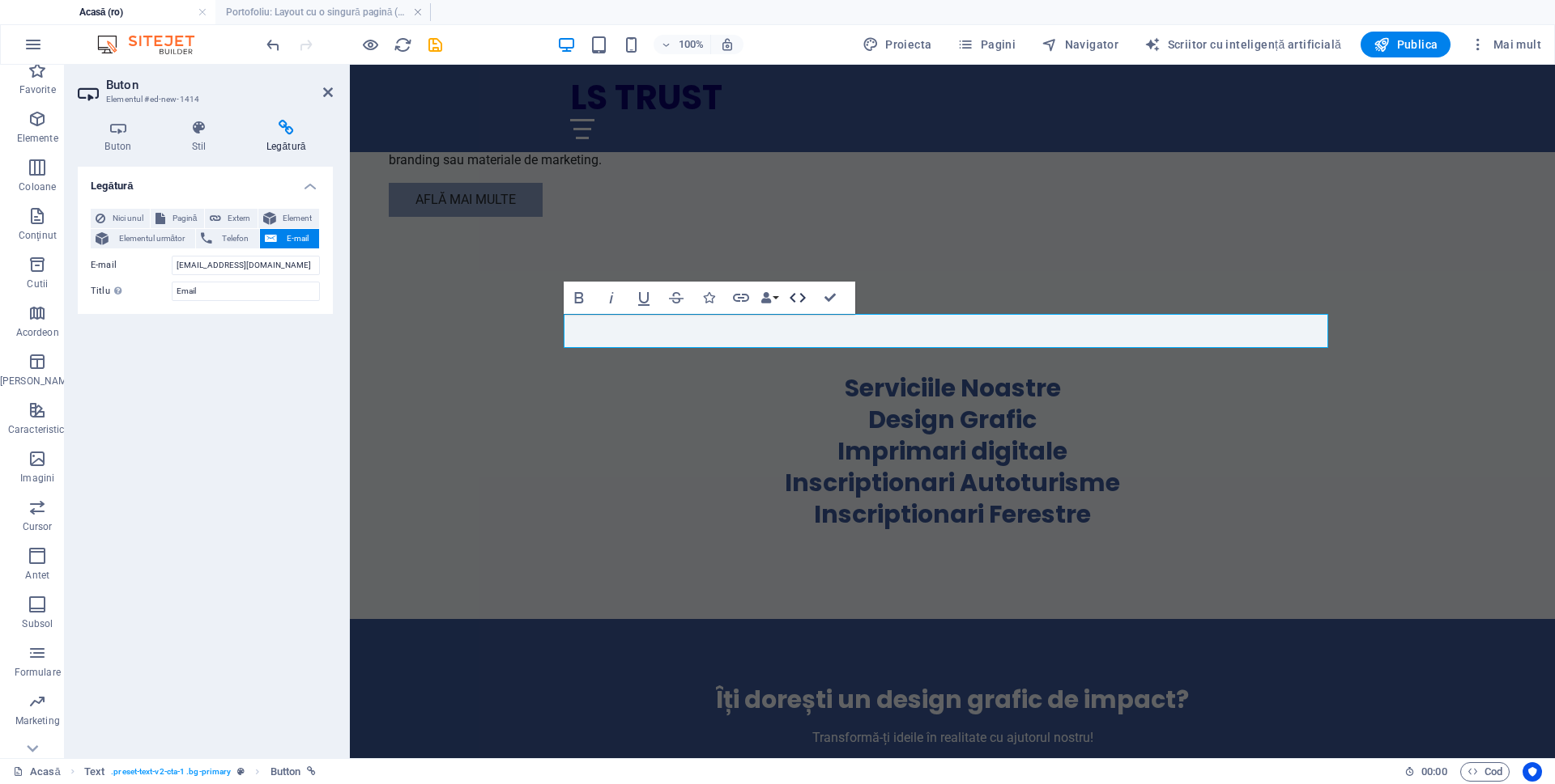
scroll to position [1613, 0]
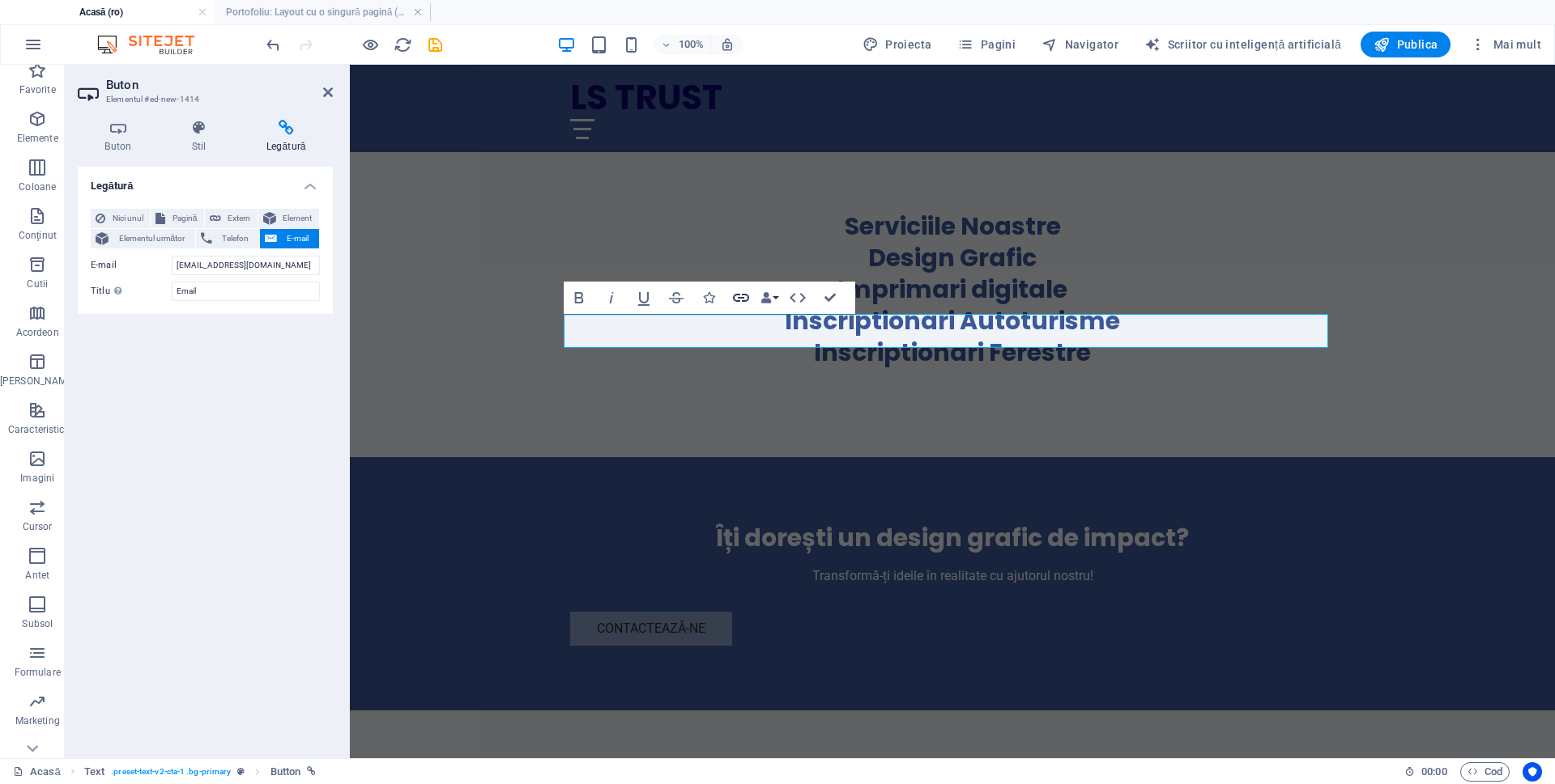
click at [735, 296] on icon "button" at bounding box center [740, 297] width 19 height 19
click at [195, 150] on font "Stil" at bounding box center [199, 146] width 15 height 12
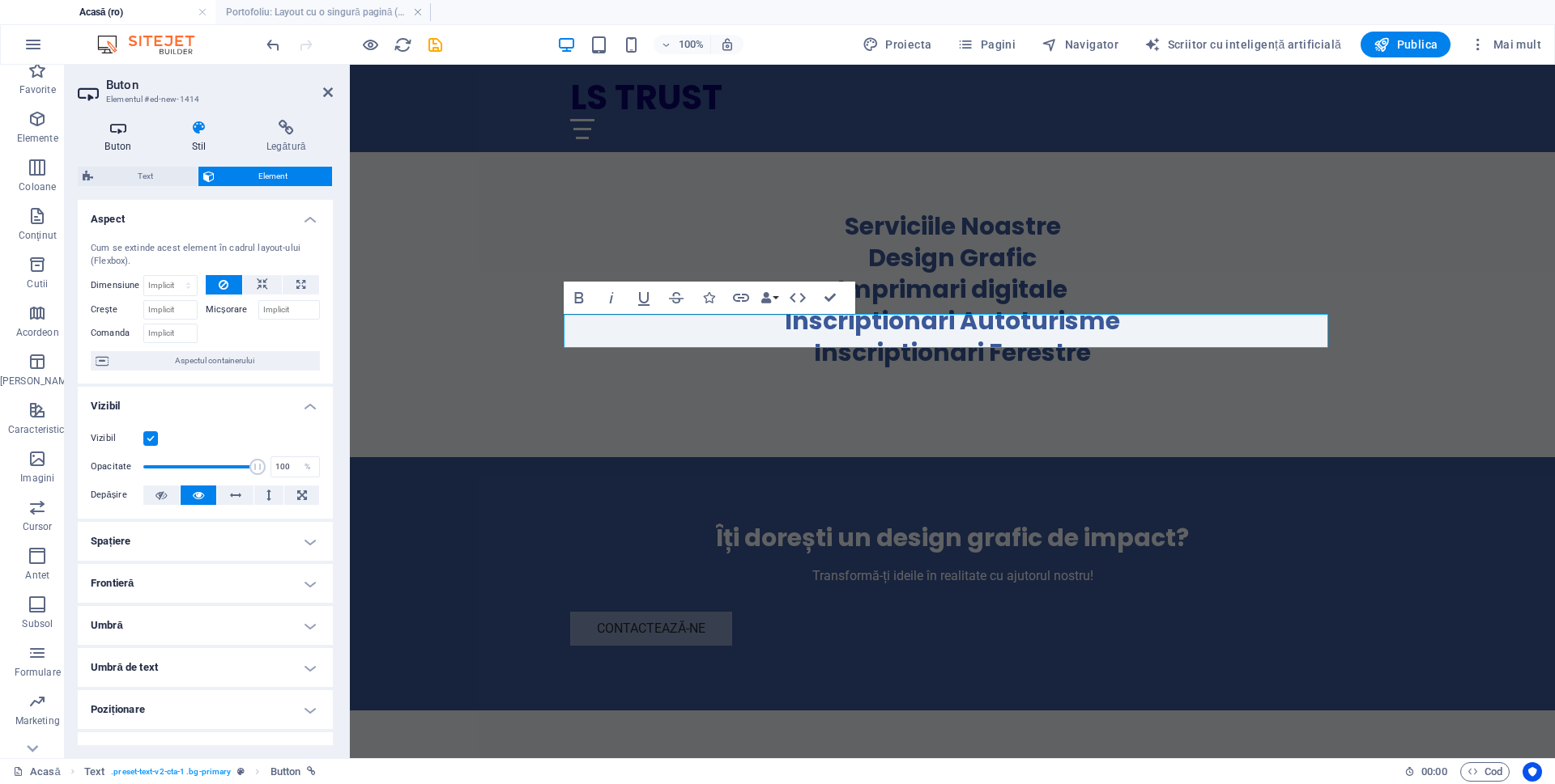
click at [122, 140] on font "Buton" at bounding box center [117, 146] width 26 height 12
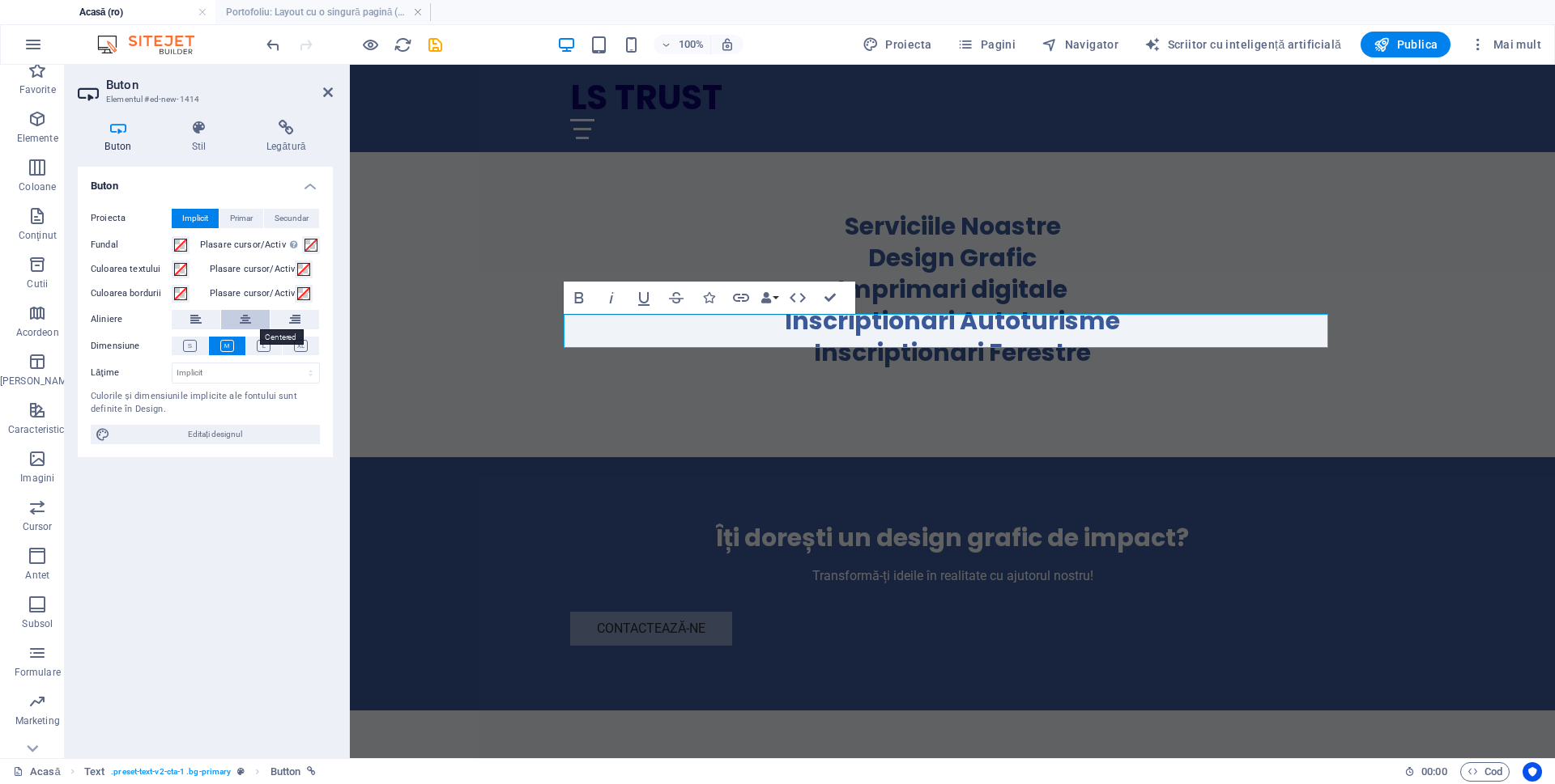
click at [250, 323] on icon at bounding box center [245, 319] width 12 height 19
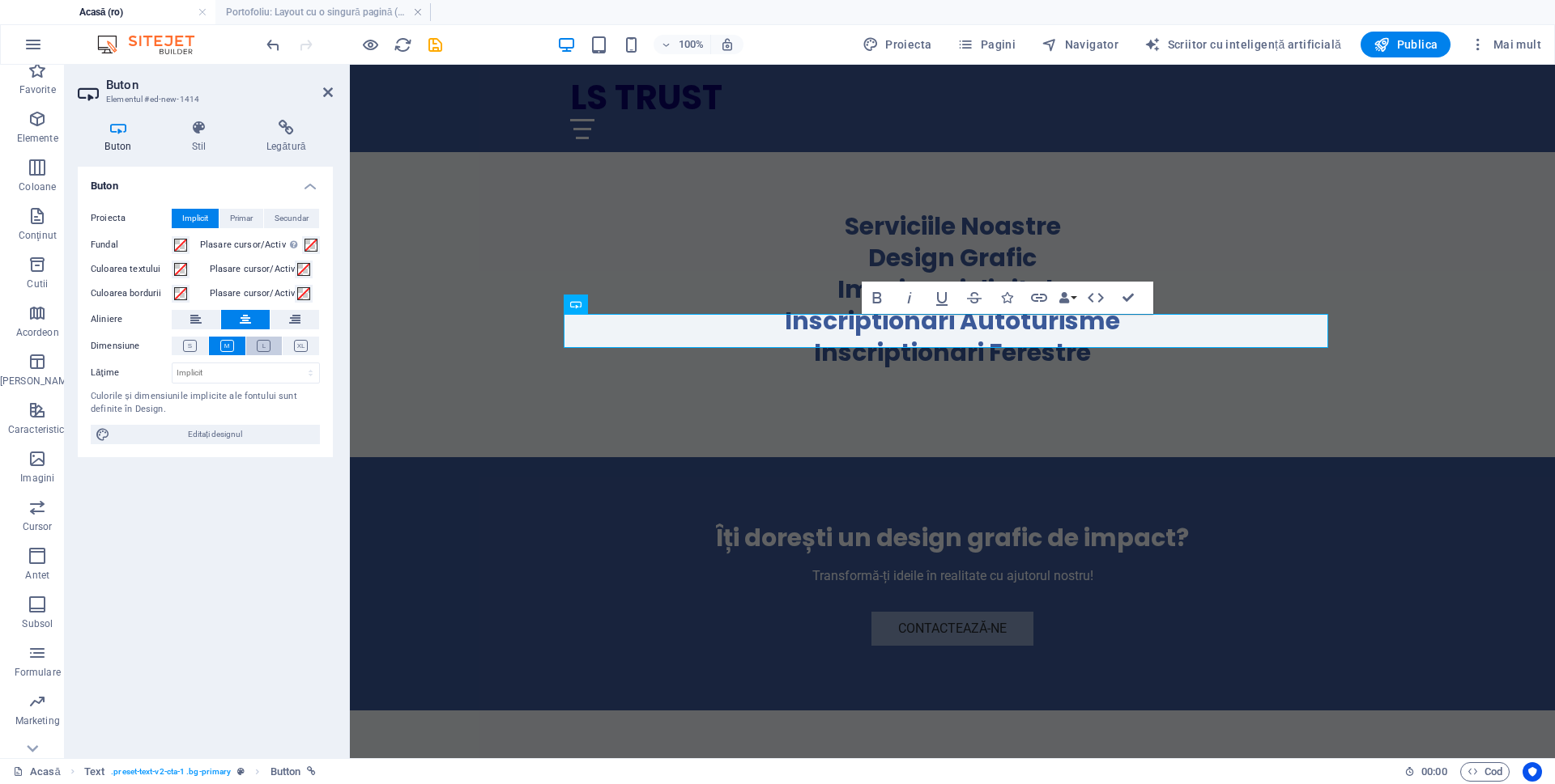
click at [269, 344] on icon at bounding box center [263, 345] width 14 height 12
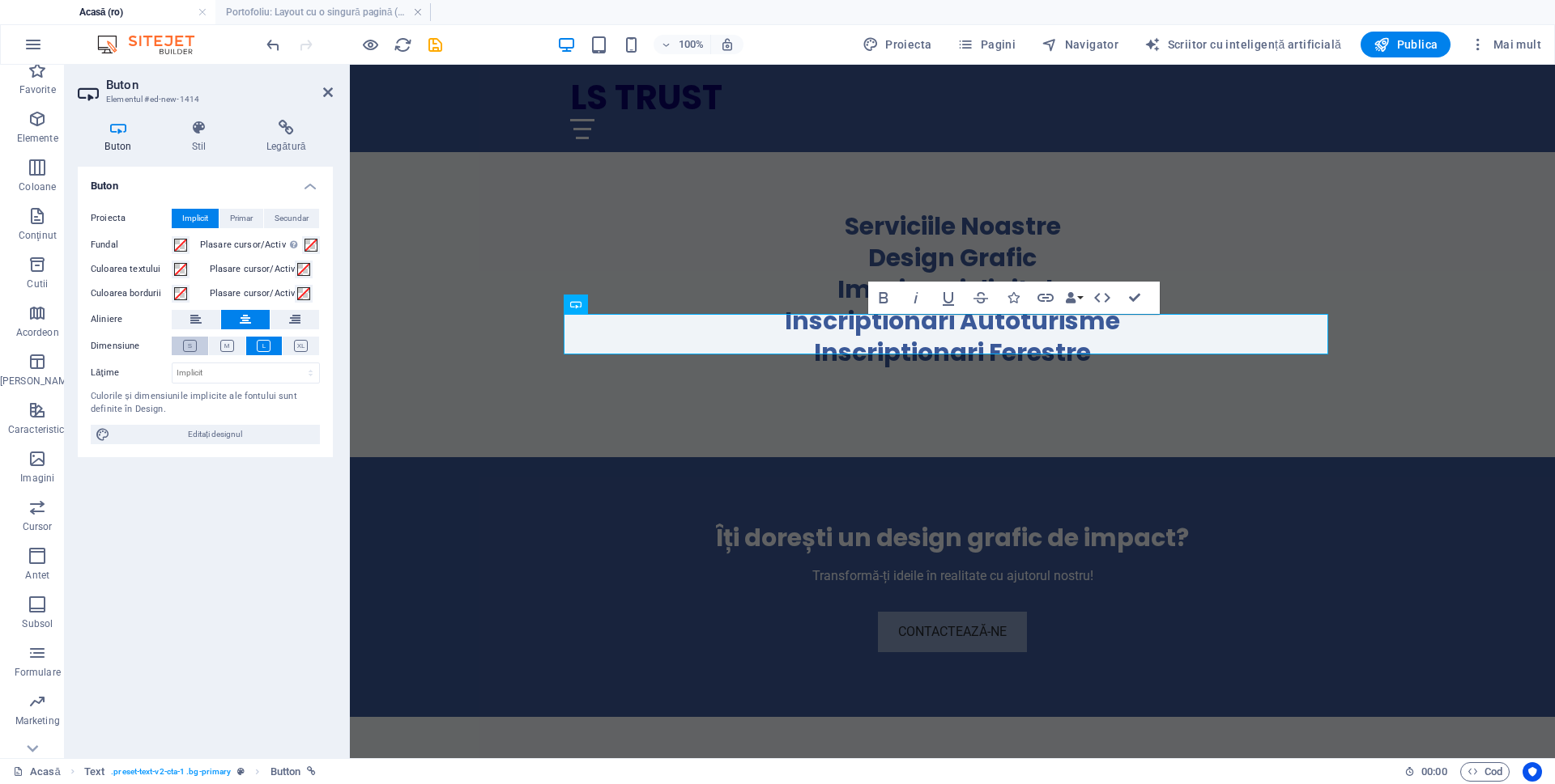
click at [204, 344] on button at bounding box center [190, 346] width 36 height 19
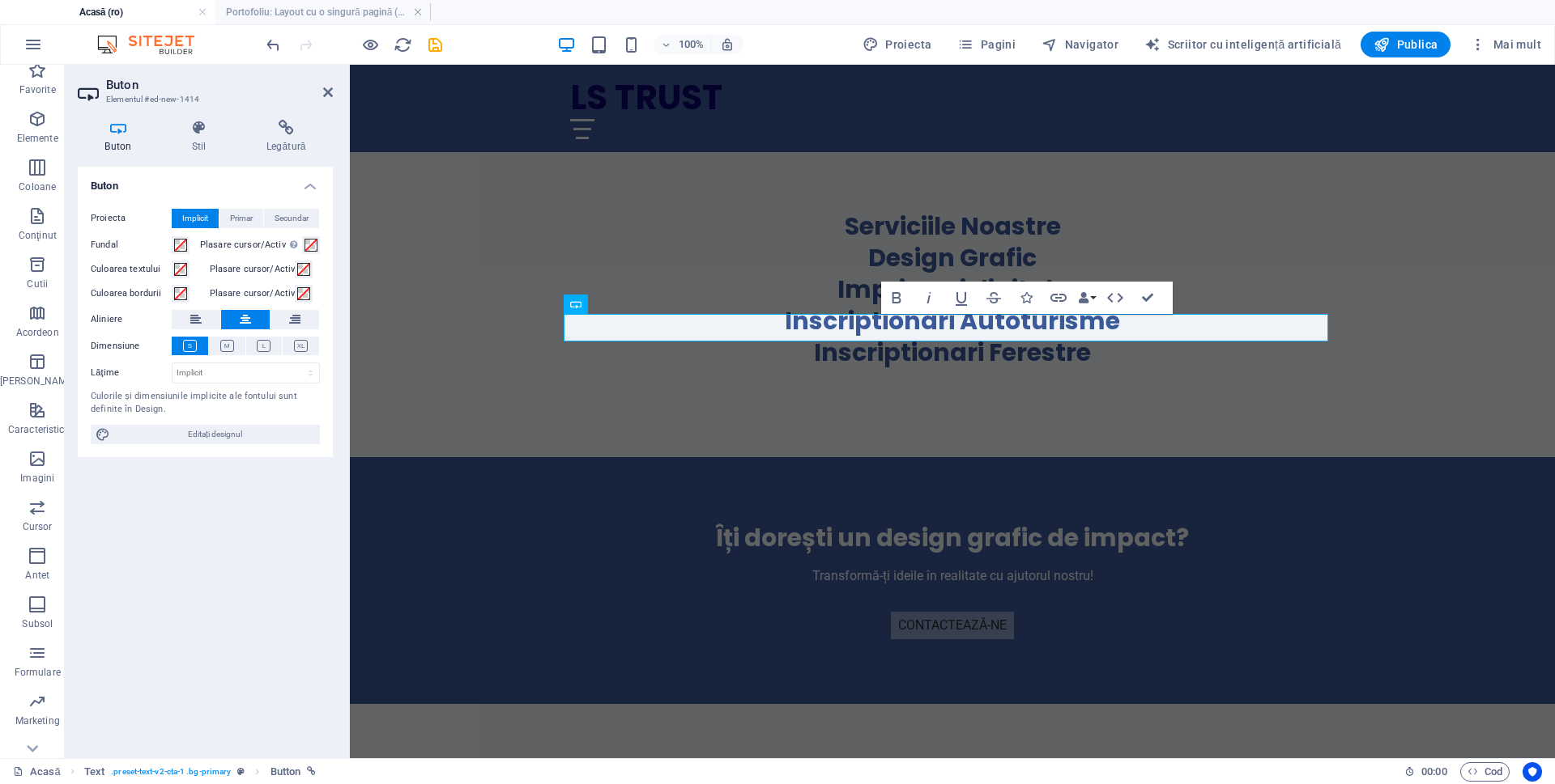
click at [256, 500] on div "Buton Proiecta Implicit Primar Secundar Fundal Plasare cursor/Activ Comutați la…" at bounding box center [205, 456] width 255 height 579
click at [252, 436] on span "Editați designul" at bounding box center [215, 434] width 200 height 19
select select "px"
select select "200"
select select "px"
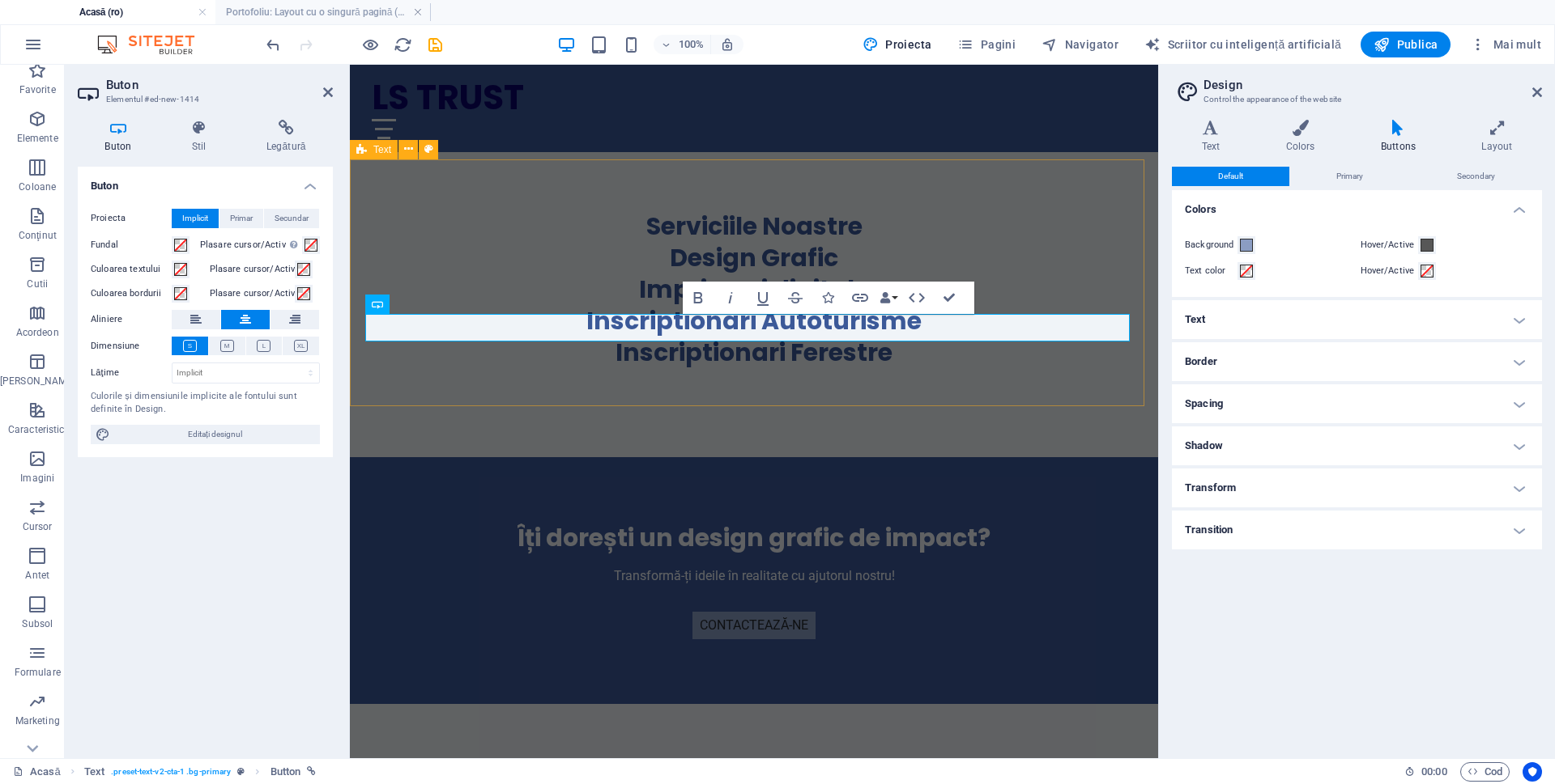
click at [925, 458] on div "Îți dorești un design grafic de impact? Transformă-ți ideile în realitate cu aj…" at bounding box center [753, 581] width 808 height 247
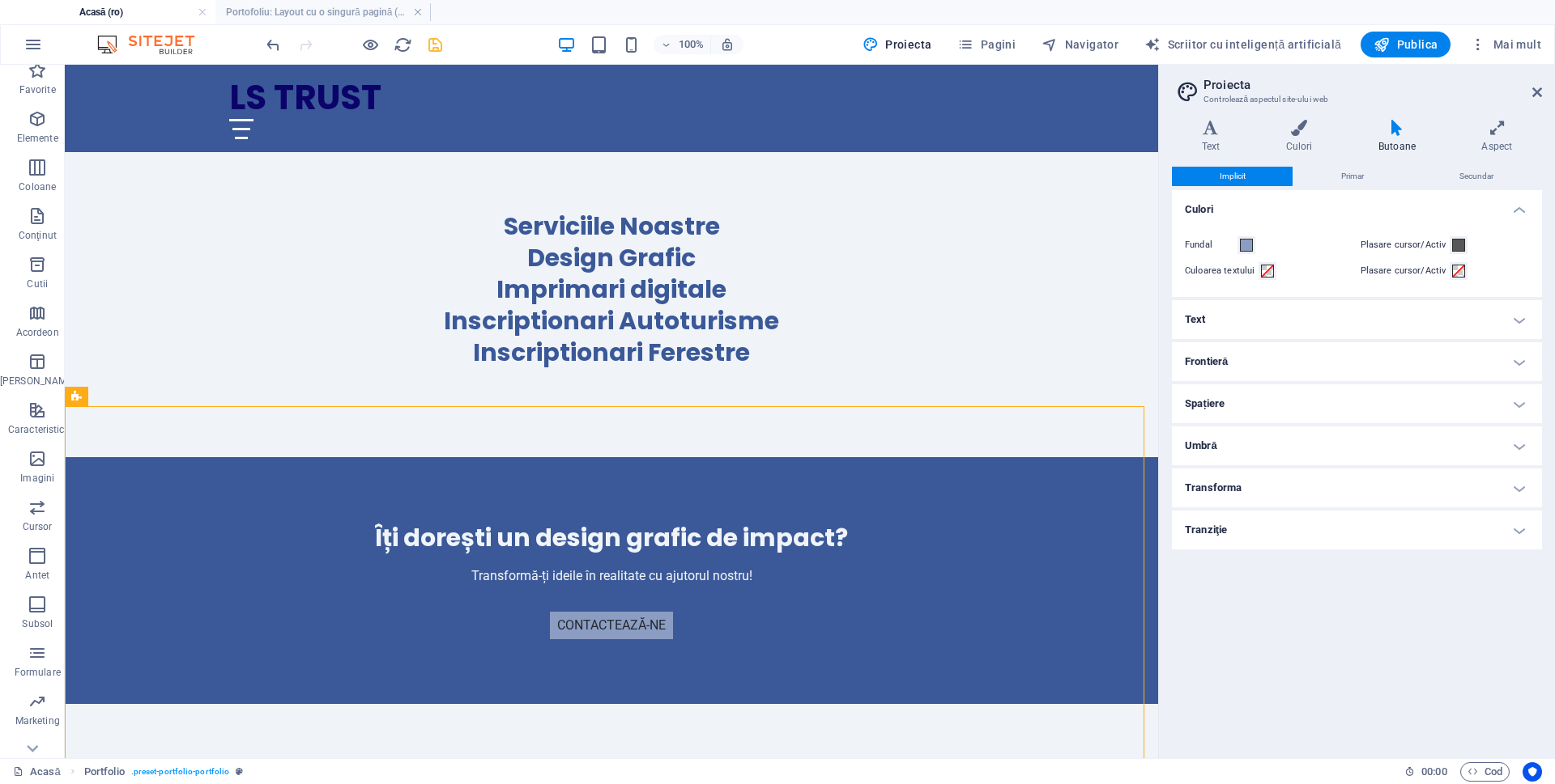
click at [429, 47] on icon "salva" at bounding box center [435, 44] width 19 height 19
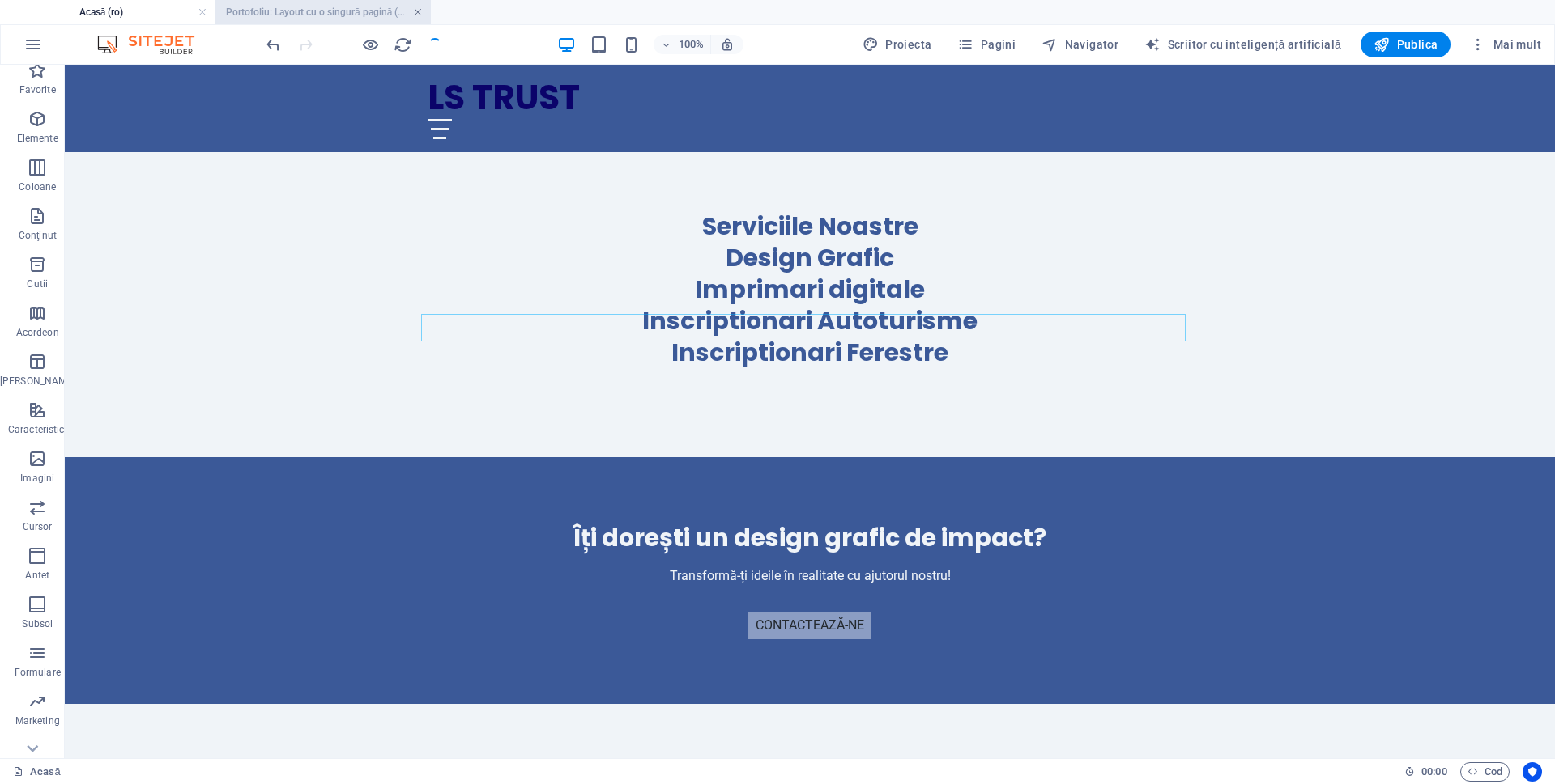
click at [415, 12] on link at bounding box center [417, 12] width 10 height 15
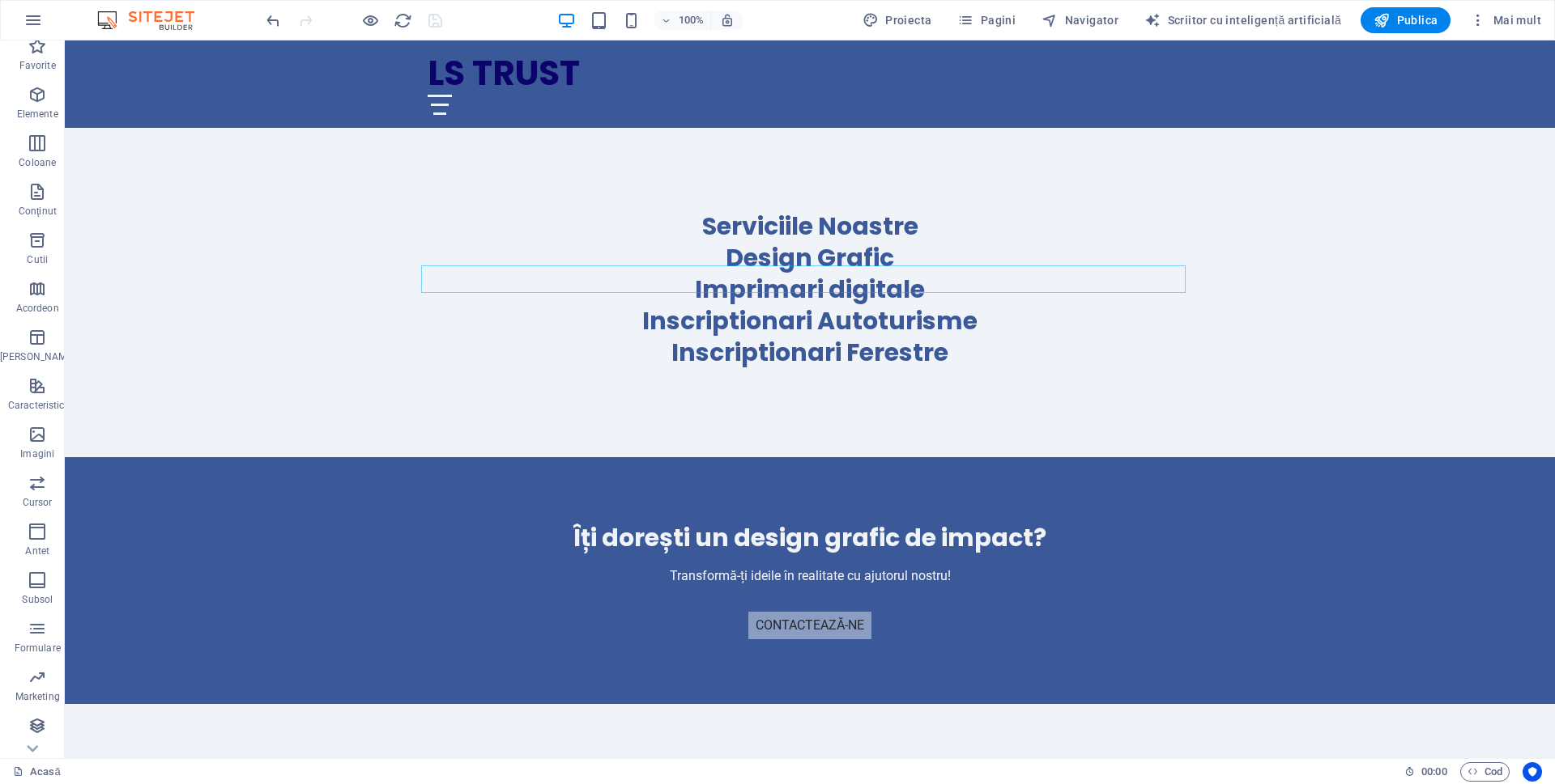
scroll to position [1638, 0]
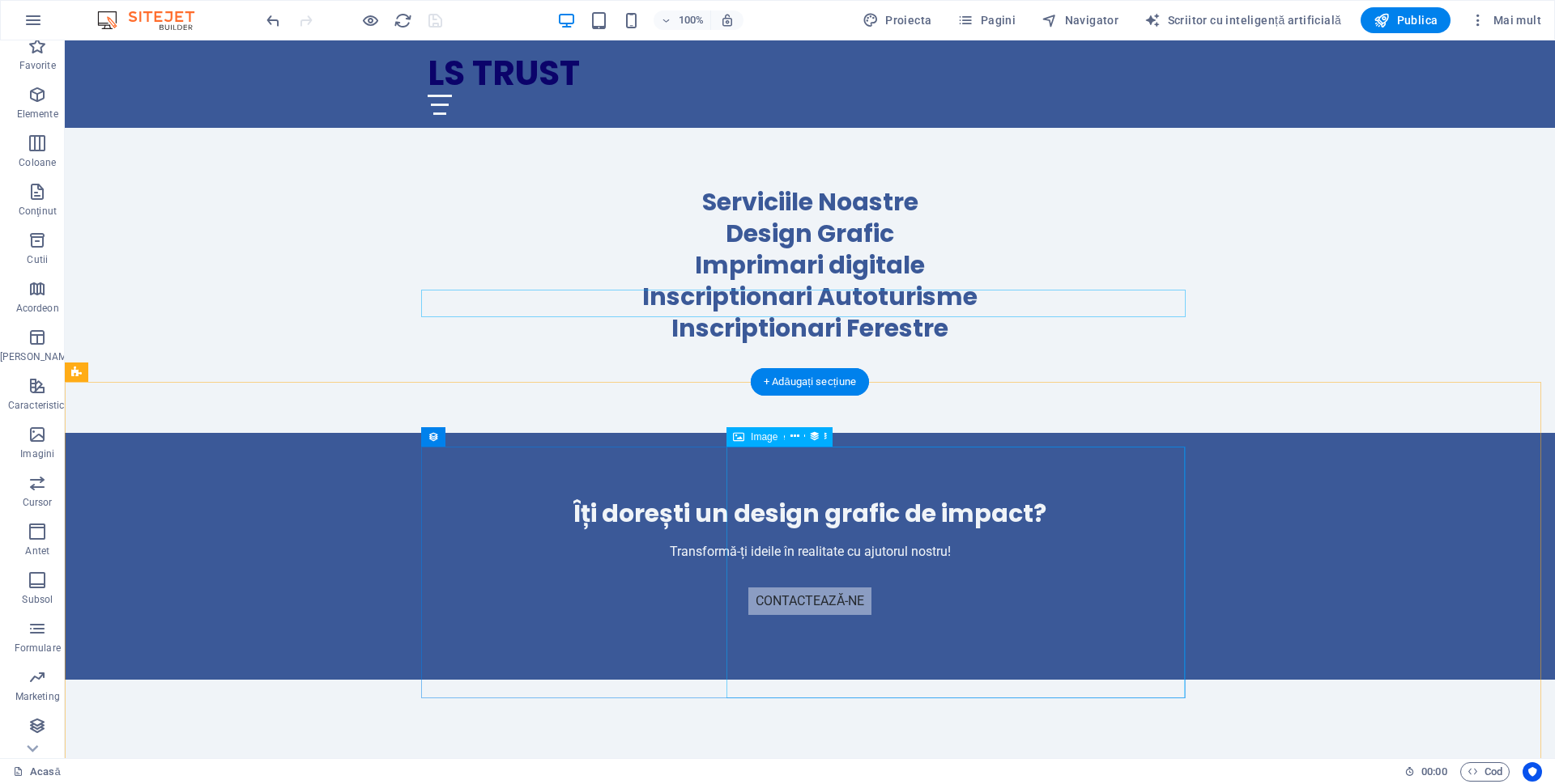
click at [913, 758] on div "Création" at bounding box center [850, 773] width 739 height 32
click at [913, 774] on div "Concept, Web Design, Marketing" at bounding box center [810, 783] width 739 height 19
click at [913, 774] on div at bounding box center [810, 782] width 739 height 16
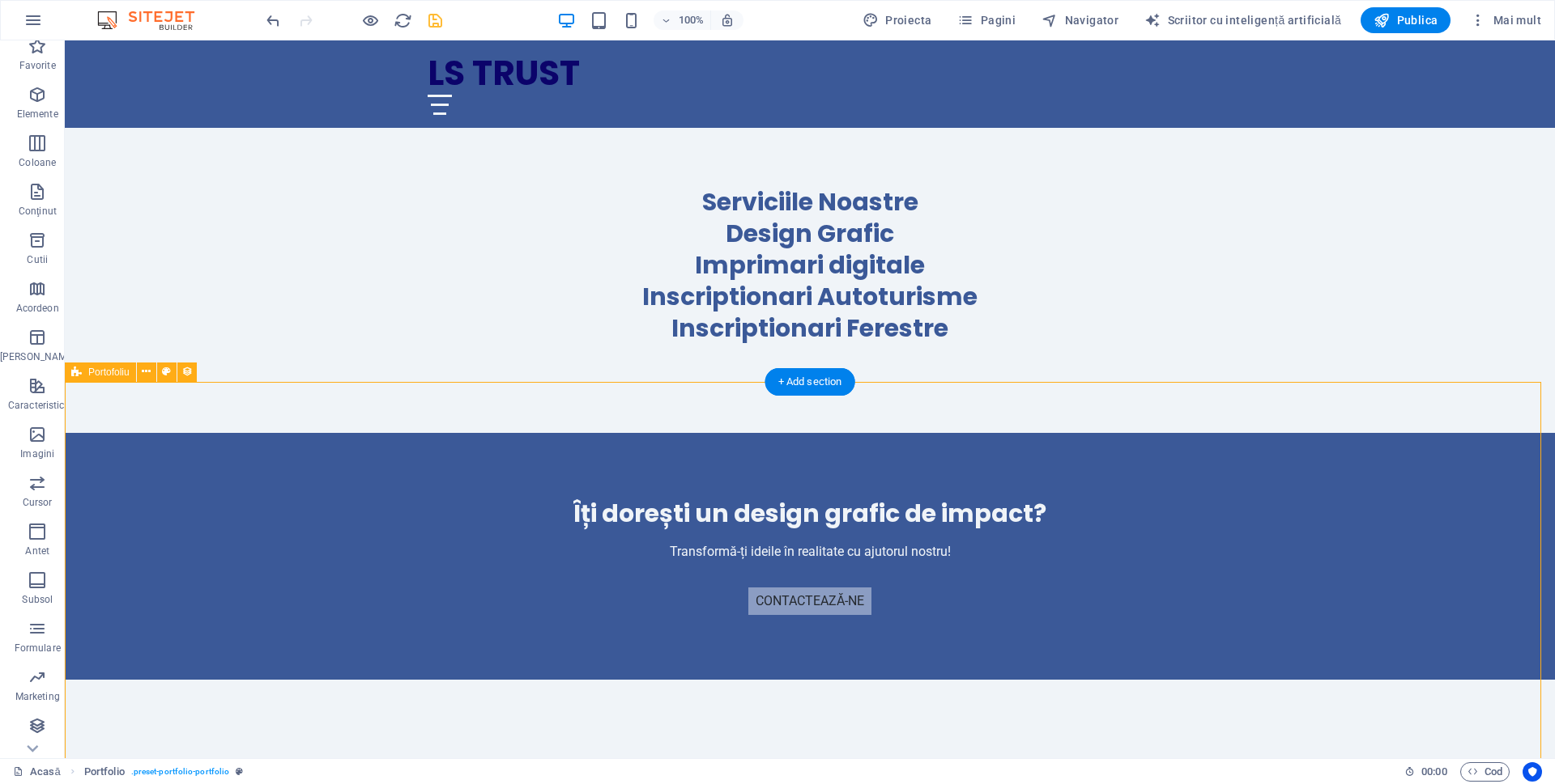
drag, startPoint x: 491, startPoint y: 624, endPoint x: 544, endPoint y: 577, distance: 70.8
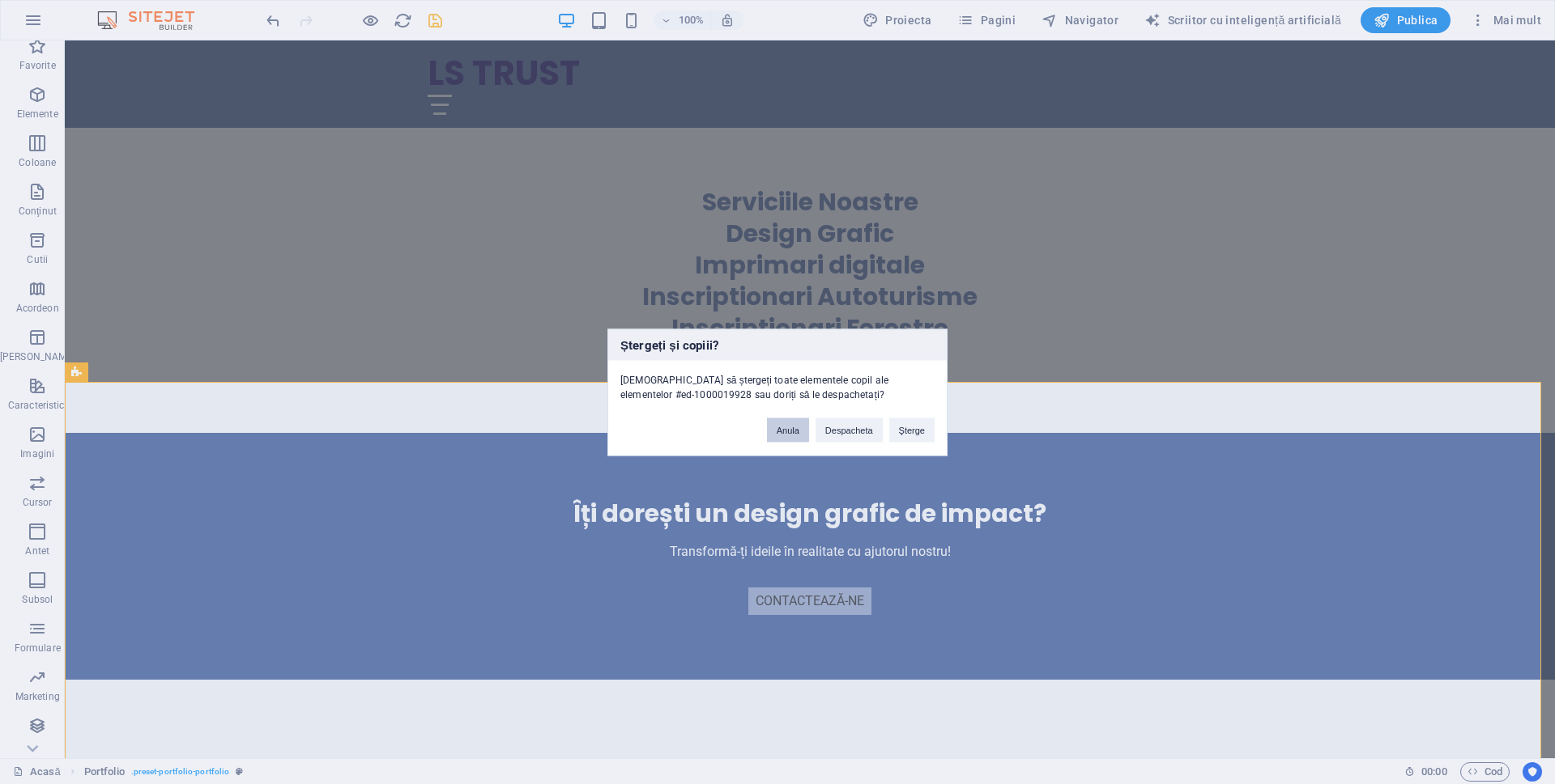
click at [801, 431] on button "Anula" at bounding box center [788, 430] width 42 height 24
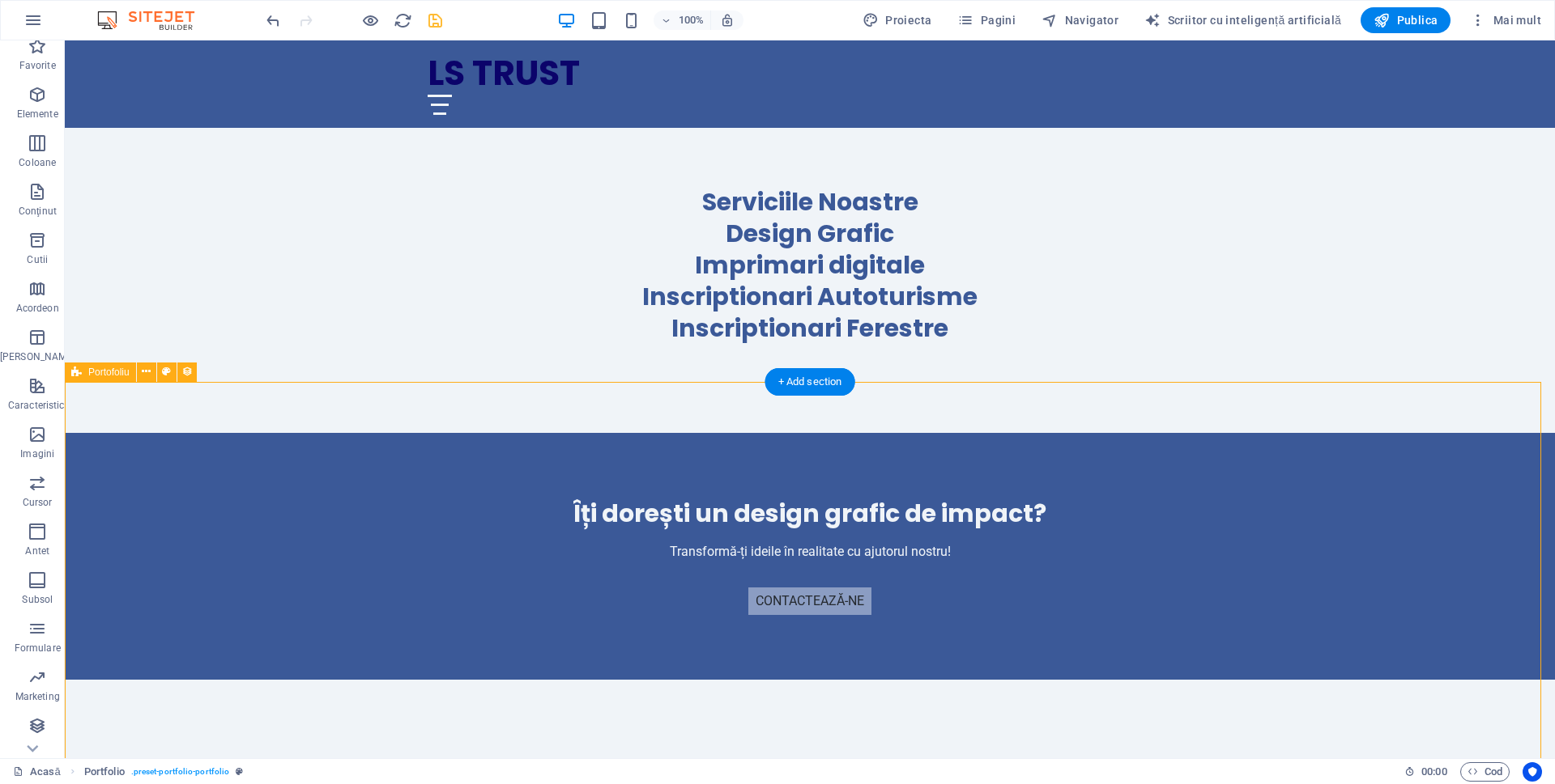
click at [920, 745] on div "Vizualizați proiectul" at bounding box center [810, 777] width 764 height 63
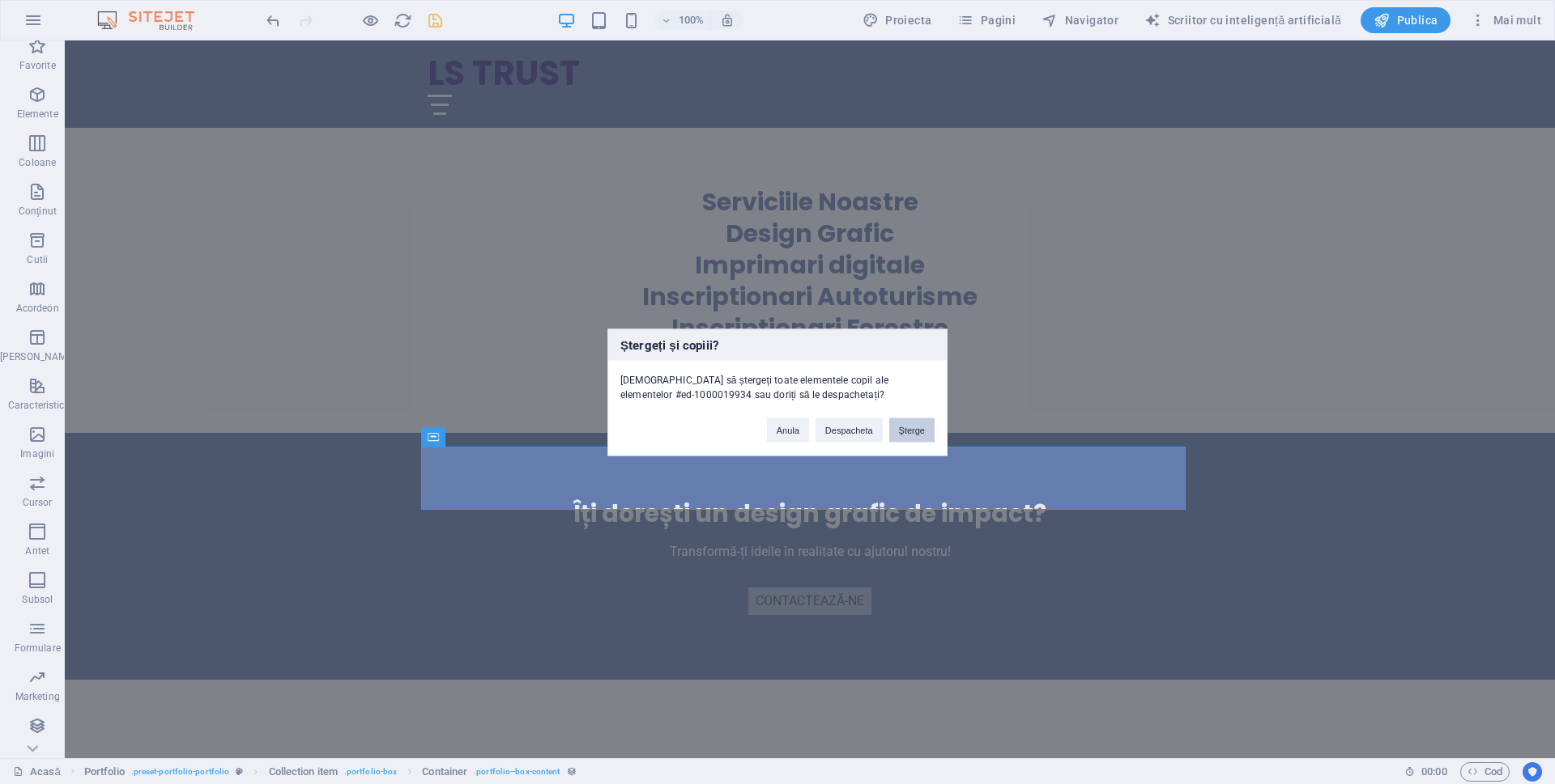
click at [902, 433] on font "Şterge" at bounding box center [911, 430] width 26 height 10
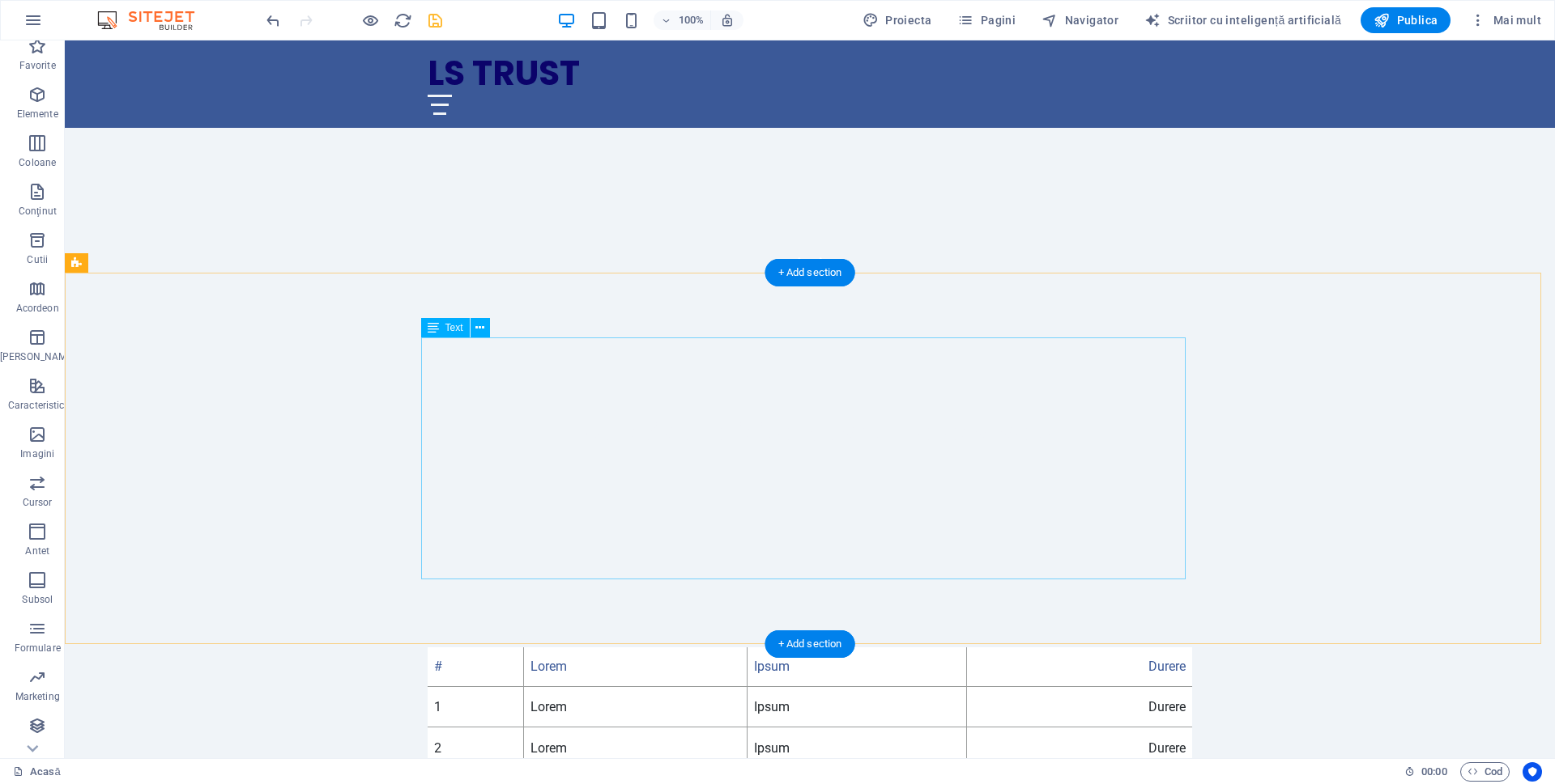
scroll to position [486, 0]
click at [989, 635] on div "# Lorem Ipsum Durere 1 Lorem Ipsum Durere 2 Lorem Ipsum Durere 3 Lorem Ipsum Du…" at bounding box center [810, 756] width 764 height 242
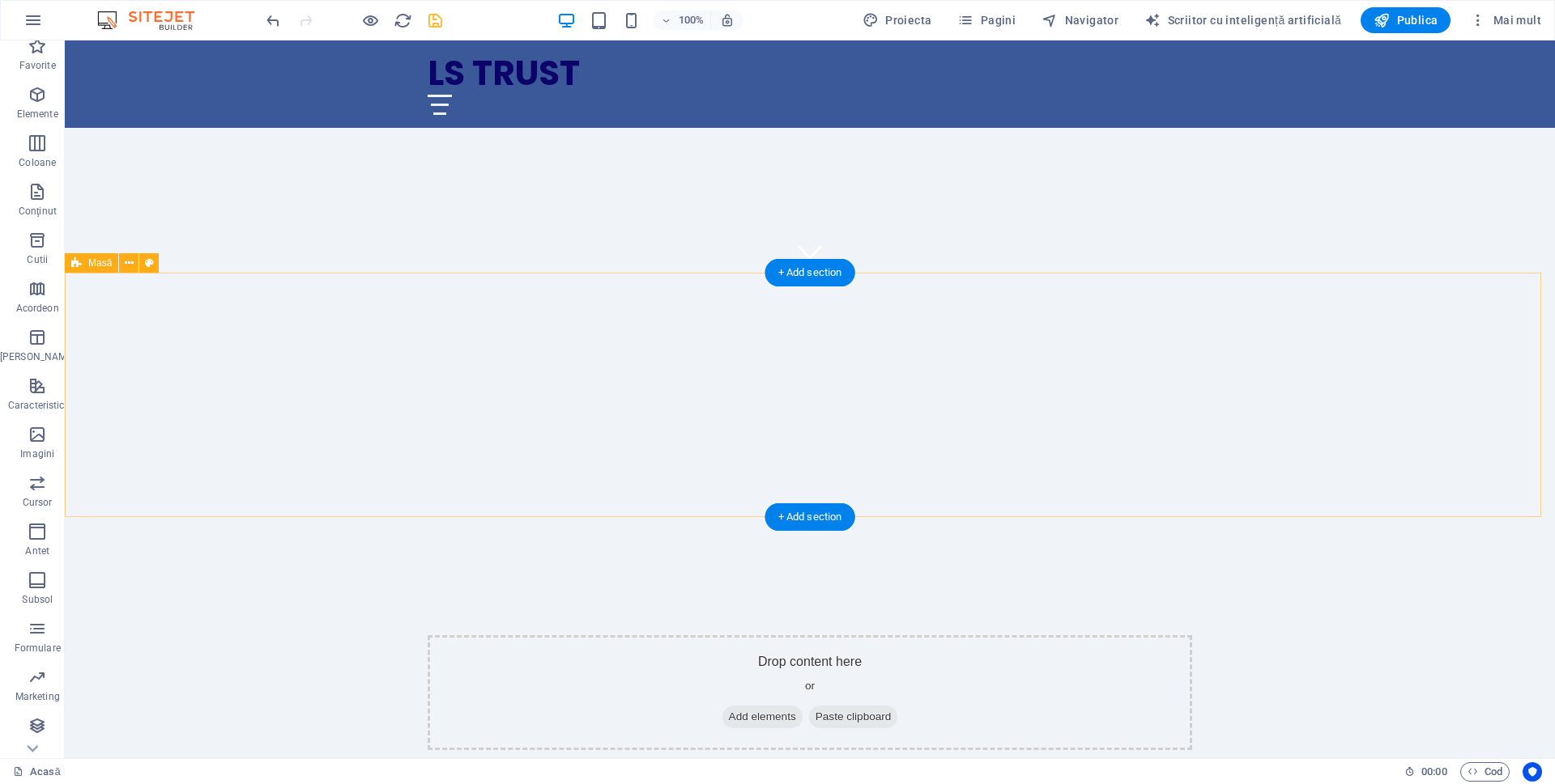
click at [913, 635] on div "Drop content here or Add elements Paste clipboard" at bounding box center [810, 692] width 764 height 115
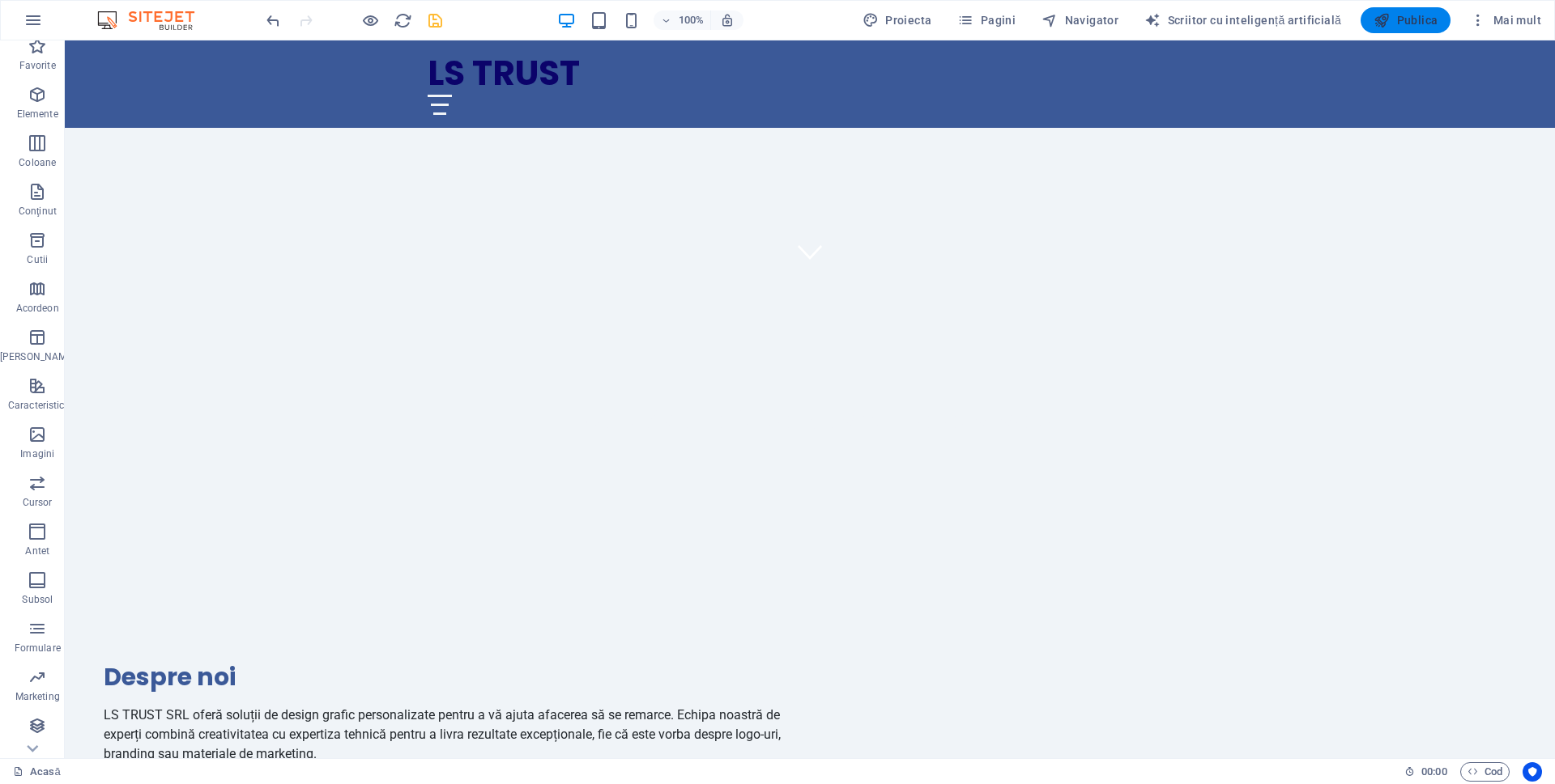
click at [1375, 21] on icon "button" at bounding box center [1382, 20] width 16 height 16
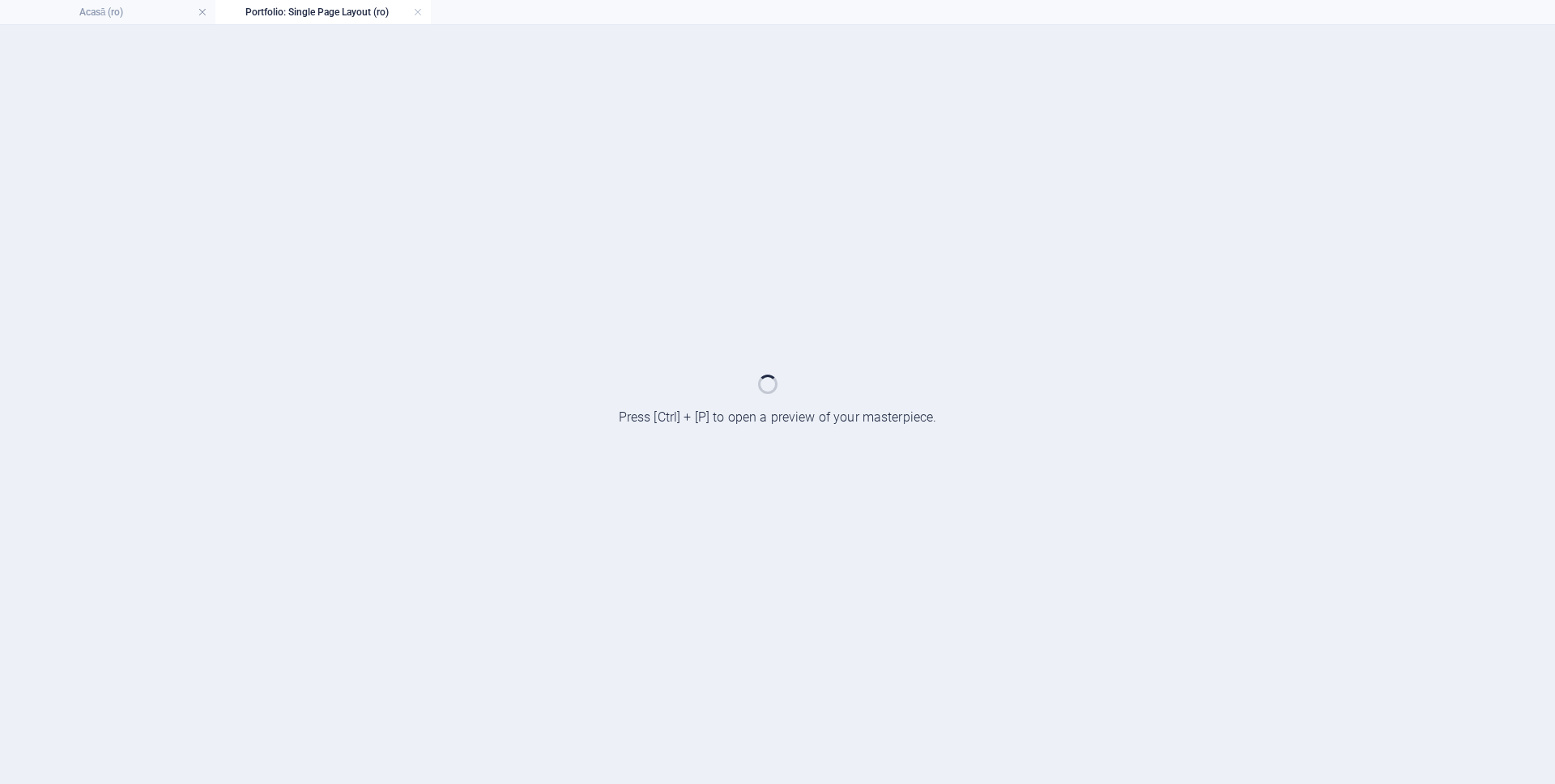
scroll to position [0, 0]
